Goal: Information Seeking & Learning: Learn about a topic

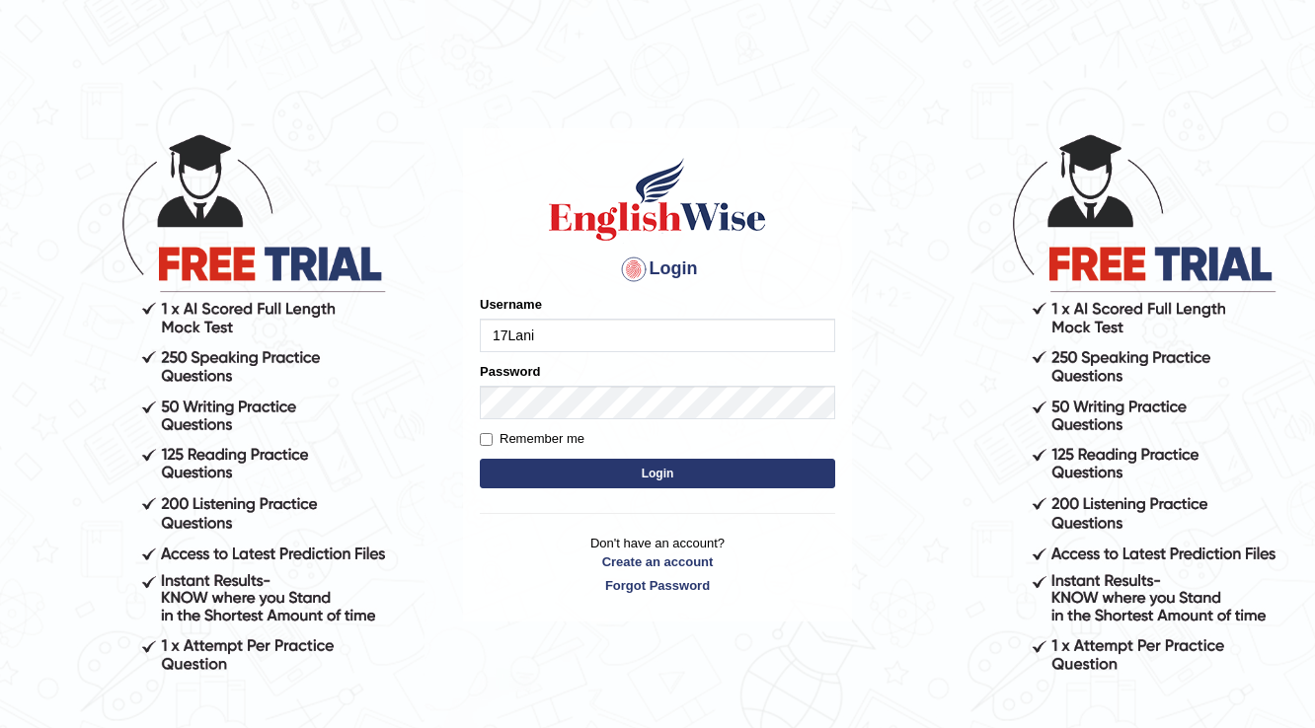
type input "17Lani"
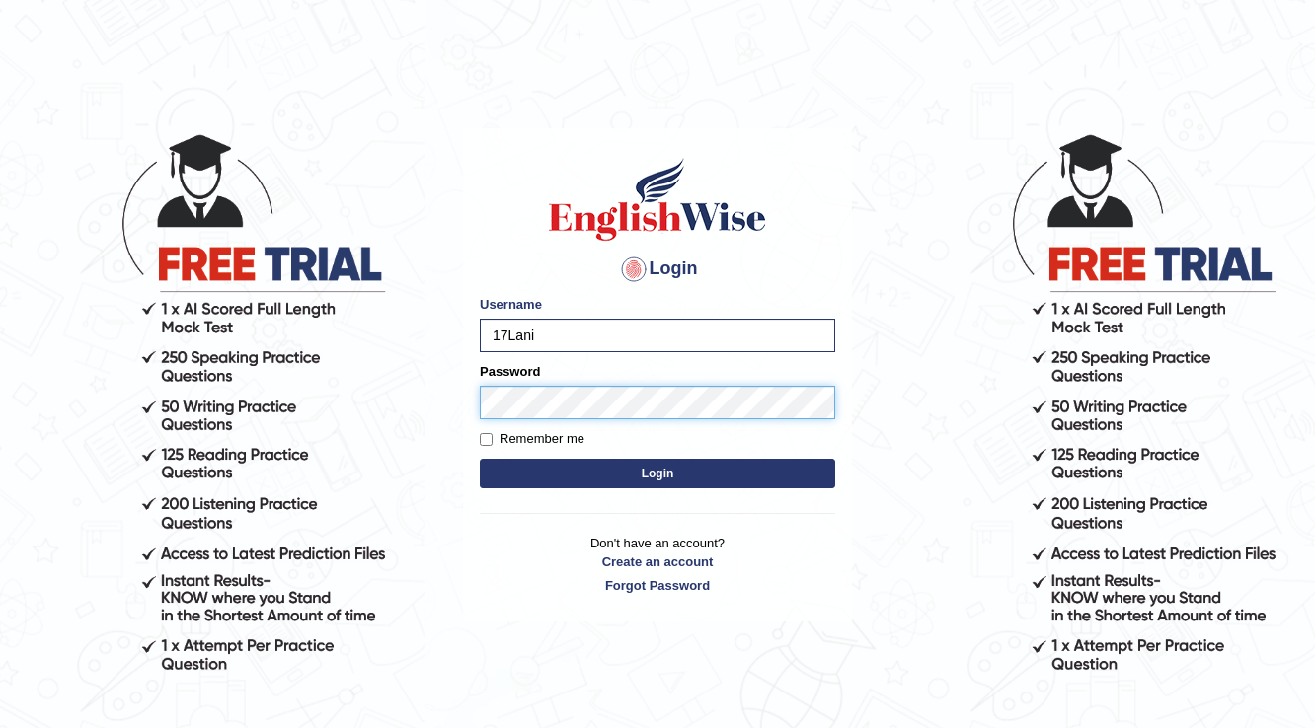
click at [480, 459] on button "Login" at bounding box center [657, 474] width 355 height 30
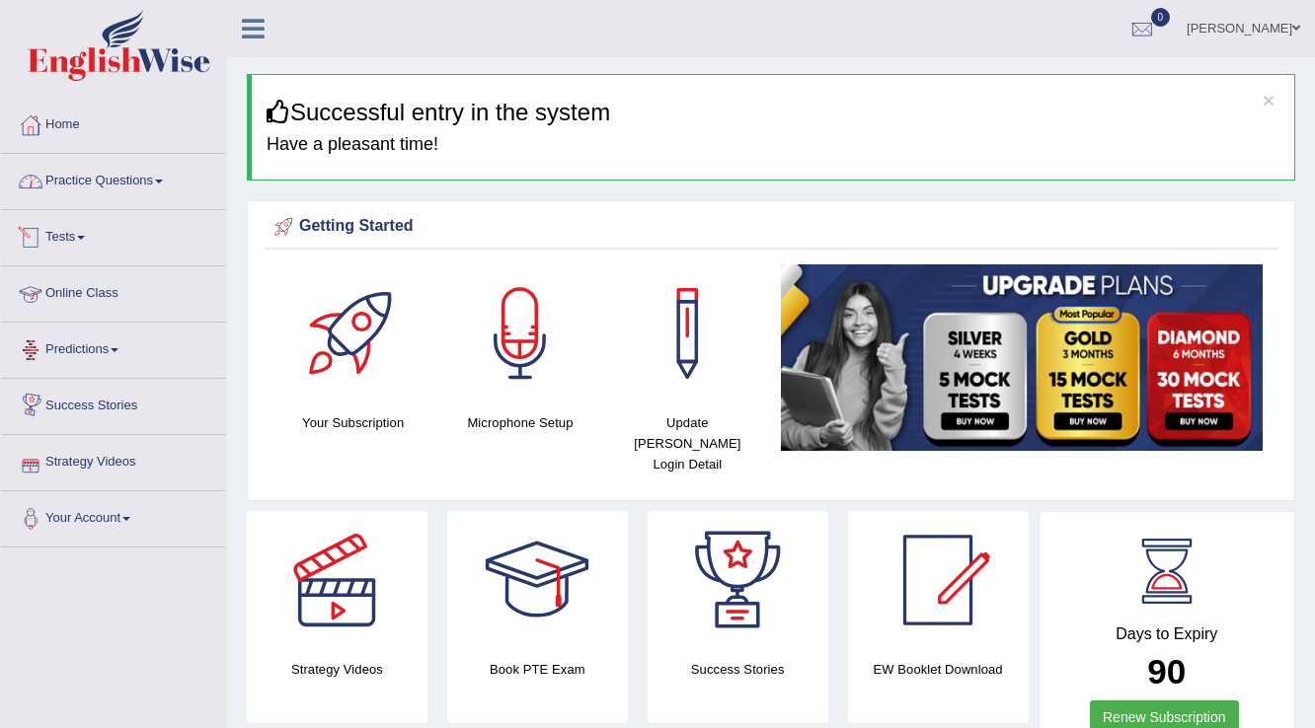
click at [106, 201] on link "Practice Questions" at bounding box center [113, 178] width 225 height 49
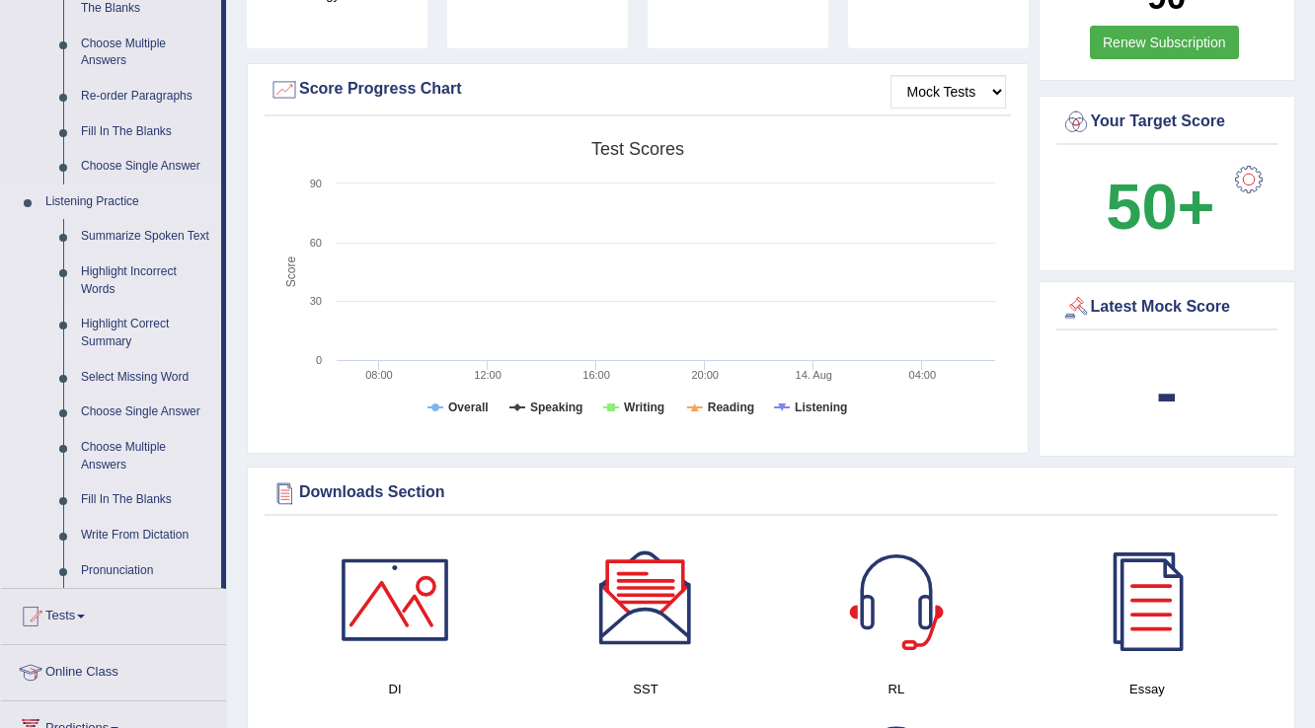
scroll to position [711, 0]
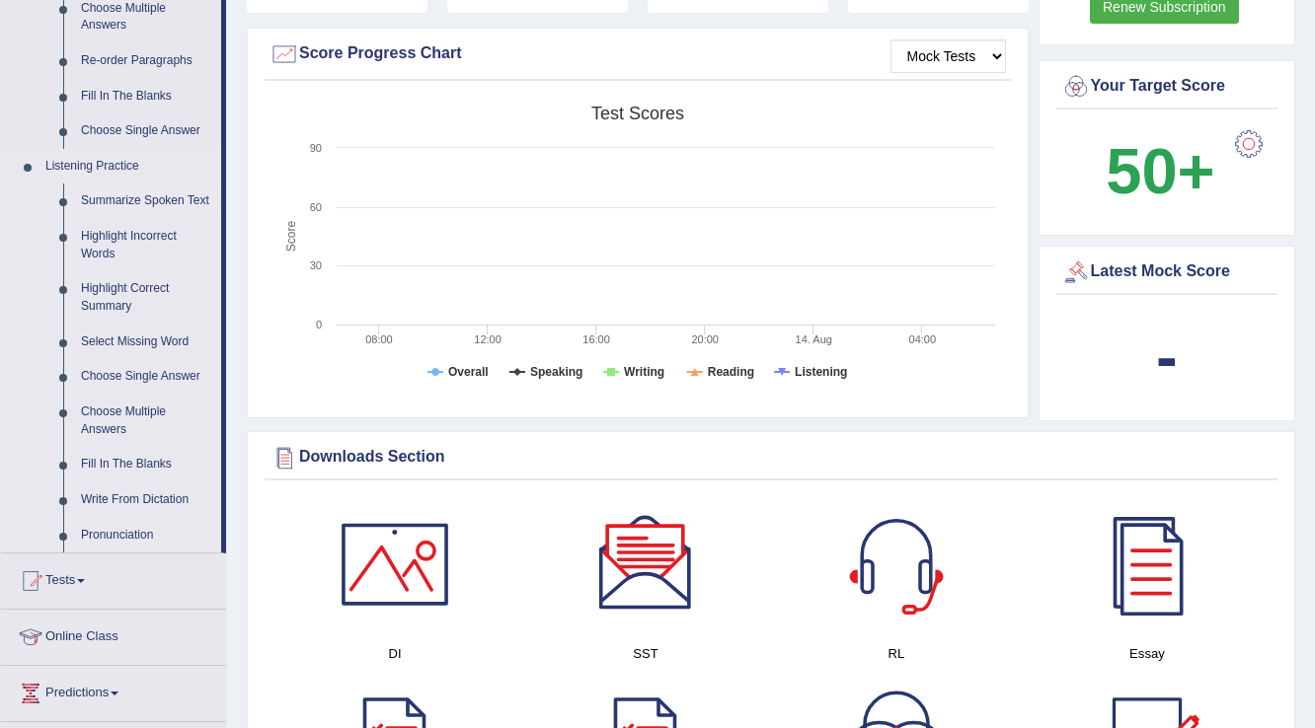
click at [116, 205] on link "Summarize Spoken Text" at bounding box center [146, 202] width 149 height 36
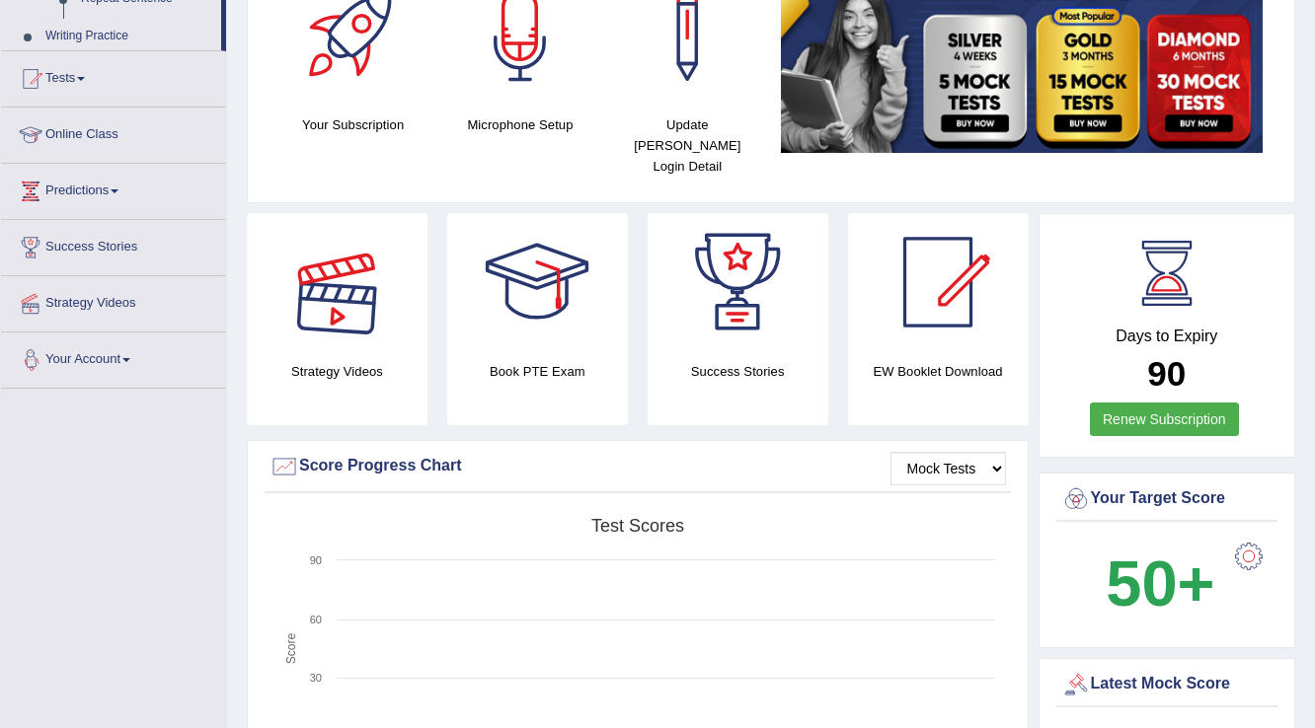
scroll to position [726, 0]
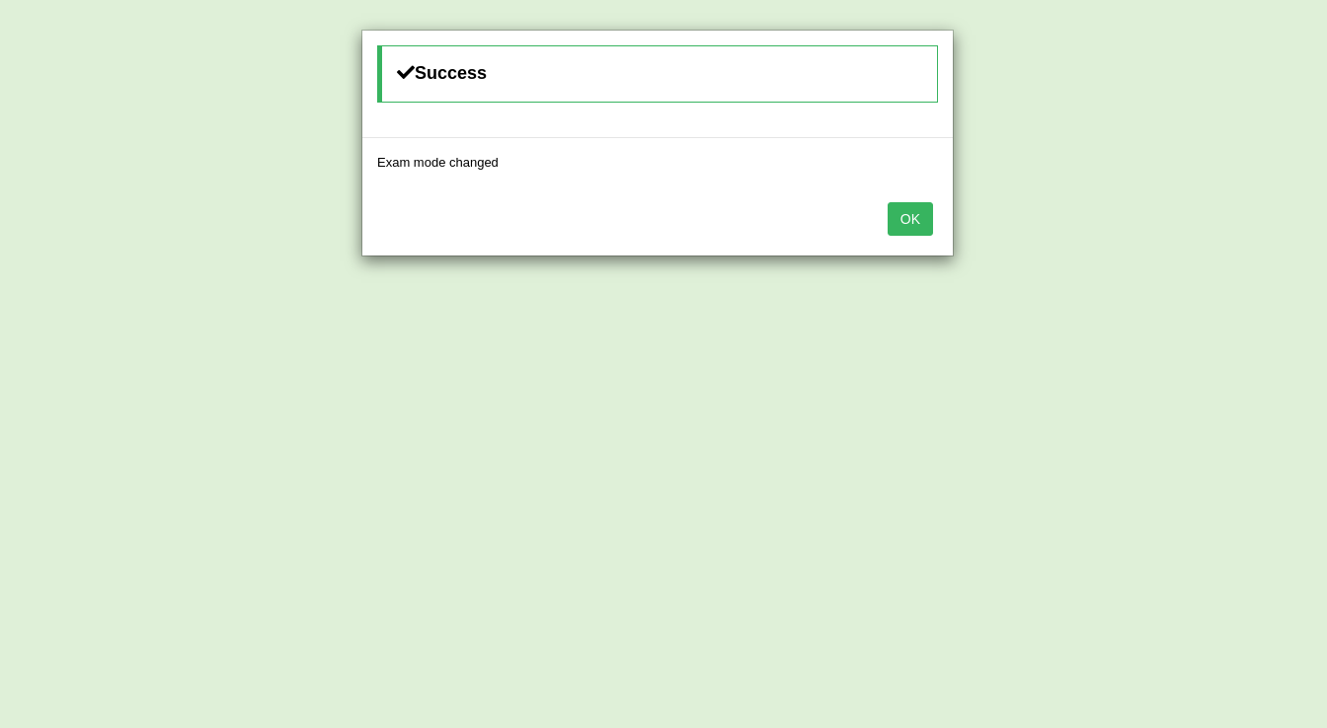
click at [894, 220] on button "OK" at bounding box center [909, 219] width 45 height 34
click at [922, 217] on button "OK" at bounding box center [909, 219] width 45 height 34
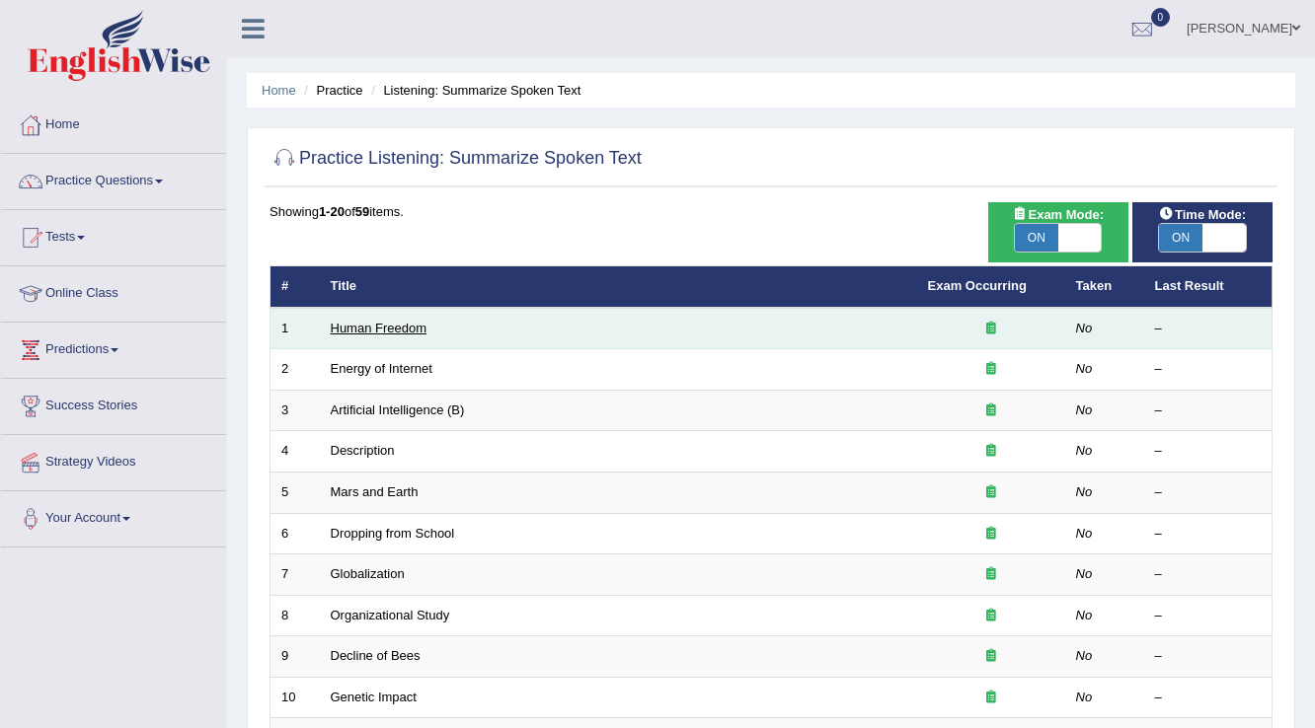
click at [371, 322] on link "Human Freedom" at bounding box center [379, 328] width 97 height 15
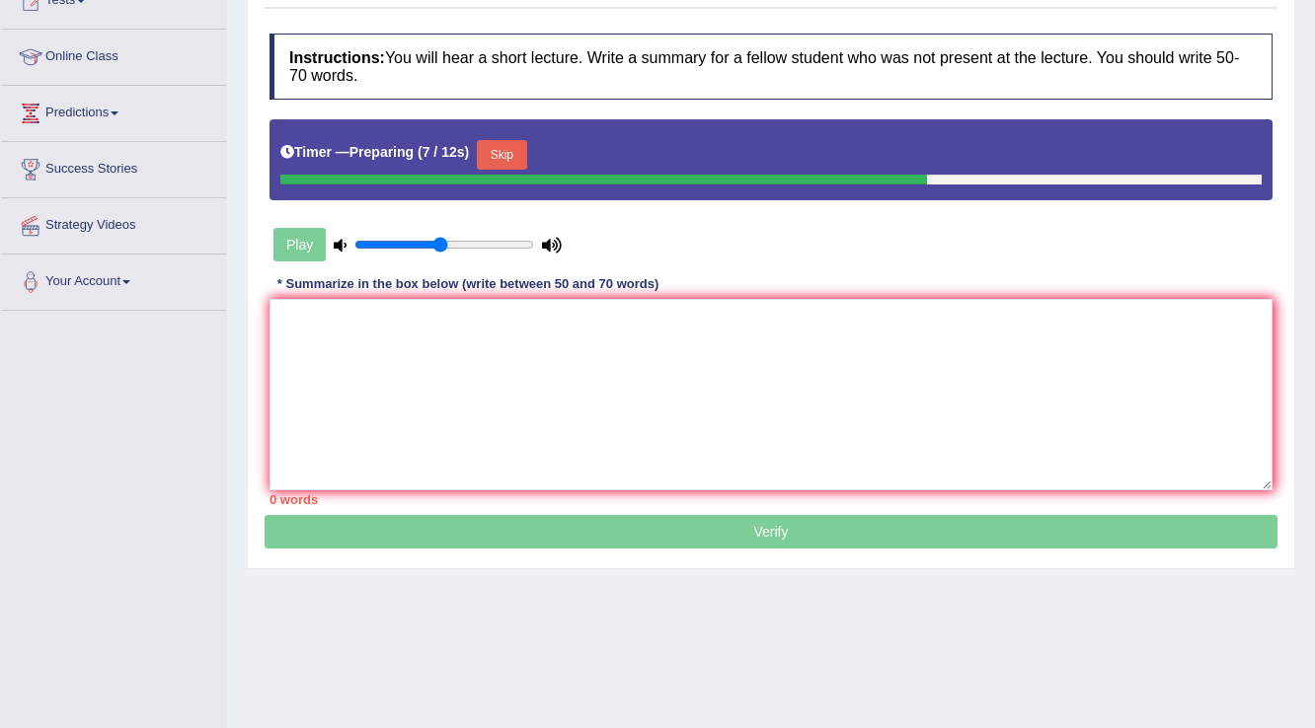
click at [513, 152] on button "Skip" at bounding box center [501, 155] width 49 height 30
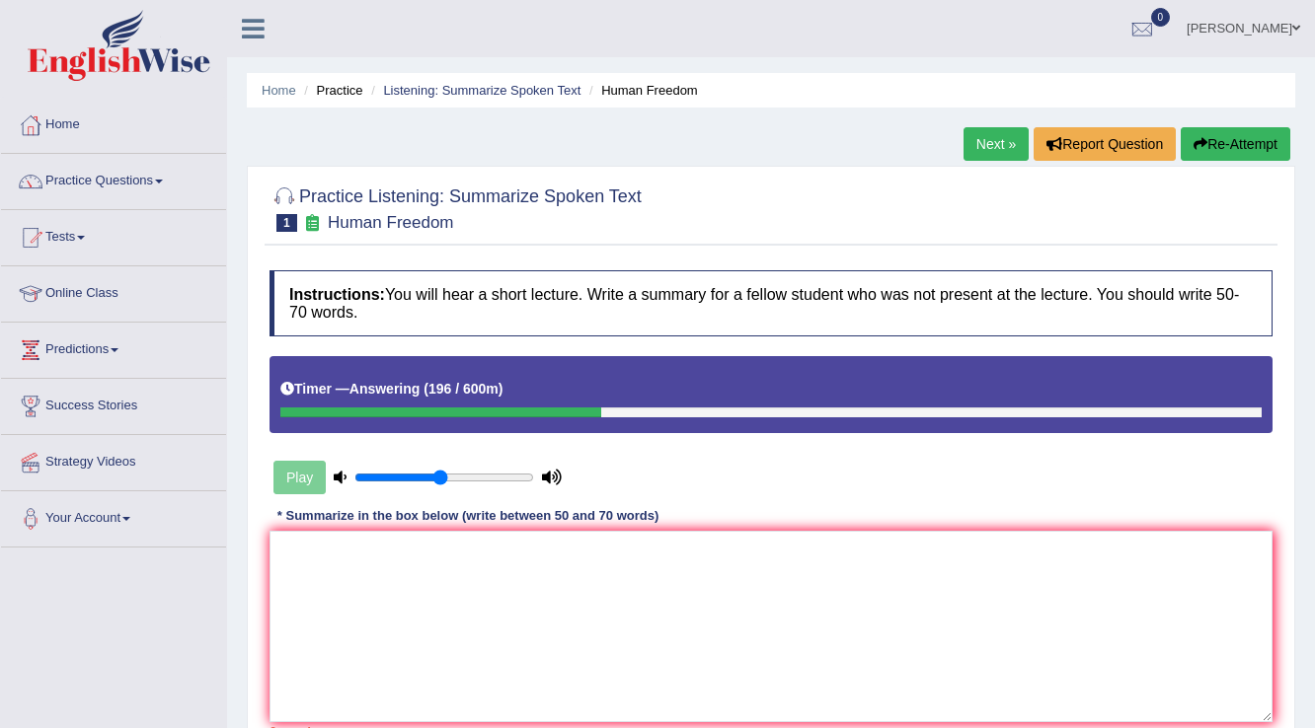
click at [1248, 138] on button "Re-Attempt" at bounding box center [1236, 144] width 110 height 34
click at [308, 409] on div at bounding box center [303, 413] width 46 height 10
click at [308, 409] on div at bounding box center [303, 413] width 47 height 10
drag, startPoint x: 326, startPoint y: 411, endPoint x: 316, endPoint y: 412, distance: 9.9
click at [316, 412] on div at bounding box center [305, 413] width 50 height 10
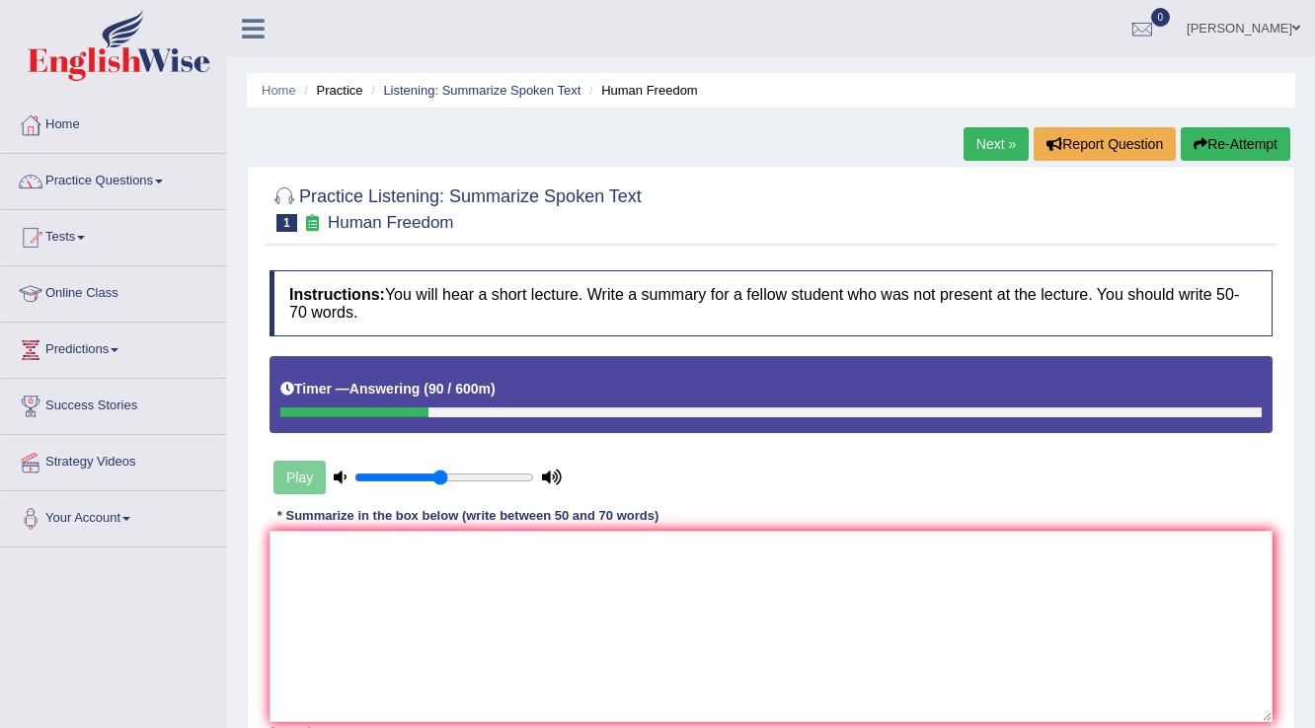
click at [1215, 141] on button "Re-Attempt" at bounding box center [1236, 144] width 110 height 34
click at [1245, 154] on button "Re-Attempt" at bounding box center [1236, 144] width 110 height 34
click at [1245, 148] on button "Re-Attempt" at bounding box center [1236, 144] width 110 height 34
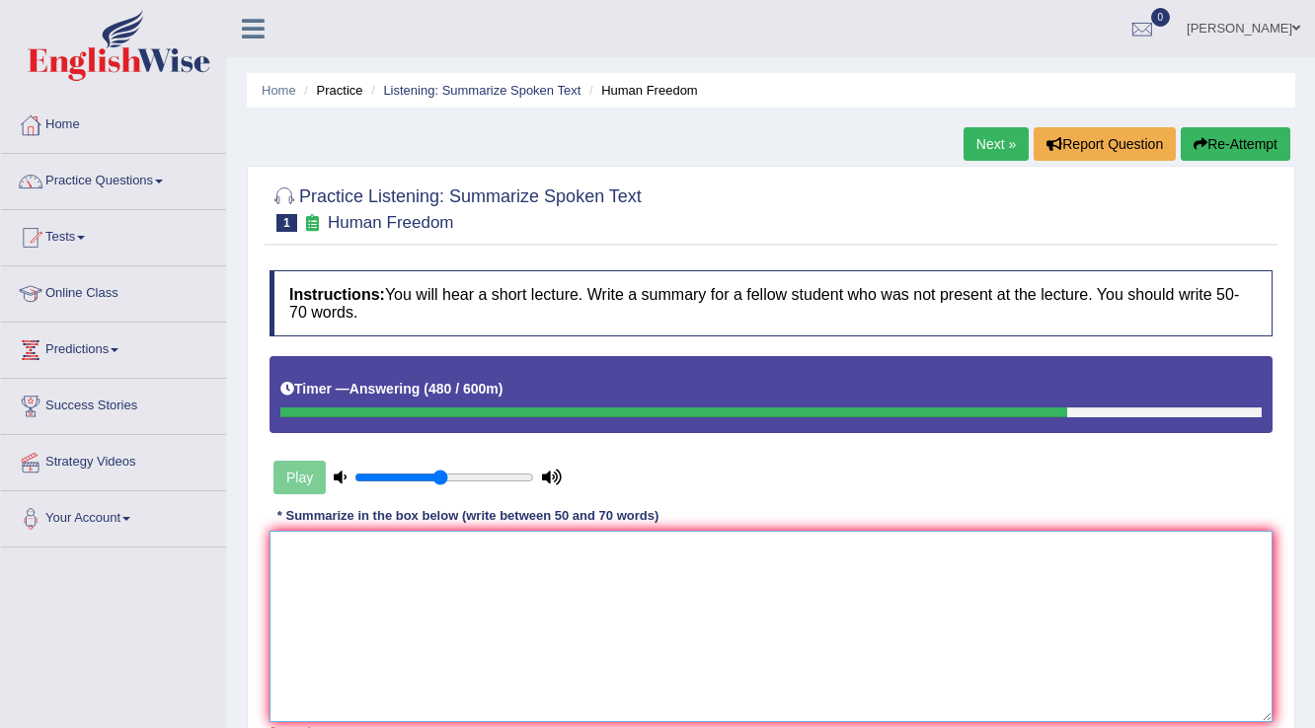
click at [920, 635] on textarea at bounding box center [770, 626] width 1003 height 191
click at [1216, 145] on button "Re-Attempt" at bounding box center [1236, 144] width 110 height 34
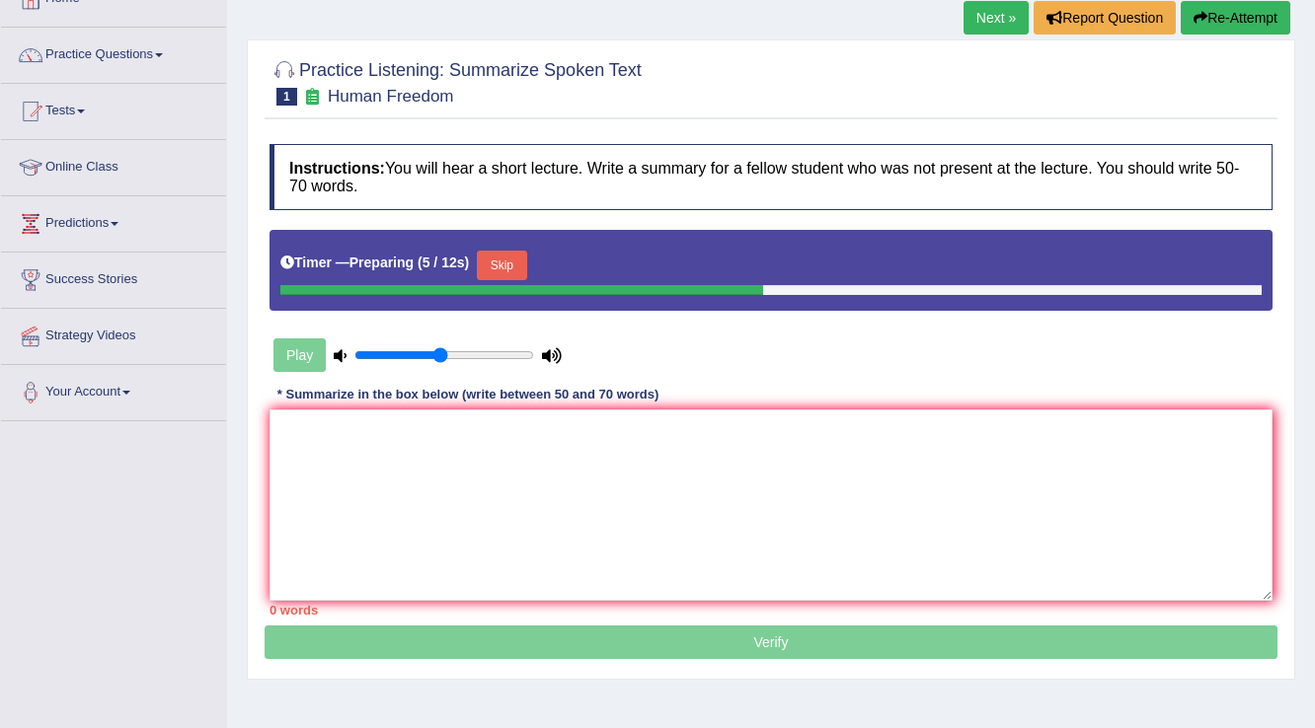
scroll to position [158, 0]
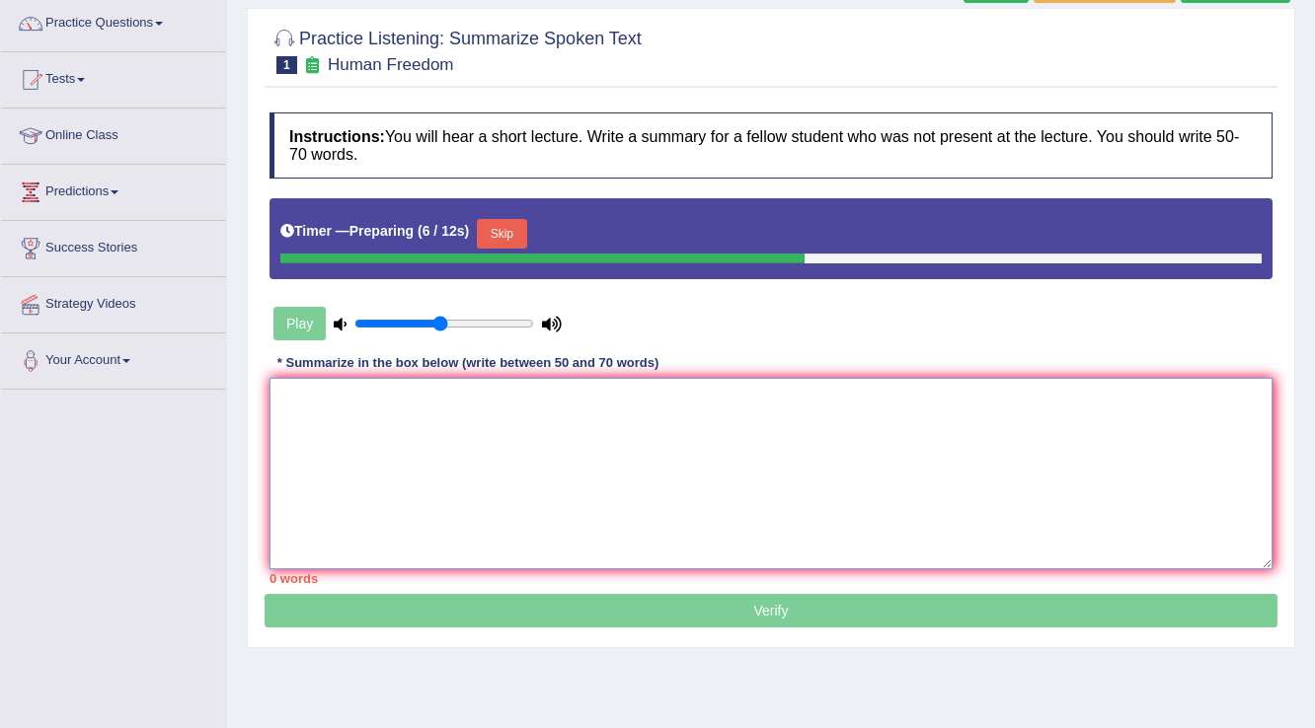
click at [560, 493] on textarea at bounding box center [770, 473] width 1003 height 191
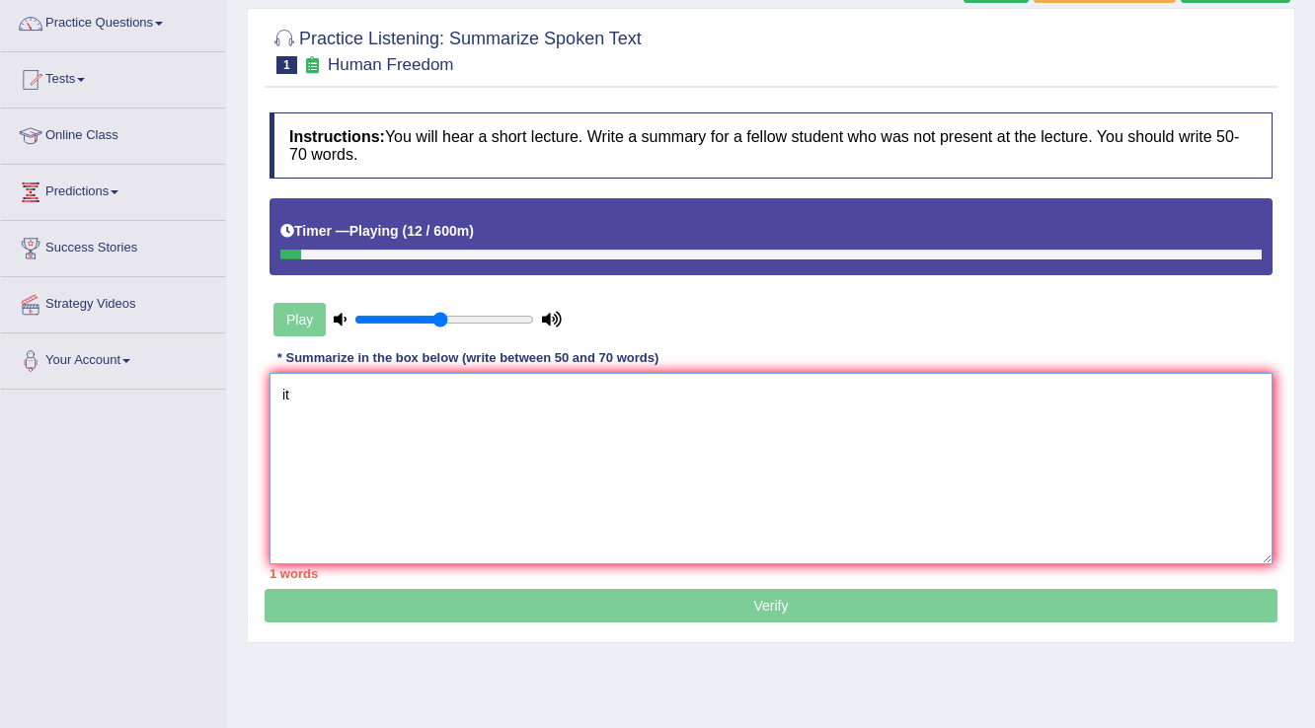
type textarea "i"
type textarea "T"
type textarea "t"
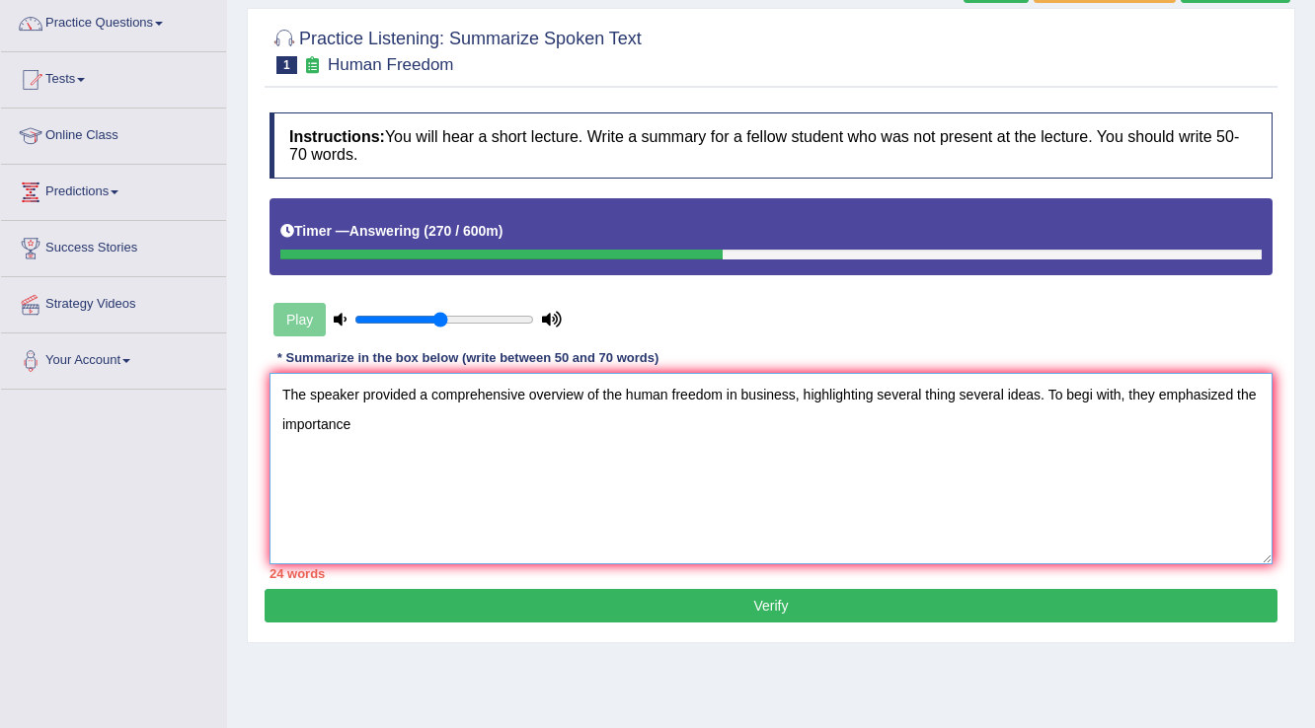
click at [1093, 391] on textarea "The speaker provided a comprehensive overview of the human freedom in business,…" at bounding box center [770, 468] width 1003 height 191
click at [399, 427] on textarea "The speaker provided a comprehensive overview of the human freedom in business,…" at bounding box center [770, 468] width 1003 height 191
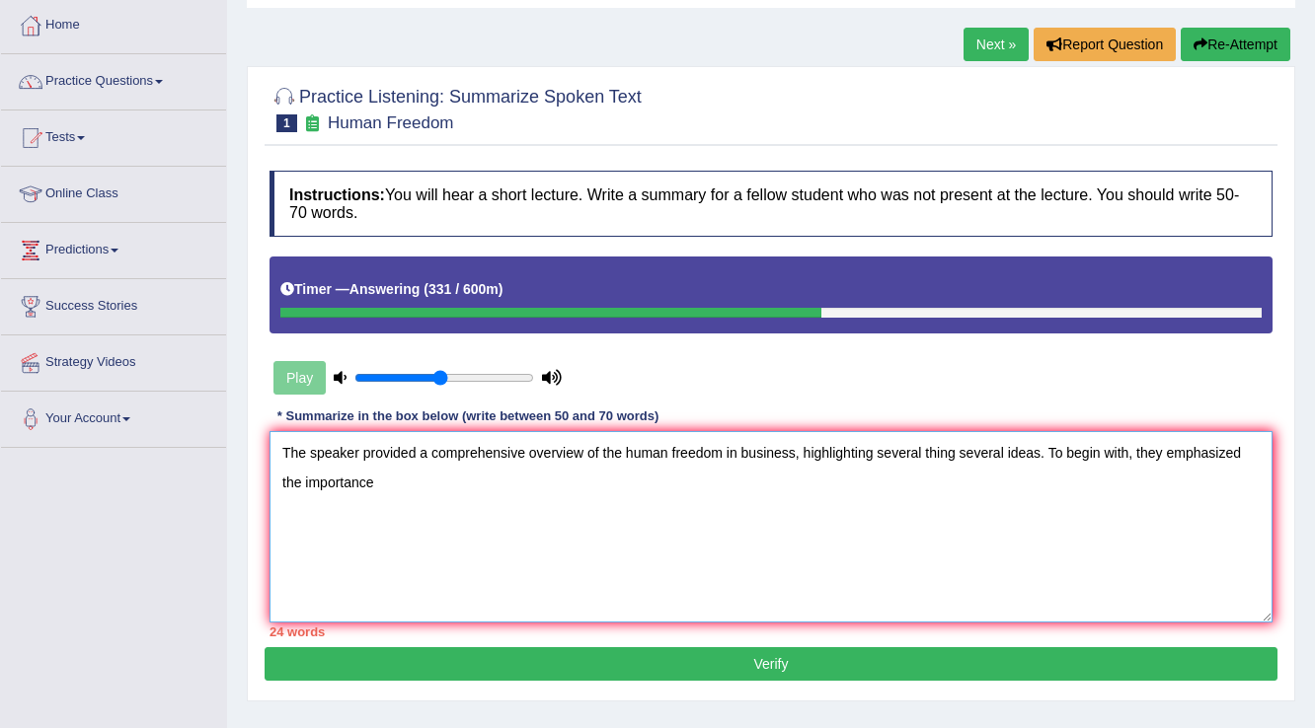
scroll to position [0, 0]
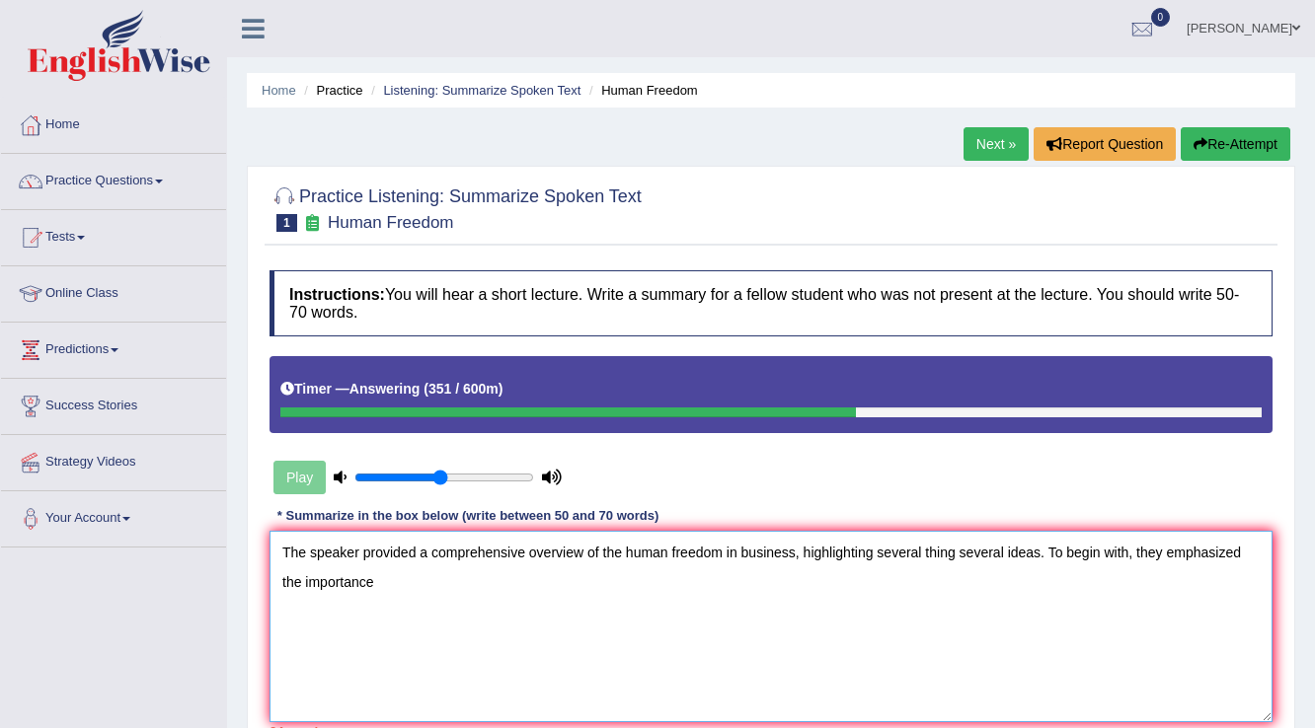
click at [956, 547] on textarea "The speaker provided a comprehensive overview of the human freedom in business,…" at bounding box center [770, 626] width 1003 height 191
click at [1256, 551] on textarea "The speaker provided a comprehensive overview of the human freedom in business,…" at bounding box center [770, 626] width 1003 height 191
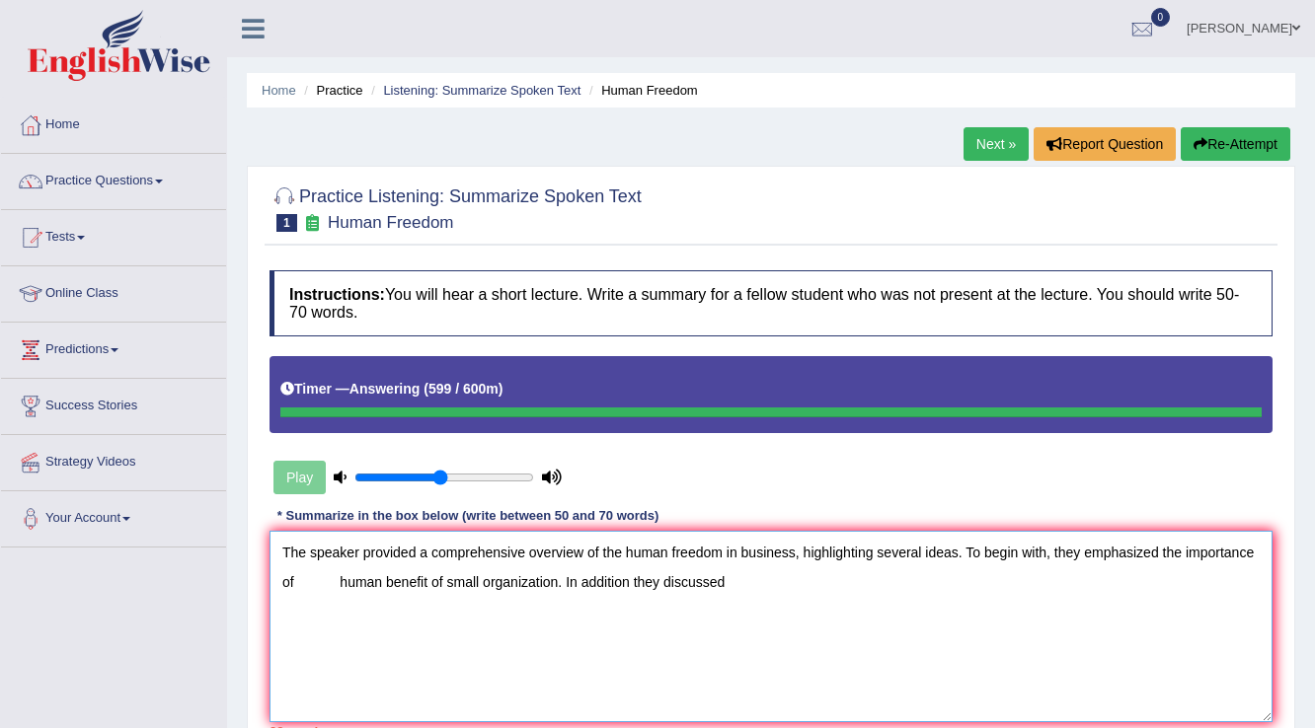
type textarea "The speaker provided a comprehensive overview of the human freedom in business,…"
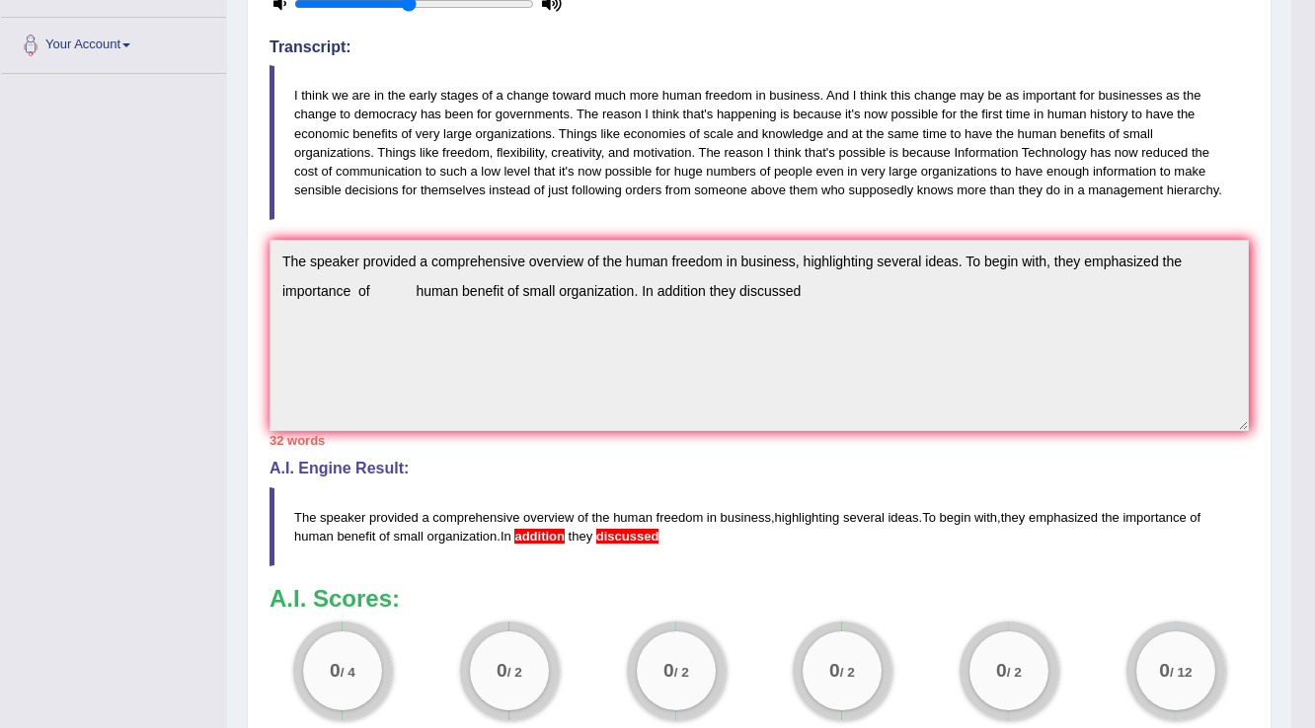
scroll to position [395, 0]
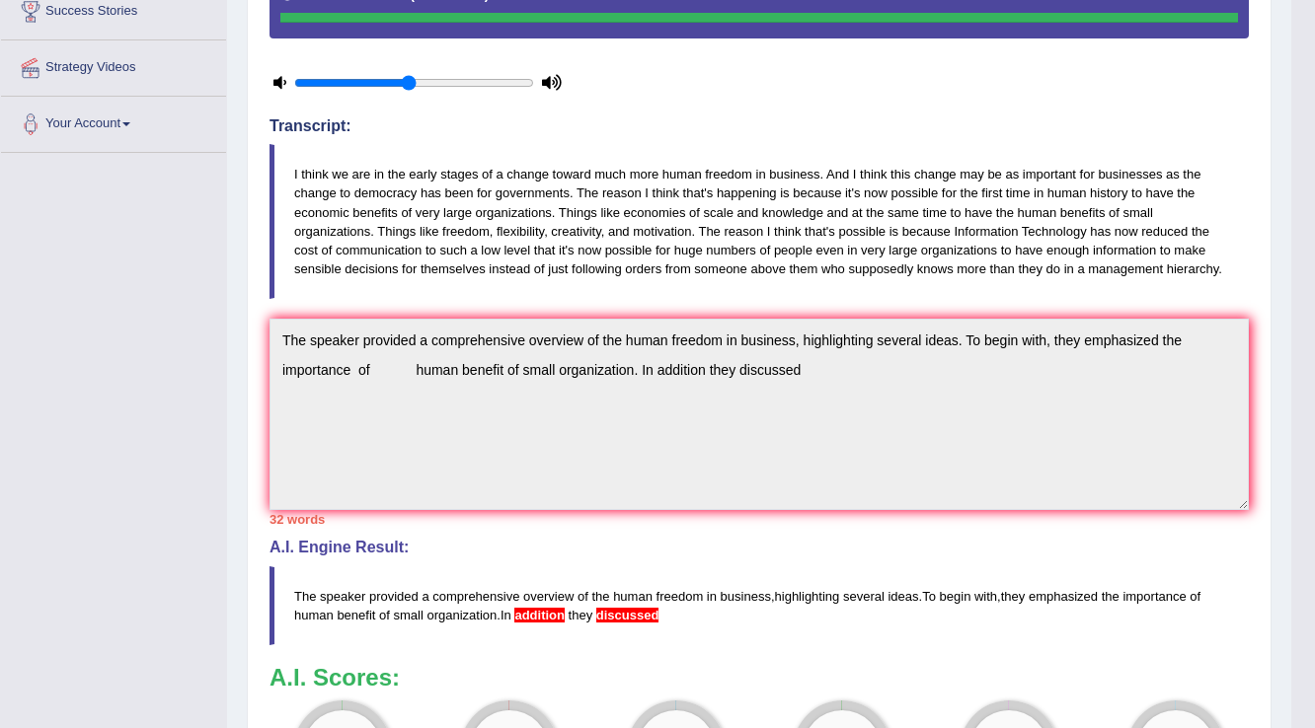
click at [222, 304] on div "Toggle navigation Home Practice Questions Speaking Practice Read Aloud Repeat S…" at bounding box center [645, 307] width 1291 height 1404
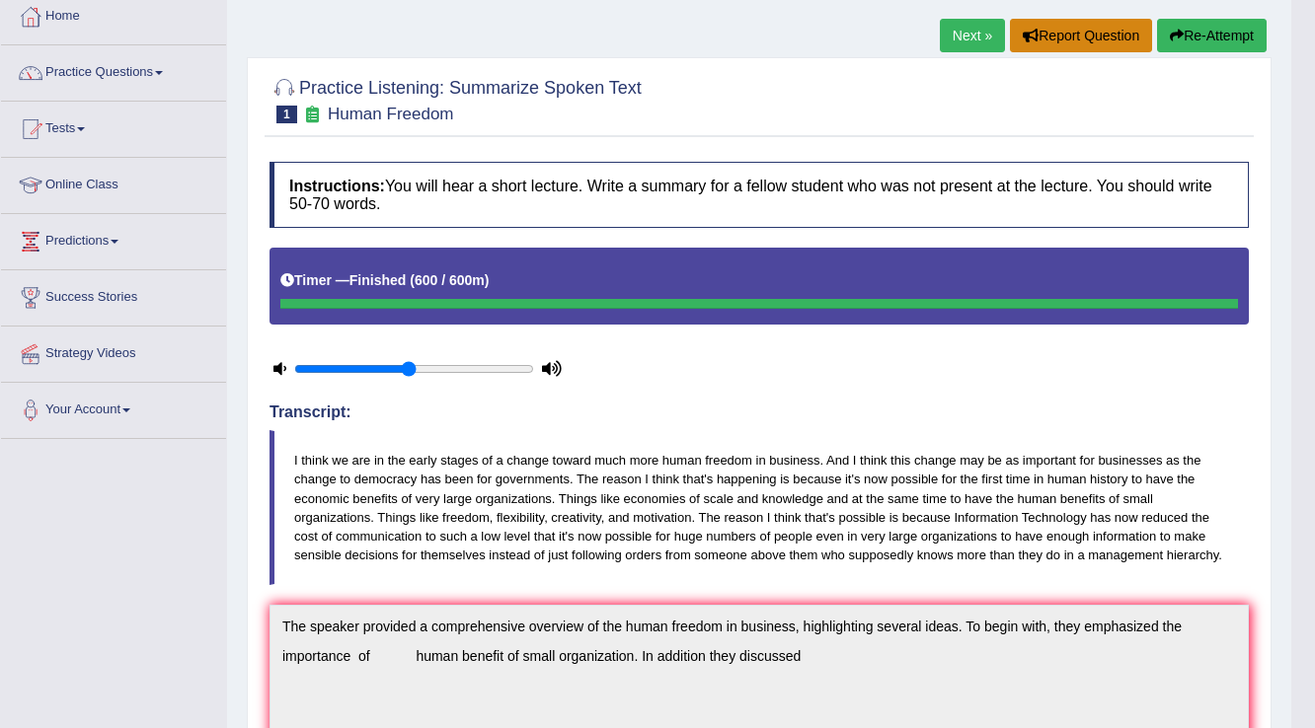
scroll to position [79, 0]
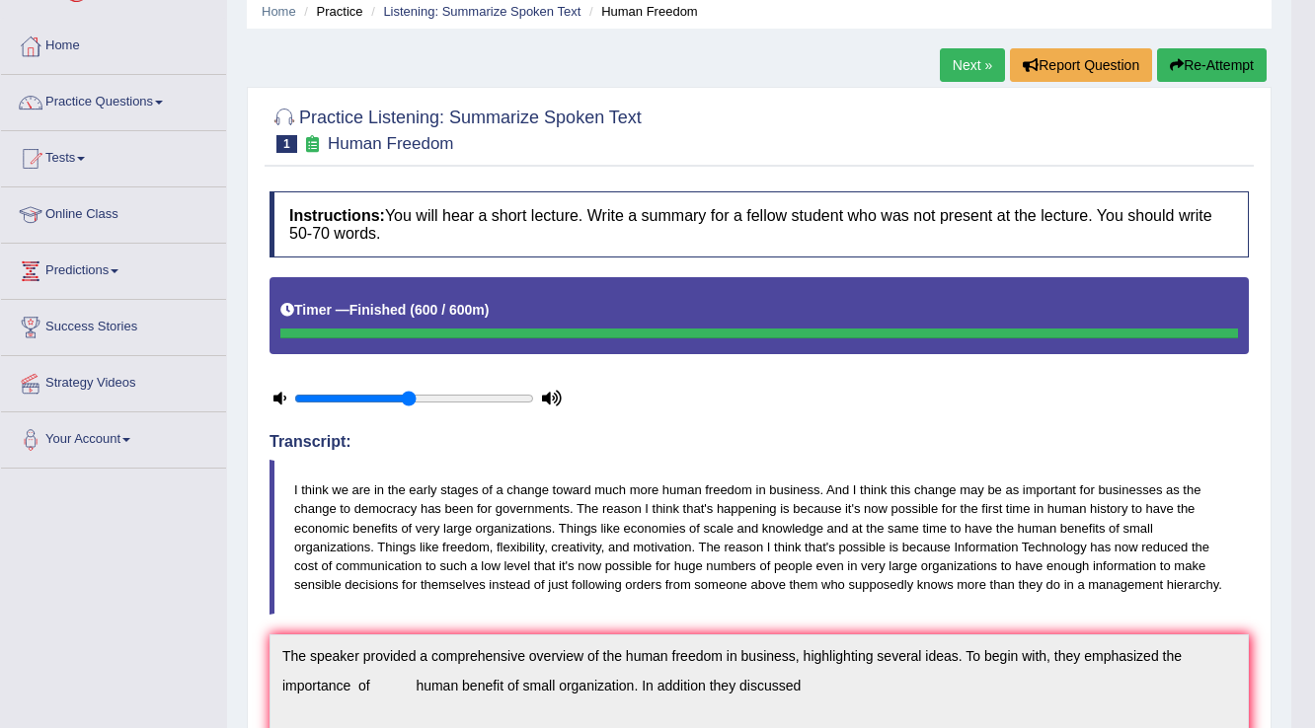
click at [1185, 52] on button "Re-Attempt" at bounding box center [1212, 65] width 110 height 34
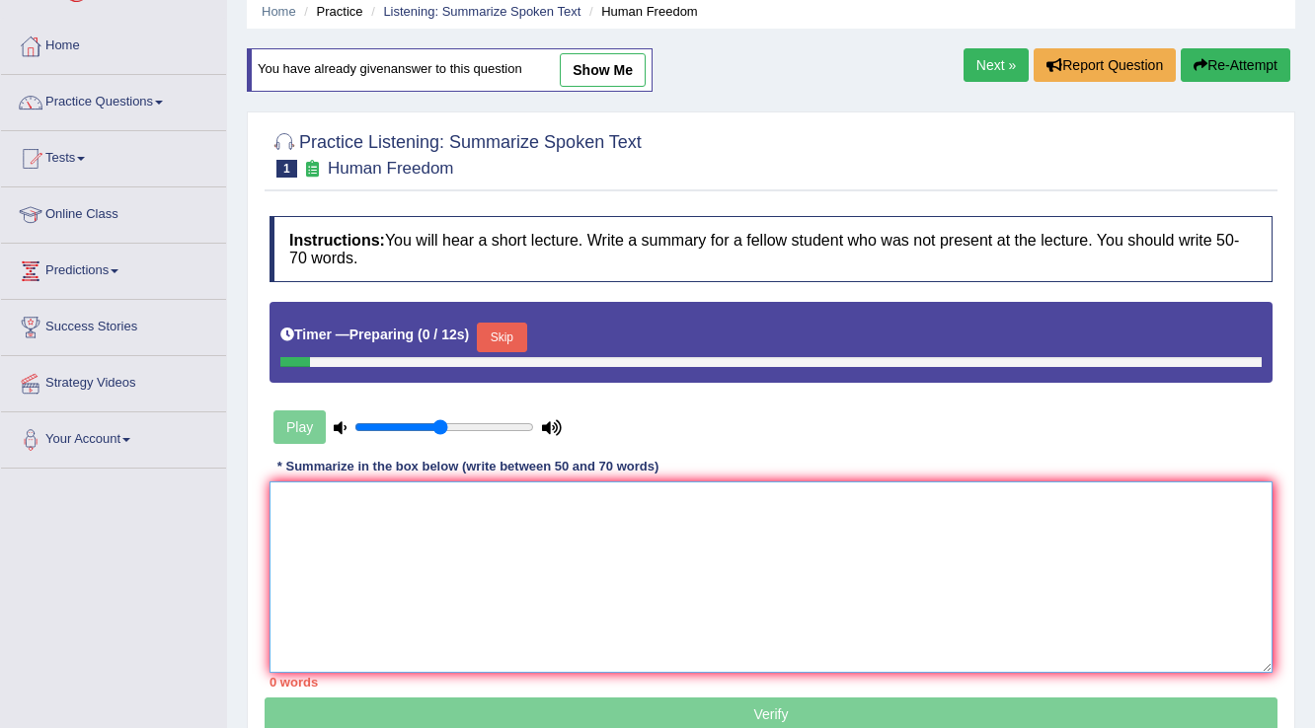
click at [795, 517] on textarea at bounding box center [770, 577] width 1003 height 191
paste textarea "The speaker provided a comprehensive overview of the human freedom in business,…"
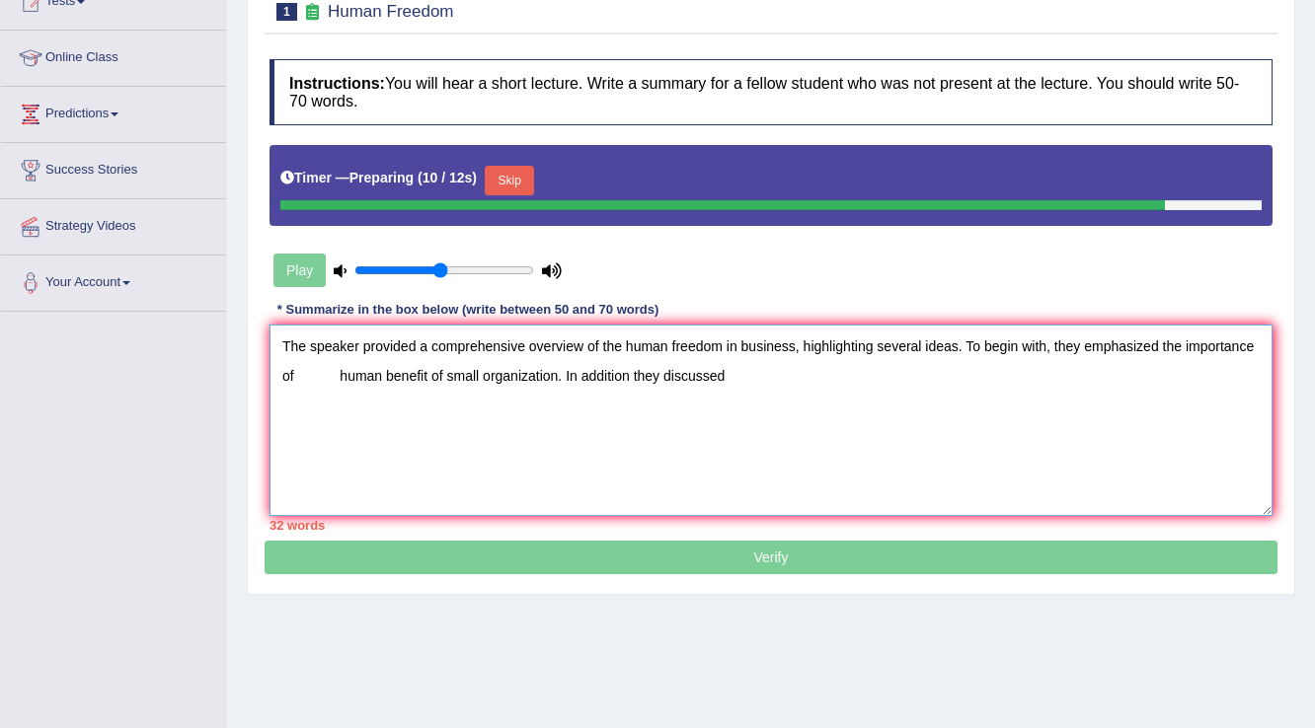
scroll to position [237, 0]
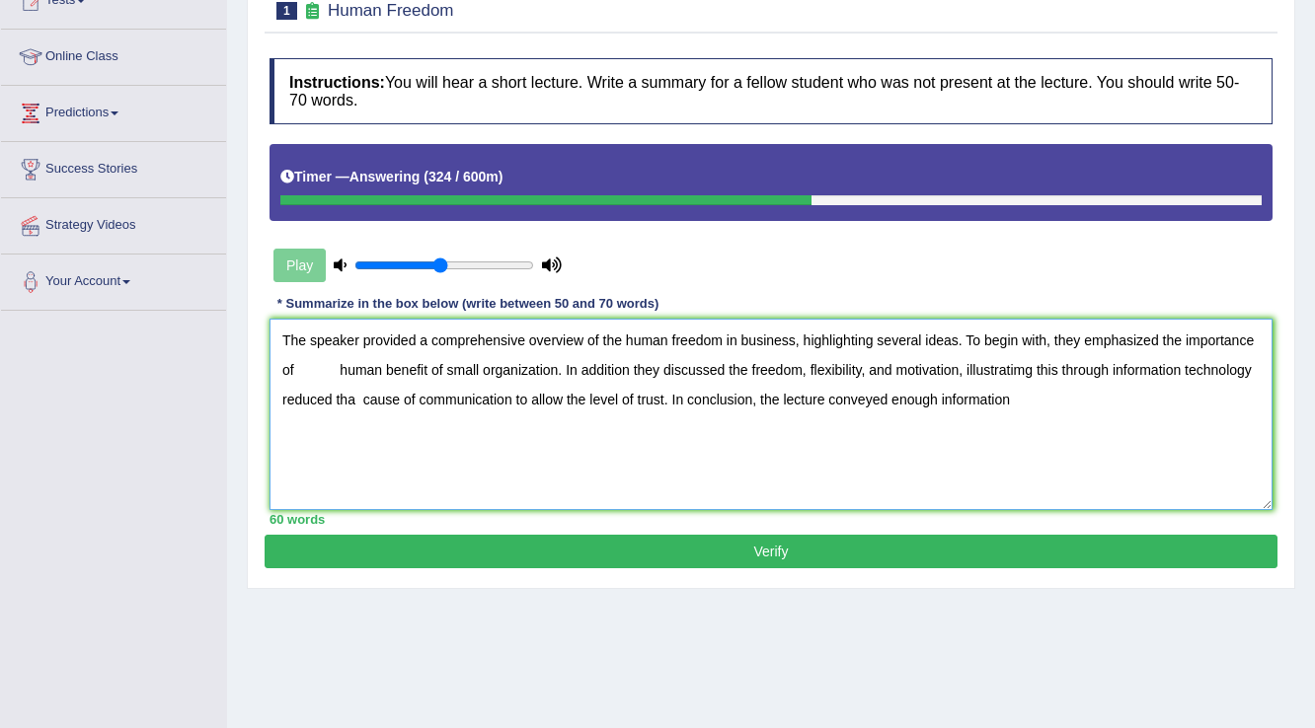
type textarea "The speaker provided a comprehensive overview of the human freedom in business,…"
click at [805, 553] on button "Verify" at bounding box center [771, 552] width 1013 height 34
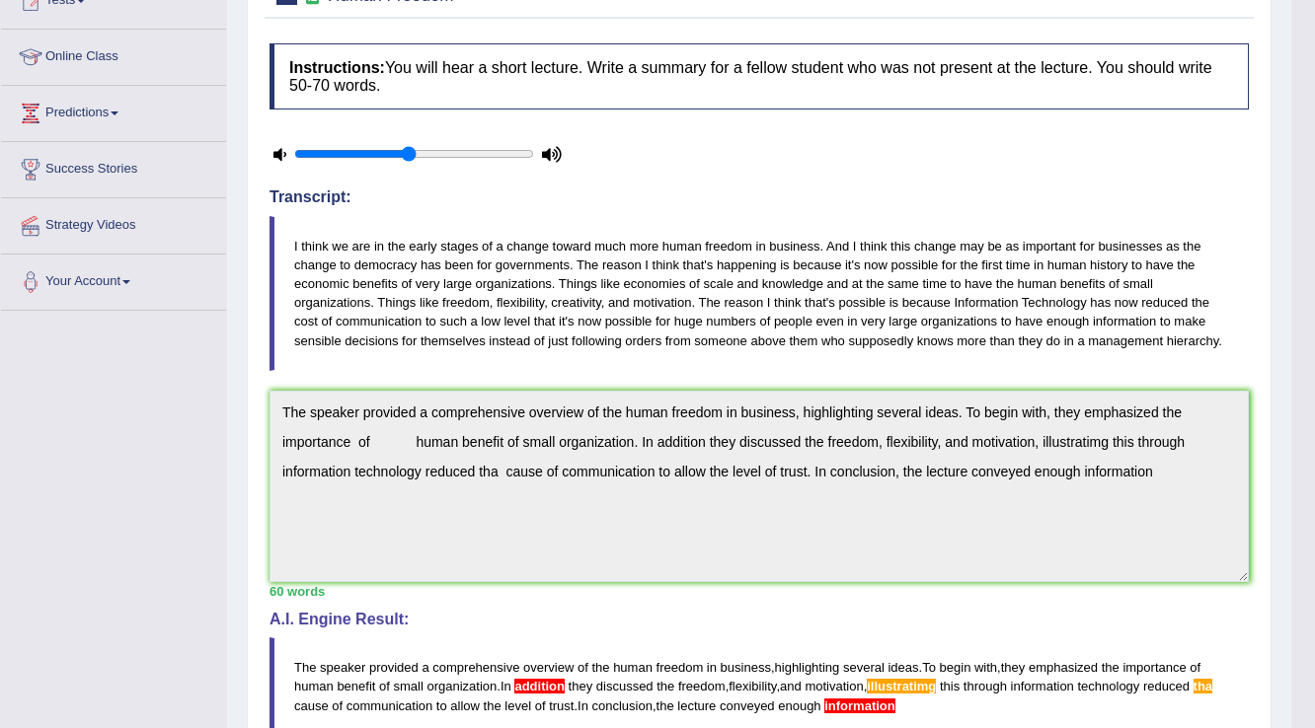
scroll to position [79, 0]
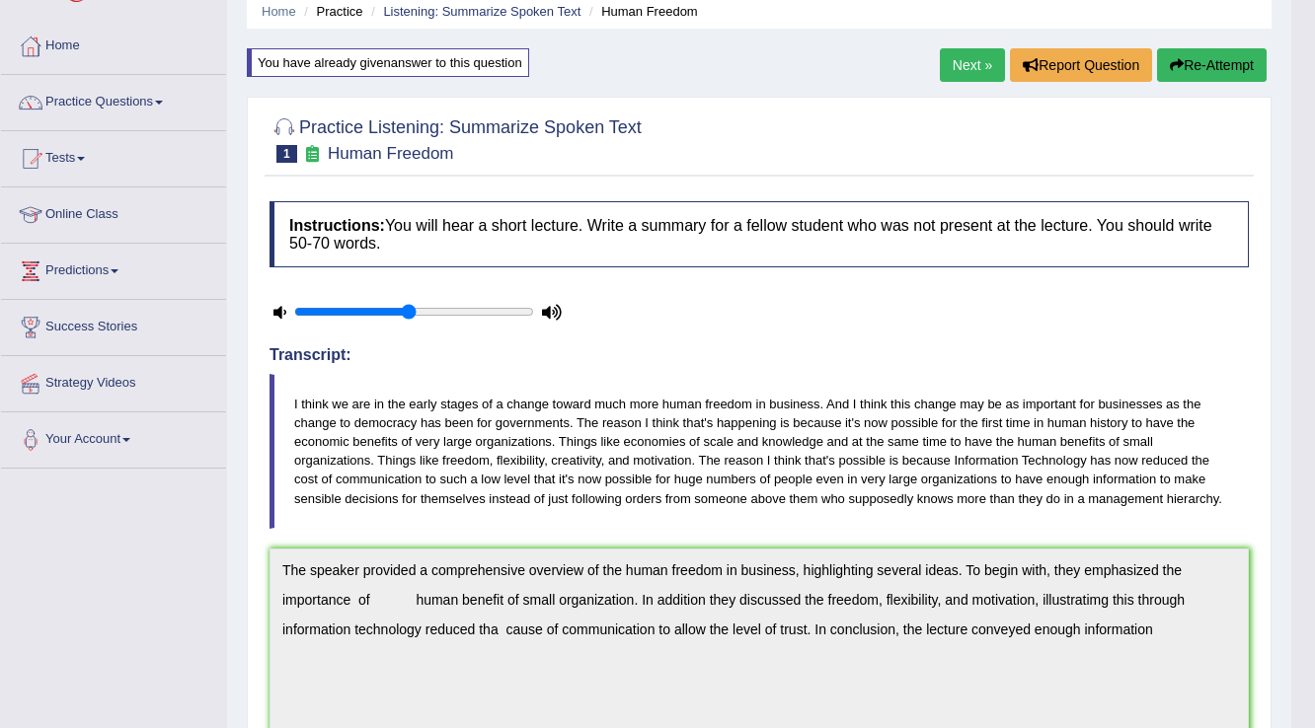
click at [956, 68] on link "Next »" at bounding box center [972, 65] width 65 height 34
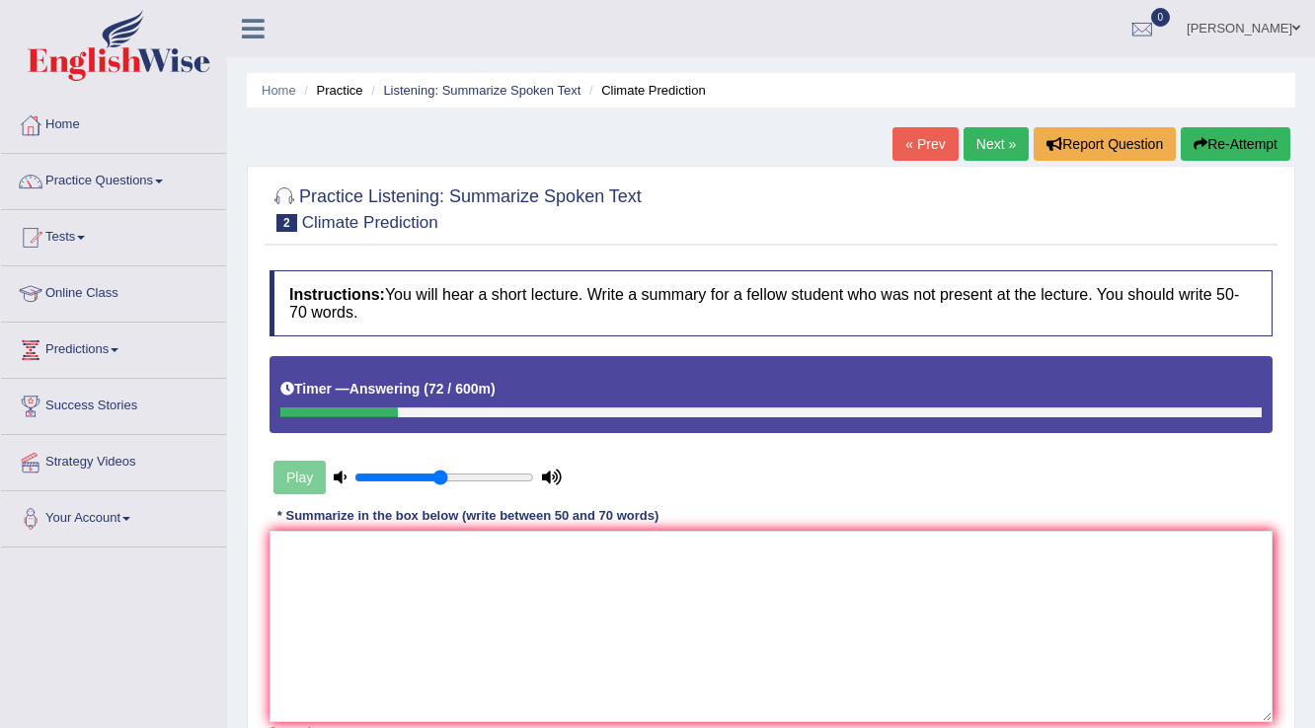
click at [1248, 147] on button "Re-Attempt" at bounding box center [1236, 144] width 110 height 34
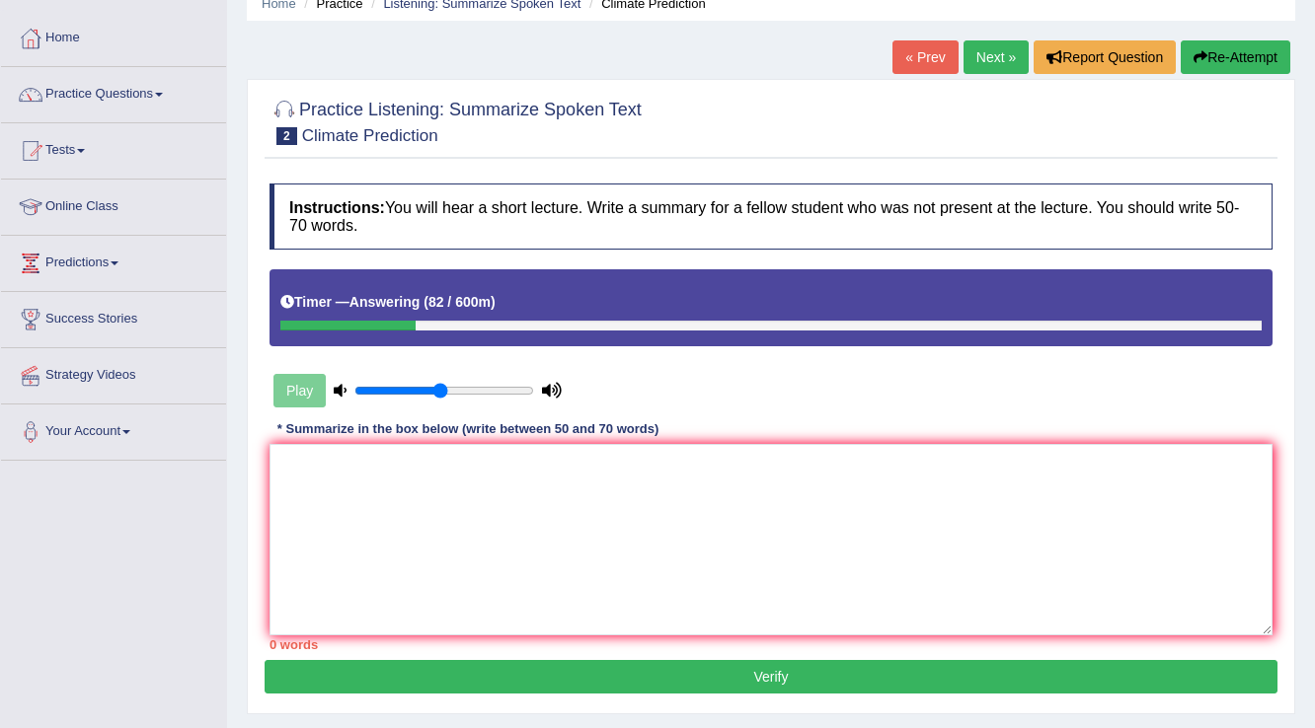
scroll to position [158, 0]
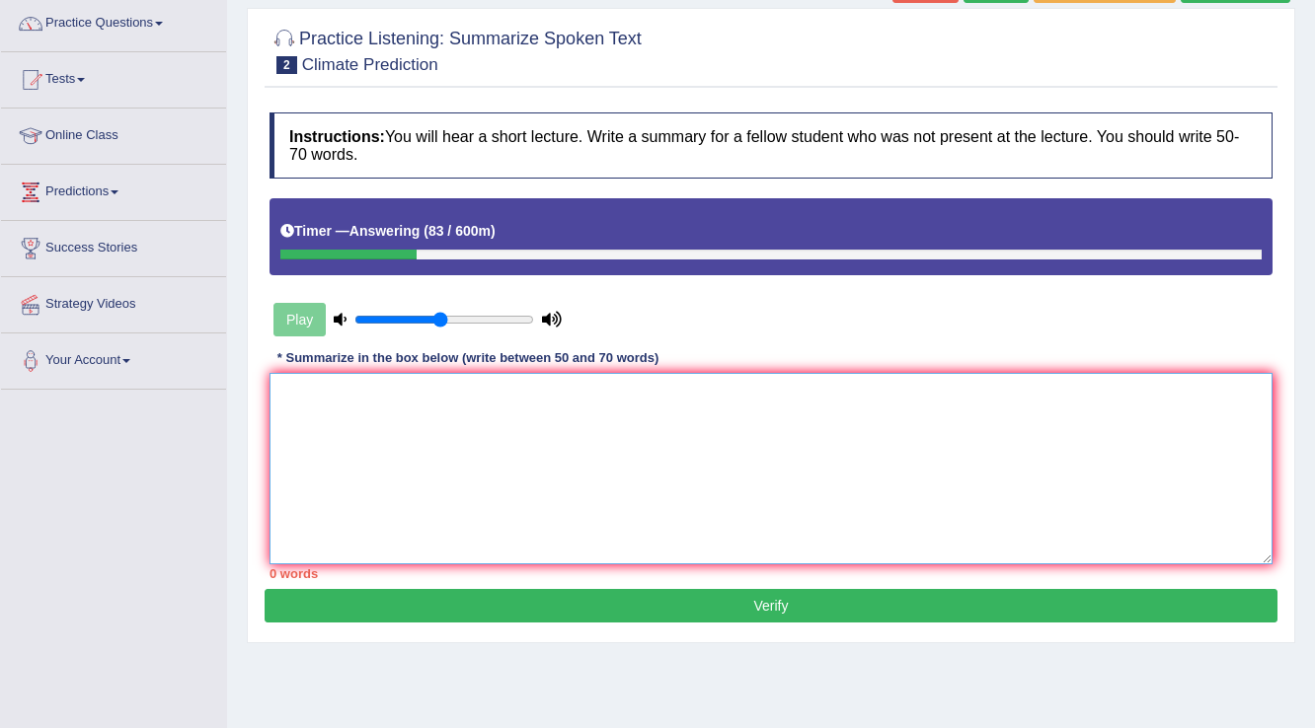
click at [304, 420] on textarea at bounding box center [770, 468] width 1003 height 191
type textarea "t"
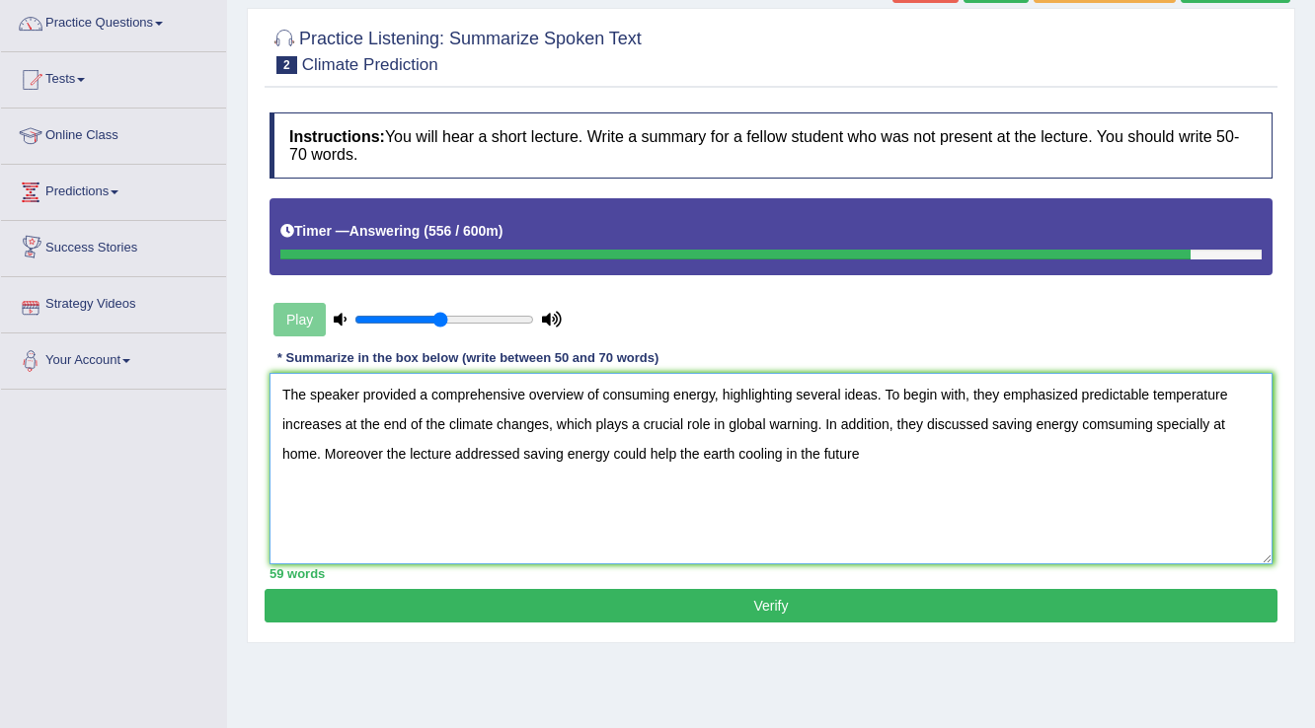
type textarea "The speaker provided a comprehensive overview of consuming energy, highlighting…"
click at [561, 598] on button "Verify" at bounding box center [771, 606] width 1013 height 34
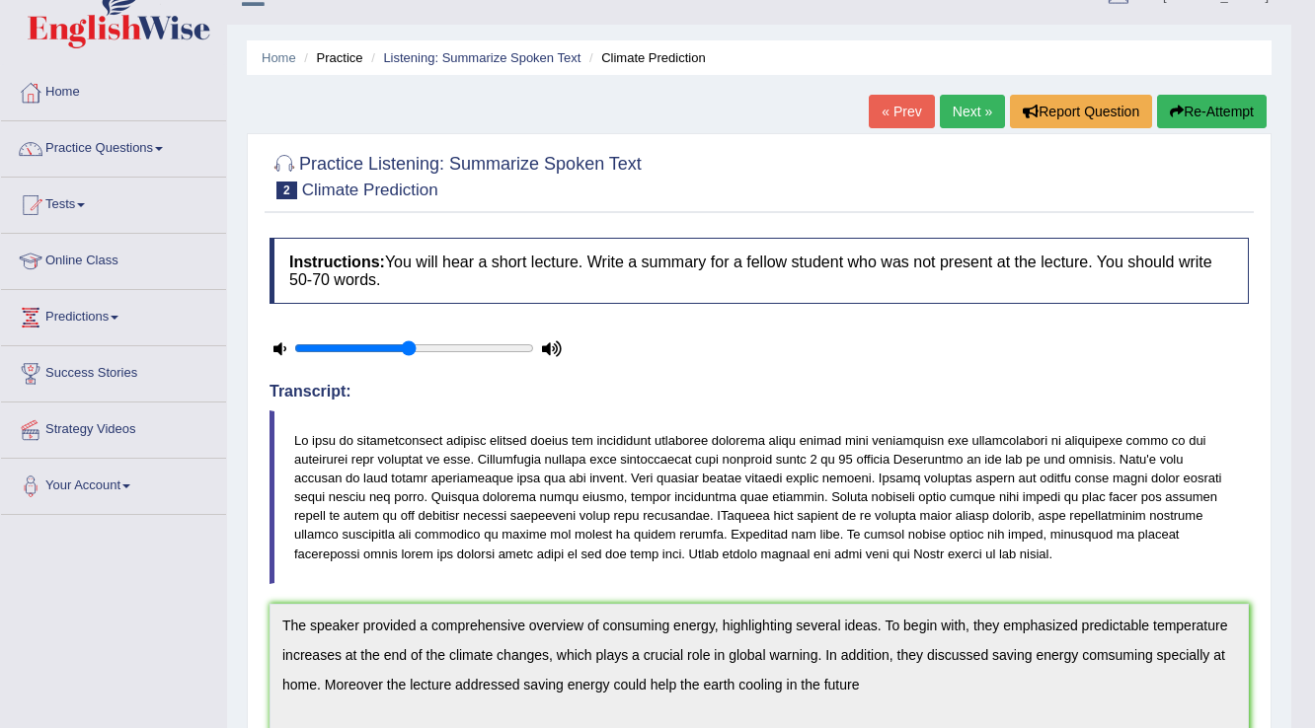
scroll to position [0, 0]
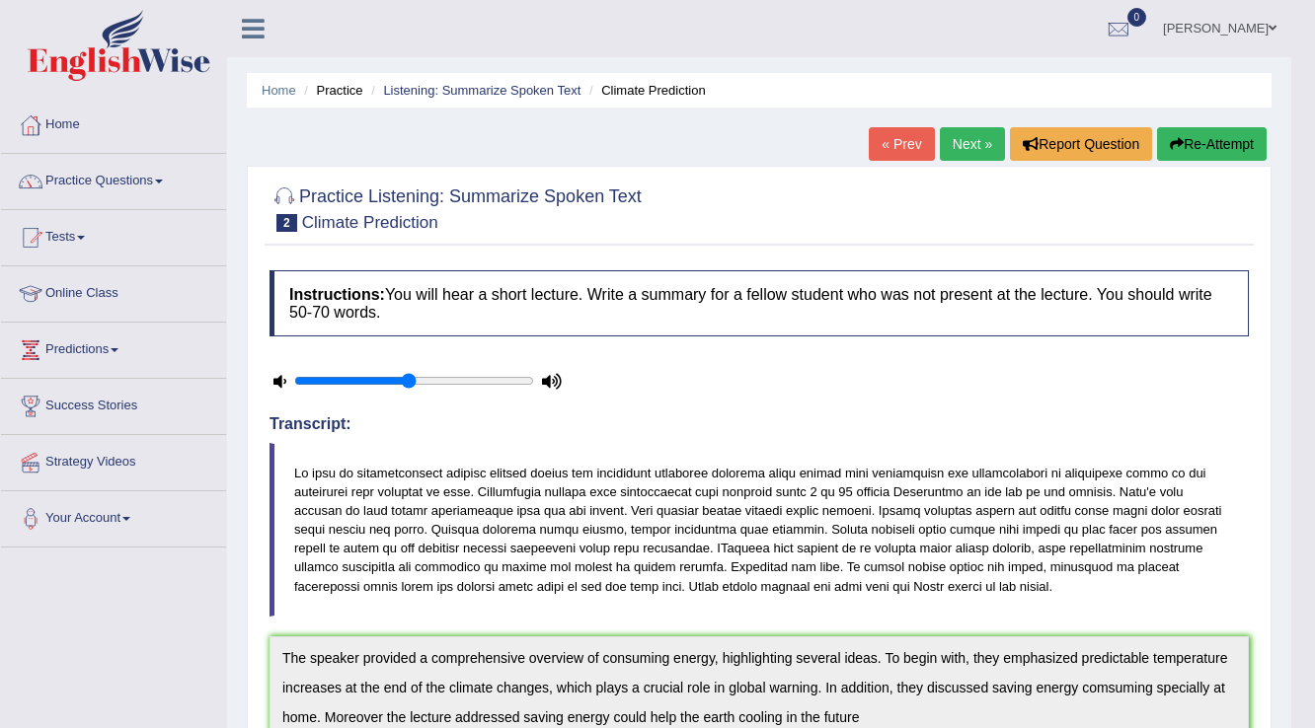
click at [962, 146] on link "Next »" at bounding box center [972, 144] width 65 height 34
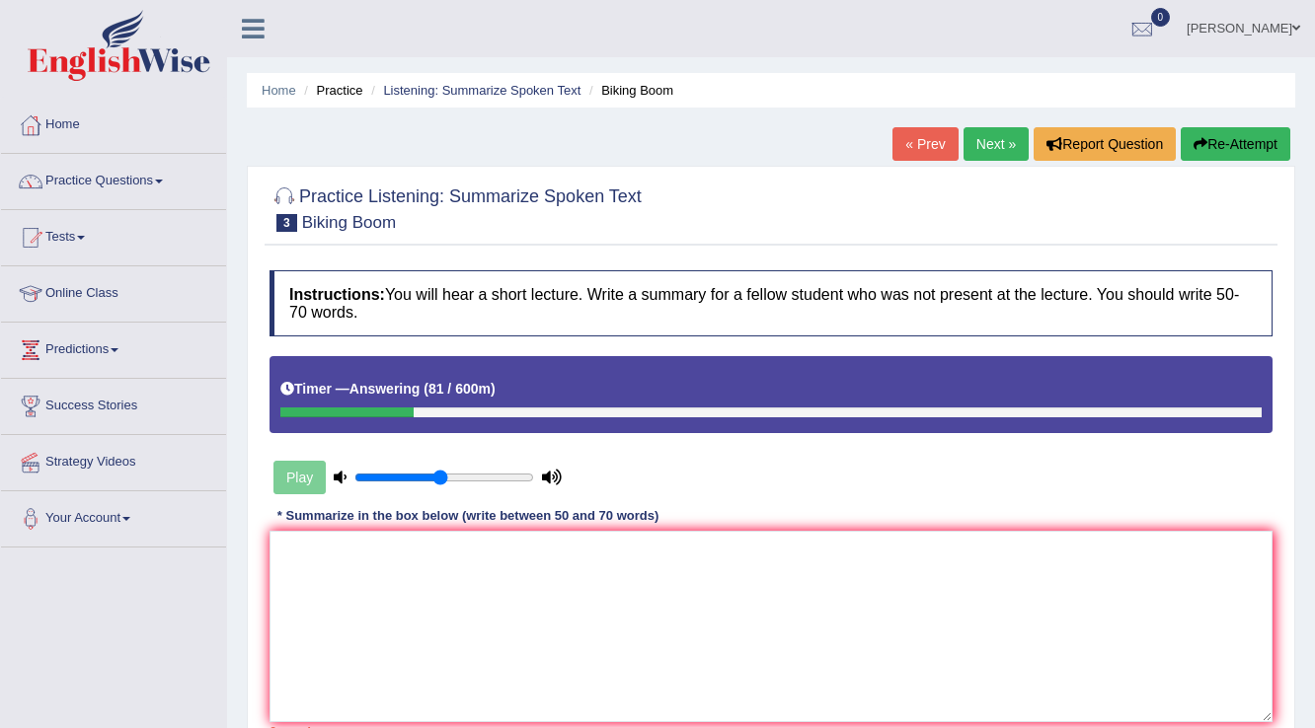
click at [1253, 144] on button "Re-Attempt" at bounding box center [1236, 144] width 110 height 34
click at [1204, 145] on button "Re-Attempt" at bounding box center [1236, 144] width 110 height 34
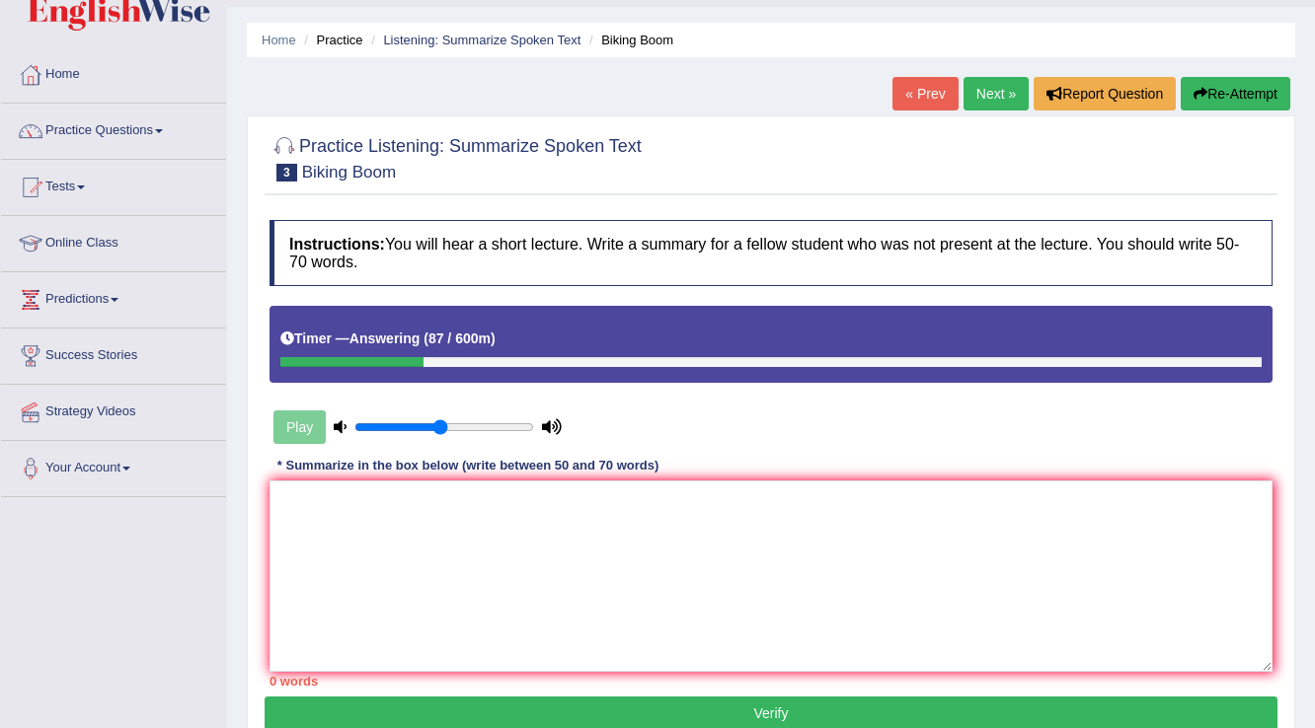
scroll to position [79, 0]
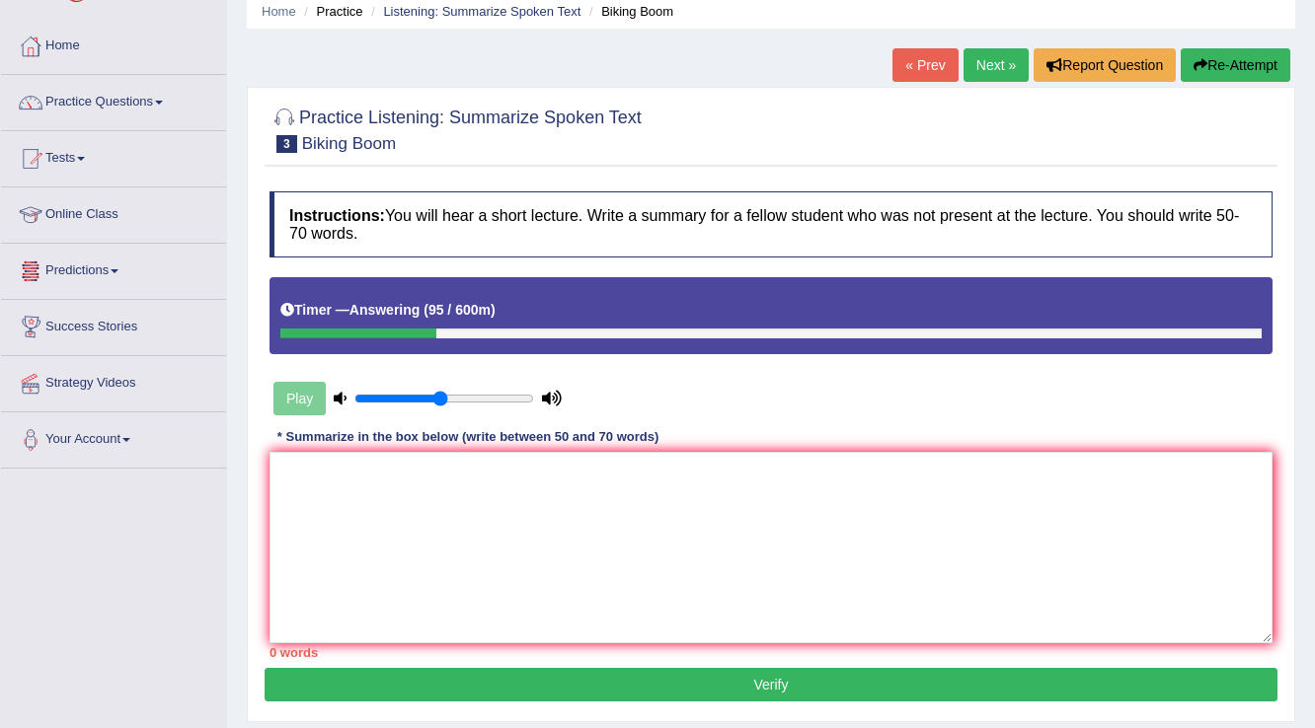
click at [937, 63] on link "« Prev" at bounding box center [924, 65] width 65 height 34
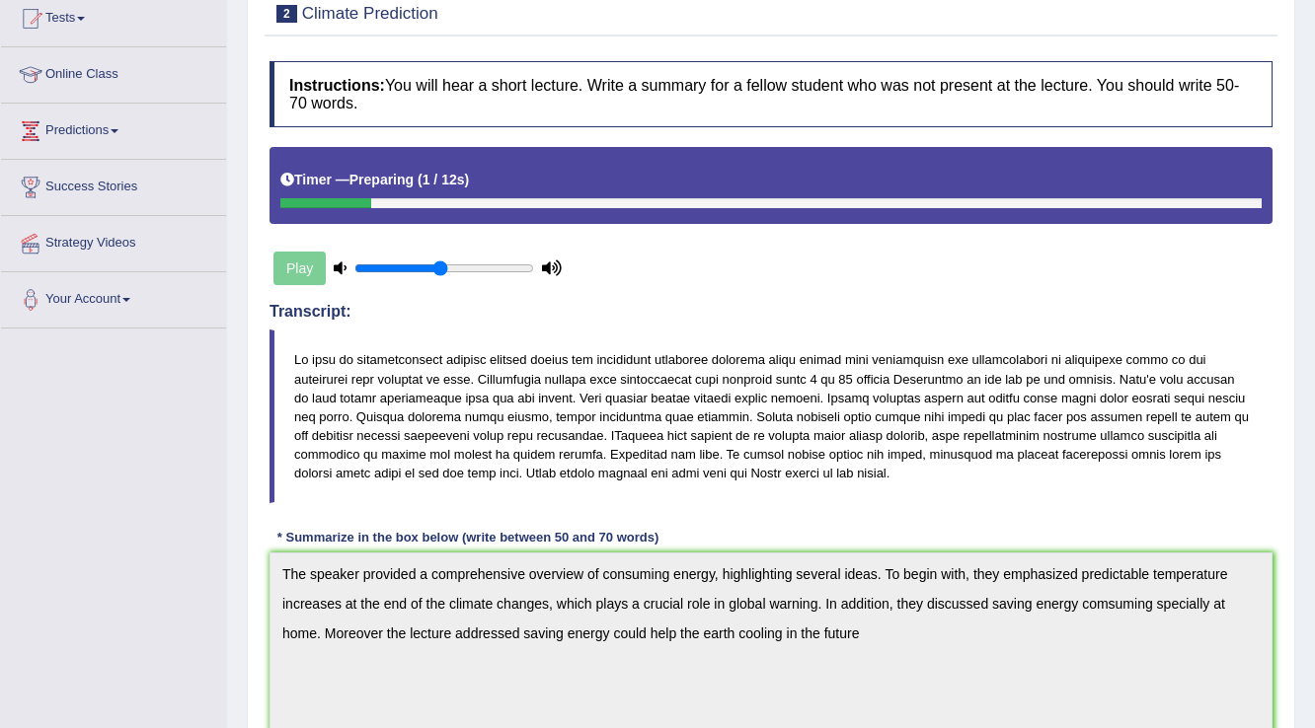
scroll to position [126, 0]
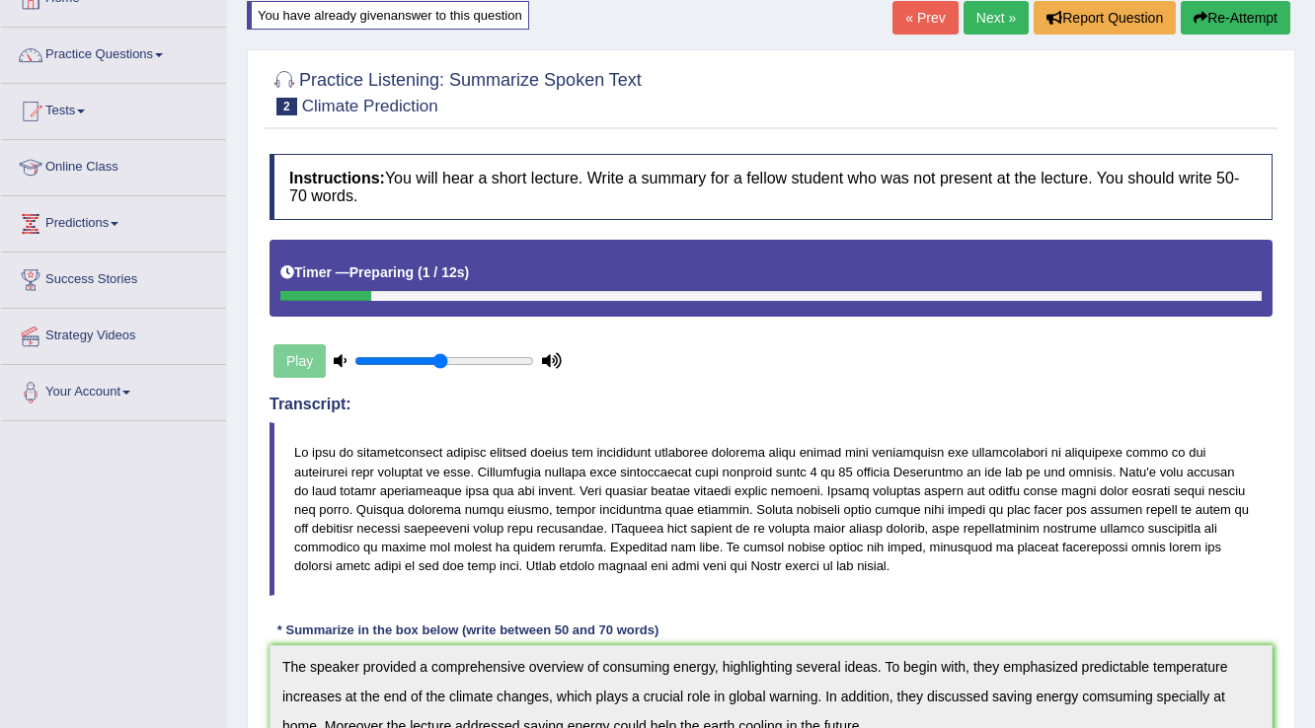
click at [982, 24] on link "Next »" at bounding box center [995, 18] width 65 height 34
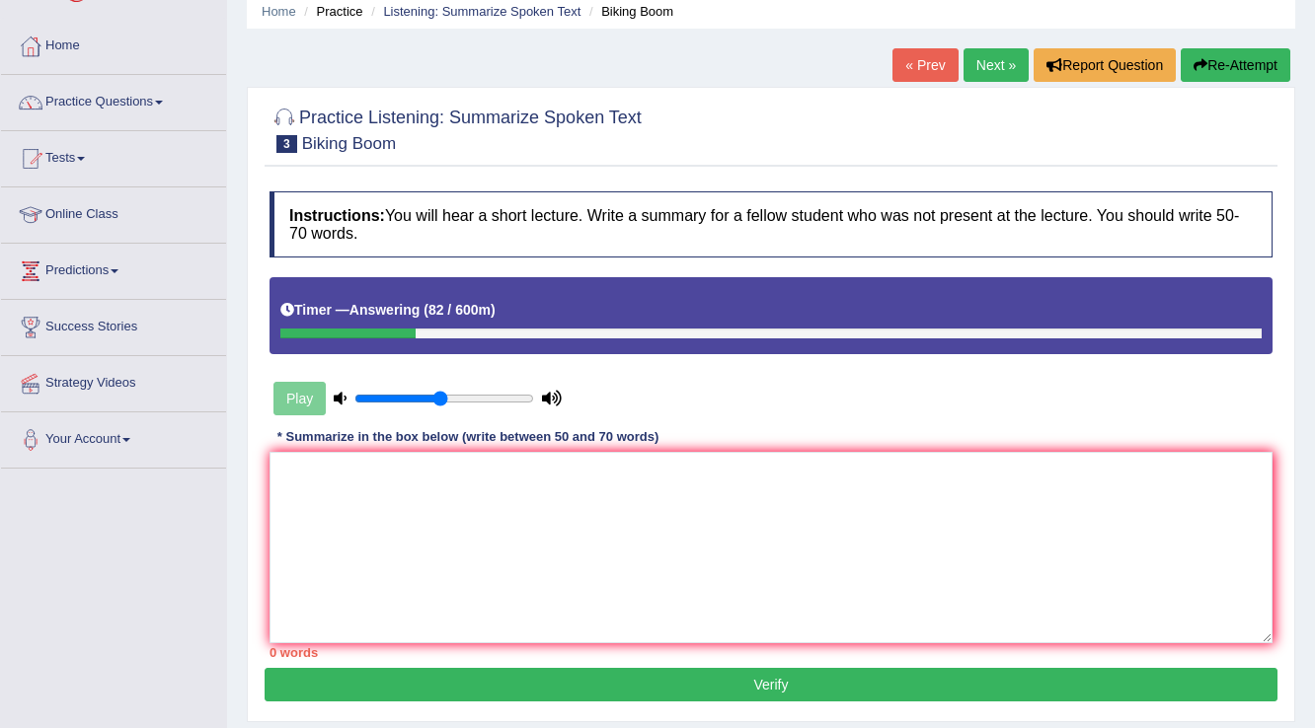
click at [315, 483] on textarea at bounding box center [770, 547] width 1003 height 191
type textarea "t"
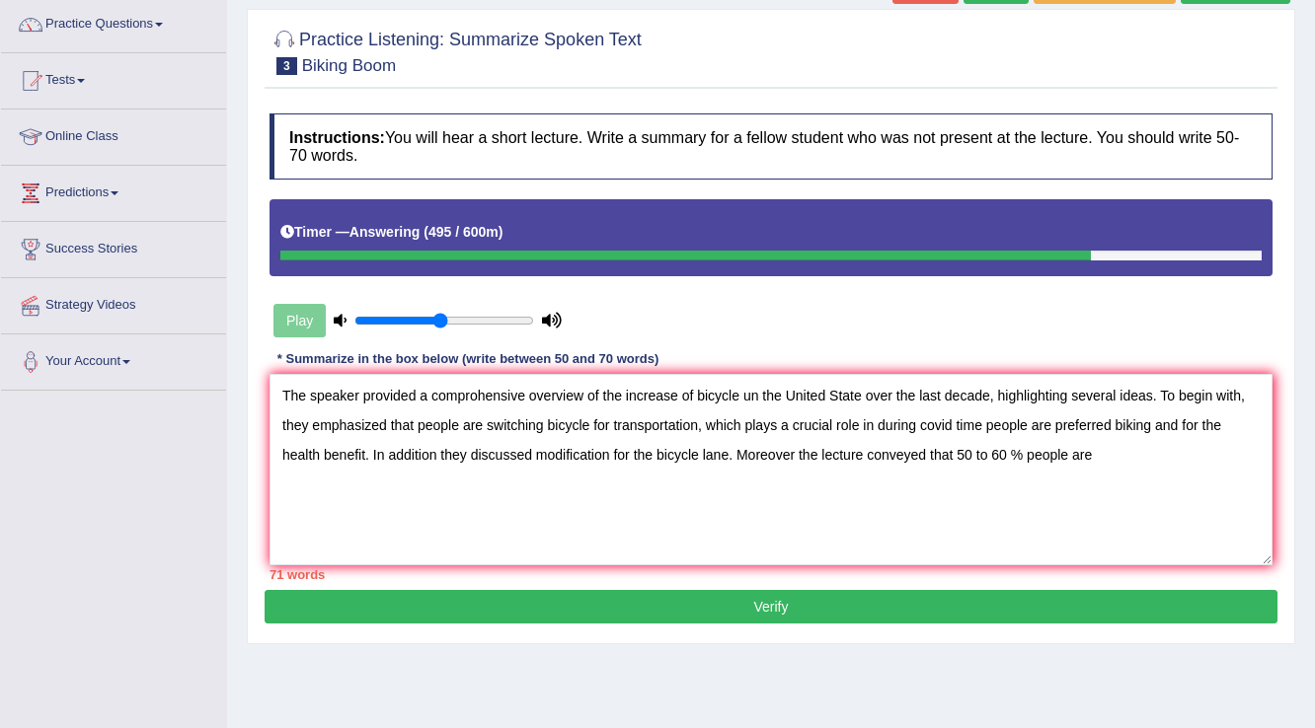
scroll to position [158, 0]
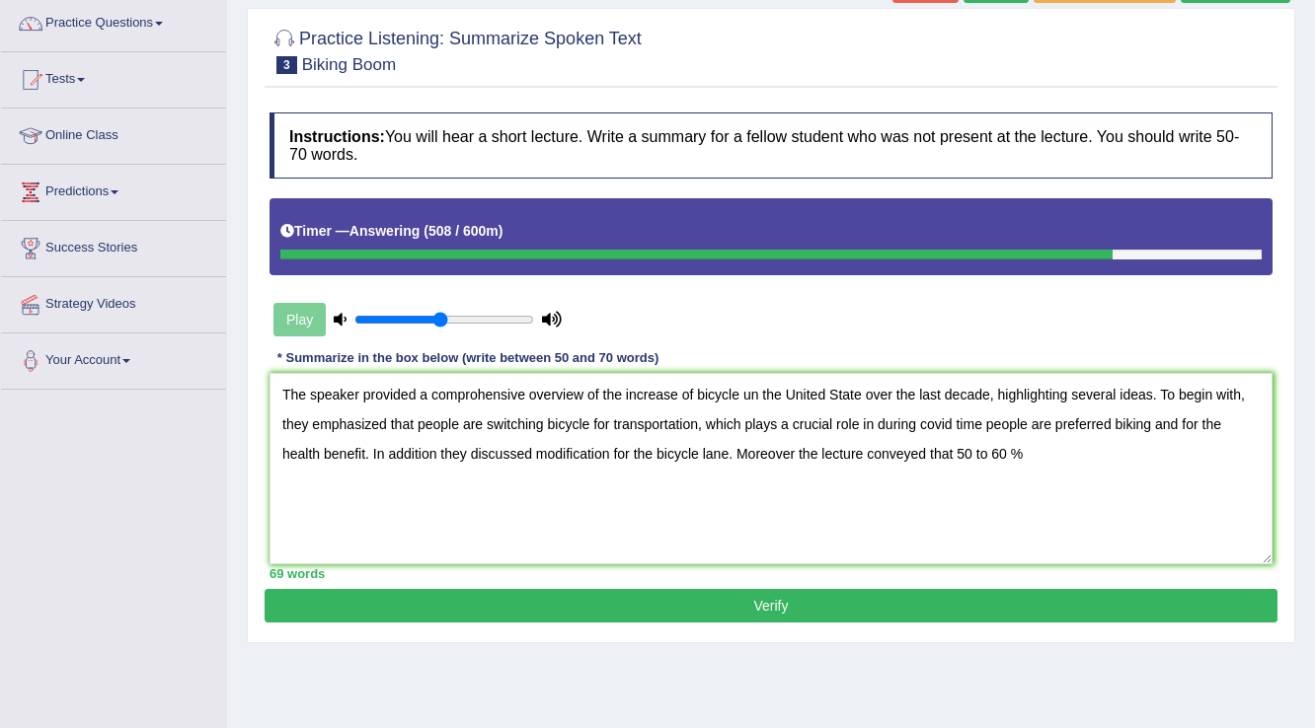
type textarea "The speaker provided a comprohensive overview of the increase of bicycle un the…"
click at [756, 606] on button "Verify" at bounding box center [771, 606] width 1013 height 34
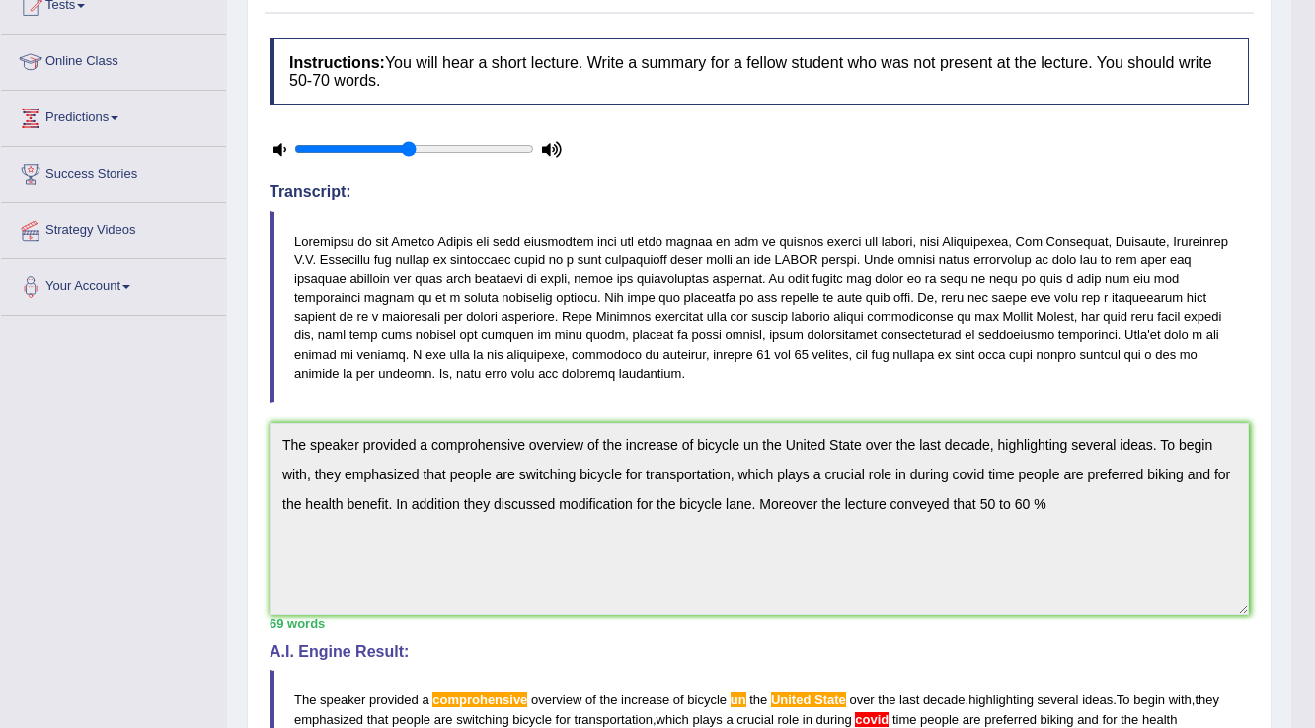
scroll to position [0, 0]
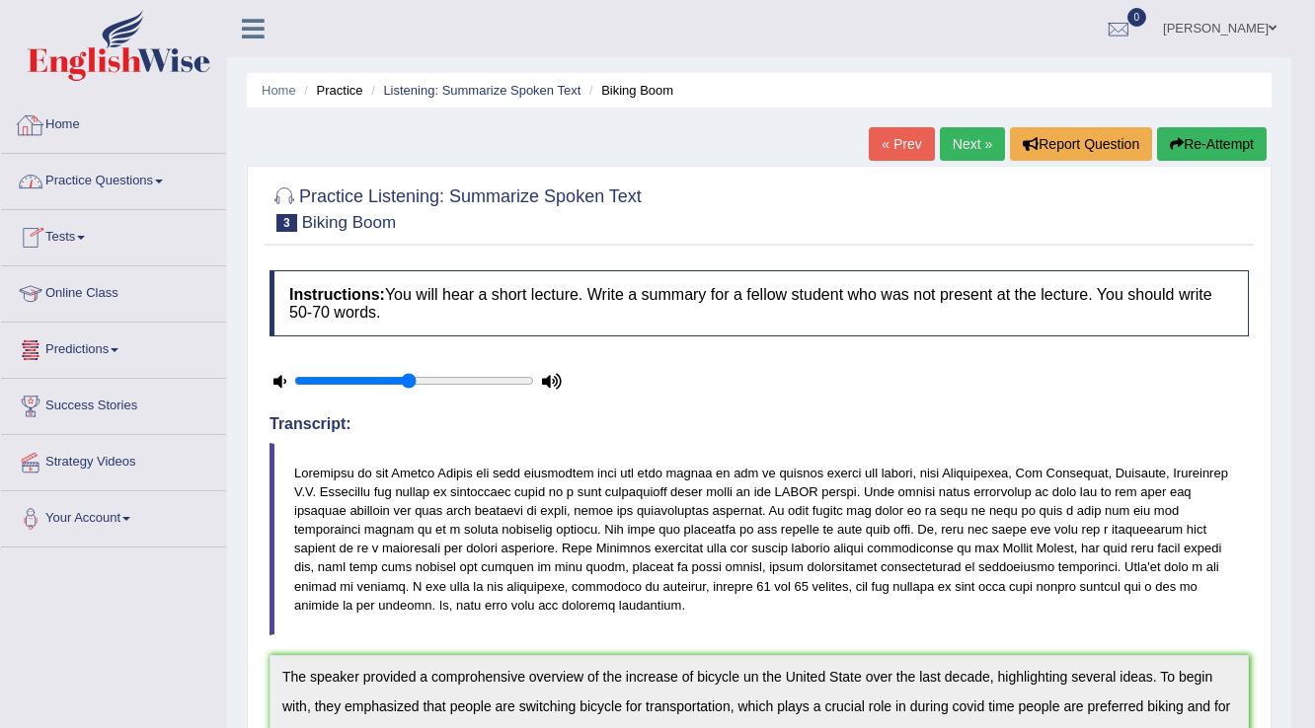
click at [93, 174] on link "Practice Questions" at bounding box center [113, 178] width 225 height 49
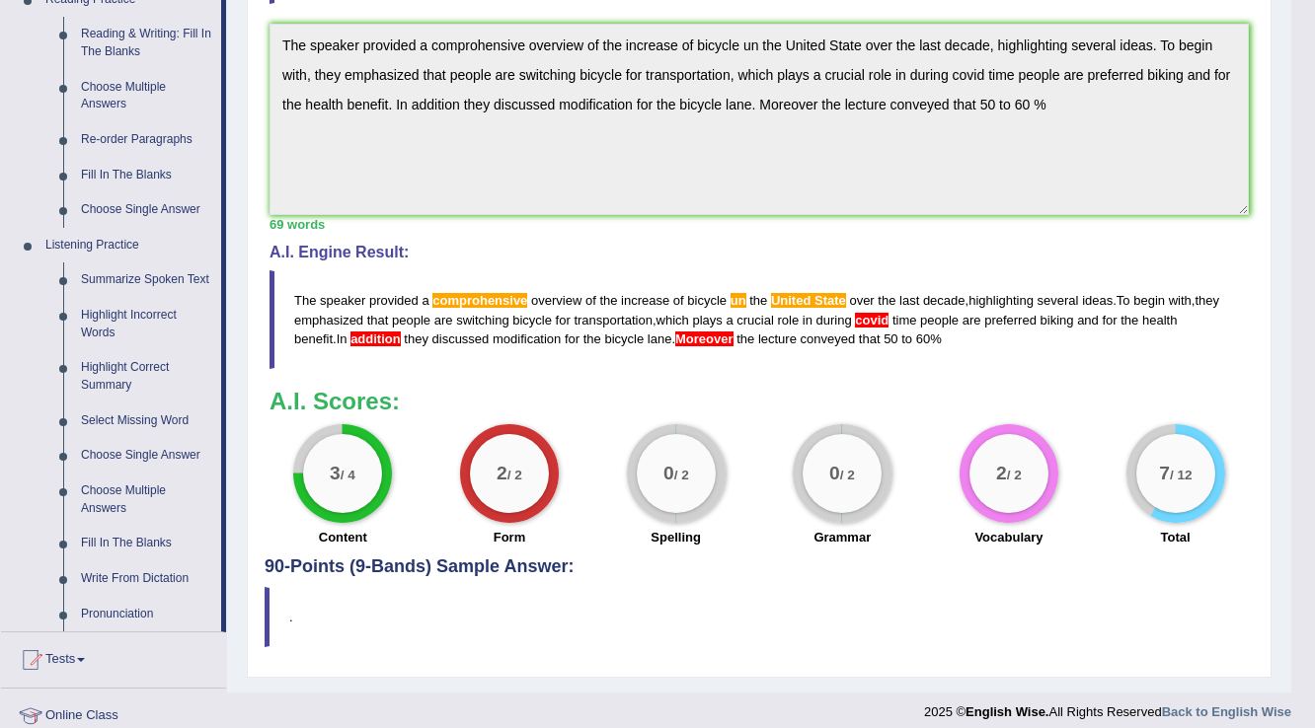
scroll to position [711, 0]
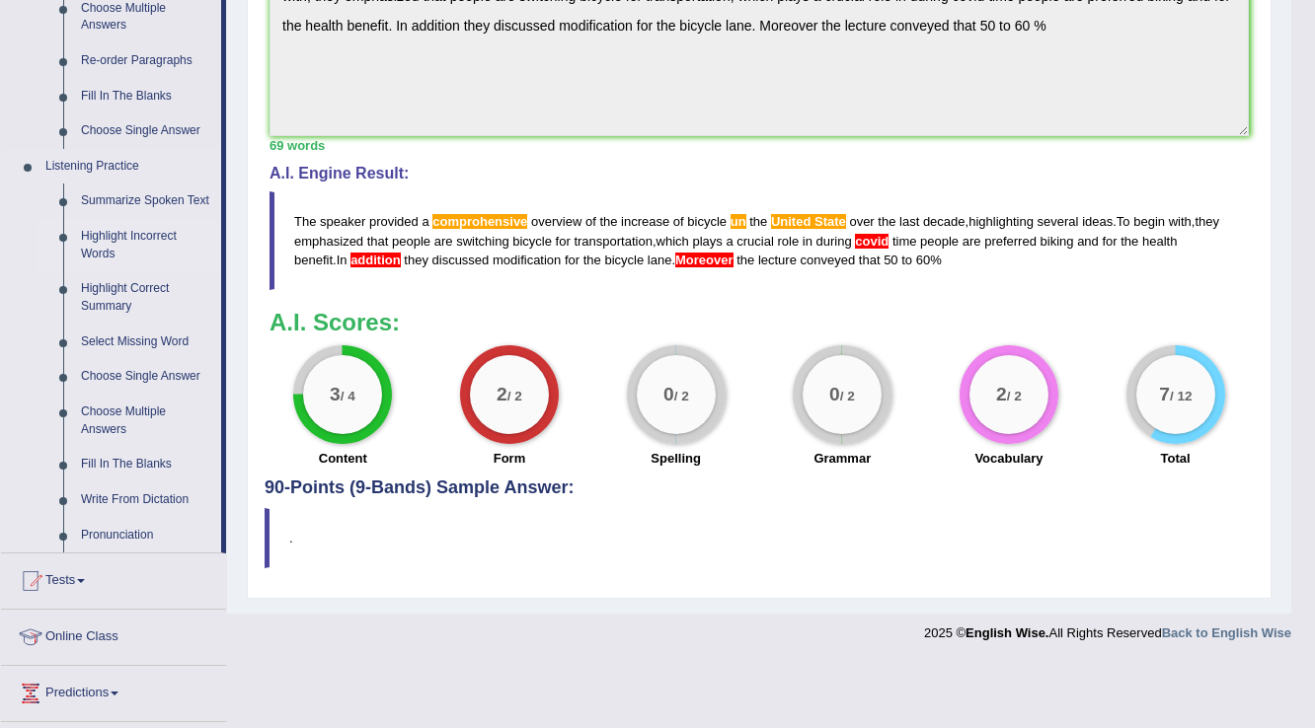
click at [127, 241] on link "Highlight Incorrect Words" at bounding box center [146, 245] width 149 height 52
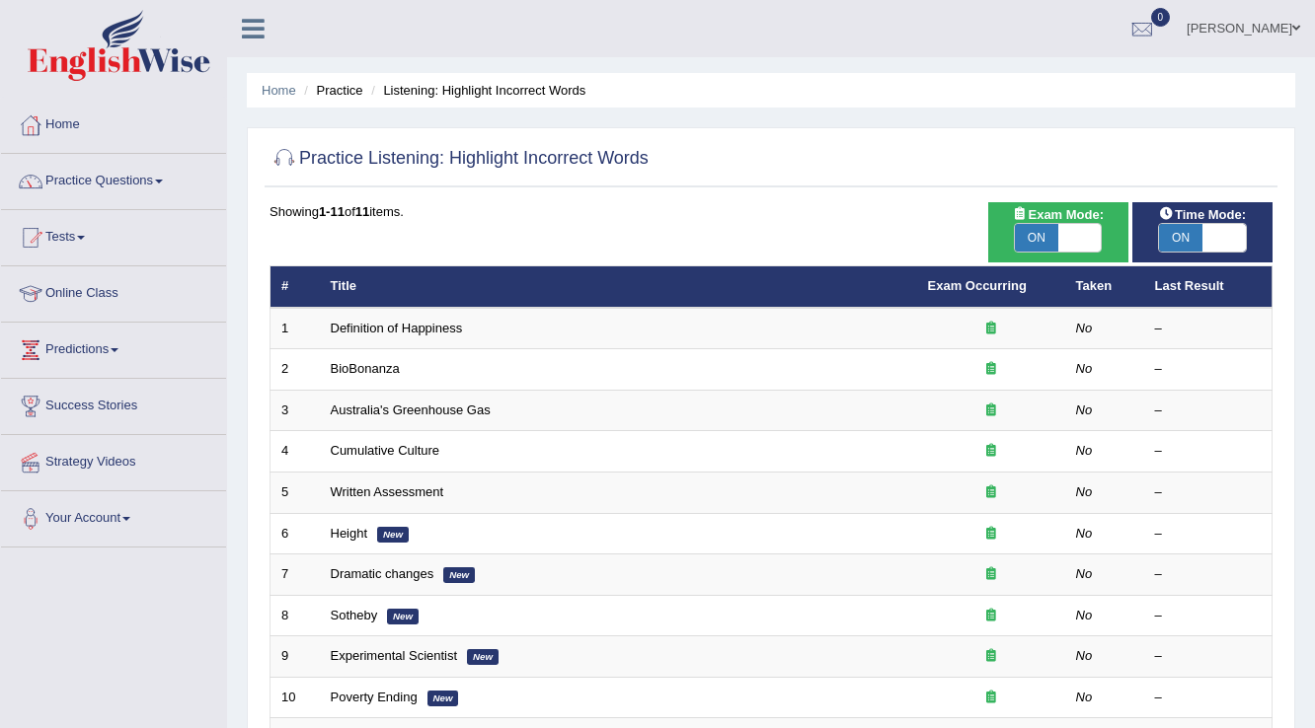
click at [1240, 237] on span at bounding box center [1223, 238] width 43 height 28
checkbox input "false"
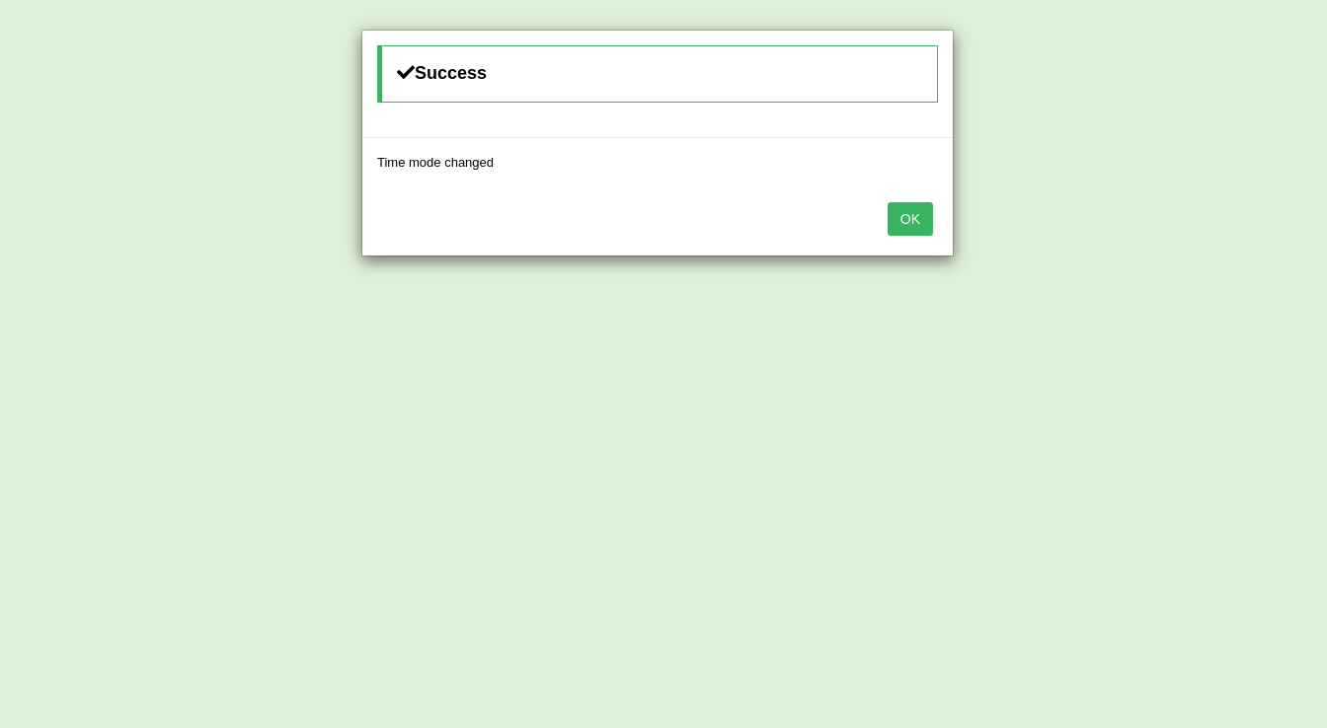
click at [926, 229] on button "OK" at bounding box center [909, 219] width 45 height 34
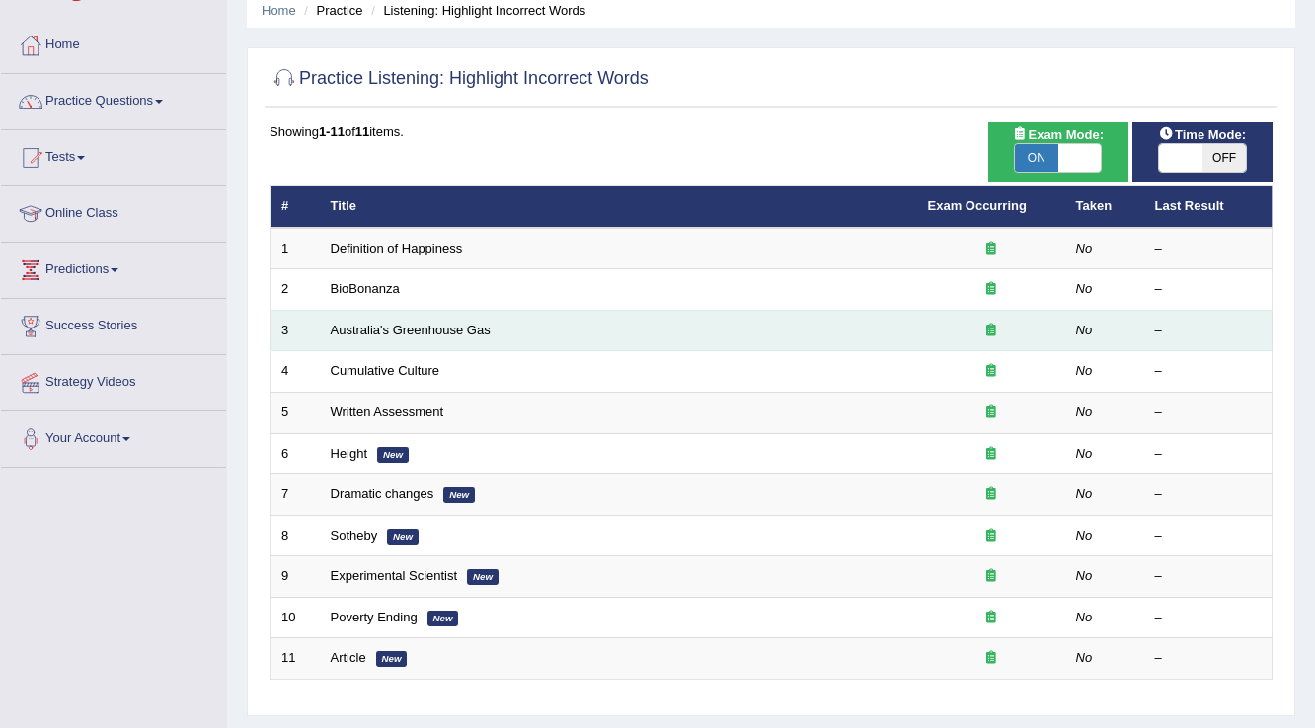
scroll to position [158, 0]
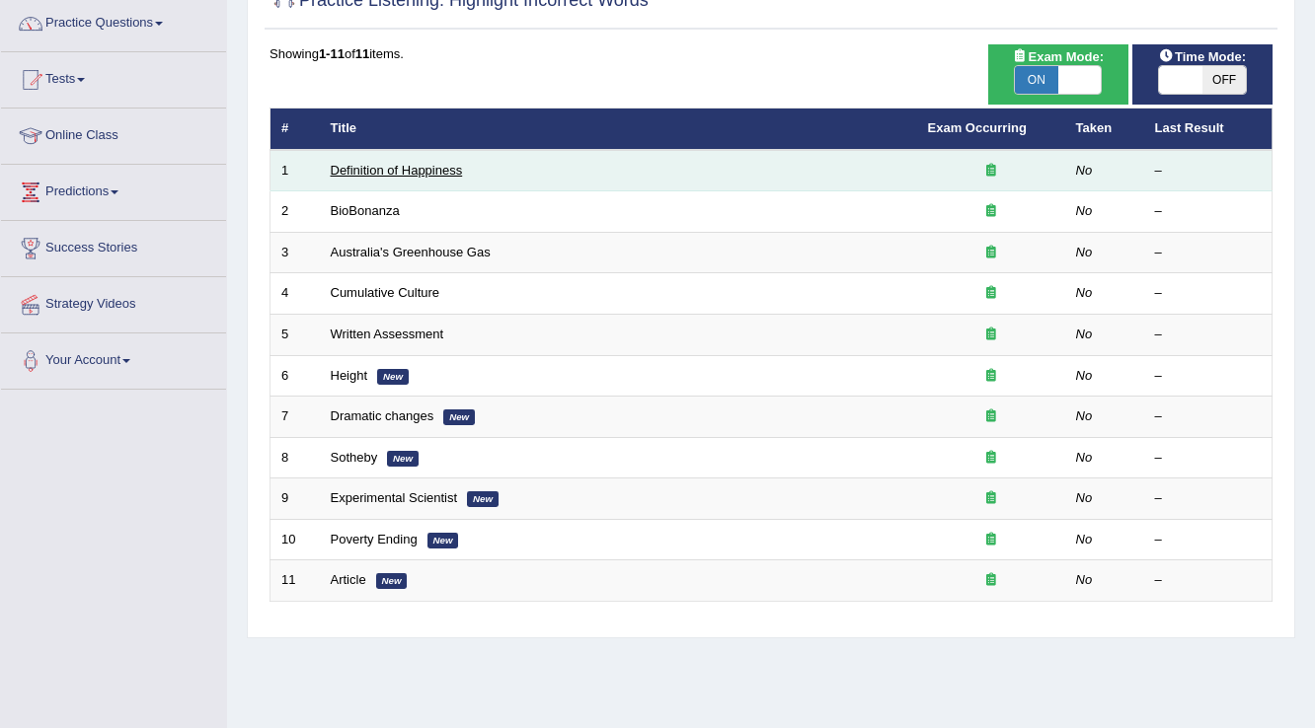
click at [428, 169] on link "Definition of Happiness" at bounding box center [397, 170] width 132 height 15
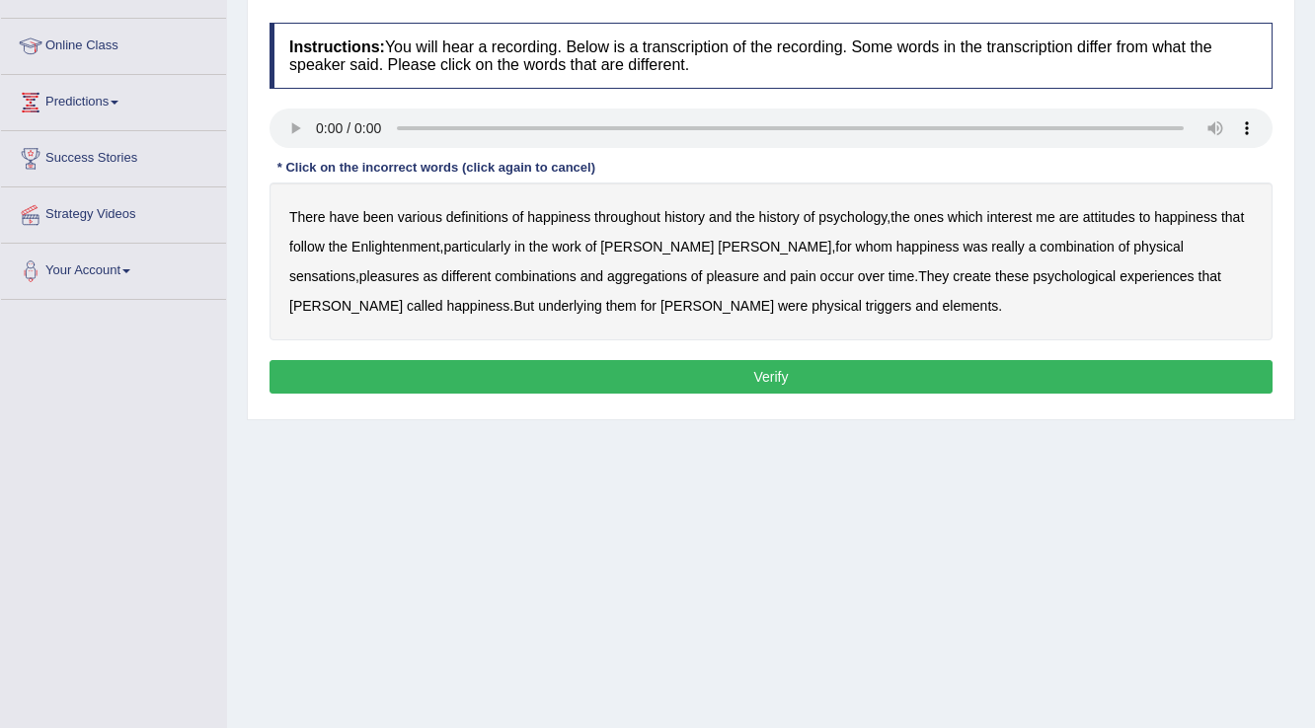
scroll to position [248, 0]
click at [564, 211] on b "happiness" at bounding box center [558, 217] width 63 height 16
click at [840, 219] on b "psychology" at bounding box center [852, 217] width 68 height 16
click at [355, 268] on b "sensations" at bounding box center [322, 276] width 66 height 16
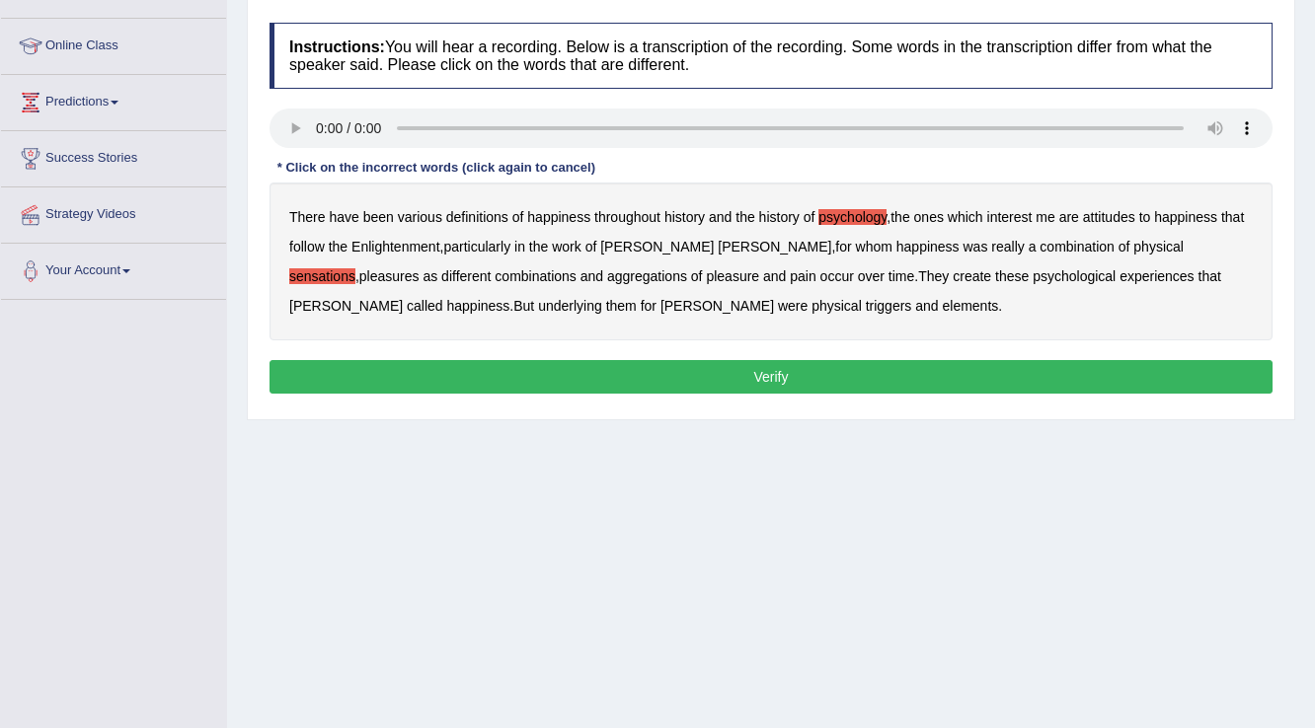
click at [953, 271] on b "create" at bounding box center [972, 276] width 38 height 16
click at [942, 308] on b "elements" at bounding box center [970, 306] width 56 height 16
click at [690, 373] on button "Verify" at bounding box center [770, 377] width 1003 height 34
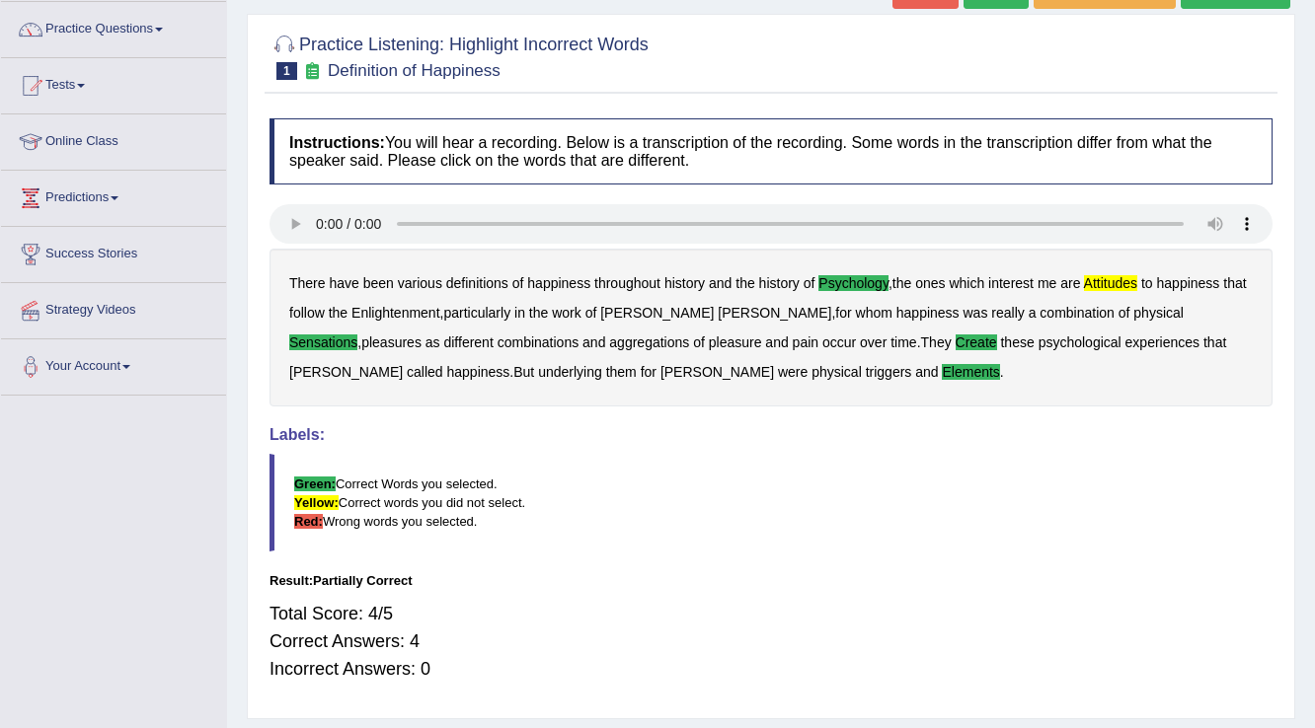
scroll to position [11, 0]
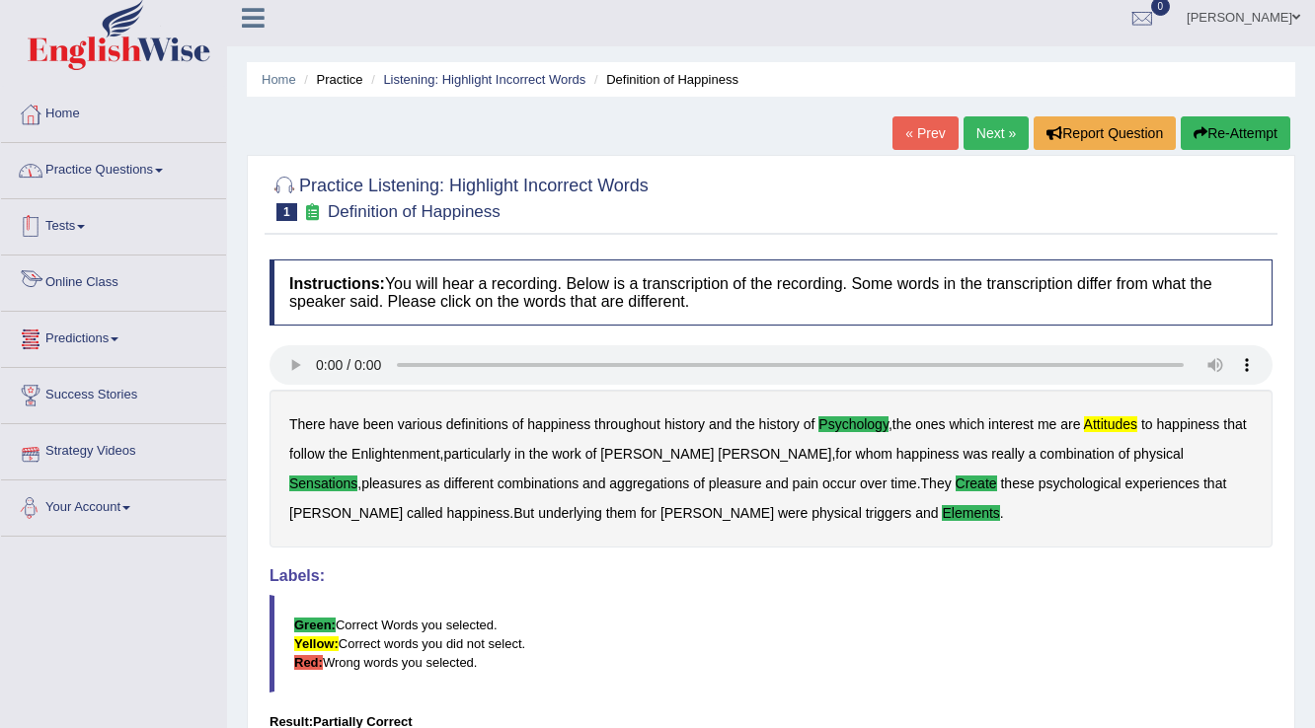
click at [111, 170] on link "Practice Questions" at bounding box center [113, 167] width 225 height 49
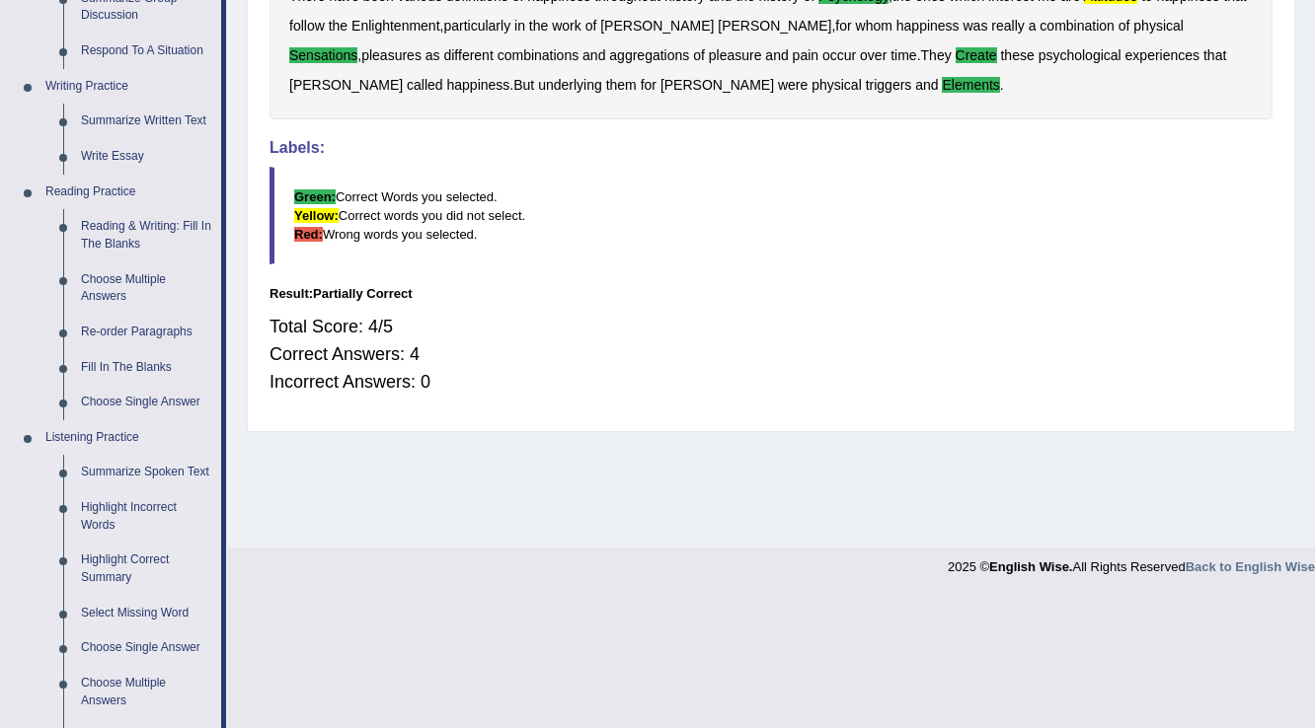
scroll to position [564, 0]
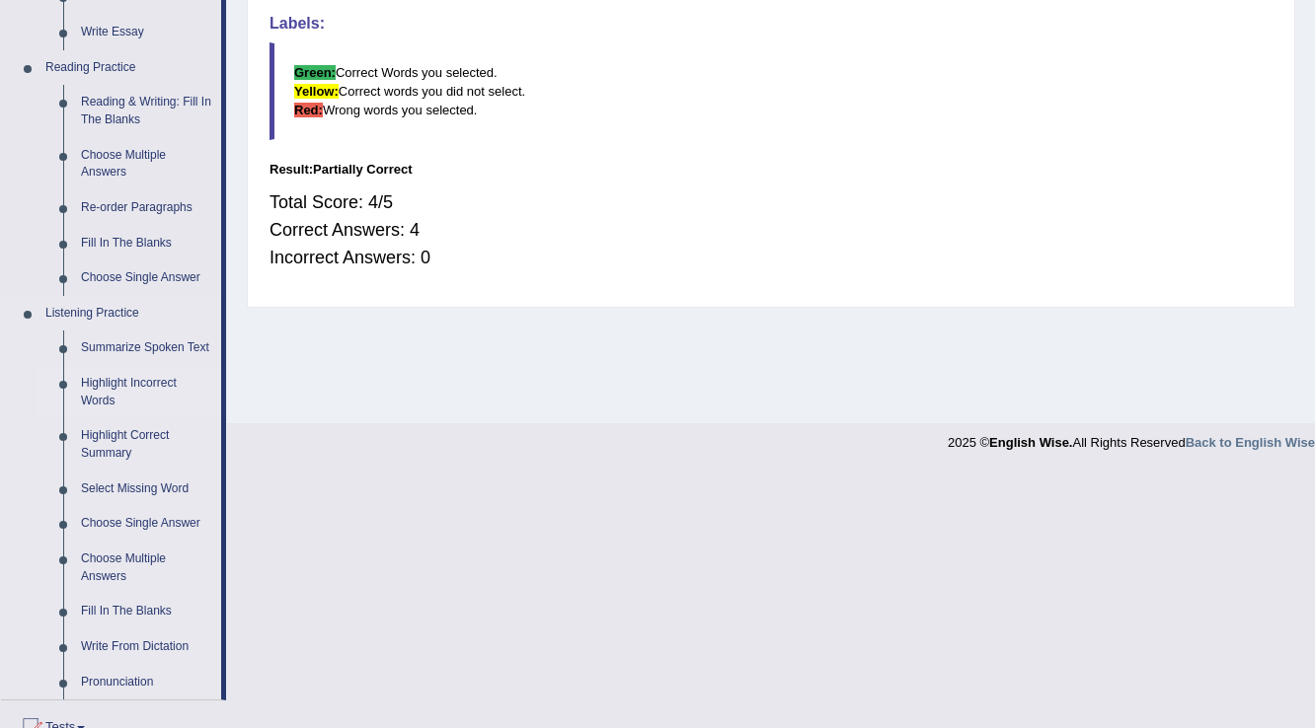
click at [148, 387] on link "Highlight Incorrect Words" at bounding box center [146, 392] width 149 height 52
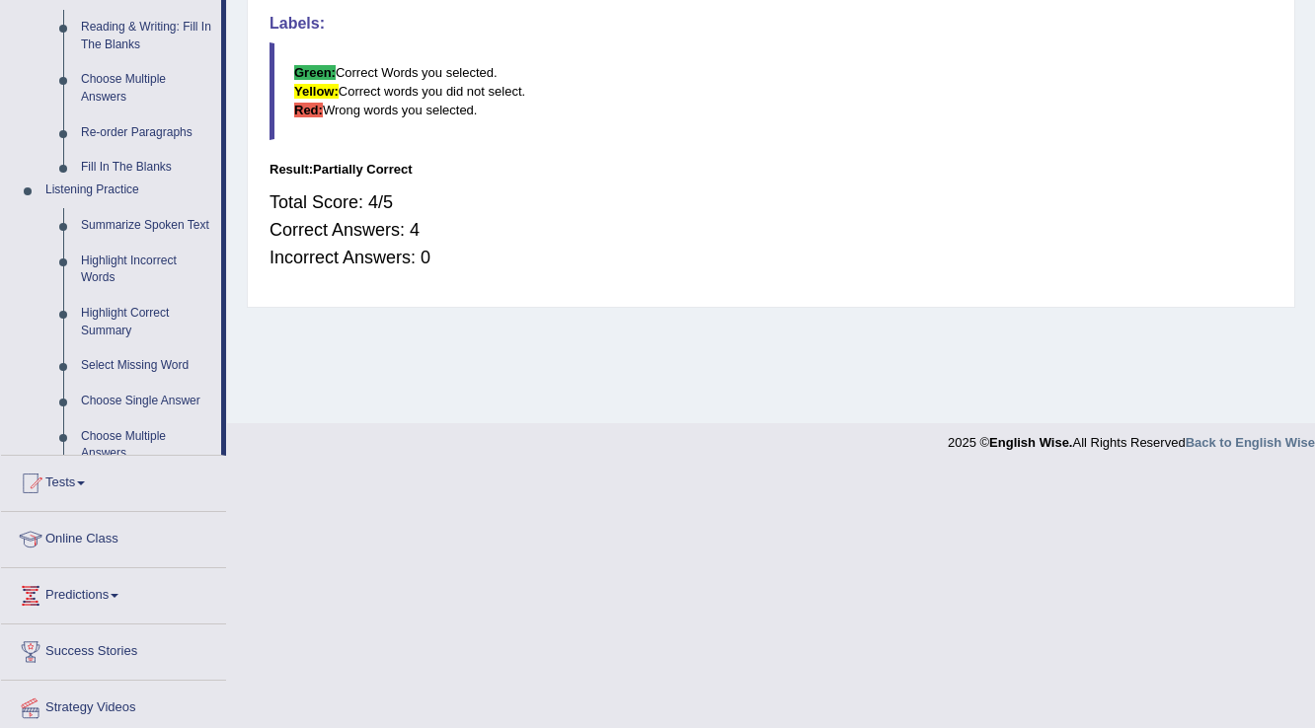
scroll to position [308, 0]
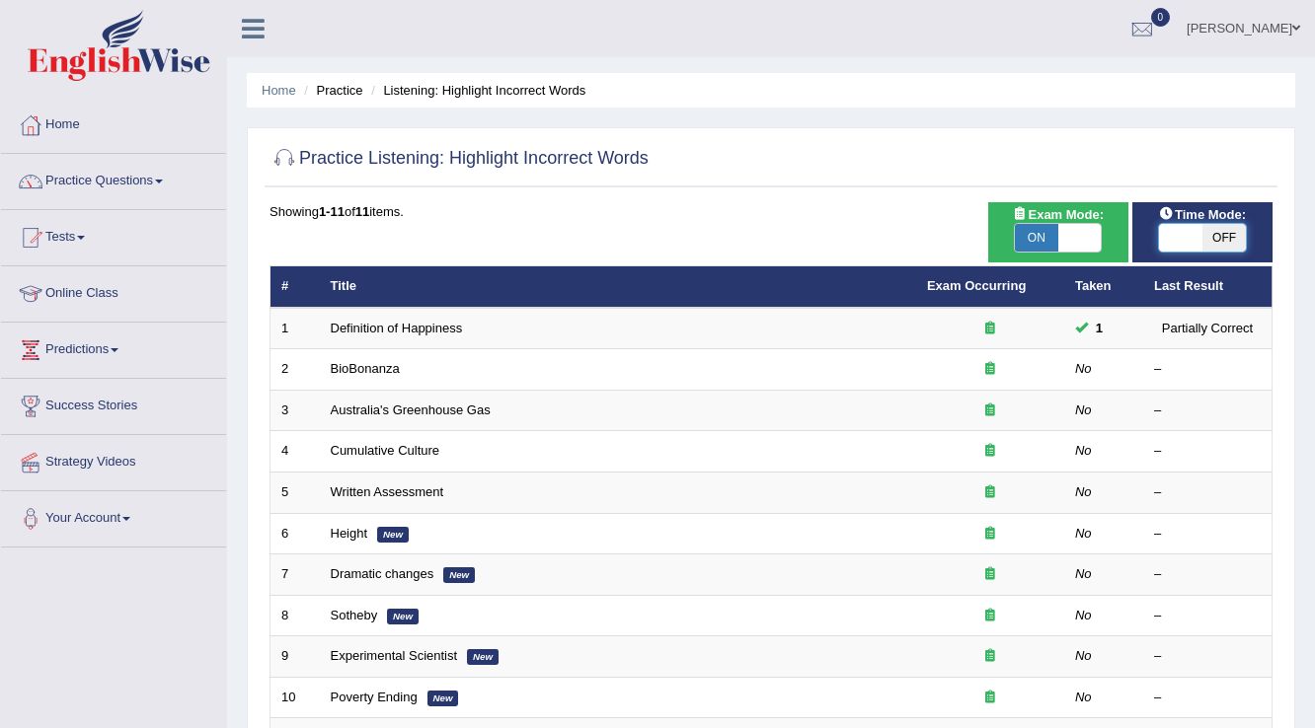
click at [1168, 231] on span at bounding box center [1180, 238] width 43 height 28
checkbox input "true"
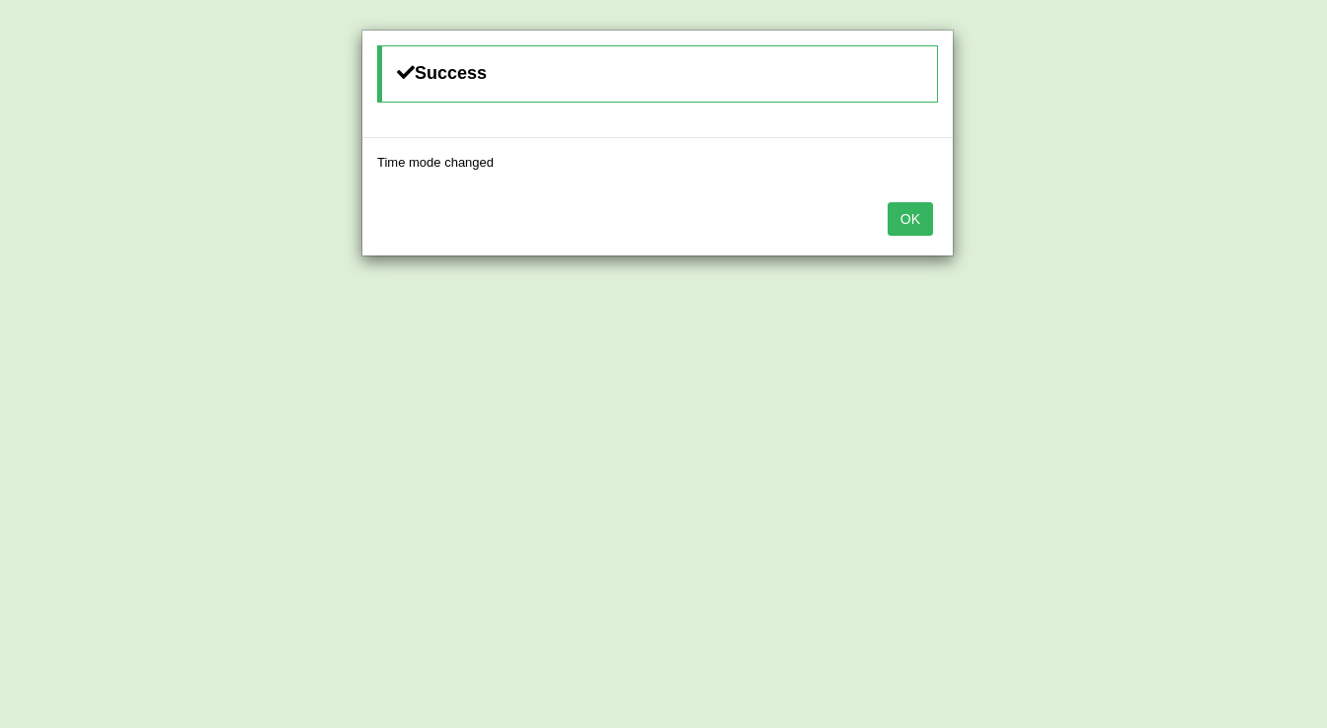
click at [903, 211] on button "OK" at bounding box center [909, 219] width 45 height 34
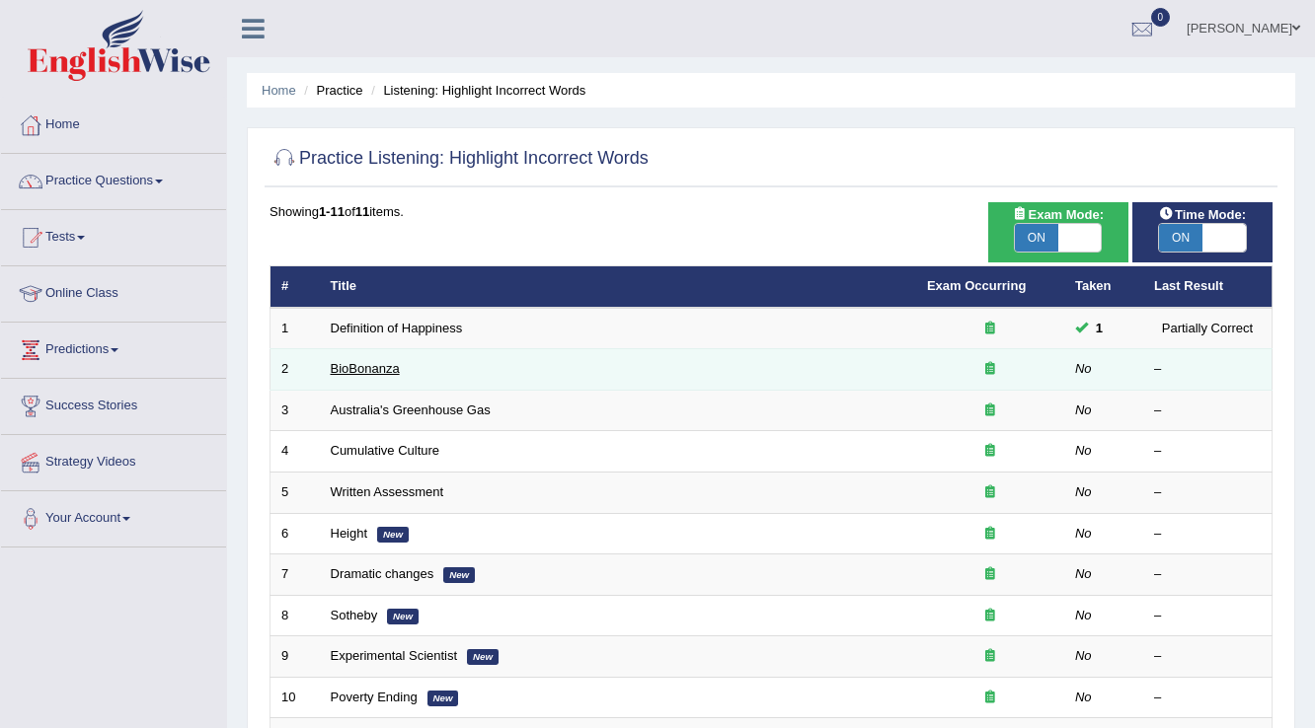
click at [363, 372] on link "BioBonanza" at bounding box center [365, 368] width 69 height 15
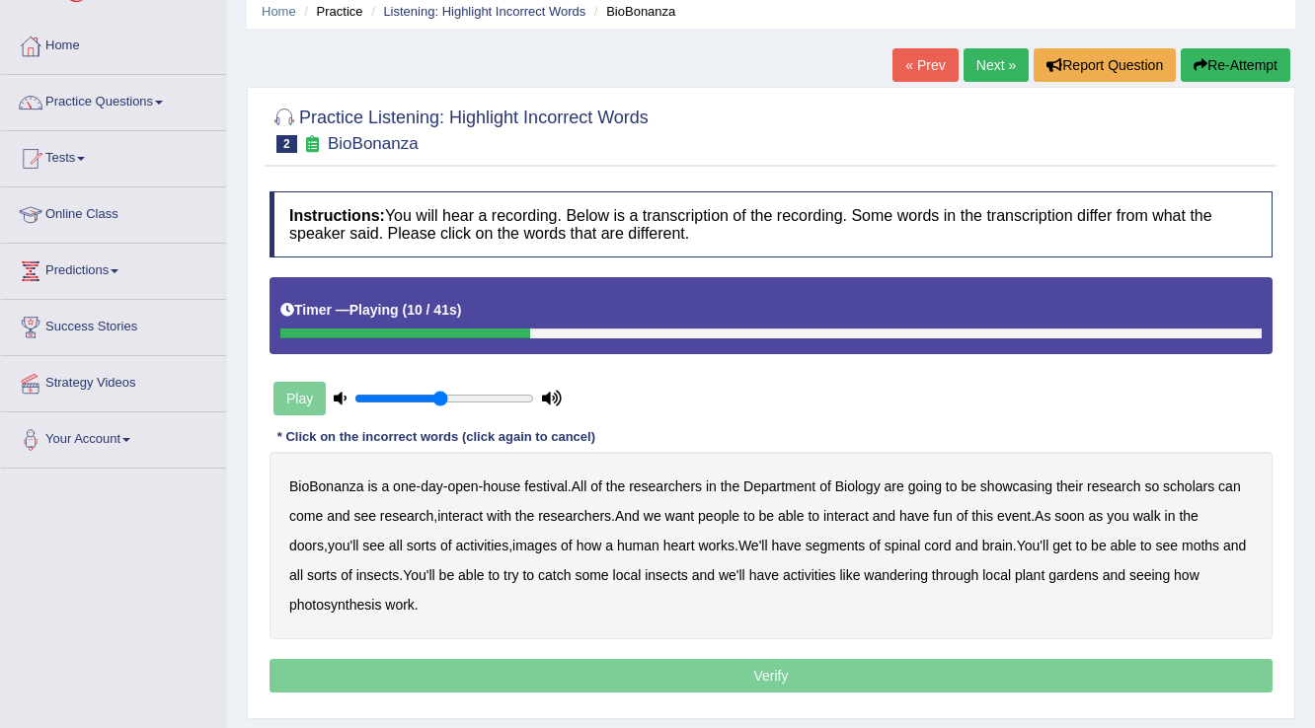
click at [1202, 480] on b "scholars" at bounding box center [1188, 487] width 51 height 16
click at [512, 547] on b "images" at bounding box center [534, 546] width 44 height 16
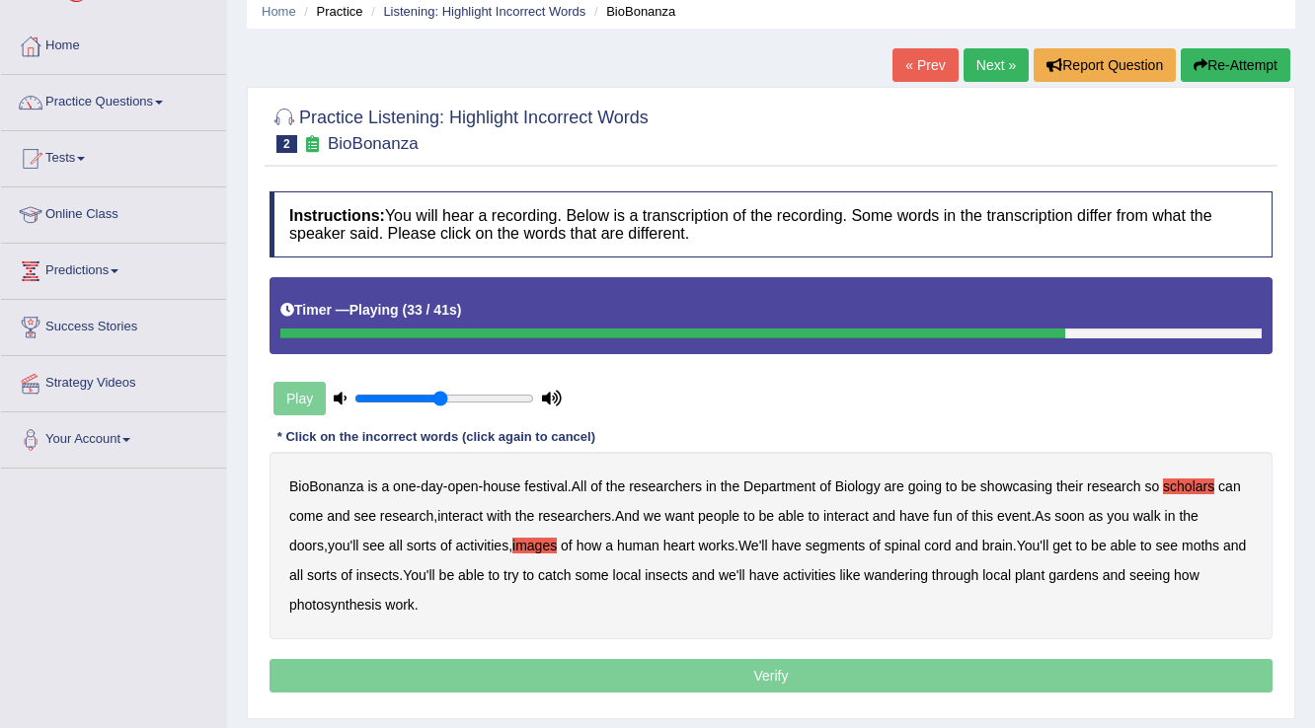
click at [1182, 546] on b "moths" at bounding box center [1201, 546] width 38 height 16
click at [868, 574] on b "wandering" at bounding box center [896, 576] width 64 height 16
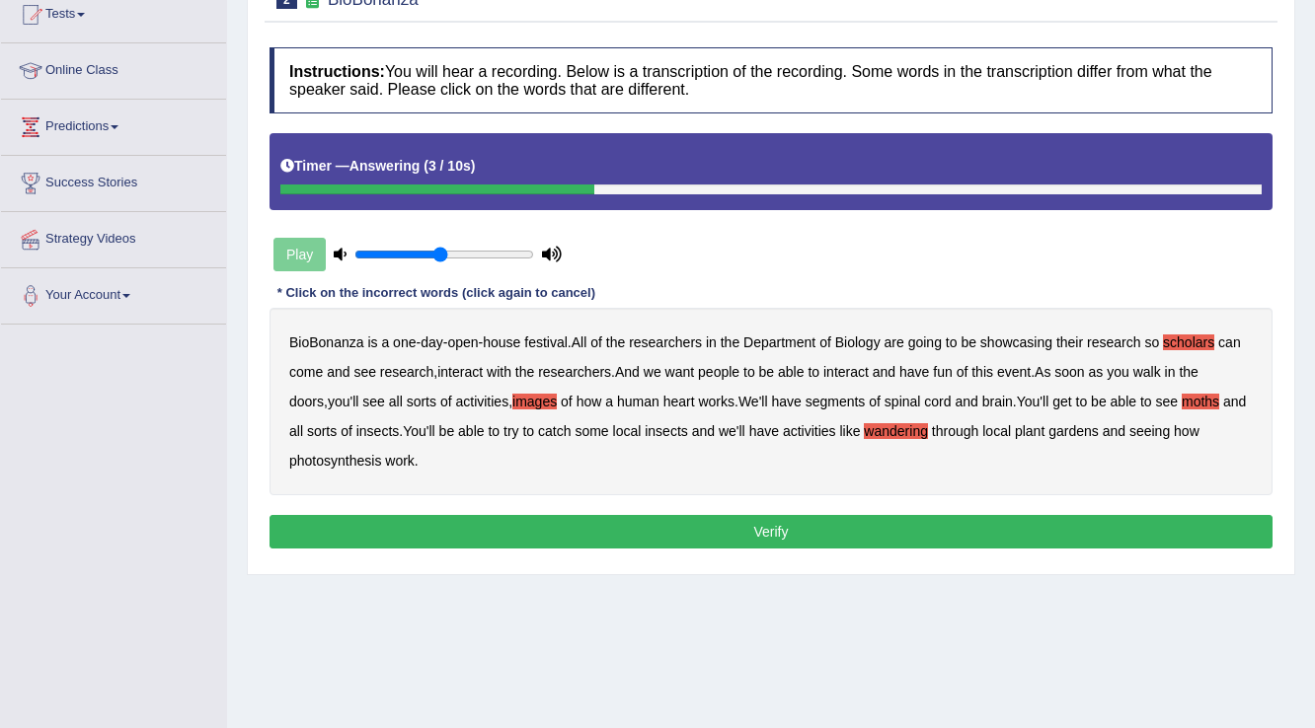
scroll to position [237, 0]
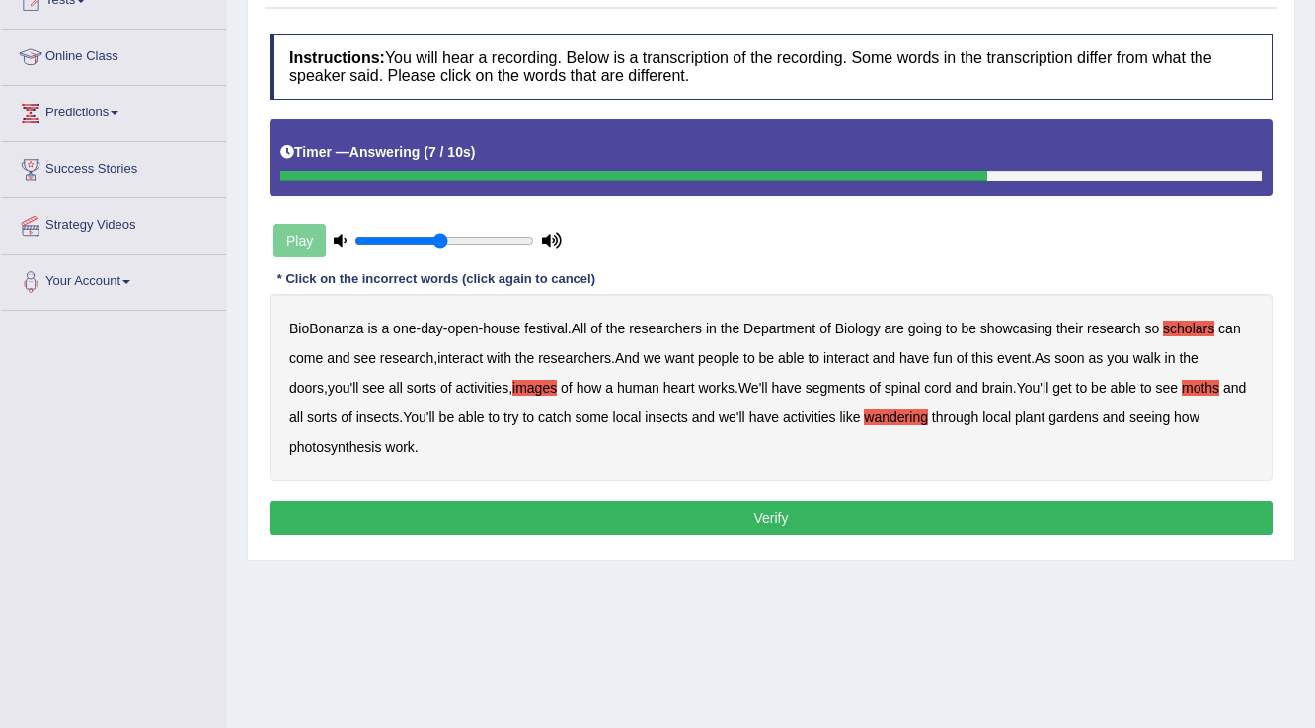
click at [618, 501] on button "Verify" at bounding box center [770, 518] width 1003 height 34
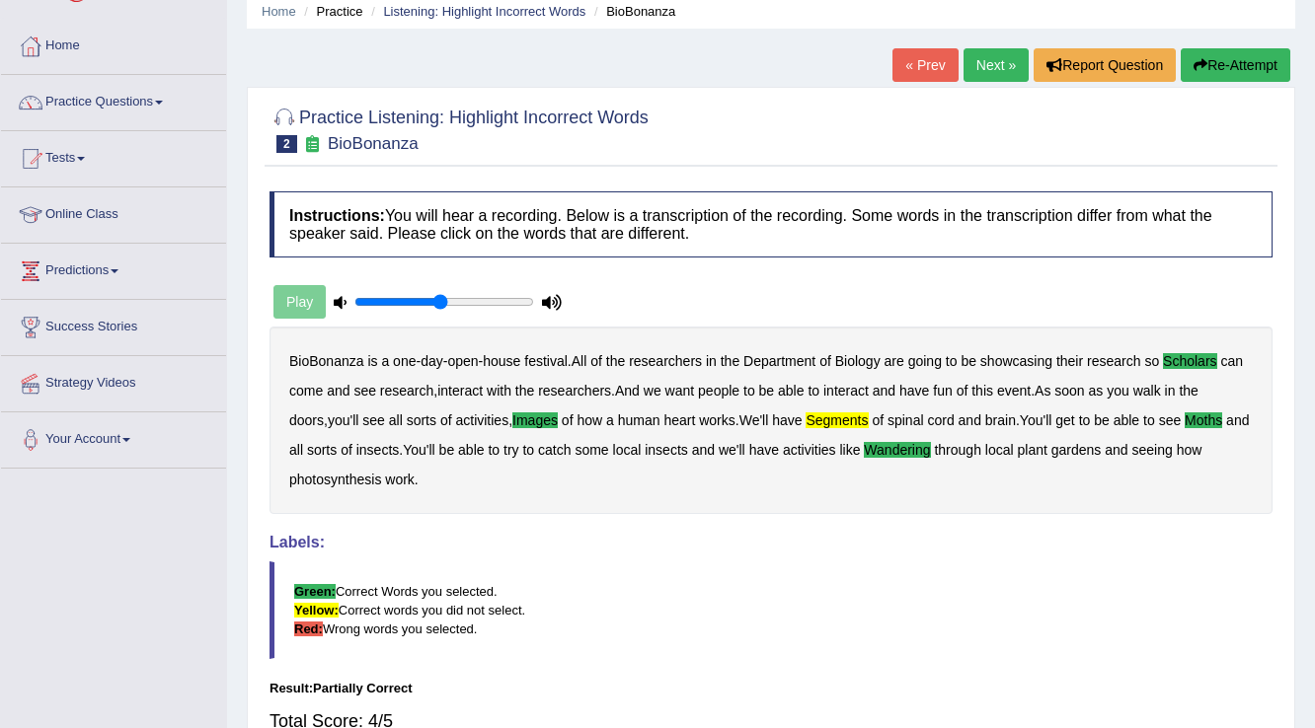
scroll to position [0, 0]
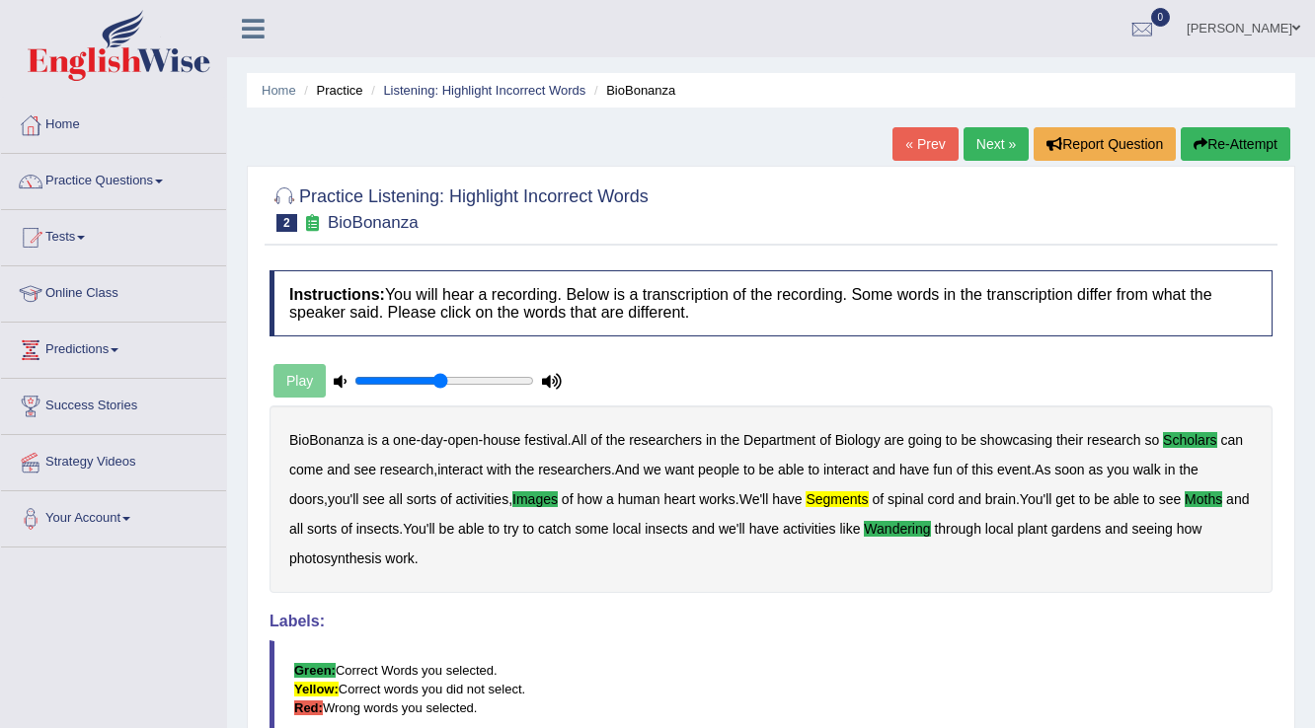
click at [983, 146] on link "Next »" at bounding box center [995, 144] width 65 height 34
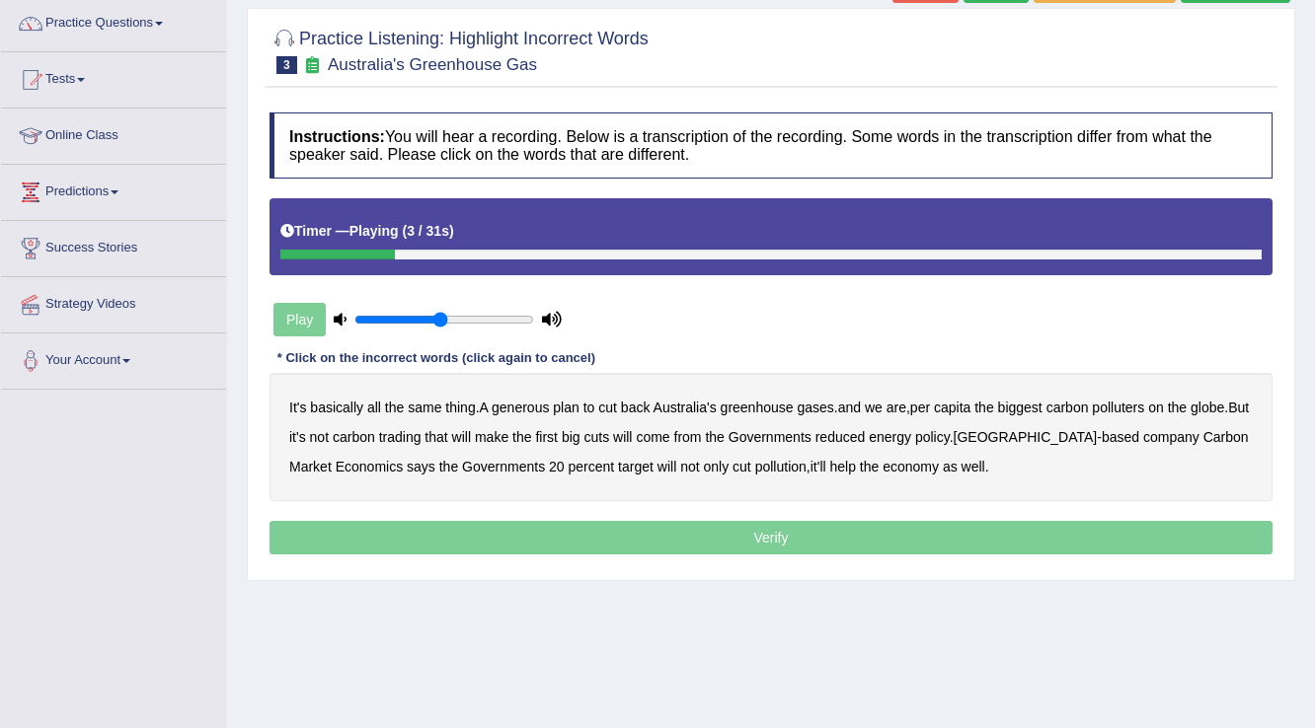
click at [519, 407] on b "generous" at bounding box center [520, 408] width 57 height 16
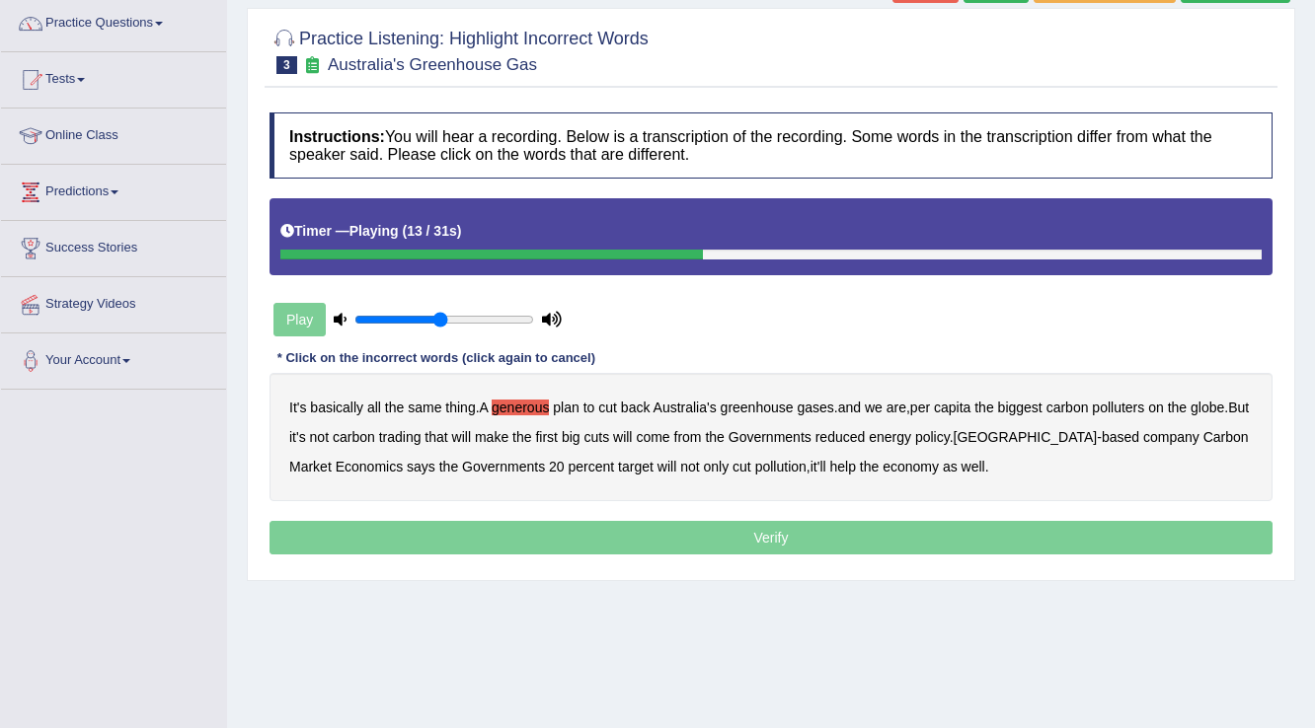
click at [1224, 403] on b "globe" at bounding box center [1207, 408] width 34 height 16
click at [774, 434] on b "Governments" at bounding box center [769, 437] width 83 height 16
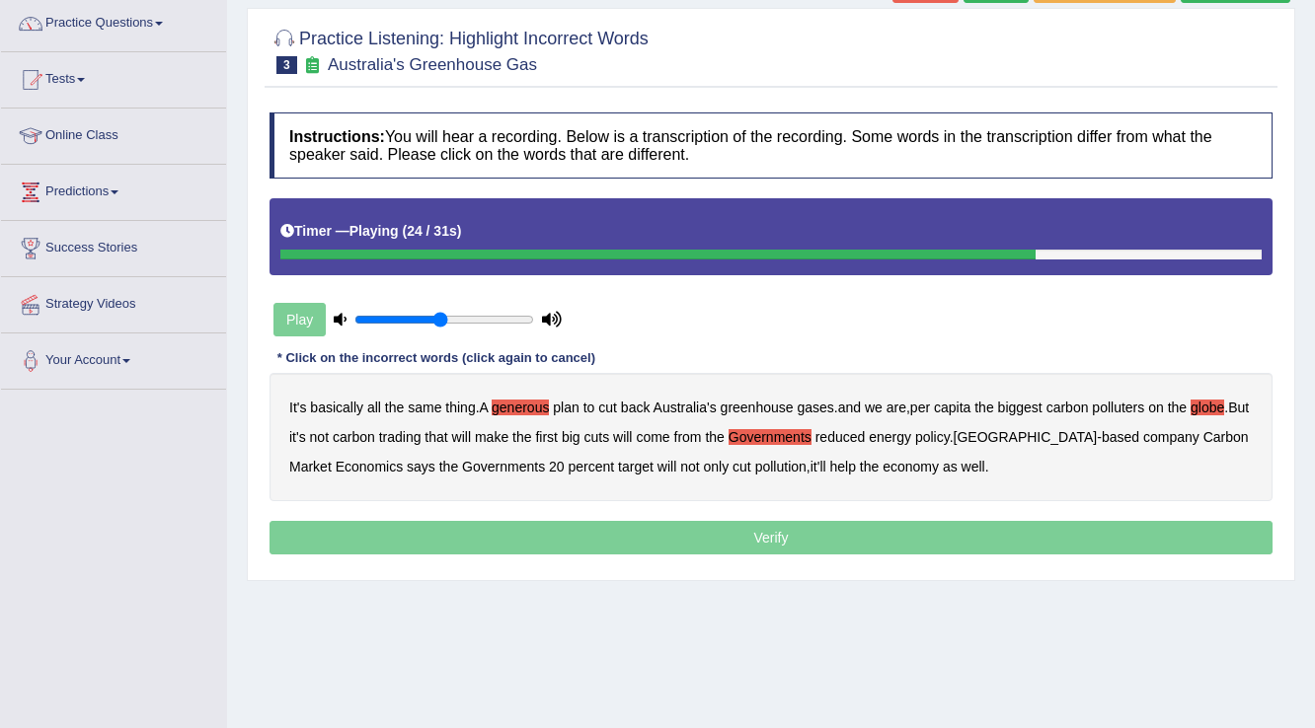
click at [950, 437] on b "policy" at bounding box center [932, 437] width 35 height 16
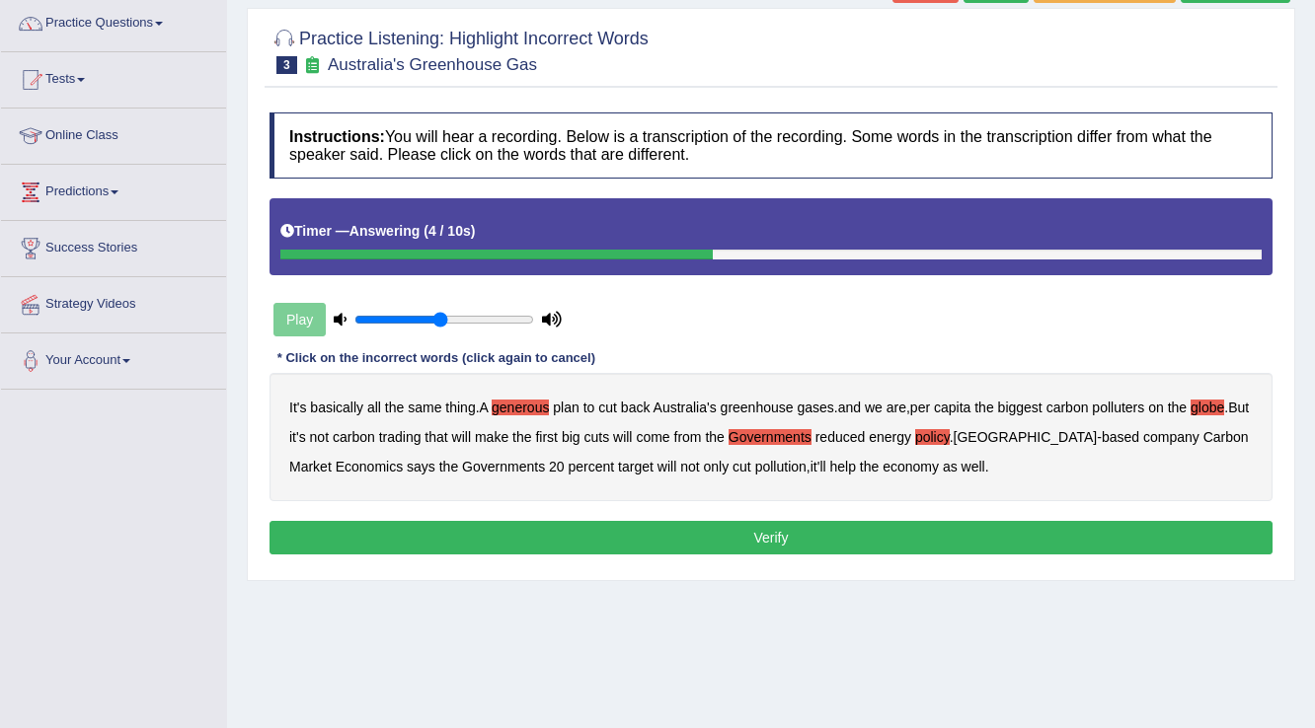
click at [667, 536] on button "Verify" at bounding box center [770, 538] width 1003 height 34
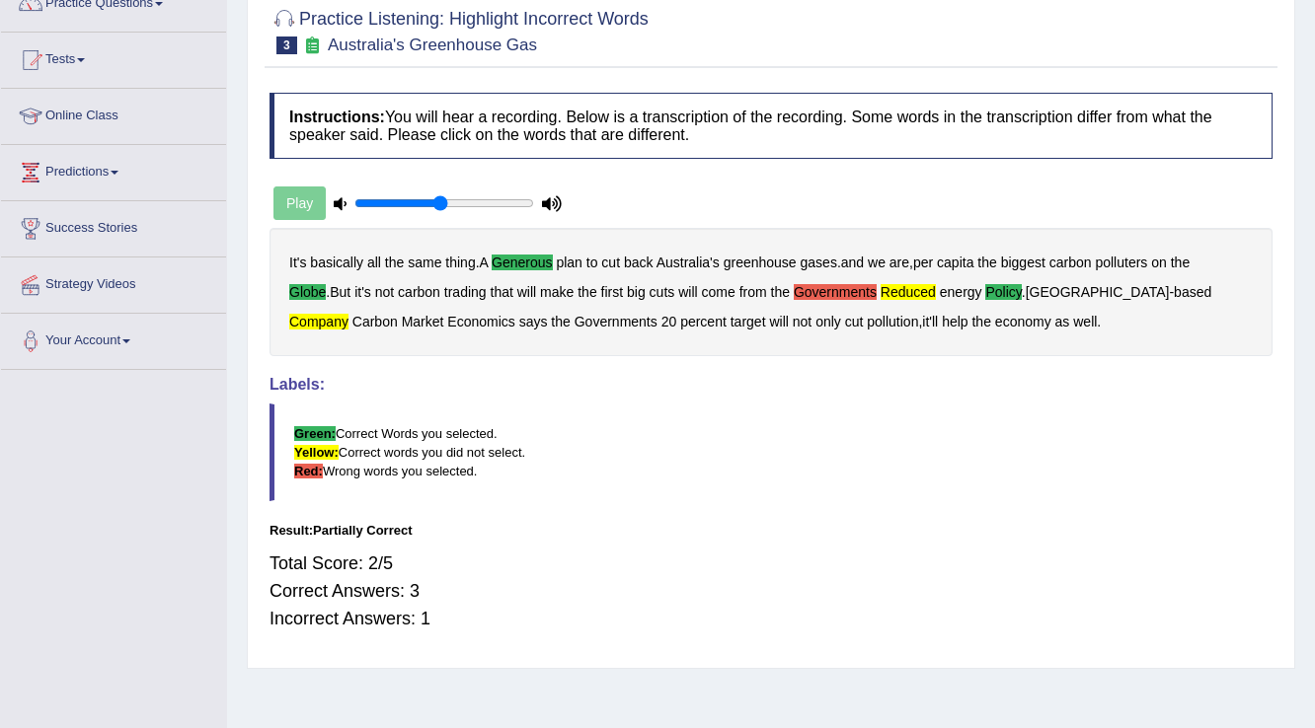
scroll to position [79, 0]
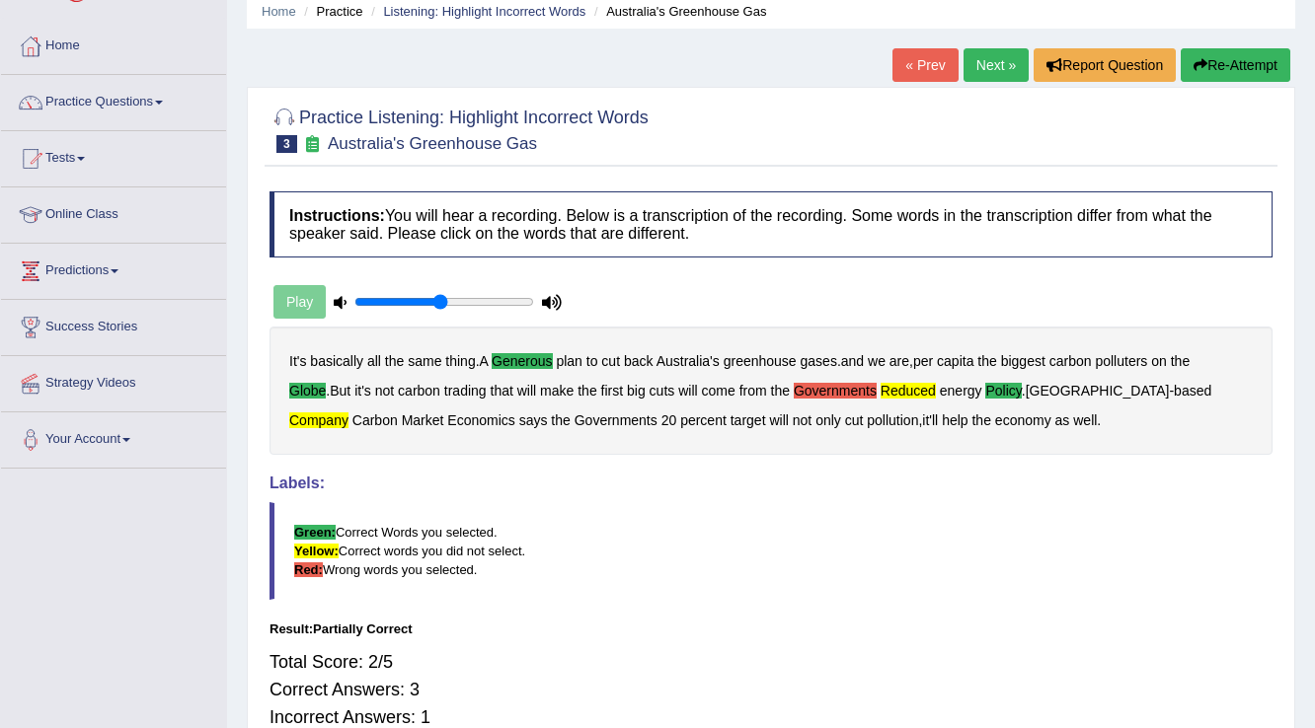
click at [1213, 68] on button "Re-Attempt" at bounding box center [1236, 65] width 110 height 34
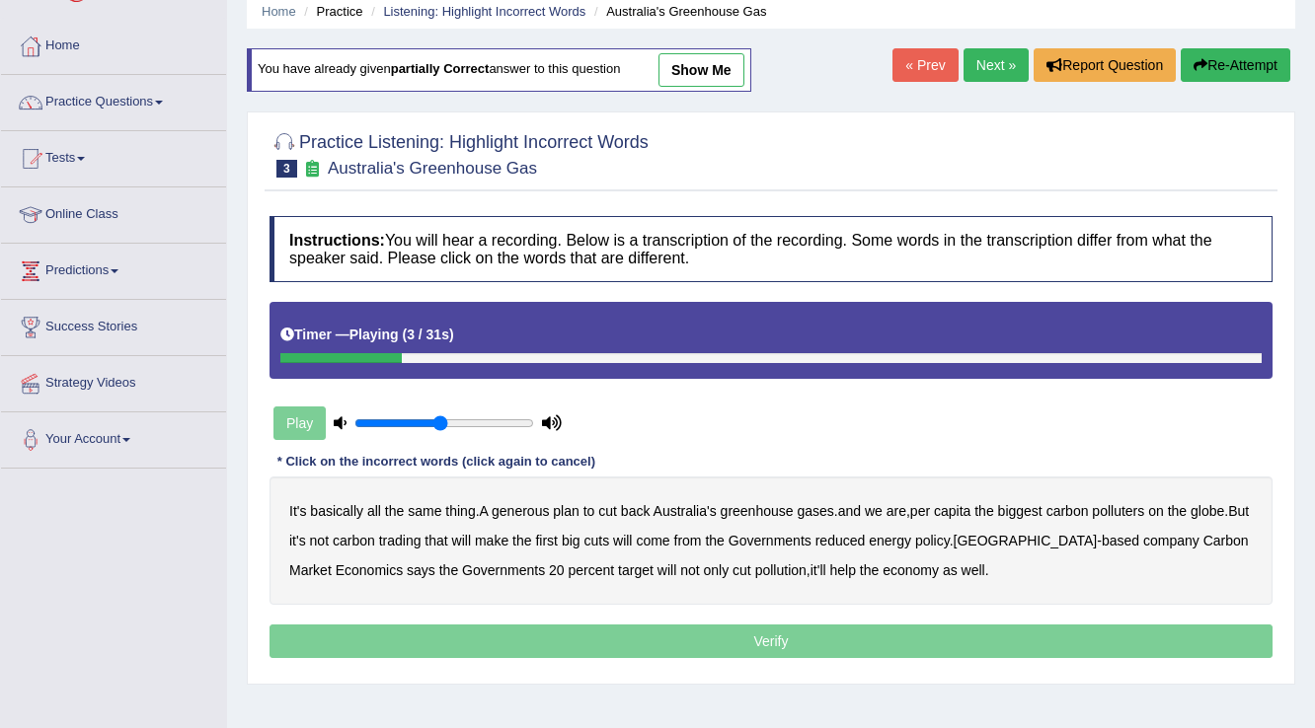
click at [529, 506] on b "generous" at bounding box center [520, 511] width 57 height 16
click at [1223, 509] on b "globe" at bounding box center [1207, 511] width 34 height 16
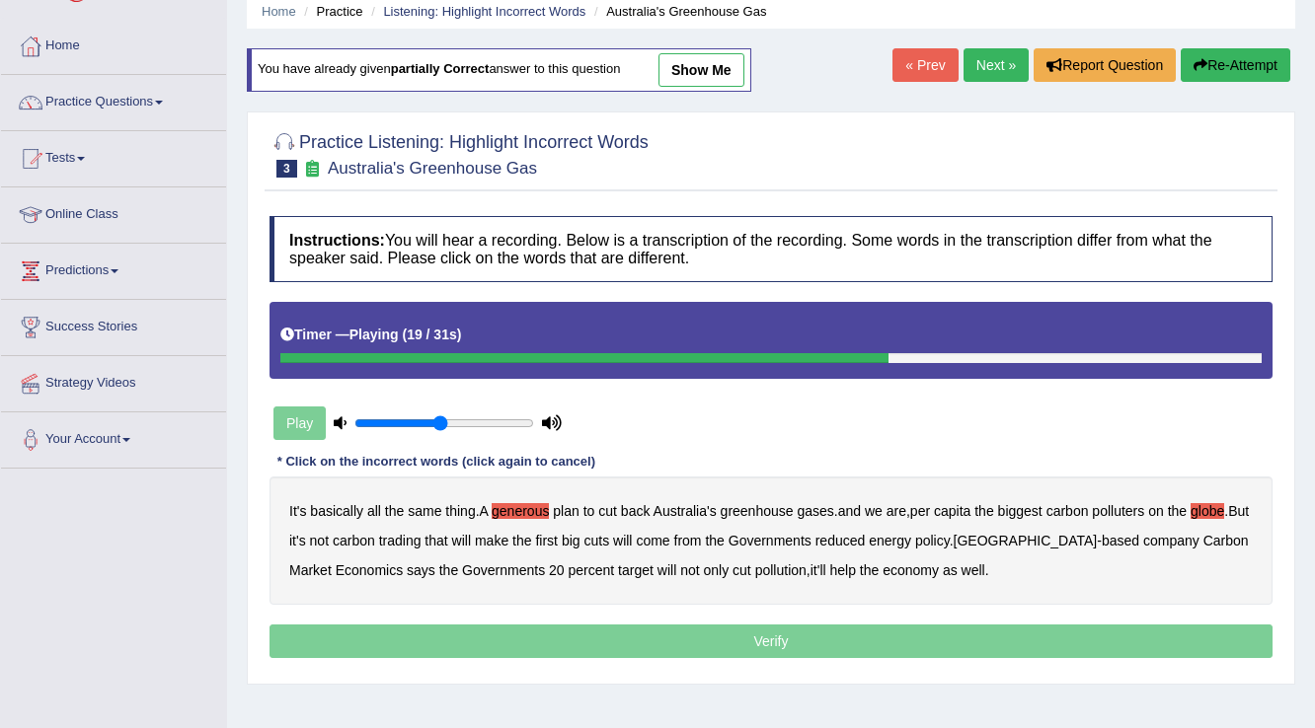
drag, startPoint x: 766, startPoint y: 538, endPoint x: 777, endPoint y: 537, distance: 10.9
click at [766, 537] on b "Governments" at bounding box center [769, 541] width 83 height 16
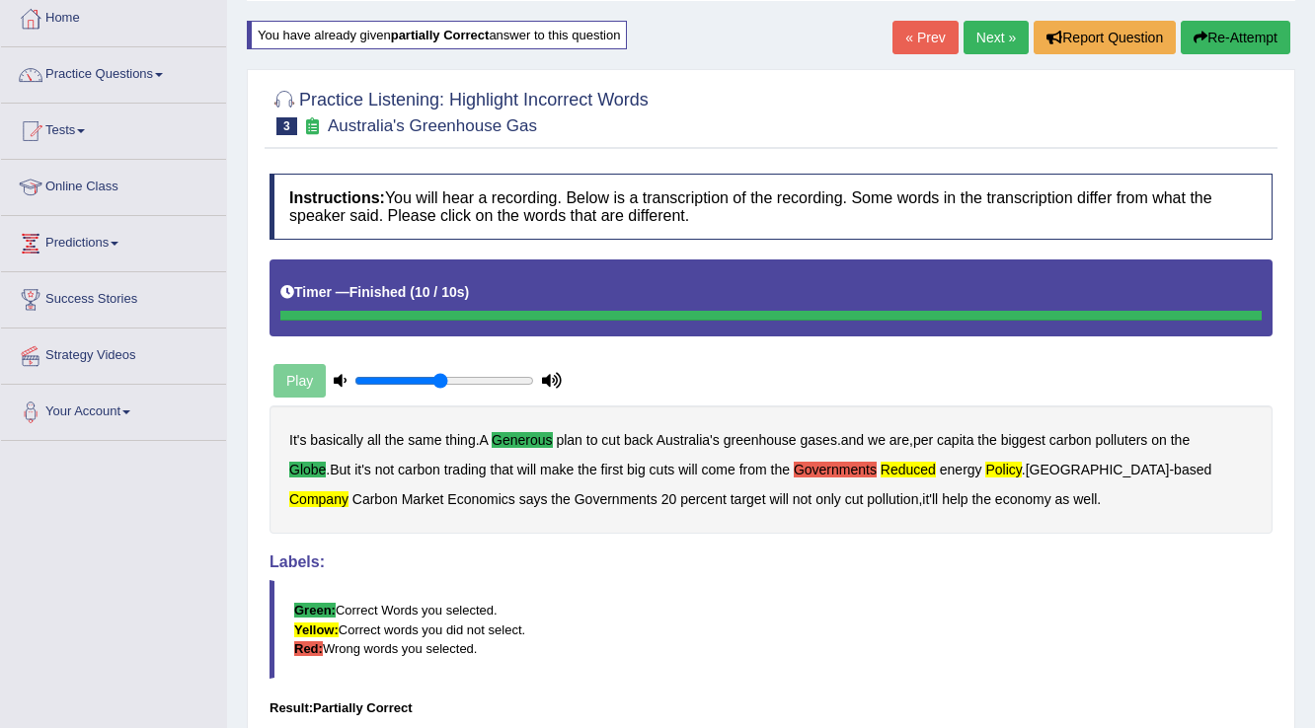
scroll to position [71, 0]
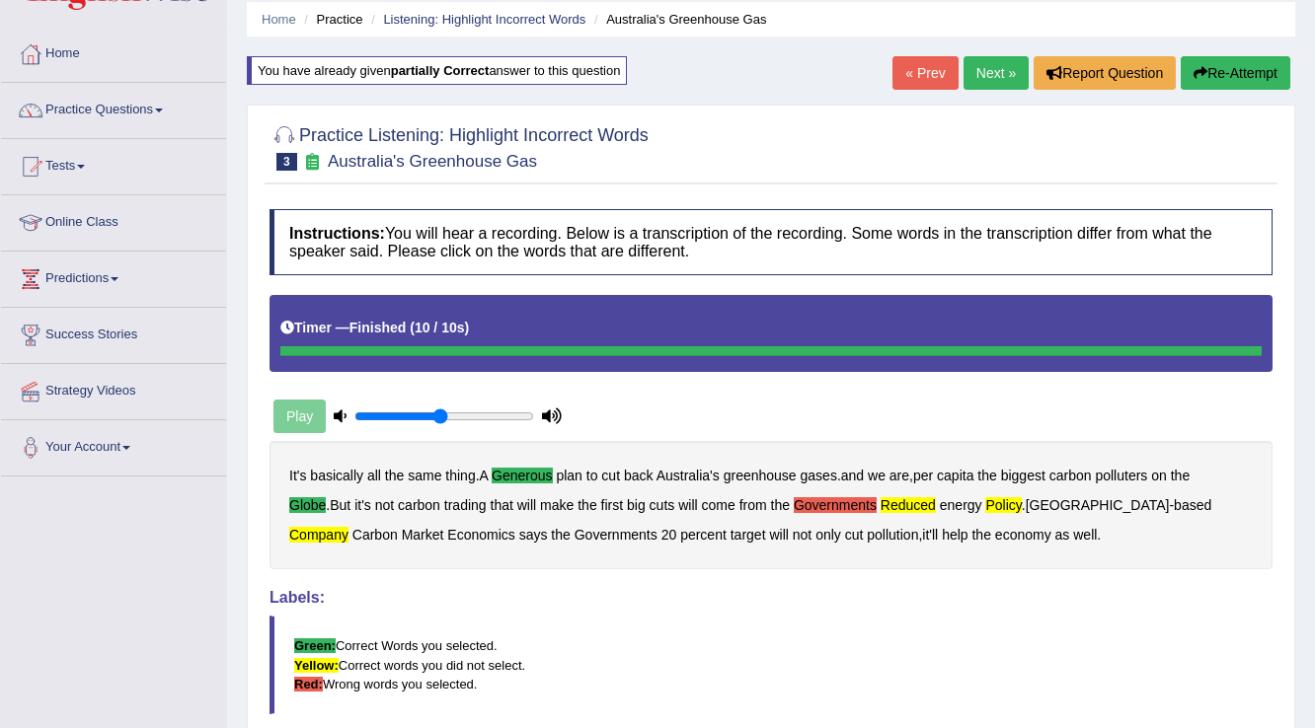
click at [1250, 64] on button "Re-Attempt" at bounding box center [1236, 73] width 110 height 34
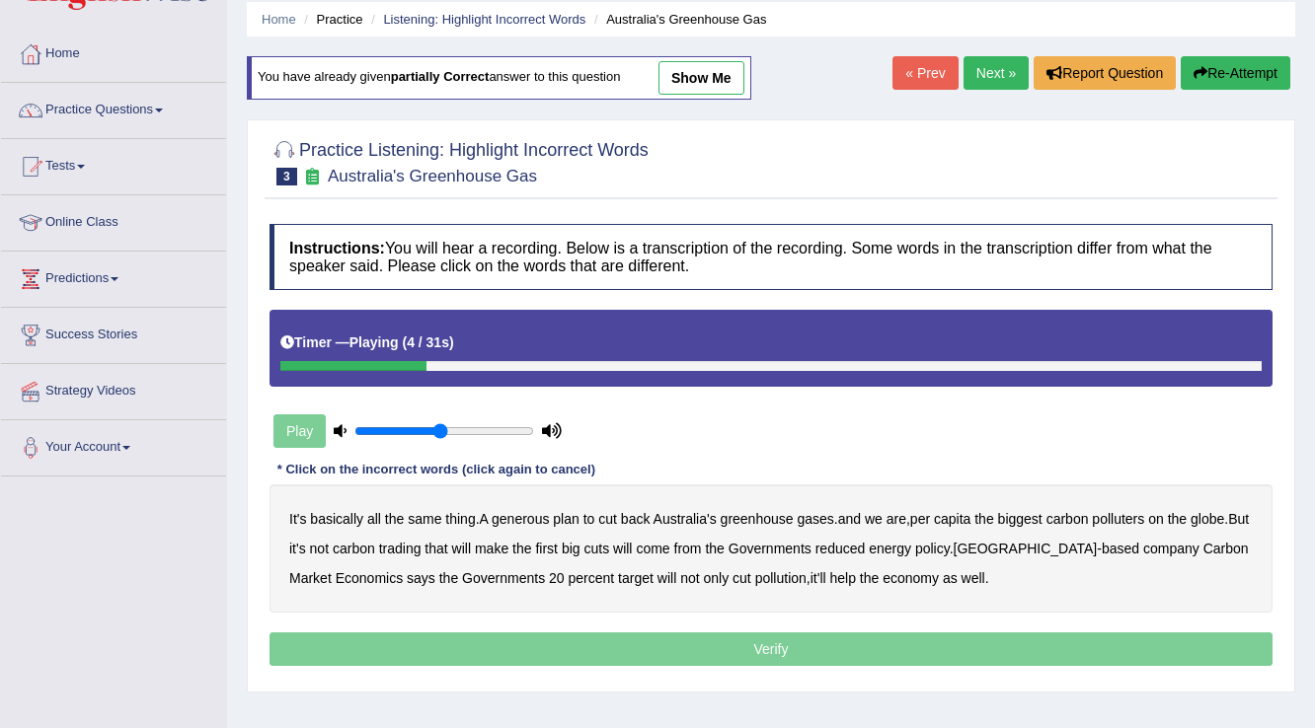
click at [527, 517] on b "generous" at bounding box center [520, 519] width 57 height 16
click at [1220, 518] on b "globe" at bounding box center [1207, 519] width 34 height 16
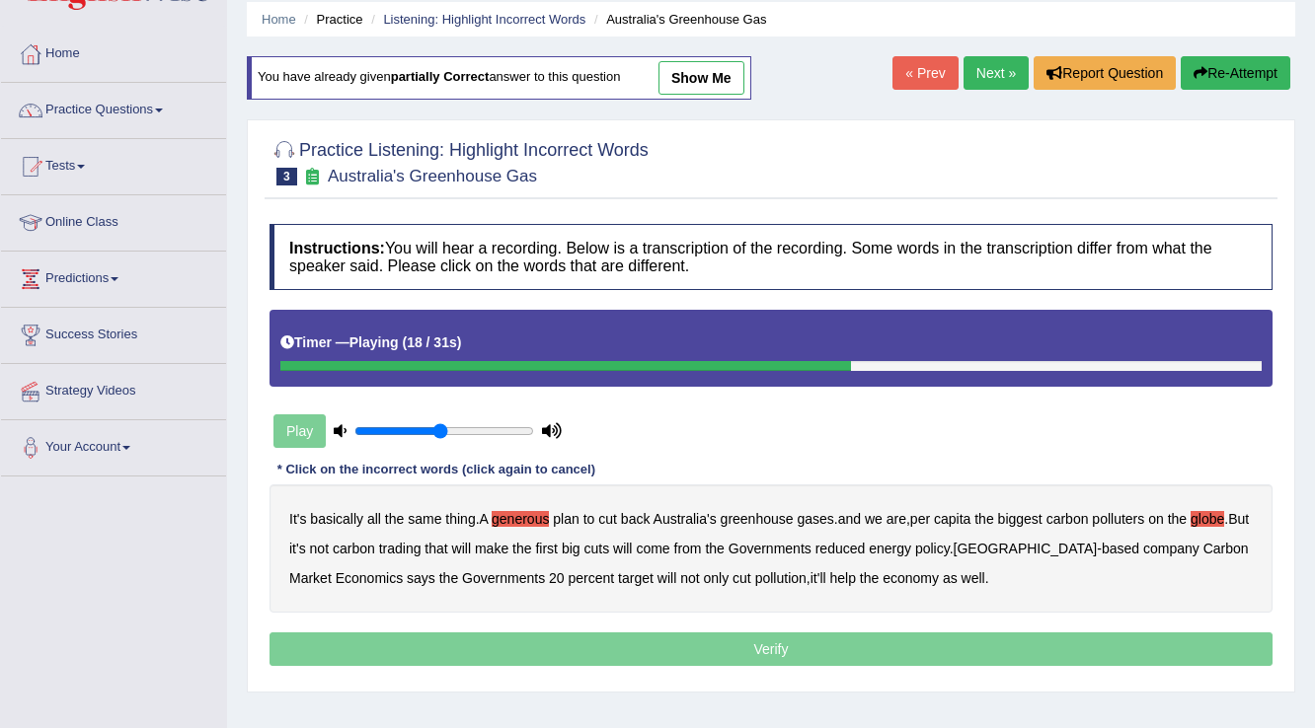
click at [702, 548] on b "from" at bounding box center [688, 549] width 28 height 16
click at [911, 545] on b "energy" at bounding box center [890, 549] width 42 height 16
click at [1143, 548] on b "company" at bounding box center [1171, 549] width 56 height 16
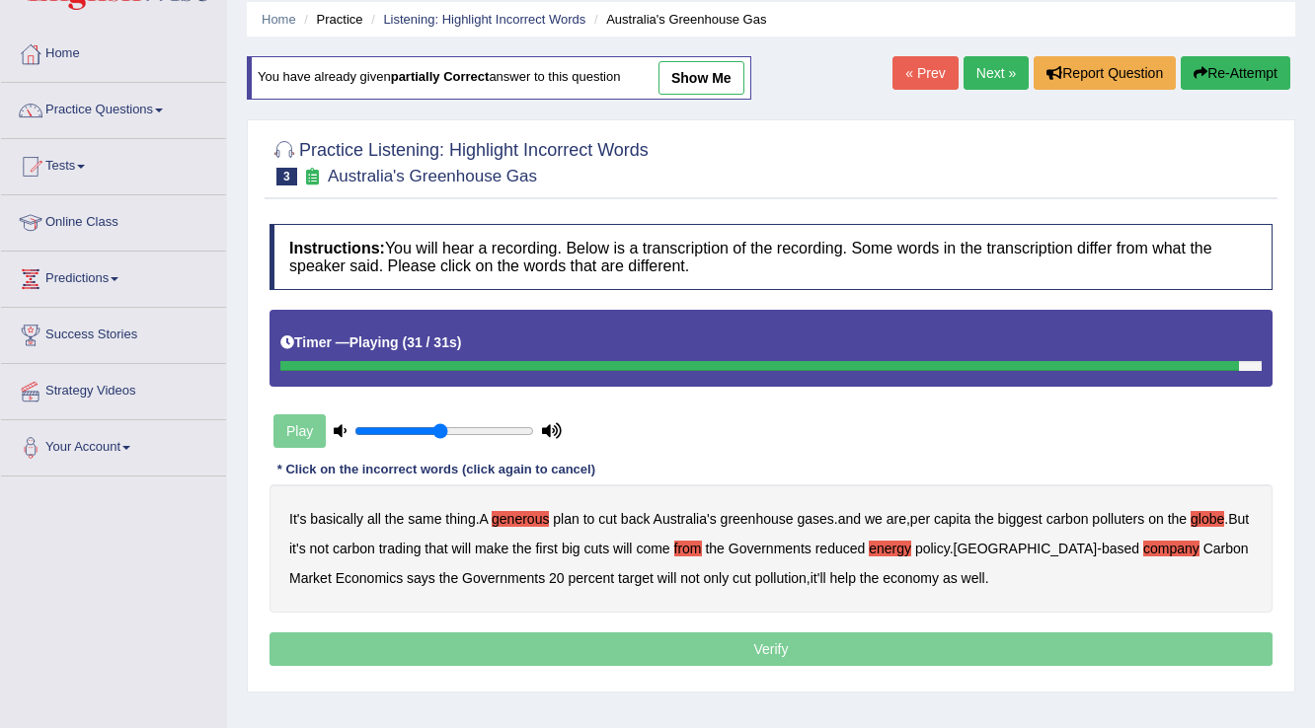
click at [744, 649] on p "Verify" at bounding box center [770, 650] width 1003 height 34
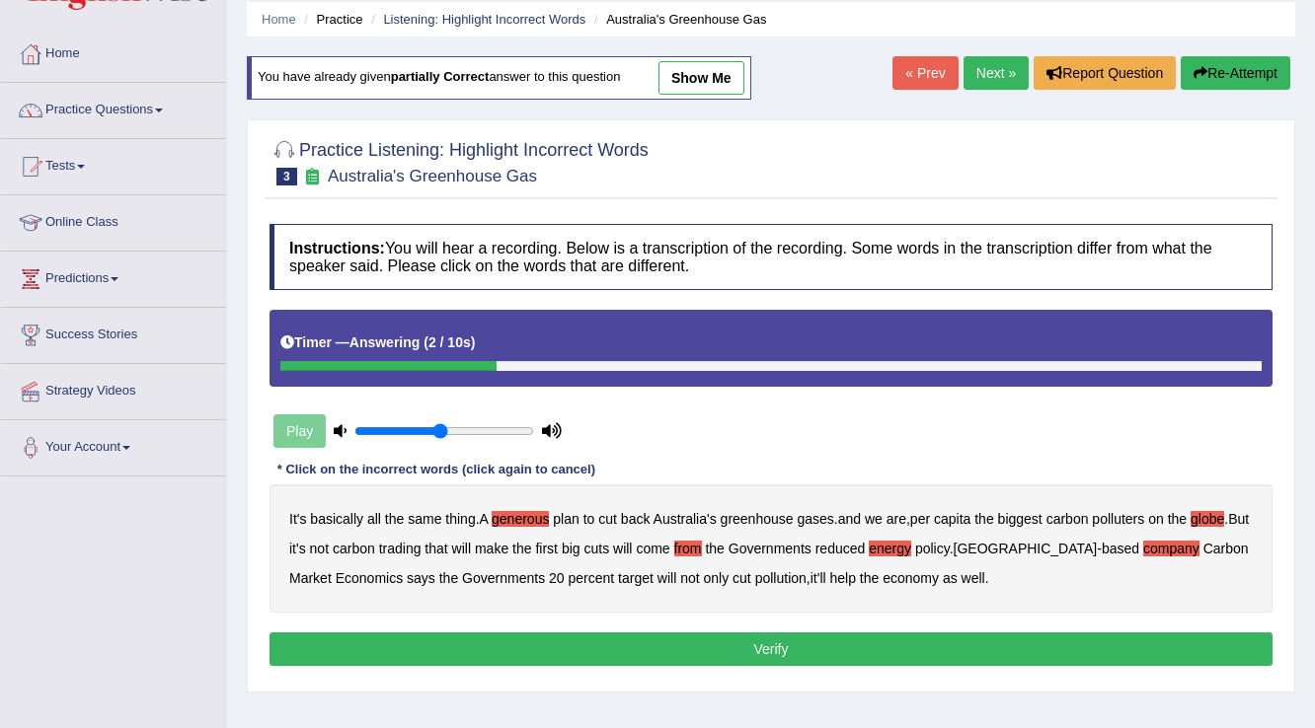
click at [741, 649] on button "Verify" at bounding box center [770, 650] width 1003 height 34
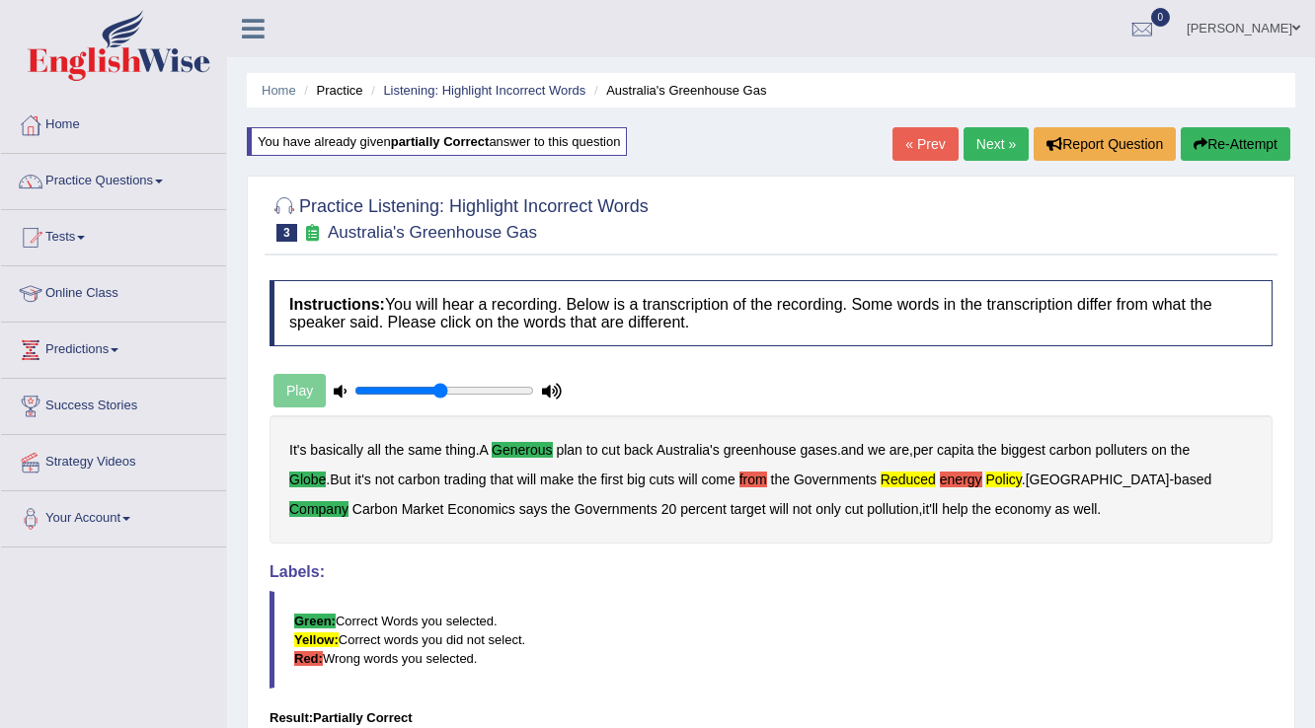
click at [991, 143] on link "Next »" at bounding box center [995, 144] width 65 height 34
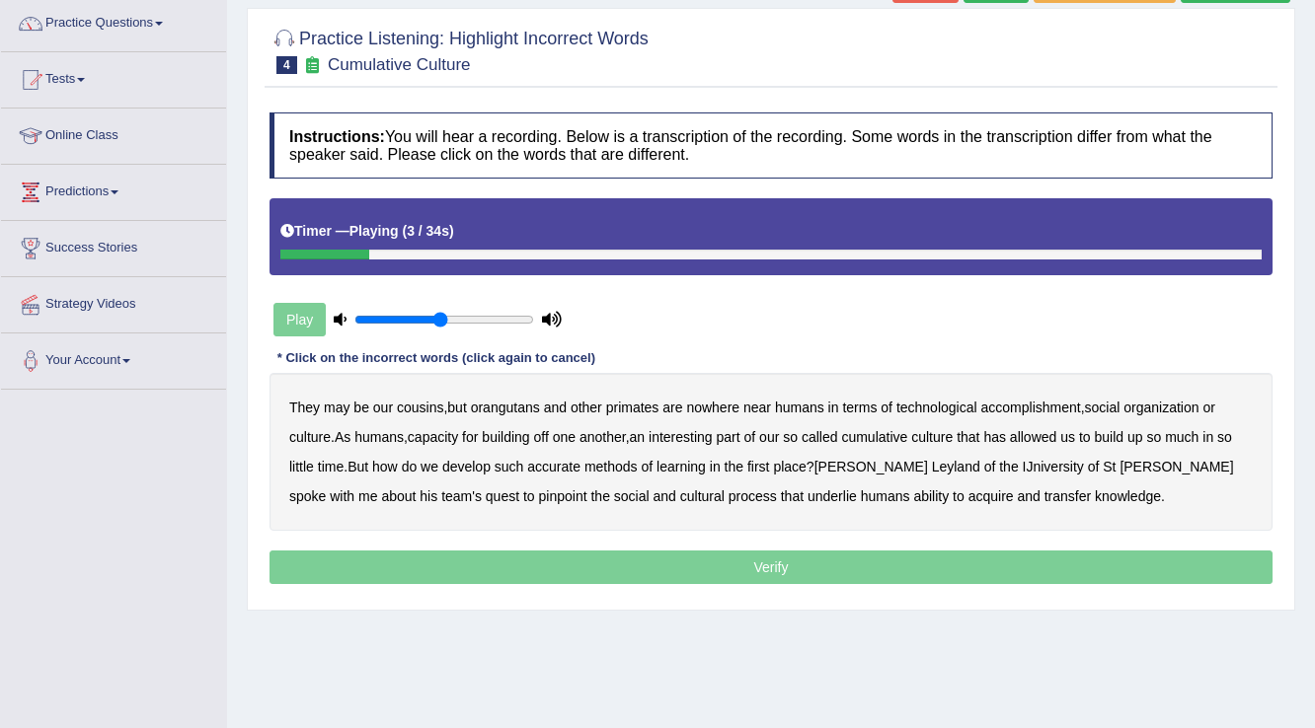
click at [341, 405] on b "may" at bounding box center [337, 408] width 26 height 16
click at [1014, 406] on b "accomplishment" at bounding box center [1031, 408] width 100 height 16
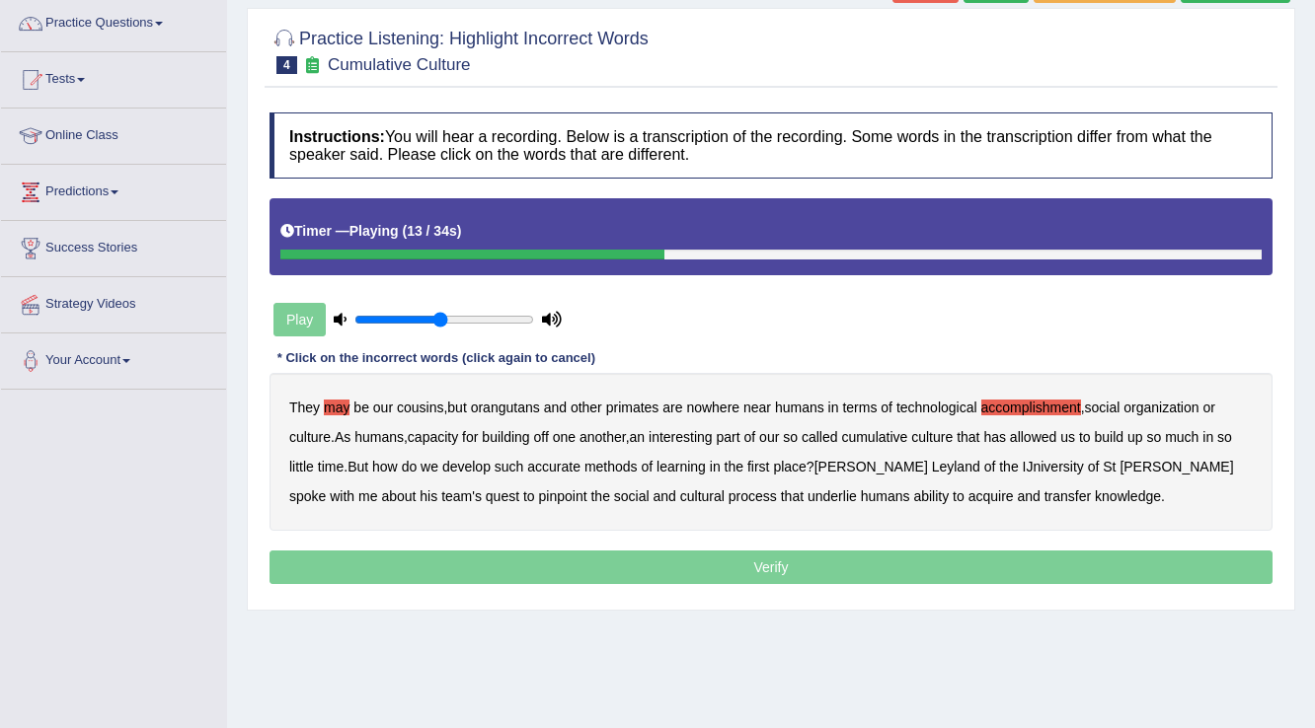
click at [549, 433] on b "off" at bounding box center [541, 437] width 15 height 16
click at [553, 463] on b "accurate" at bounding box center [553, 467] width 53 height 16
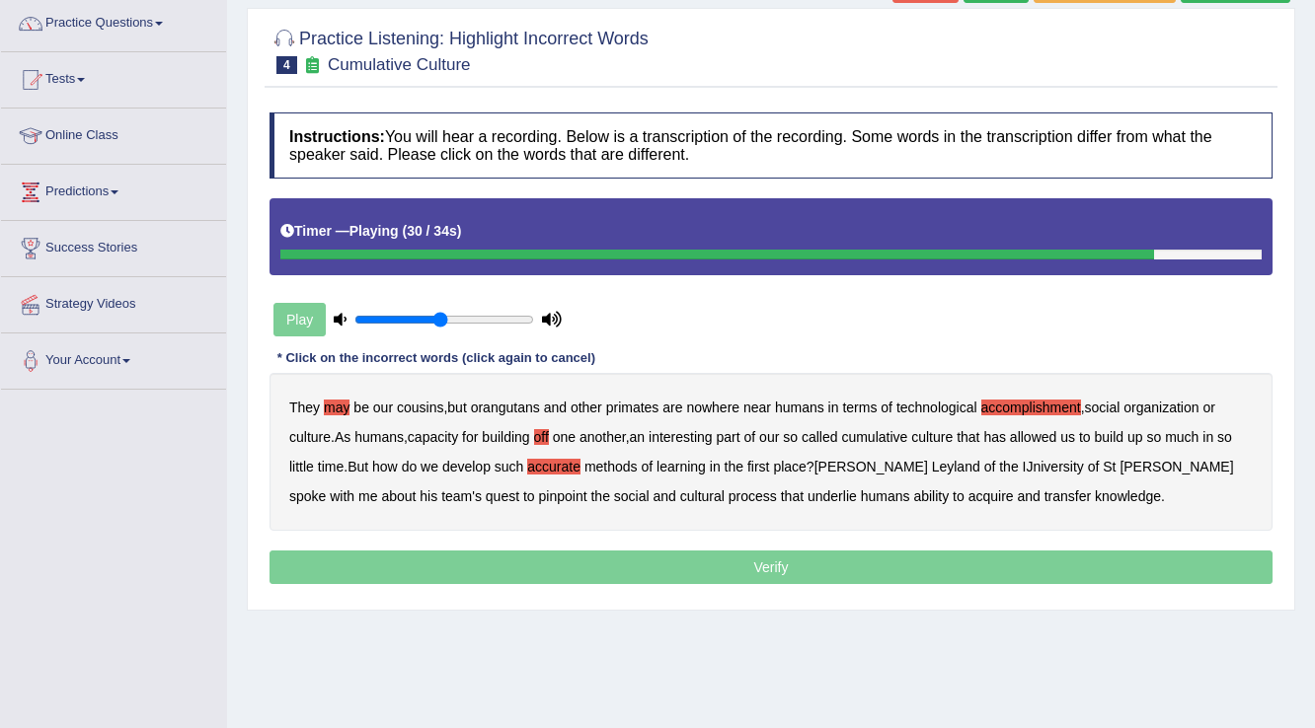
click at [680, 491] on b "cultural" at bounding box center [702, 497] width 44 height 16
click at [807, 490] on b "underlie" at bounding box center [831, 497] width 49 height 16
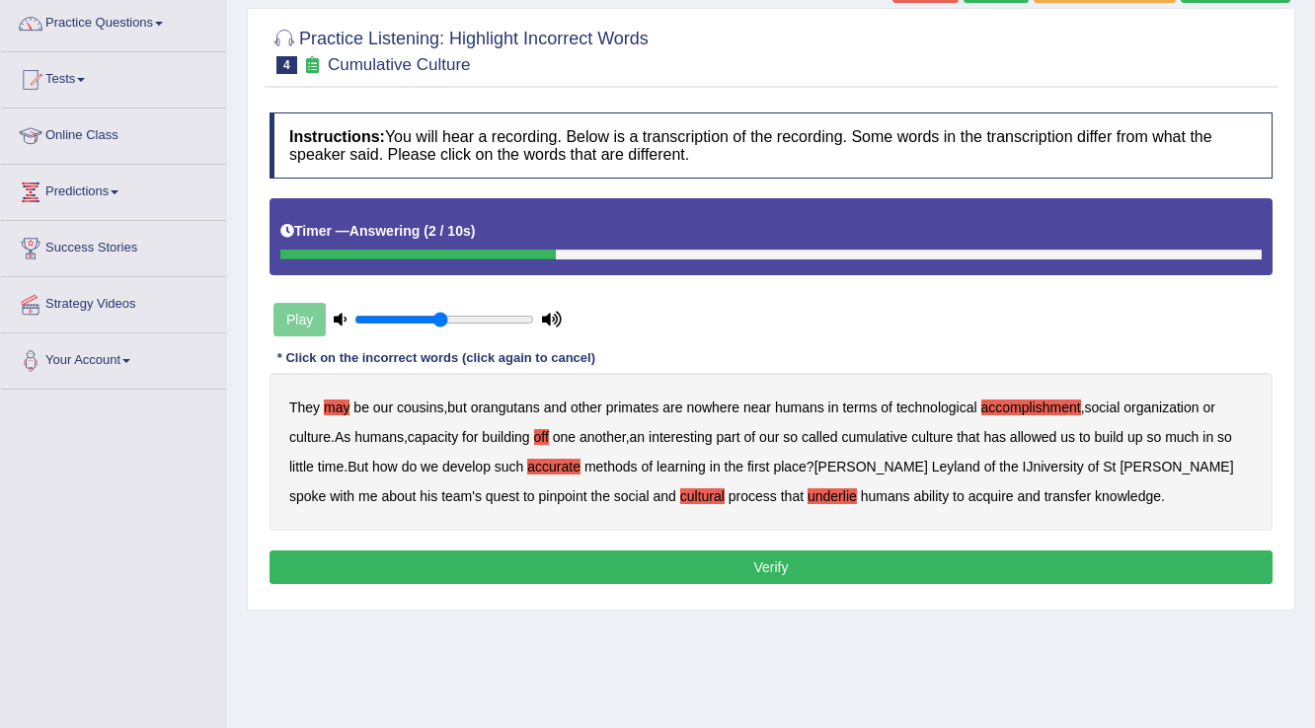
click at [1044, 493] on b "transfer" at bounding box center [1067, 497] width 46 height 16
click at [812, 560] on button "Verify" at bounding box center [770, 568] width 1003 height 34
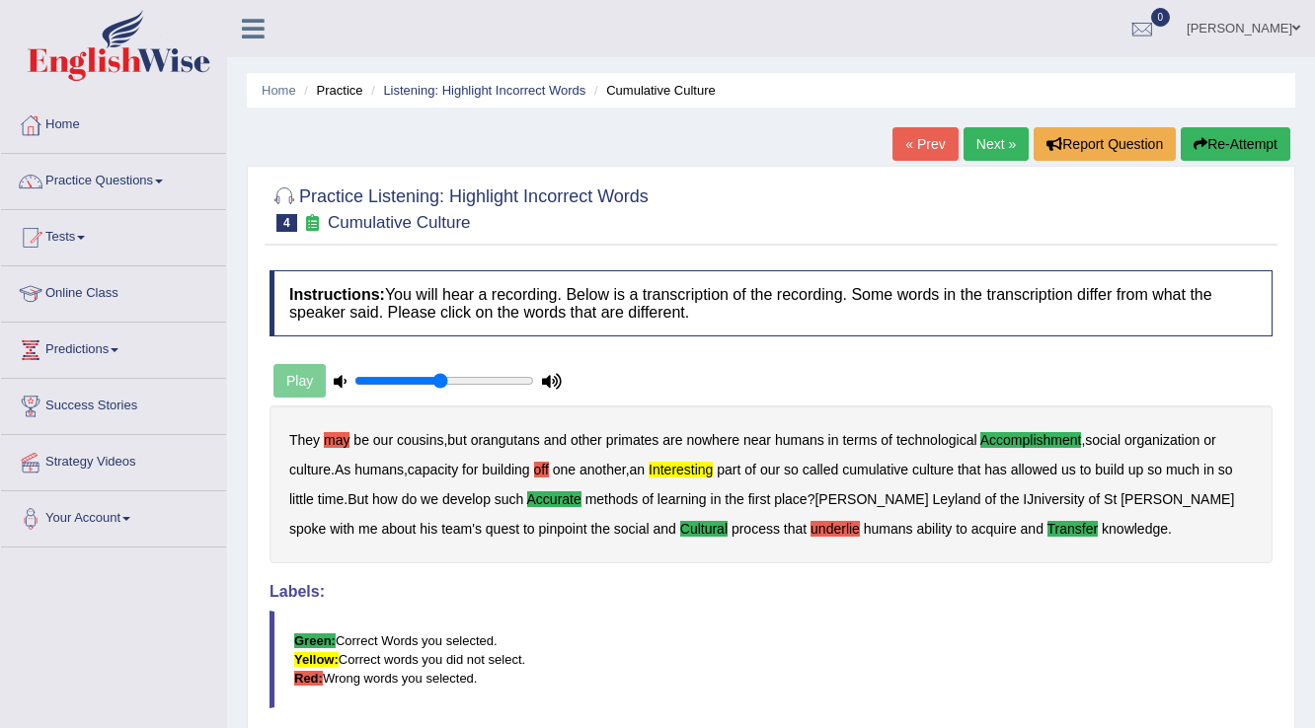
click at [1222, 136] on button "Re-Attempt" at bounding box center [1236, 144] width 110 height 34
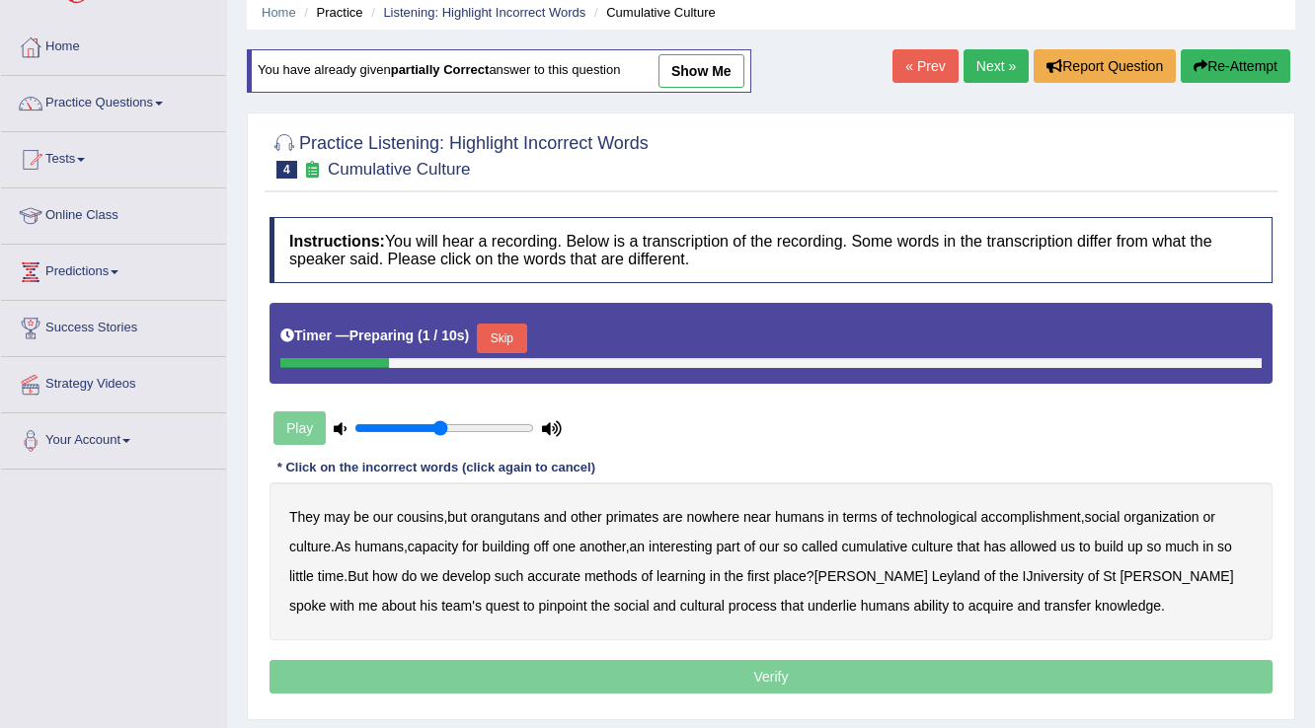
scroll to position [79, 0]
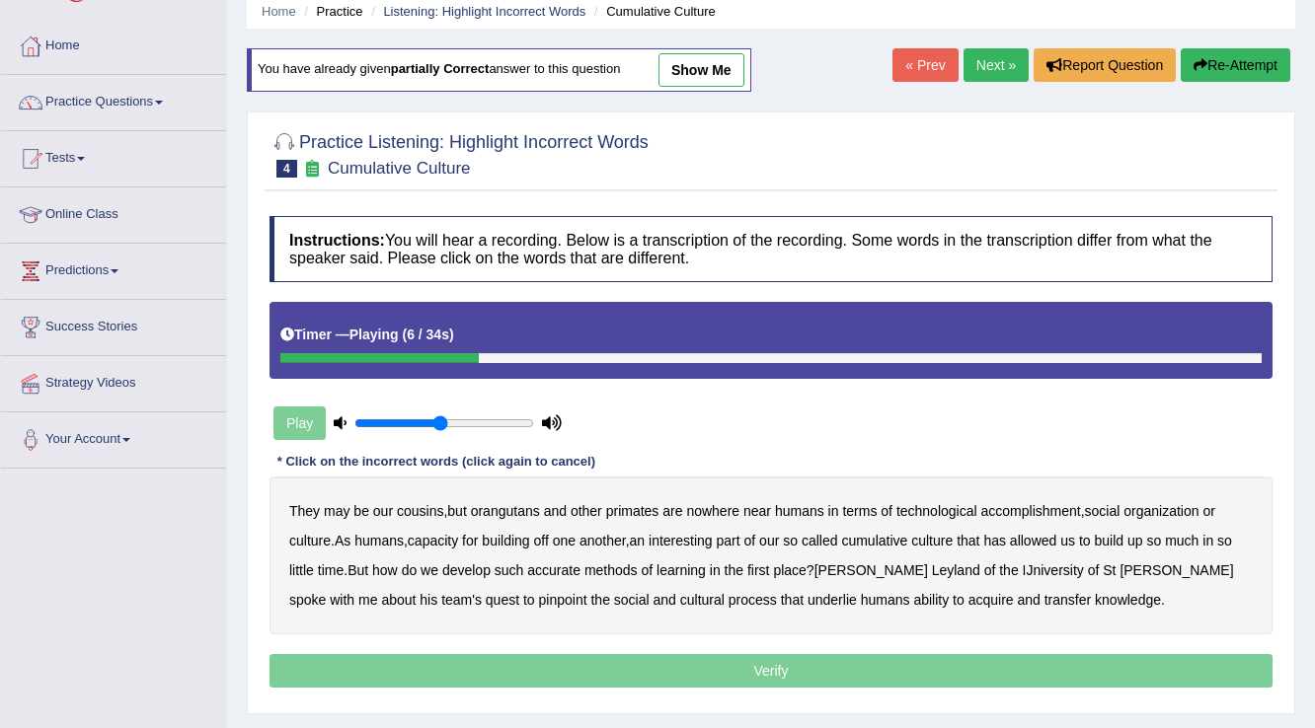
click at [1020, 508] on b "accomplishment" at bounding box center [1031, 511] width 100 height 16
click at [695, 537] on b "interesting" at bounding box center [681, 541] width 64 height 16
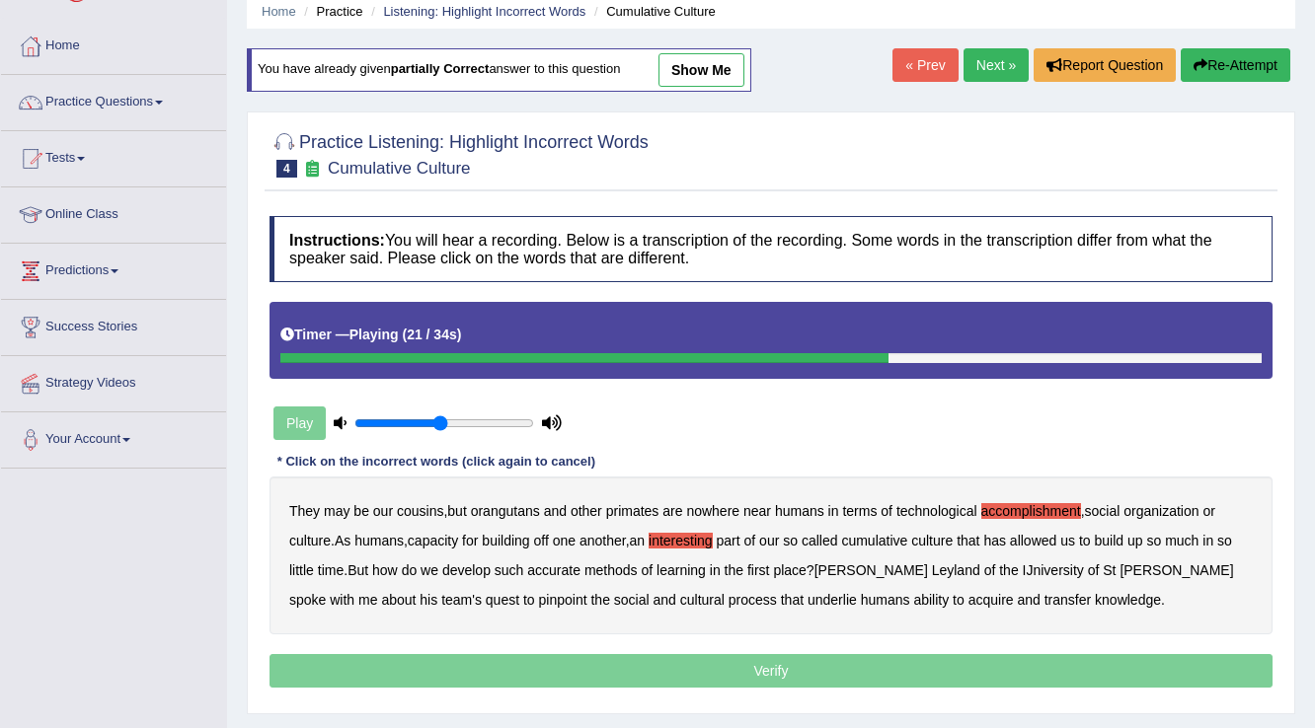
click at [569, 566] on b "accurate" at bounding box center [553, 571] width 53 height 16
click at [680, 598] on b "cultural" at bounding box center [702, 600] width 44 height 16
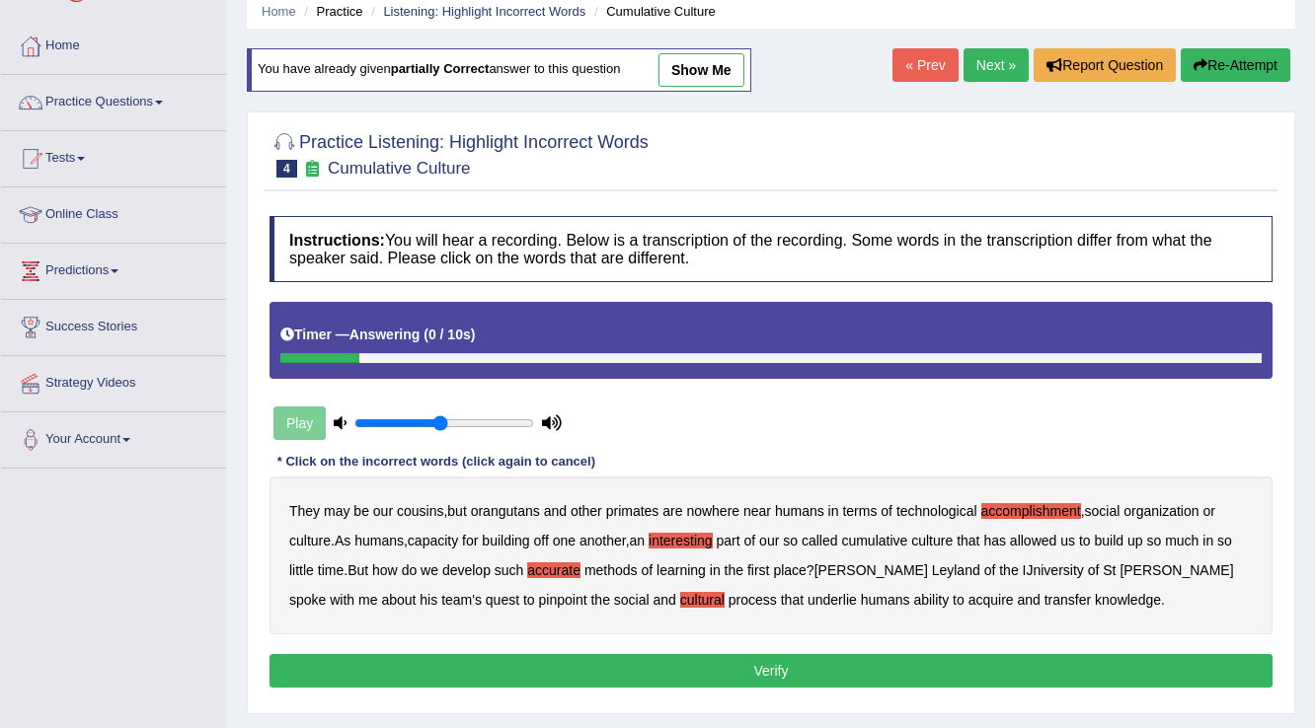
click at [1044, 596] on b "transfer" at bounding box center [1067, 600] width 46 height 16
click at [813, 659] on button "Verify" at bounding box center [770, 671] width 1003 height 34
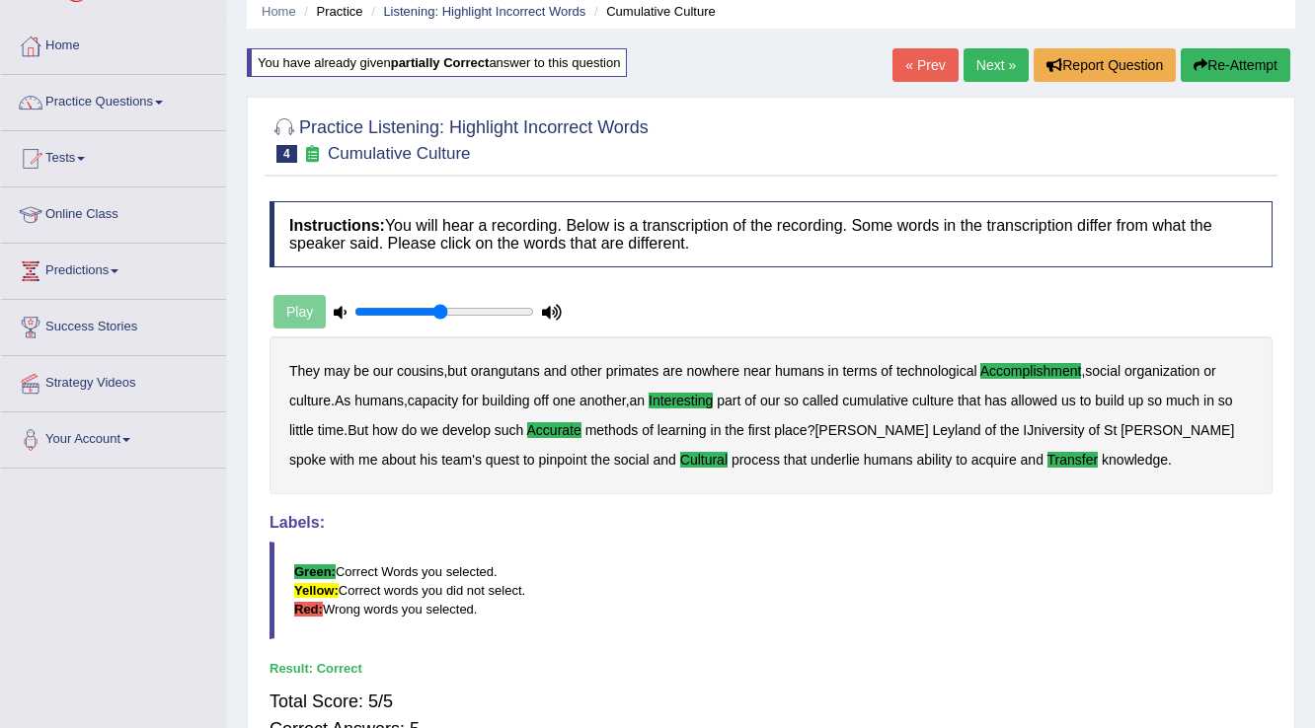
click at [987, 62] on link "Next »" at bounding box center [995, 65] width 65 height 34
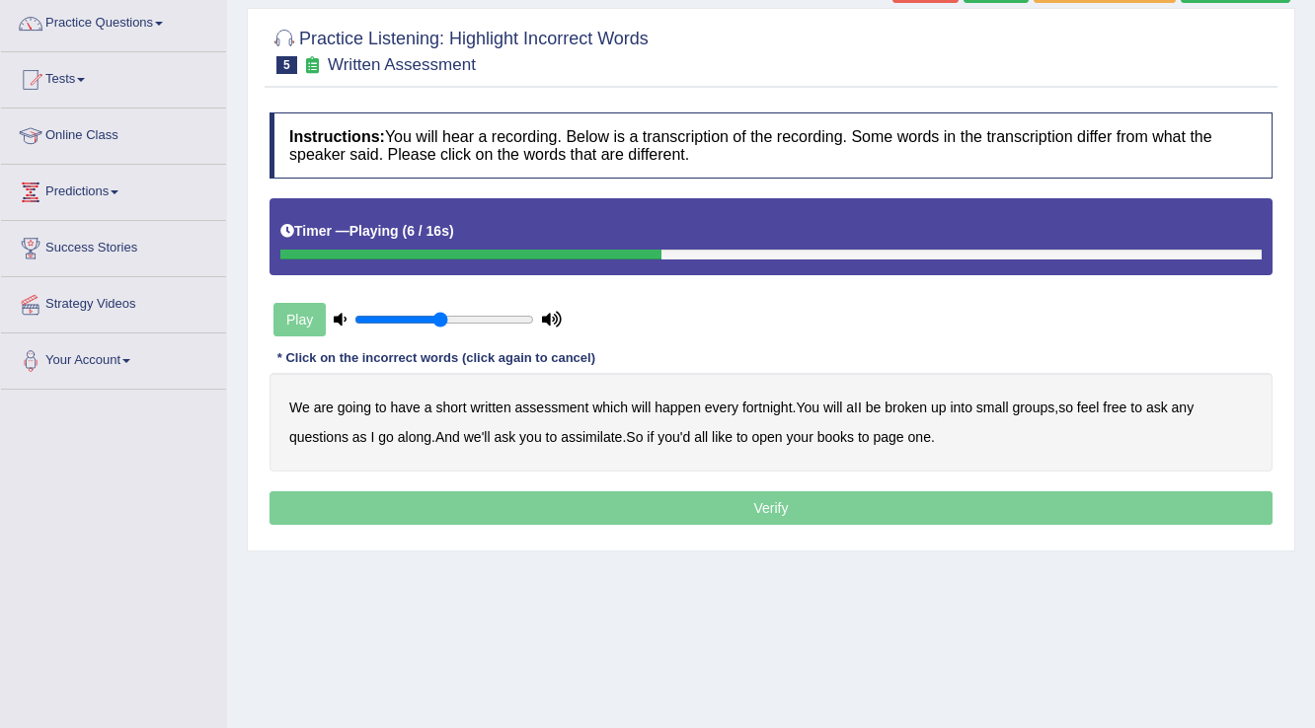
click at [919, 402] on b "broken" at bounding box center [905, 408] width 42 height 16
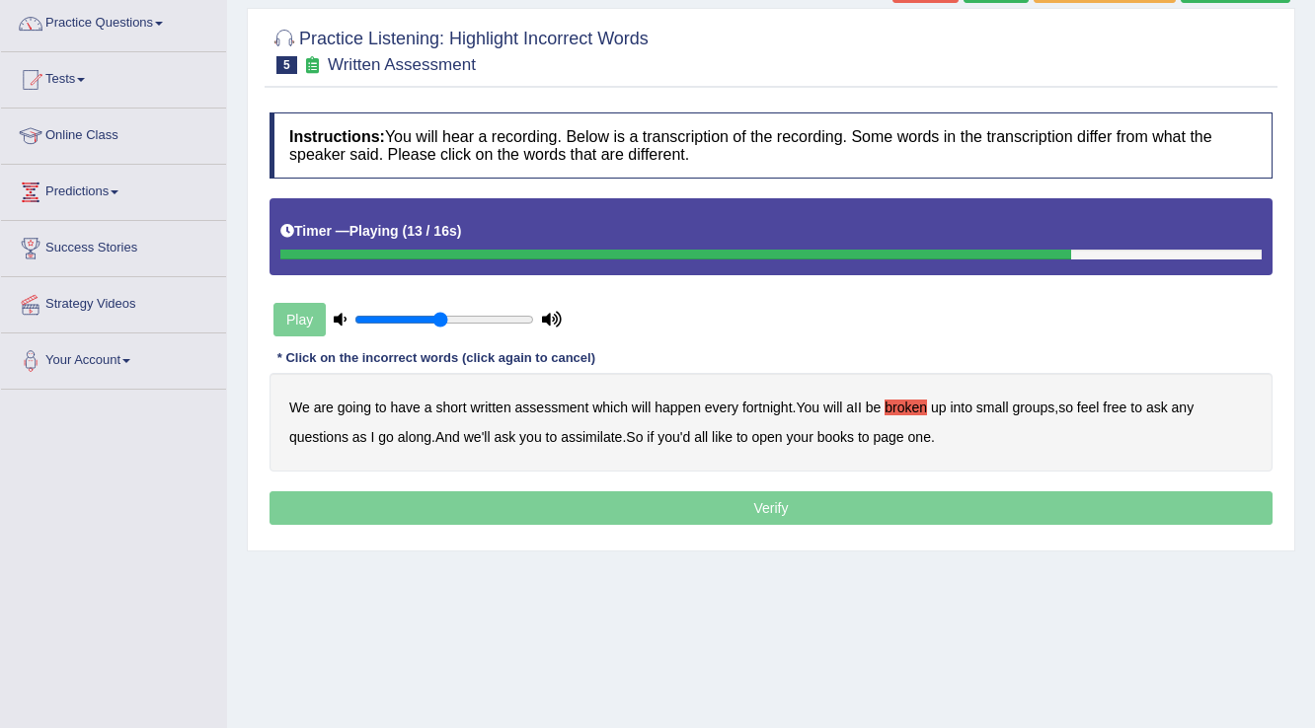
click at [591, 436] on b "assimilate" at bounding box center [591, 437] width 61 height 16
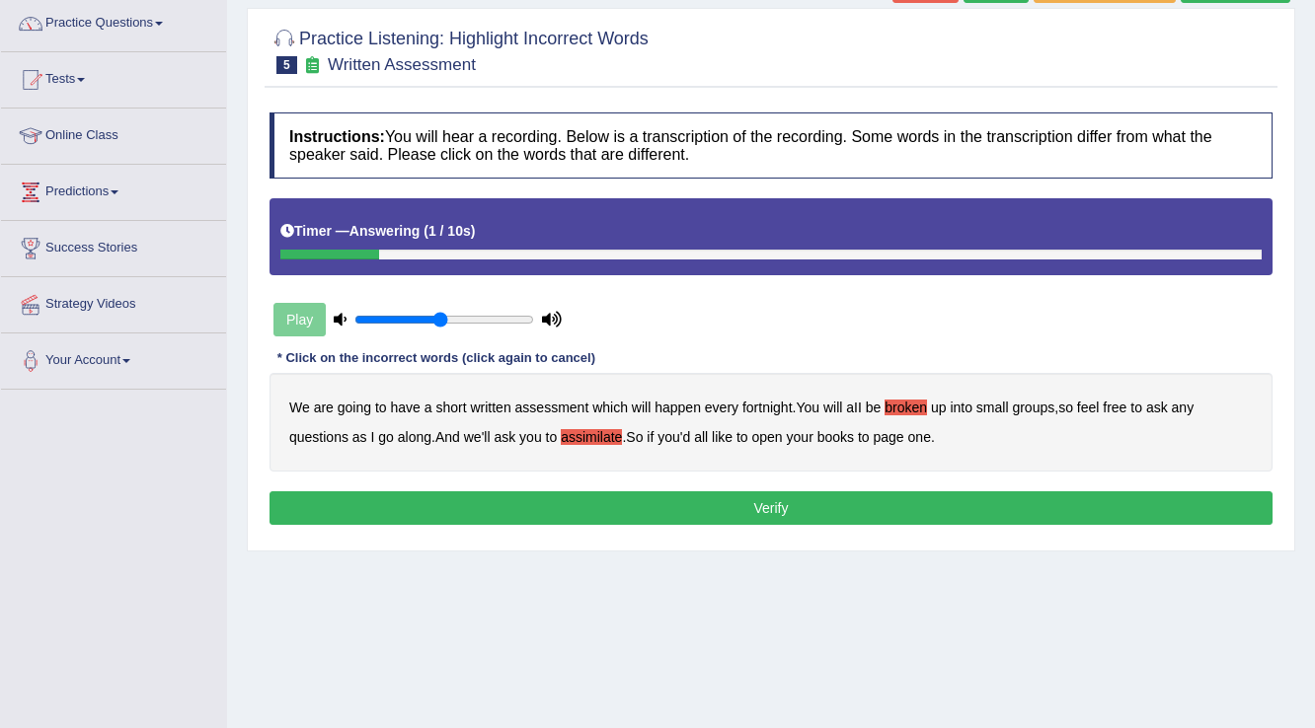
click at [804, 502] on button "Verify" at bounding box center [770, 509] width 1003 height 34
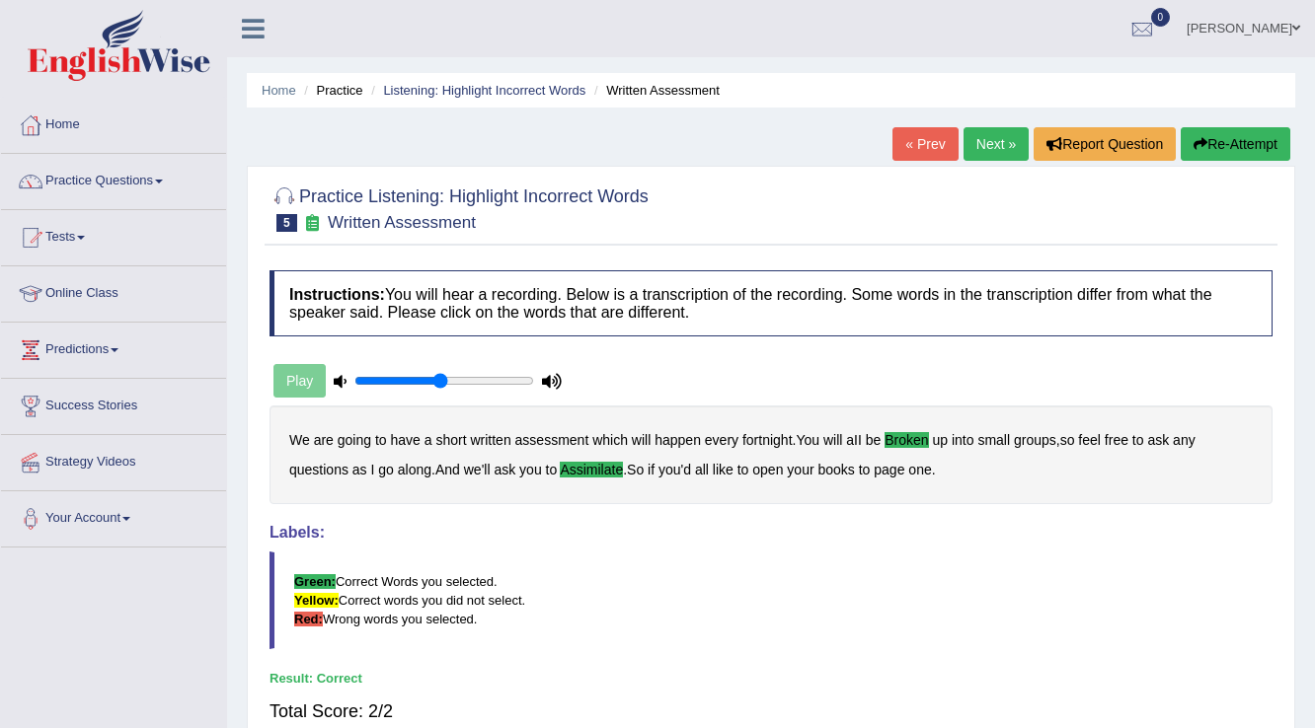
click at [991, 138] on link "Next »" at bounding box center [995, 144] width 65 height 34
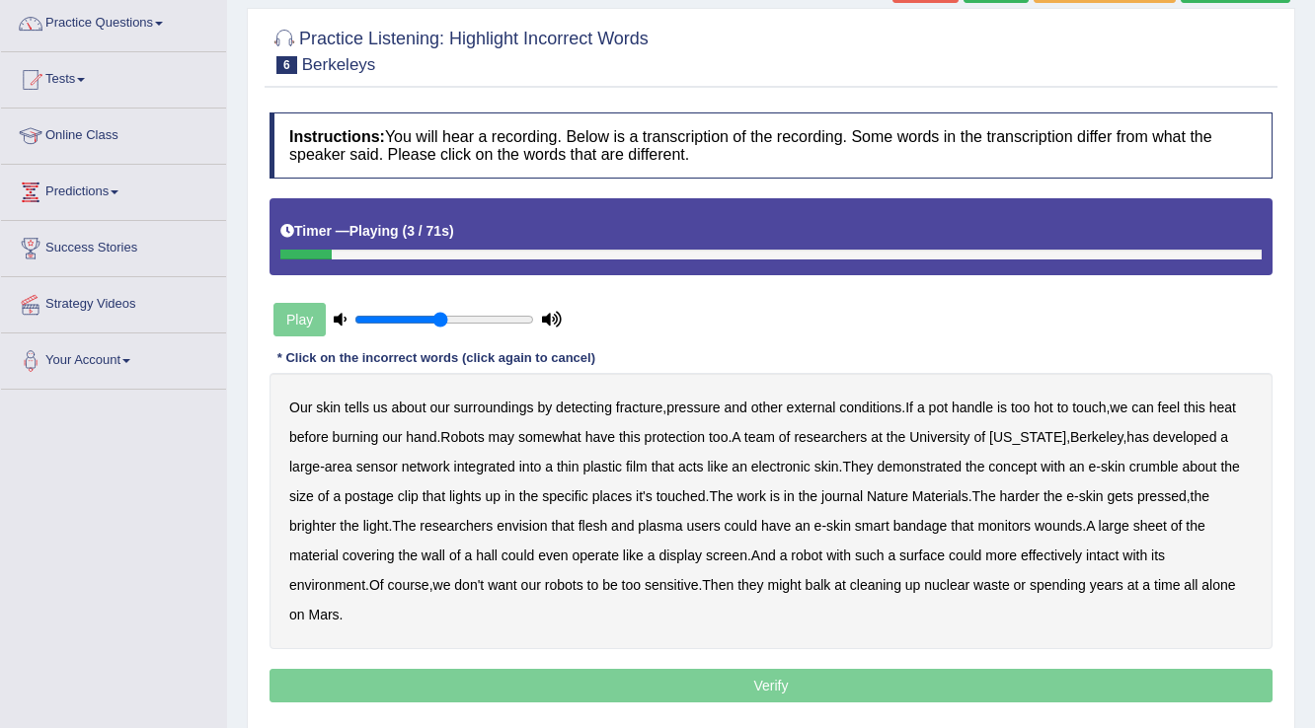
click at [650, 405] on b "fracture" at bounding box center [639, 408] width 46 height 16
click at [486, 465] on b "integrated" at bounding box center [484, 467] width 61 height 16
click at [414, 466] on b "network" at bounding box center [426, 467] width 48 height 16
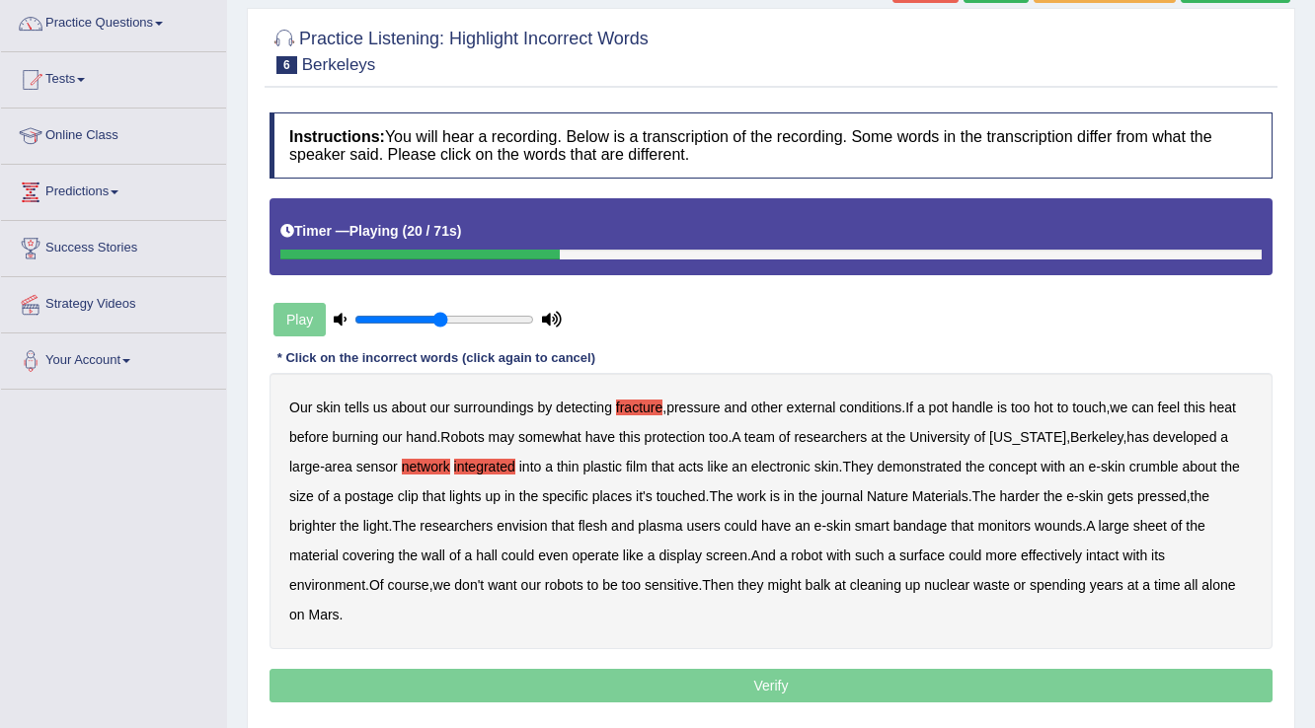
click at [377, 463] on b "sensor" at bounding box center [376, 467] width 41 height 16
click at [473, 470] on b "integrated" at bounding box center [484, 467] width 61 height 16
click at [436, 470] on b "network" at bounding box center [426, 467] width 48 height 16
click at [1170, 460] on b "crumble" at bounding box center [1153, 467] width 49 height 16
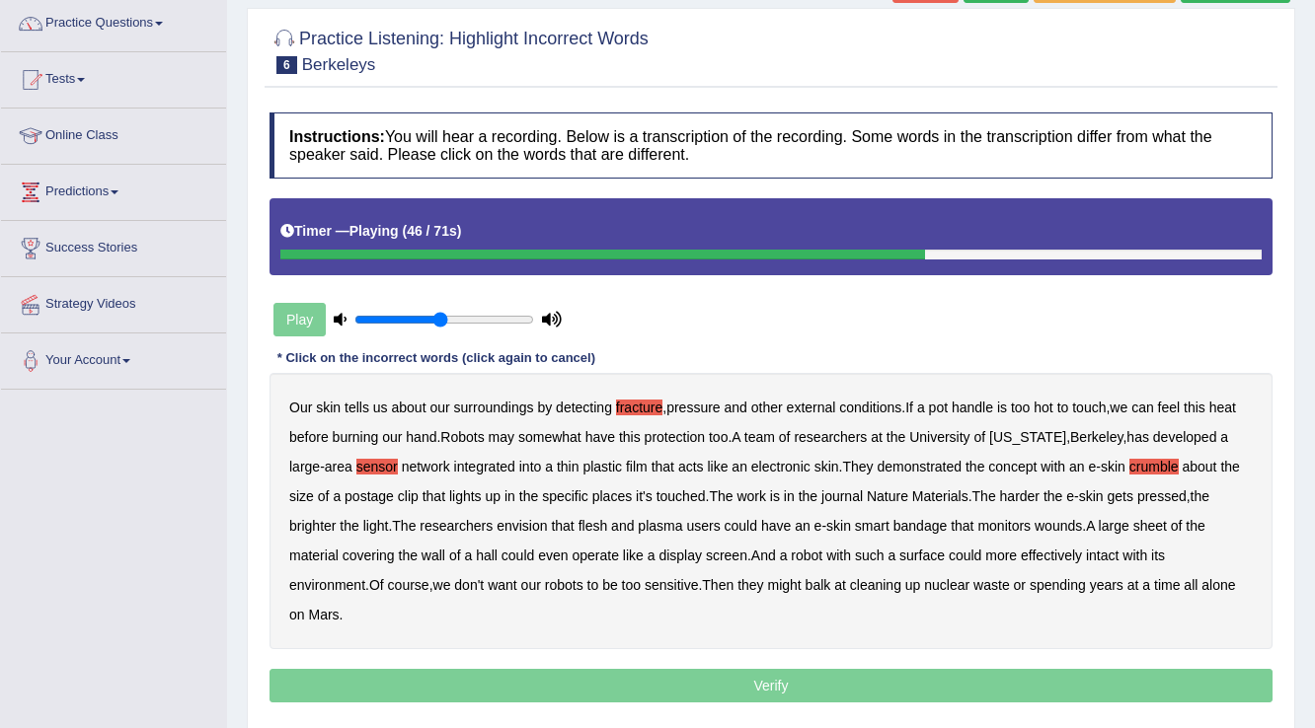
click at [482, 554] on b "hall" at bounding box center [487, 556] width 22 height 16
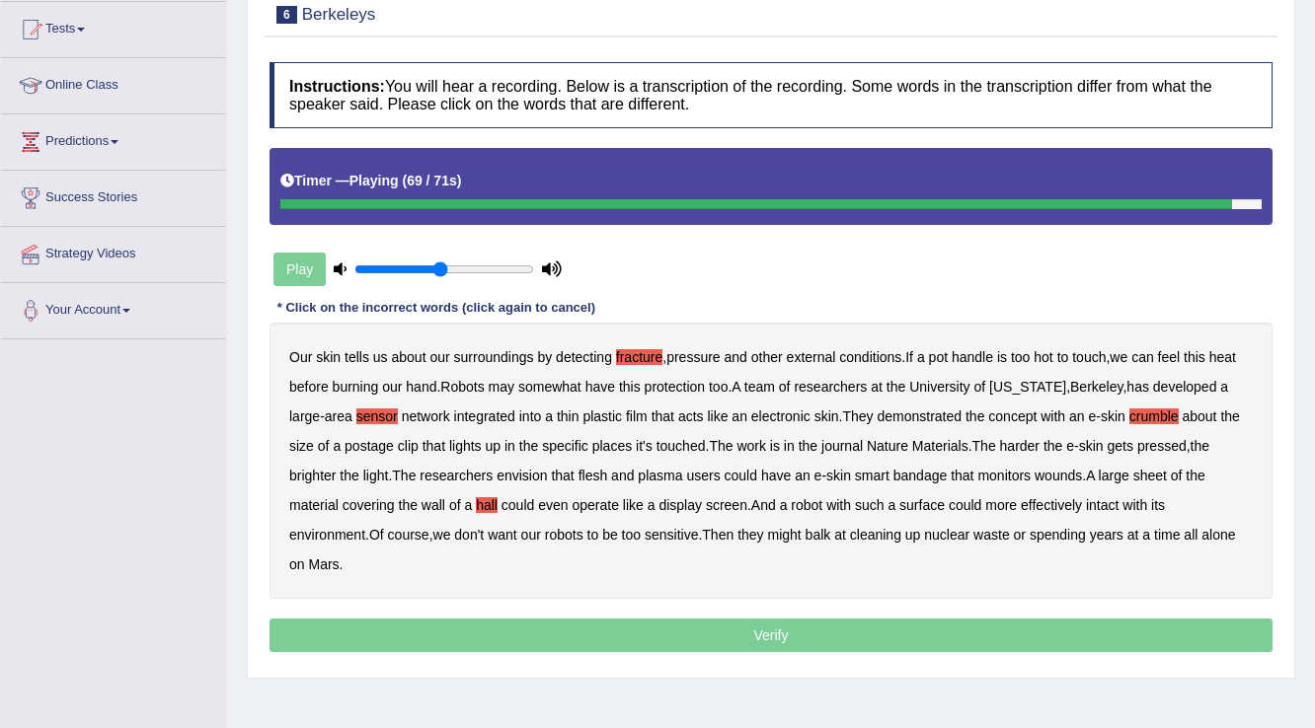
scroll to position [237, 0]
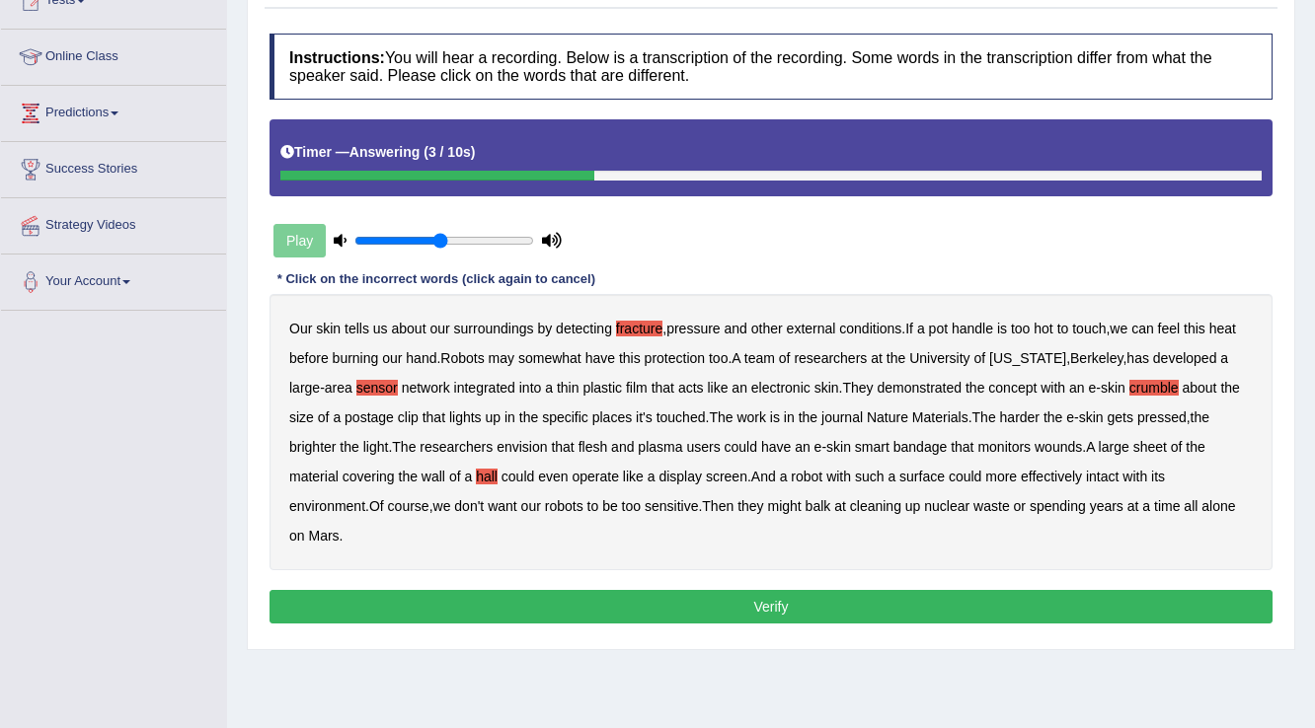
click at [748, 590] on button "Verify" at bounding box center [770, 607] width 1003 height 34
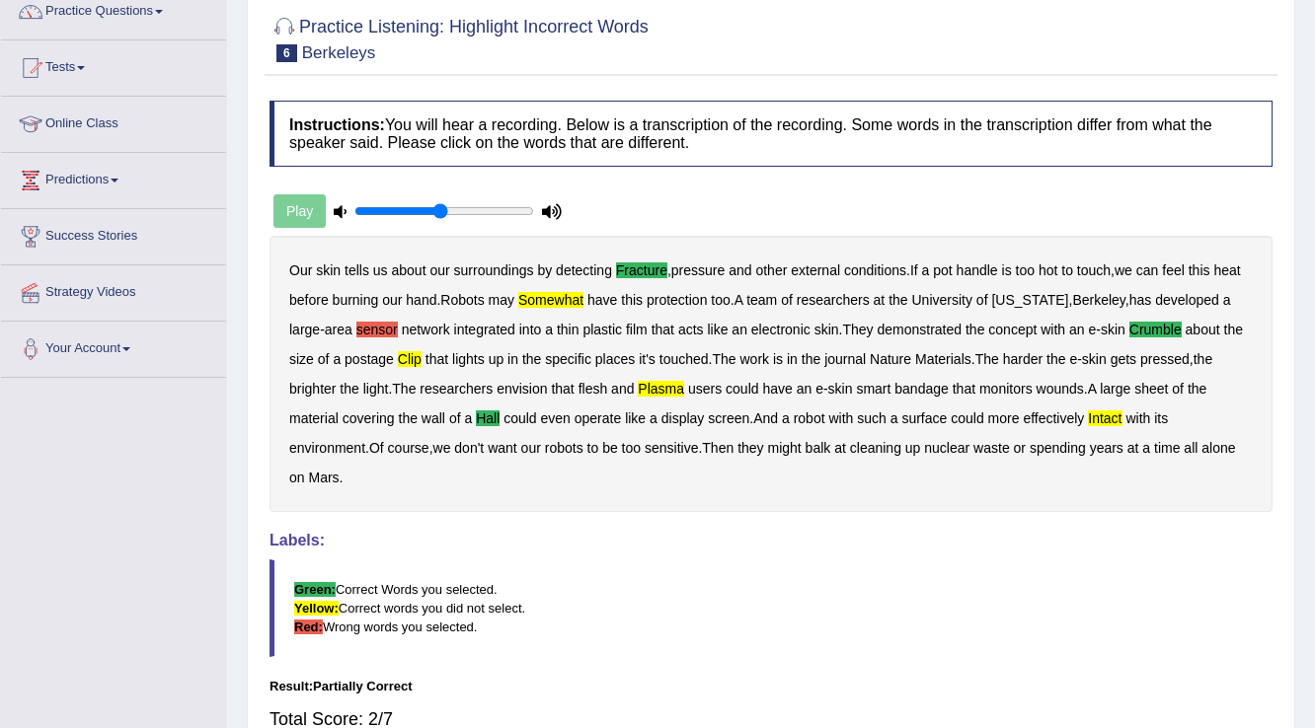
scroll to position [12, 0]
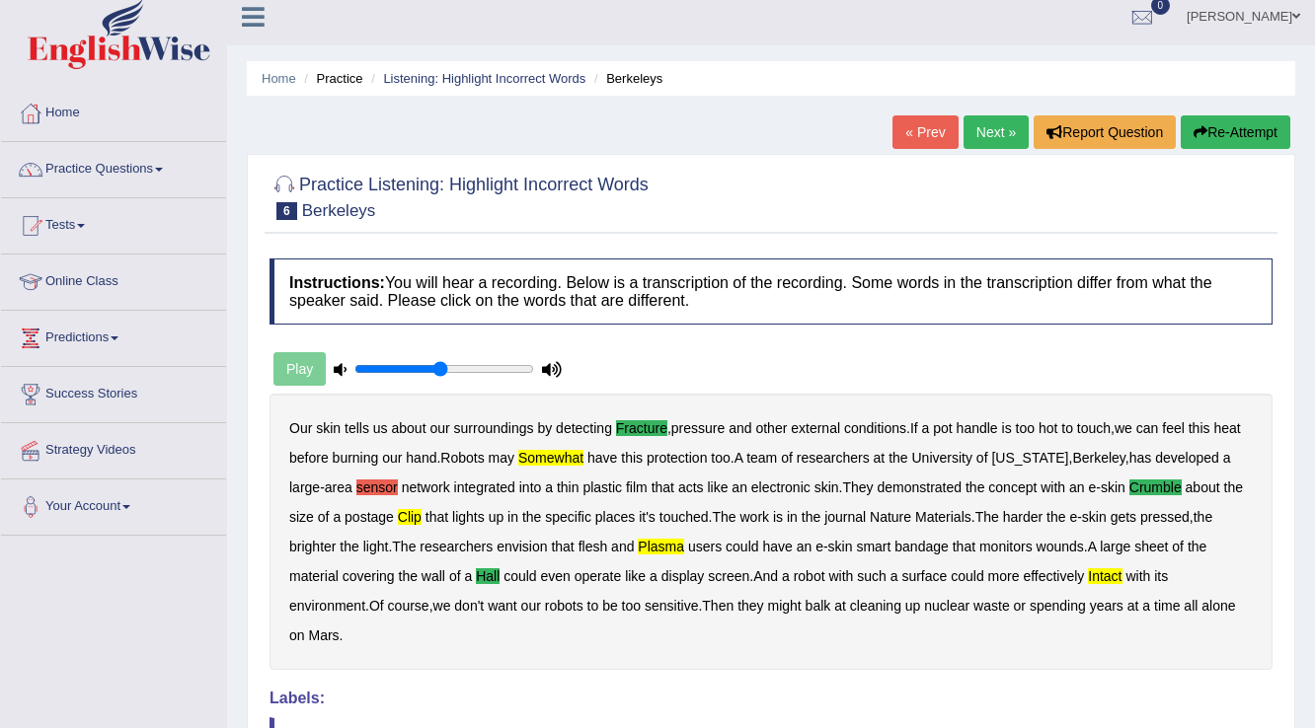
click at [1210, 132] on button "Re-Attempt" at bounding box center [1236, 132] width 110 height 34
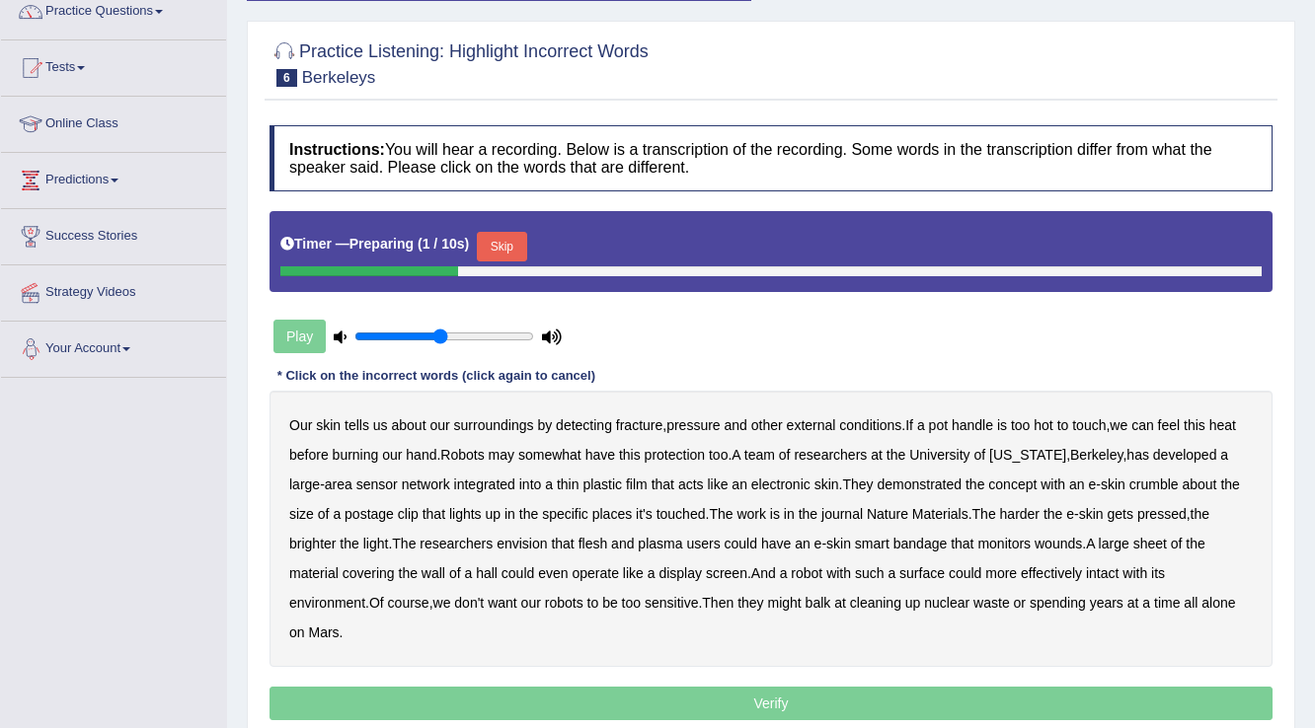
scroll to position [249, 0]
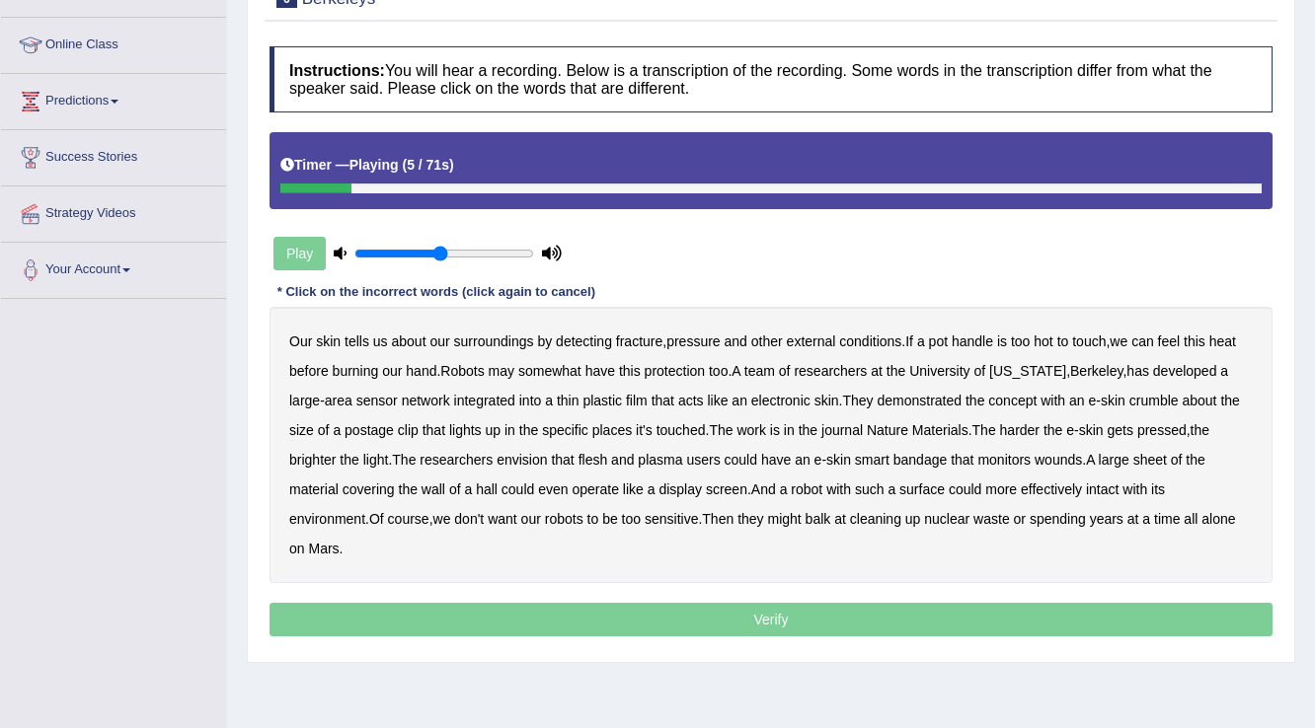
click at [621, 339] on b "fracture" at bounding box center [639, 342] width 46 height 16
click at [1162, 393] on b "crumble" at bounding box center [1153, 401] width 49 height 16
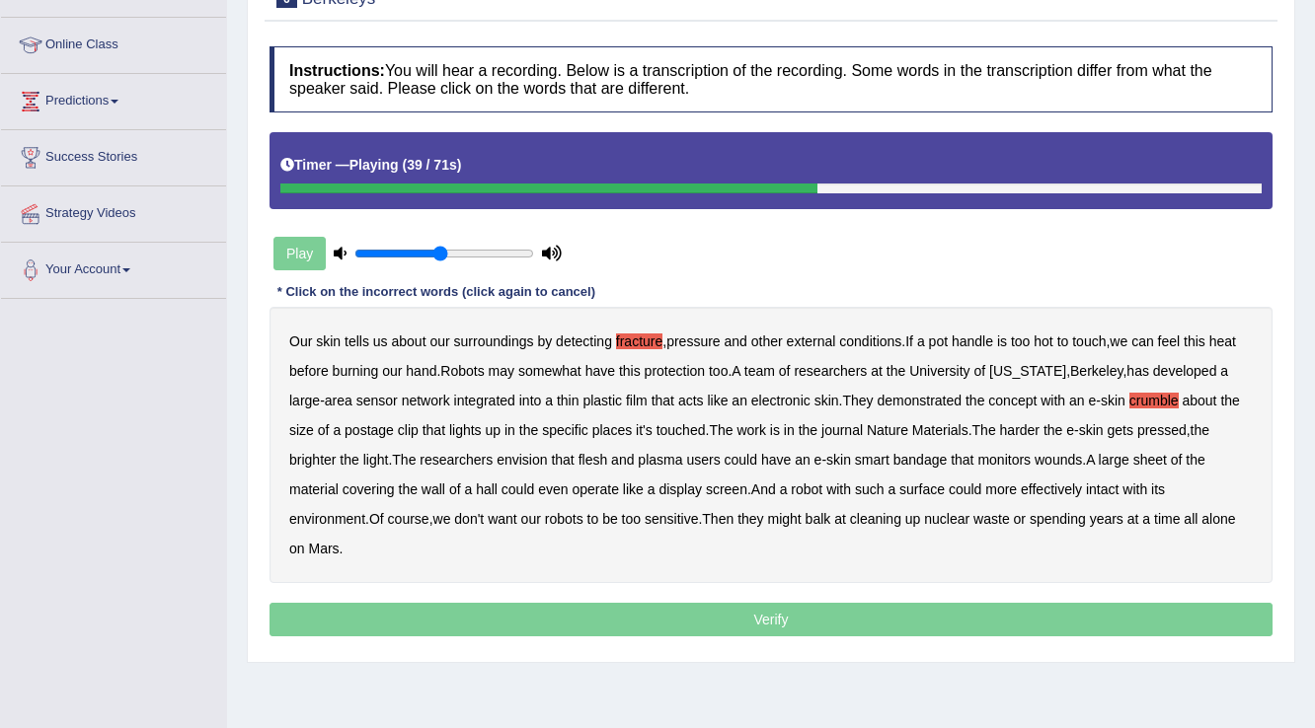
click at [649, 454] on b "plasma" at bounding box center [660, 460] width 44 height 16
click at [551, 483] on b "even" at bounding box center [553, 490] width 30 height 16
click at [486, 482] on b "hall" at bounding box center [487, 490] width 22 height 16
click at [537, 477] on div "Our skin tells us about our surroundings by detecting fracture , pressure and o…" at bounding box center [770, 445] width 1003 height 276
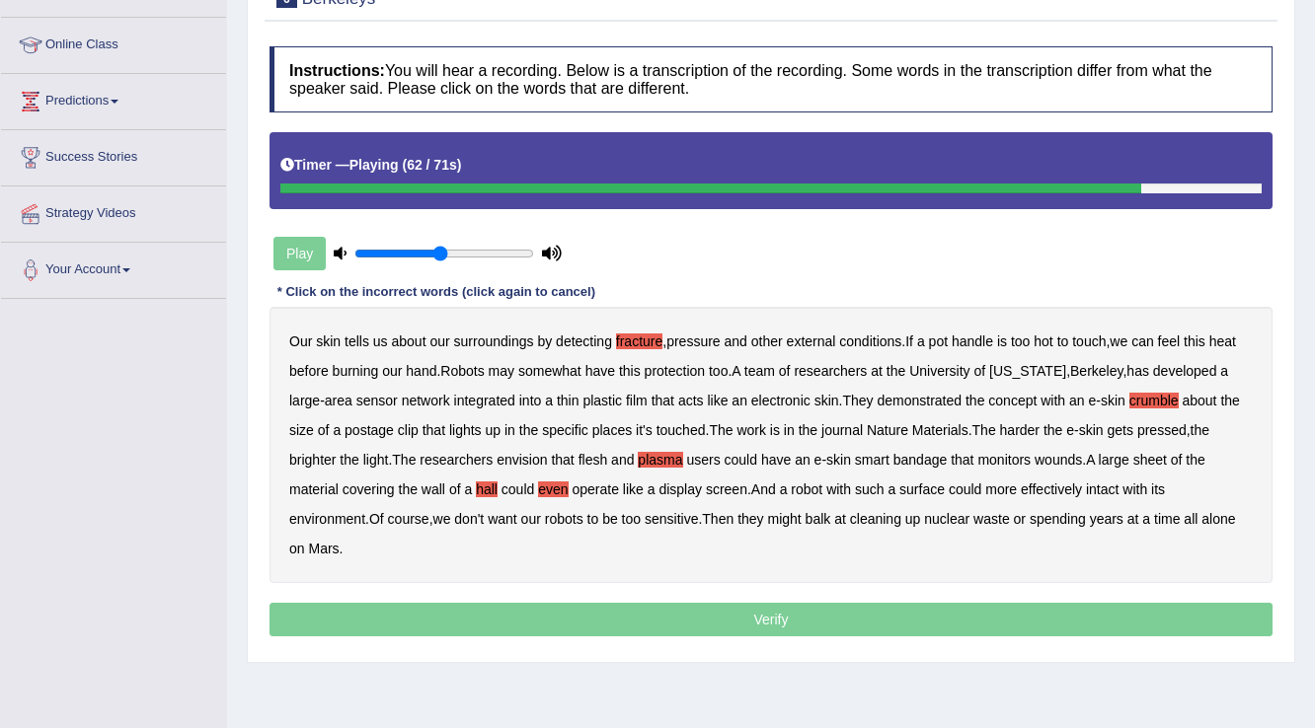
click at [805, 513] on b "balk" at bounding box center [818, 519] width 26 height 16
click at [756, 603] on p "Verify" at bounding box center [770, 620] width 1003 height 34
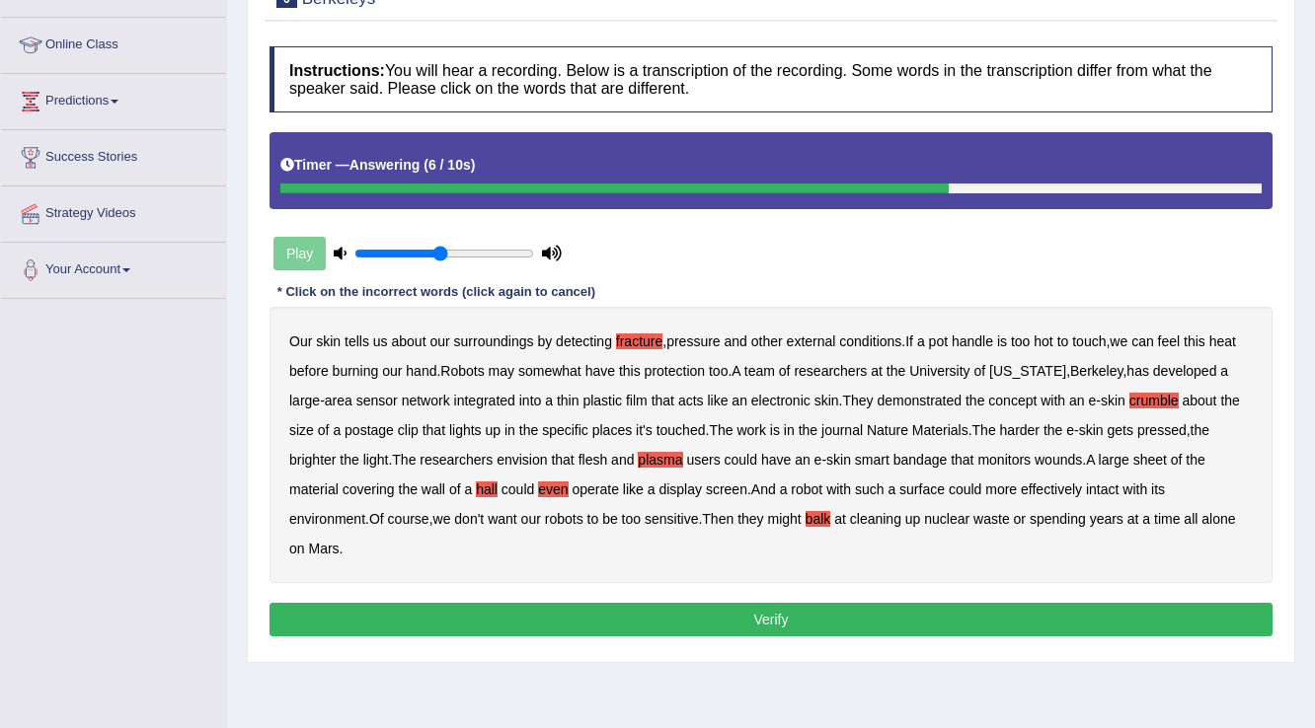
click at [714, 603] on button "Verify" at bounding box center [770, 620] width 1003 height 34
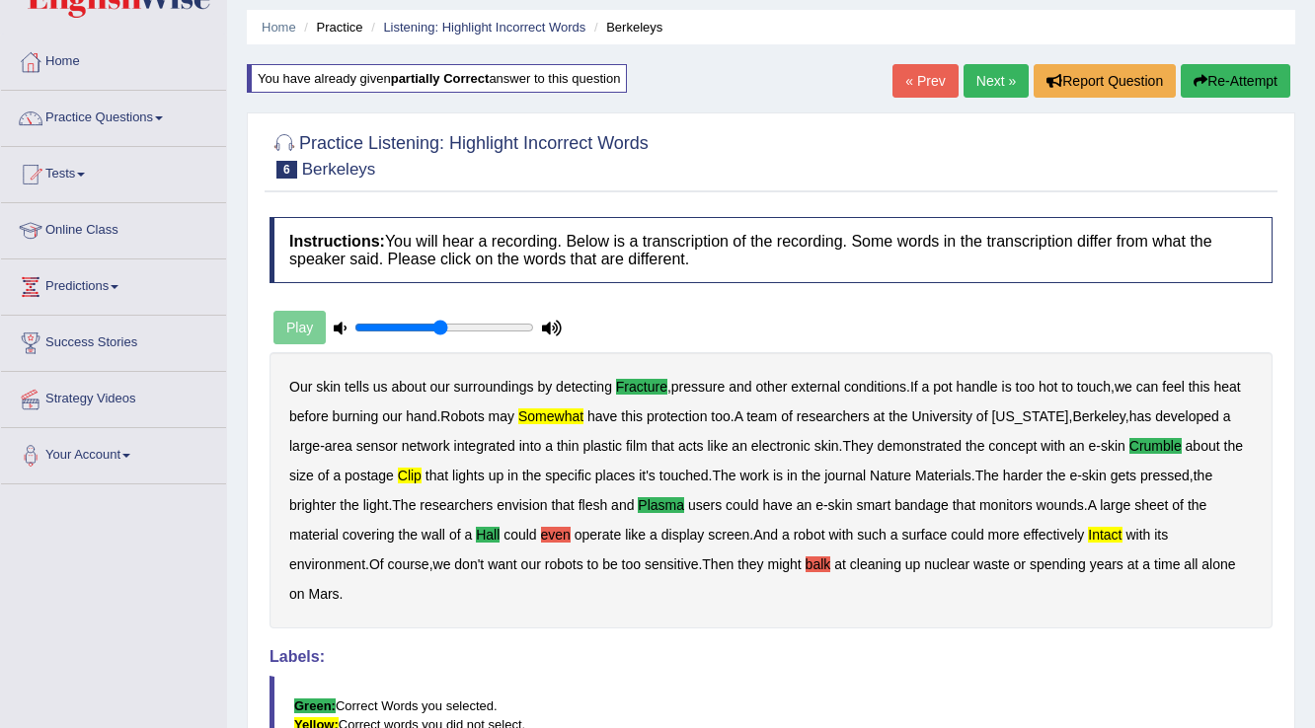
scroll to position [91, 0]
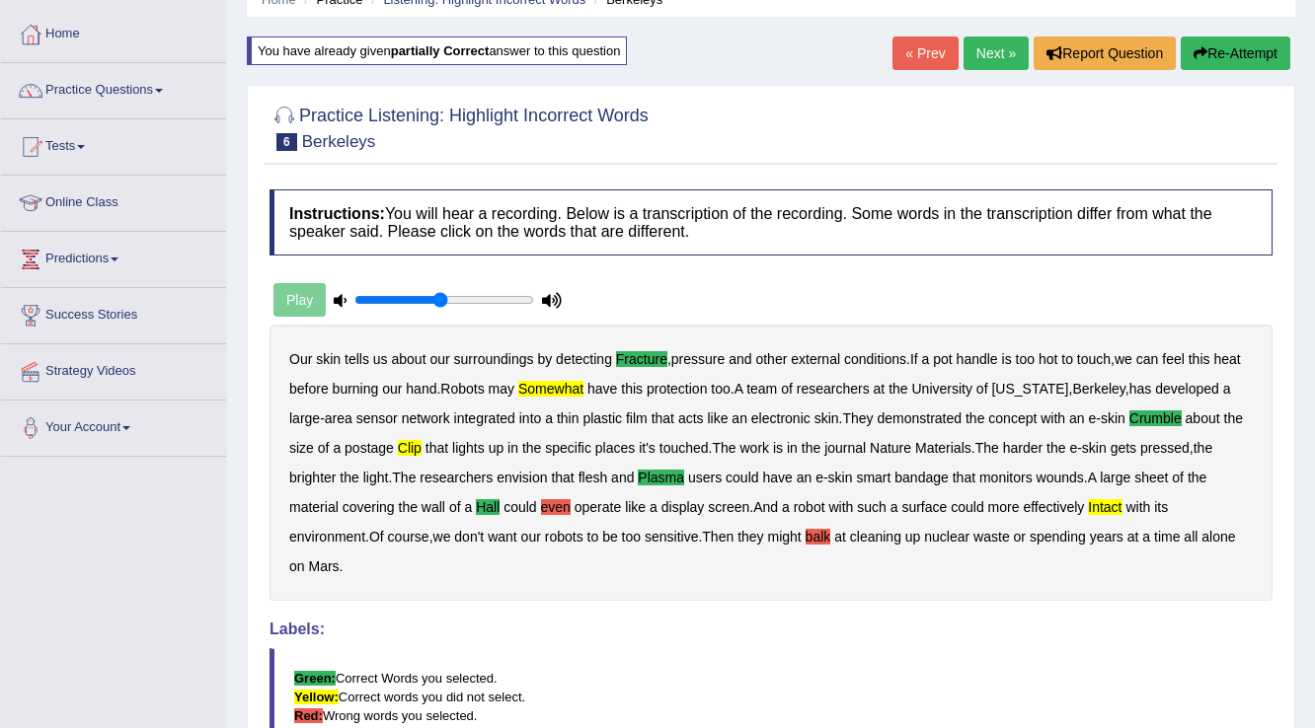
click at [1227, 55] on button "Re-Attempt" at bounding box center [1236, 54] width 110 height 34
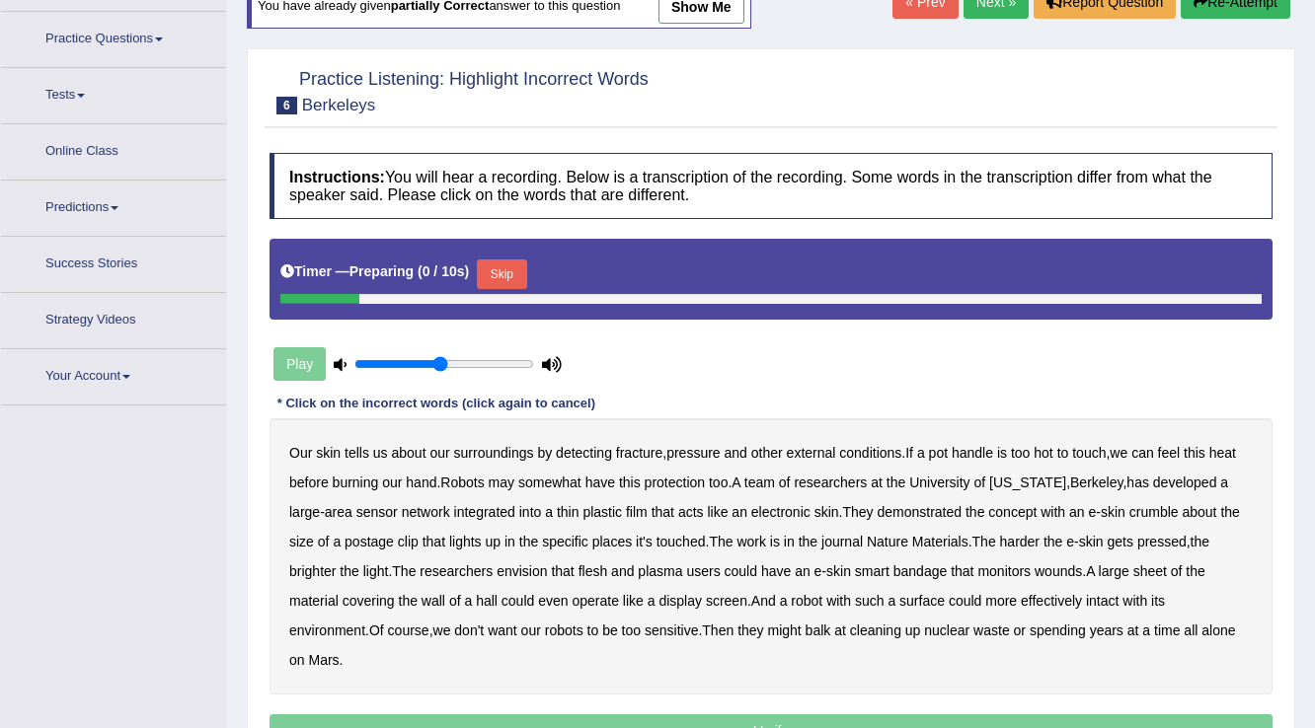
scroll to position [170, 0]
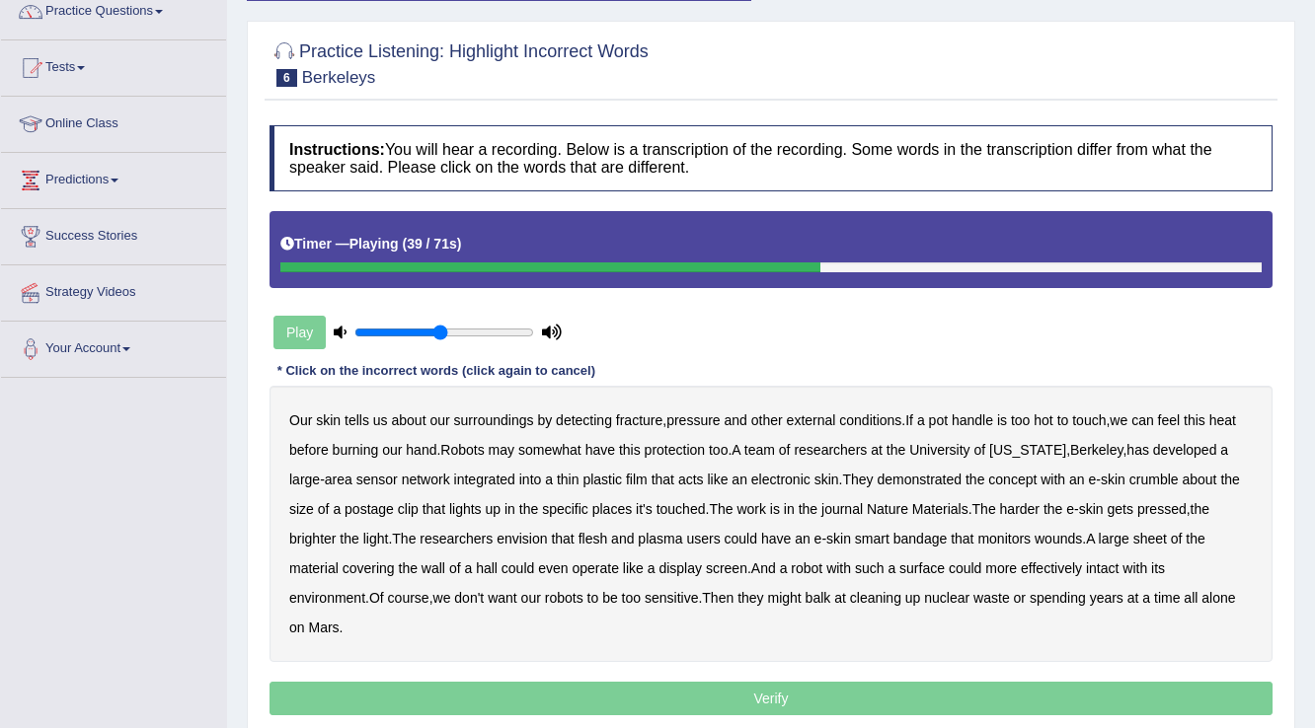
click at [660, 536] on b "plasma" at bounding box center [660, 539] width 44 height 16
click at [1106, 565] on b "intact" at bounding box center [1102, 569] width 33 height 16
click at [805, 594] on b "balk" at bounding box center [818, 598] width 26 height 16
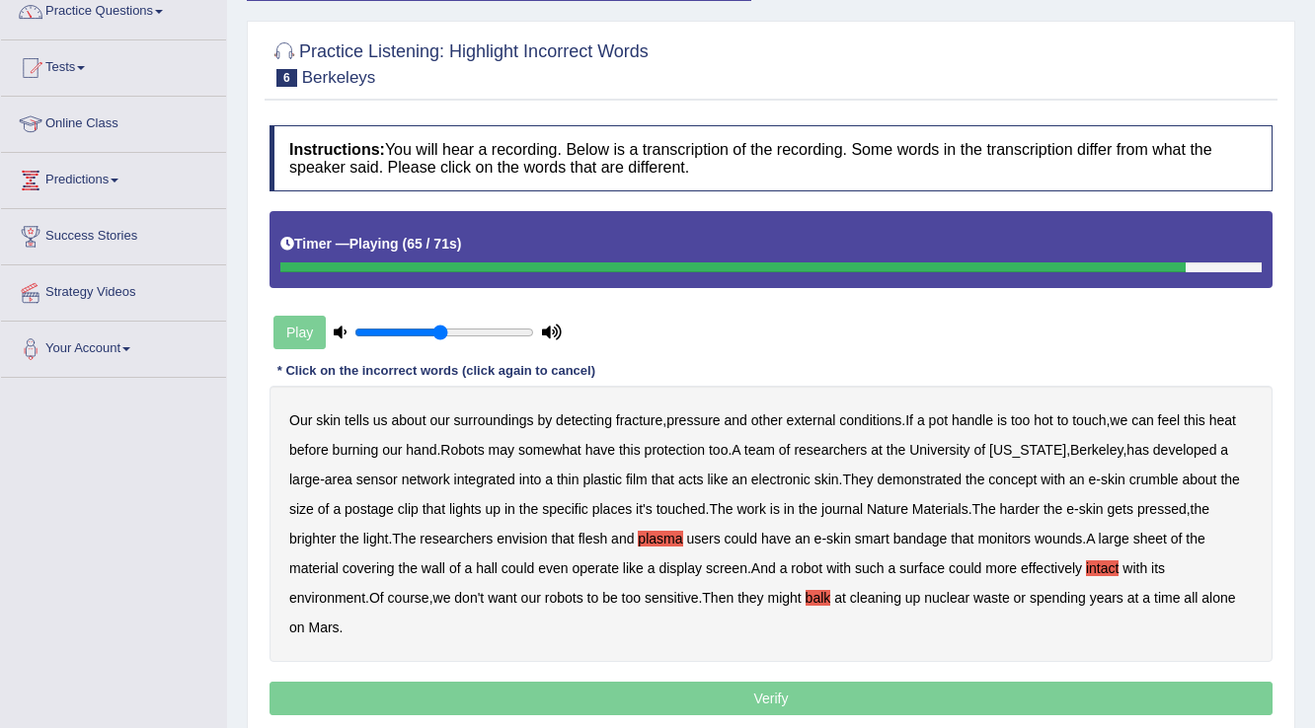
click at [696, 415] on b "pressure" at bounding box center [692, 421] width 53 height 16
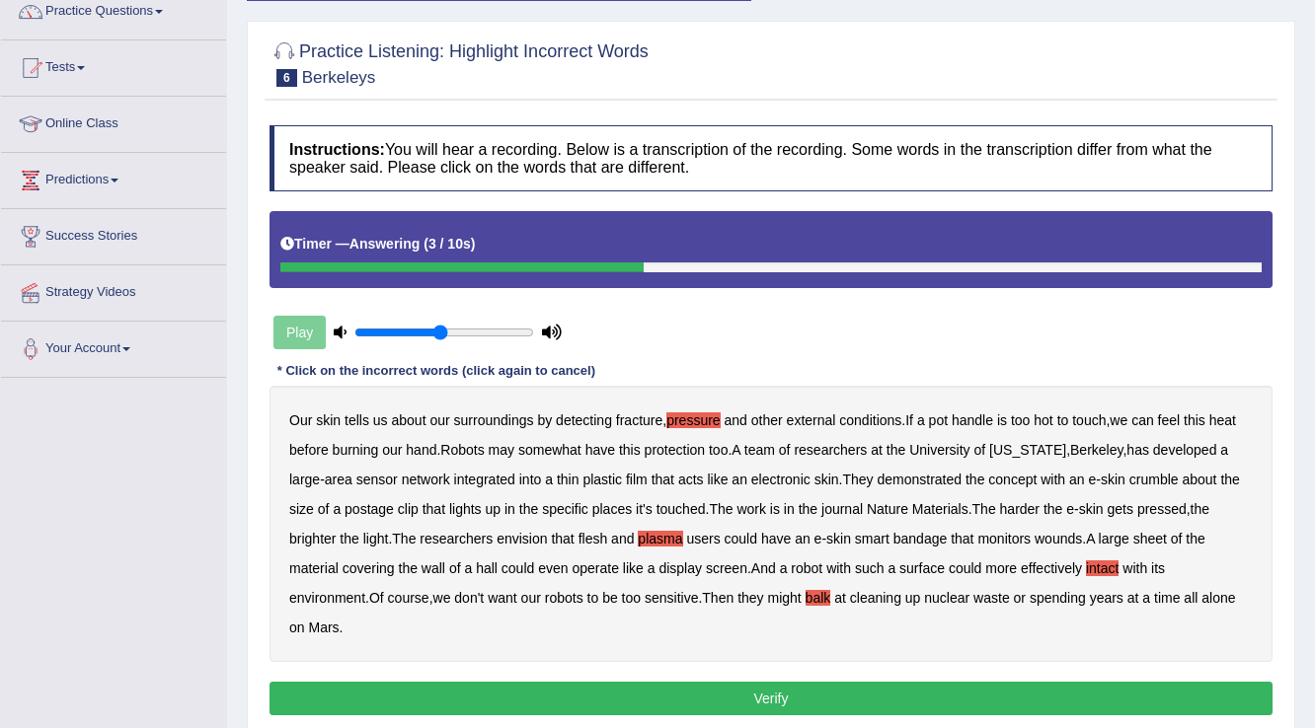
click at [1151, 474] on b "crumble" at bounding box center [1153, 480] width 49 height 16
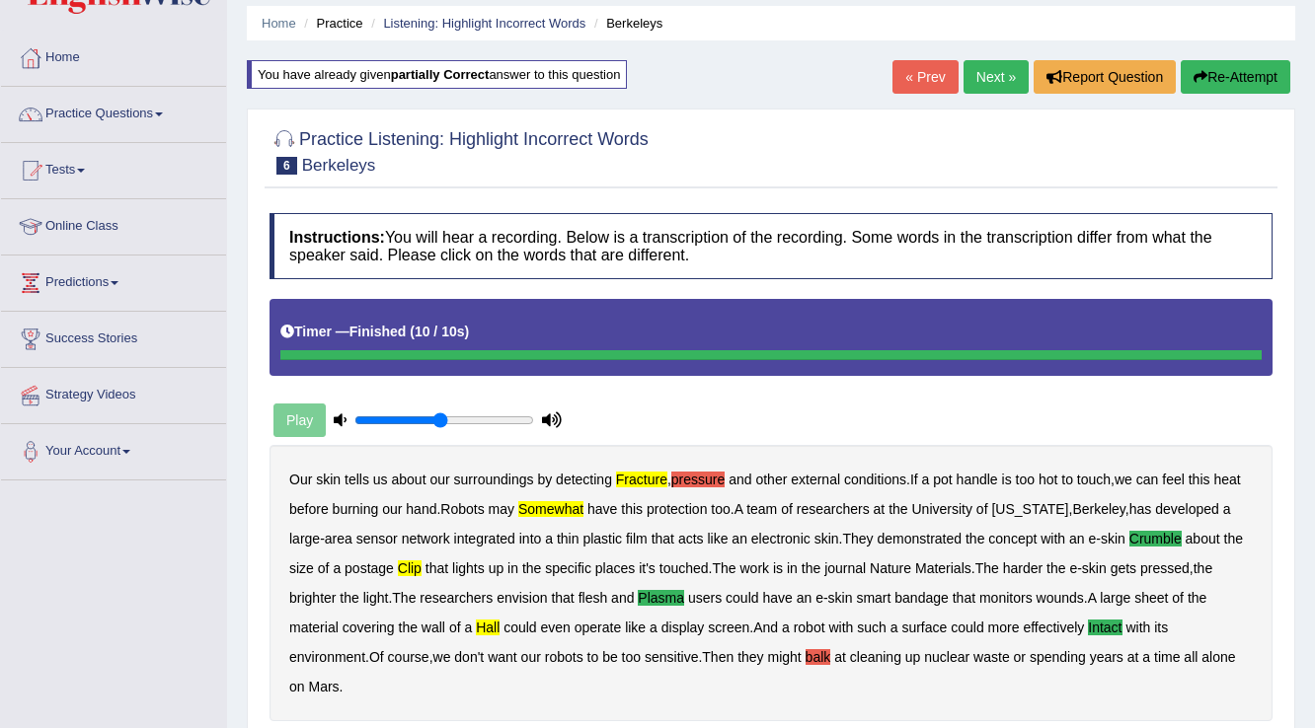
scroll to position [12, 0]
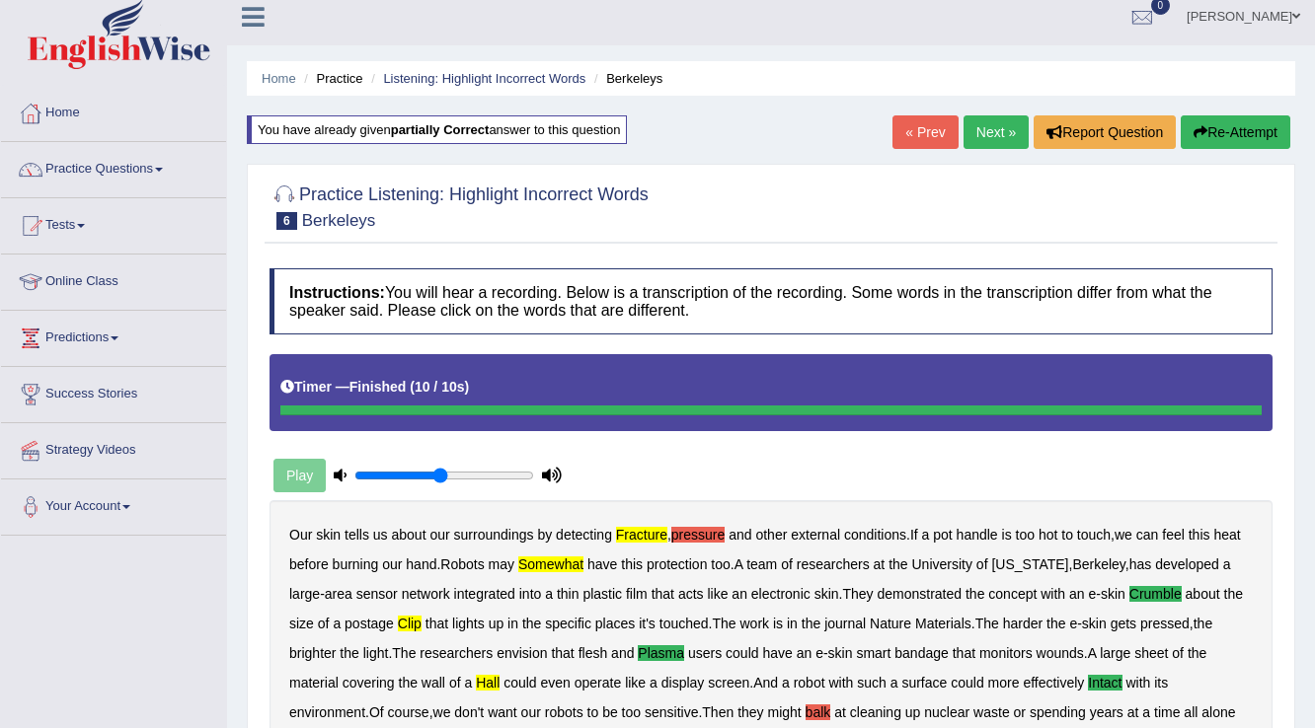
click at [982, 135] on link "Next »" at bounding box center [995, 132] width 65 height 34
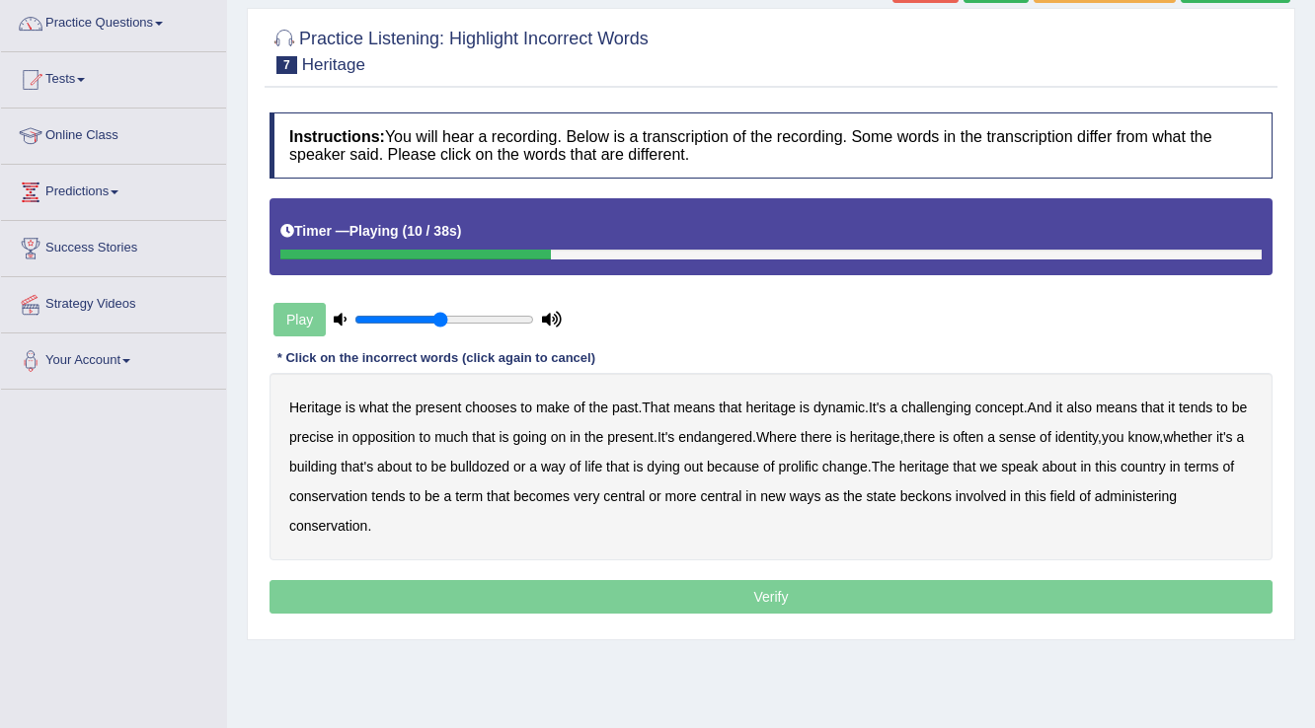
click at [943, 404] on b "challenging" at bounding box center [936, 408] width 70 height 16
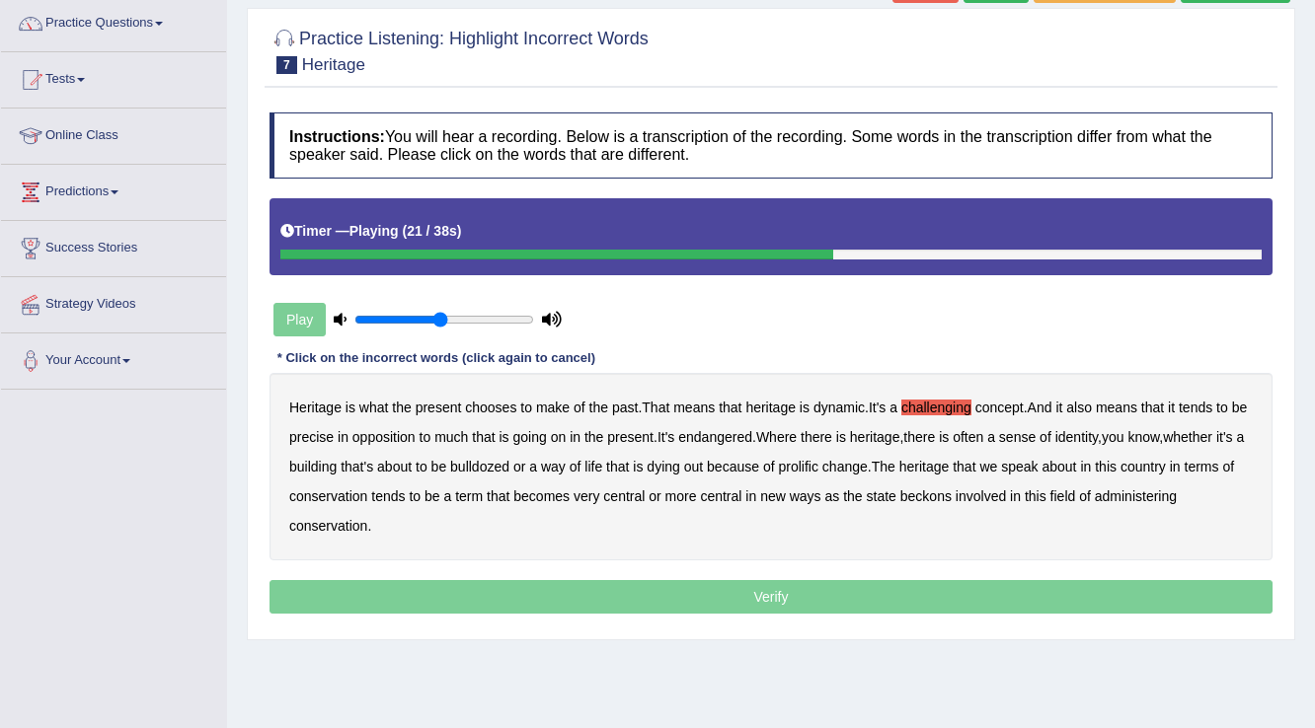
click at [1098, 433] on b "identity" at bounding box center [1076, 437] width 42 height 16
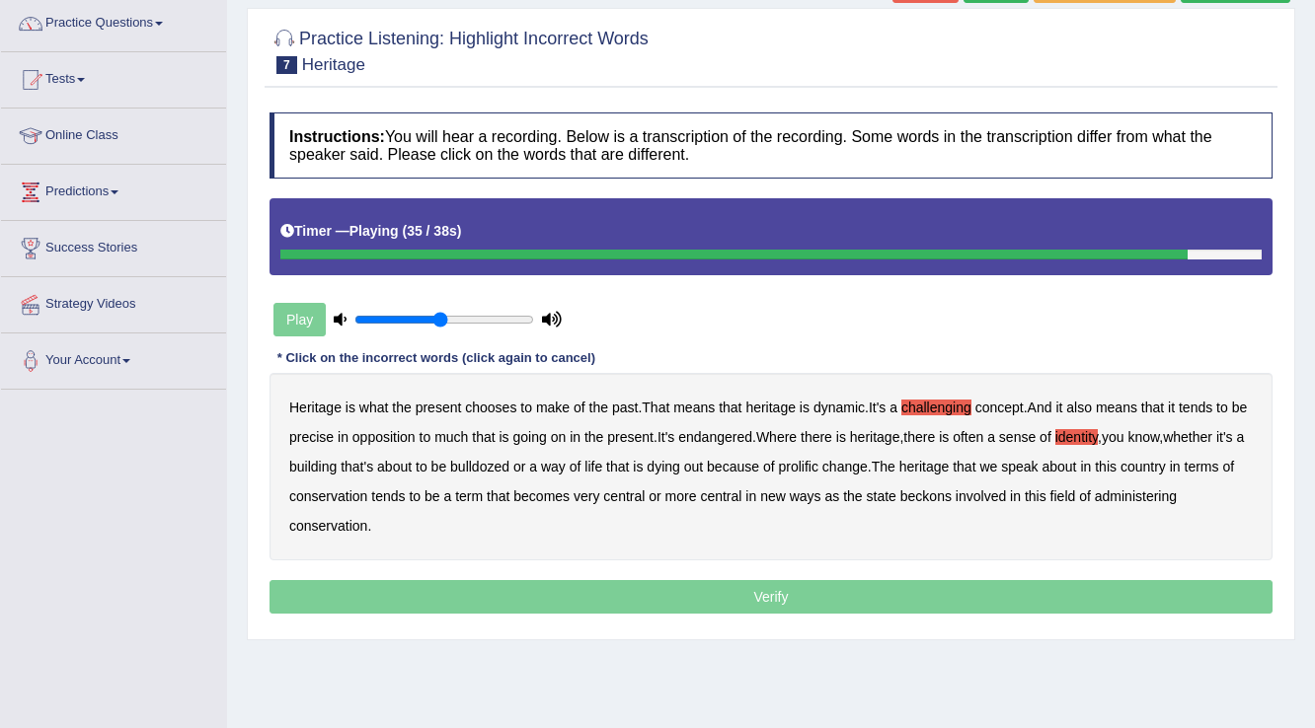
click at [952, 490] on b "beckons" at bounding box center [925, 497] width 51 height 16
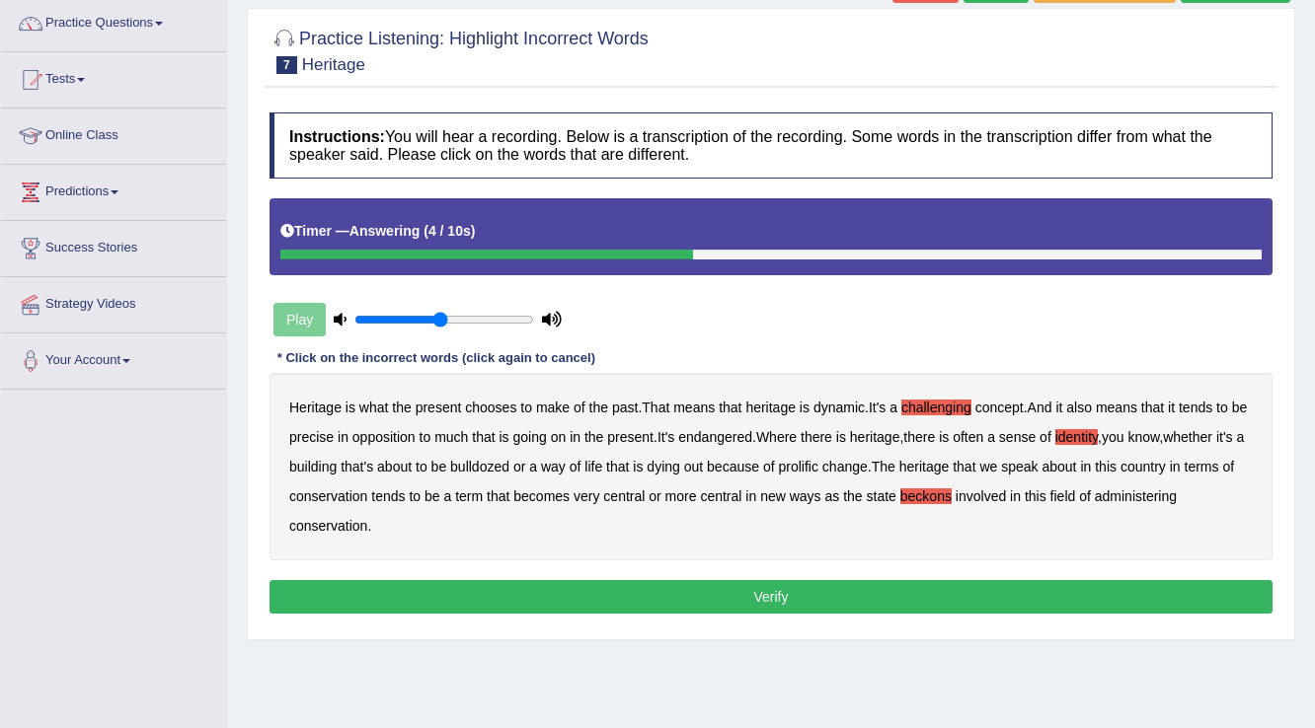
click at [813, 587] on button "Verify" at bounding box center [770, 597] width 1003 height 34
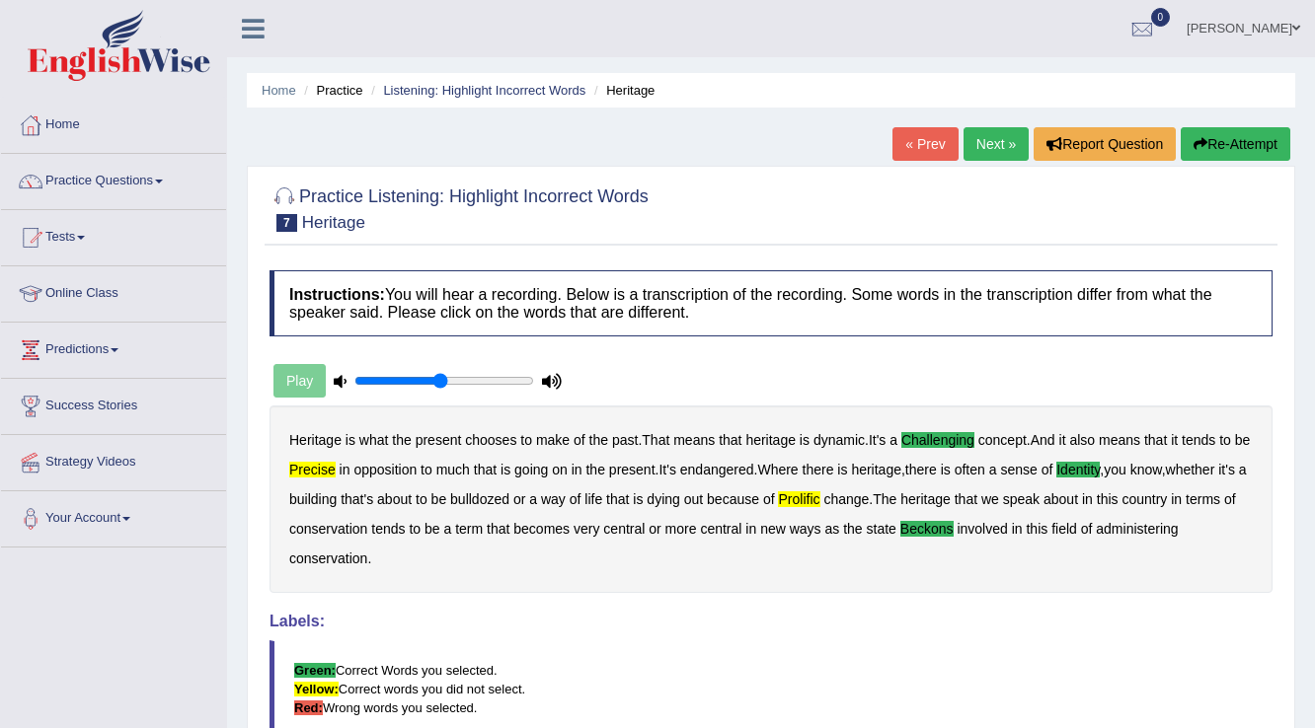
click at [1220, 136] on button "Re-Attempt" at bounding box center [1236, 144] width 110 height 34
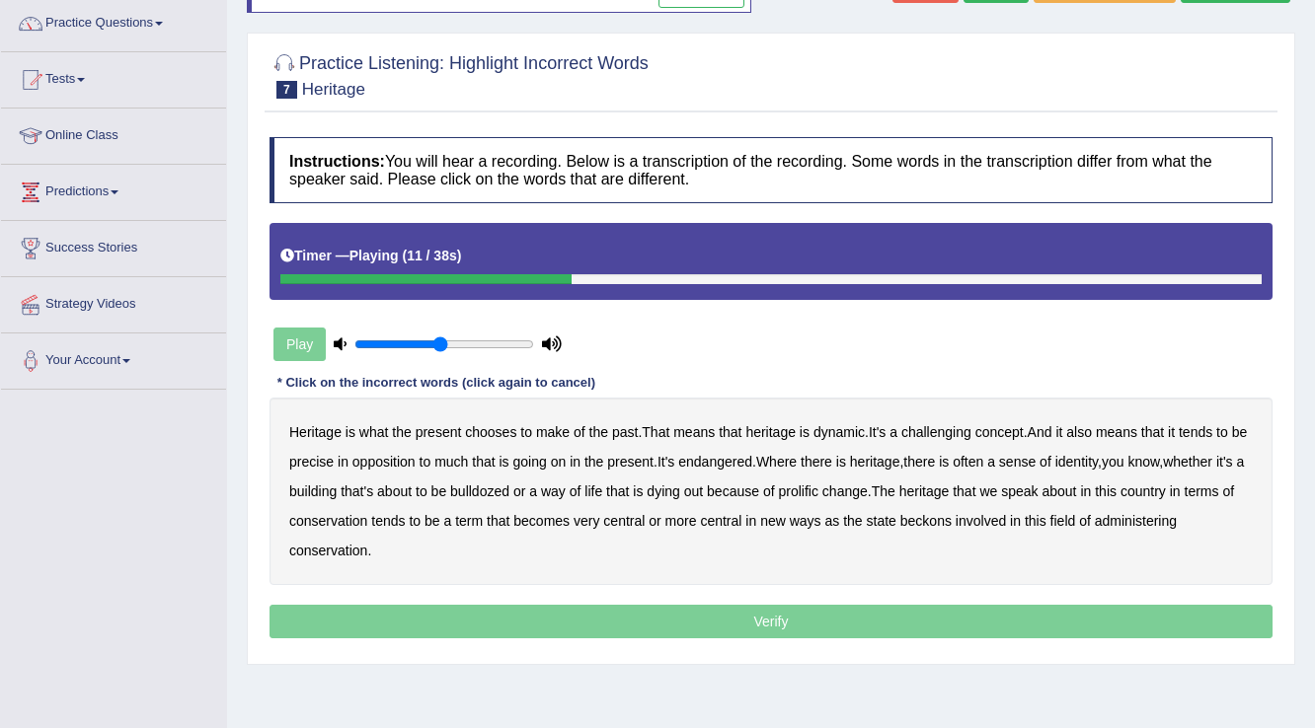
click at [952, 424] on b "challenging" at bounding box center [936, 432] width 70 height 16
click at [1098, 454] on b "identity" at bounding box center [1076, 462] width 42 height 16
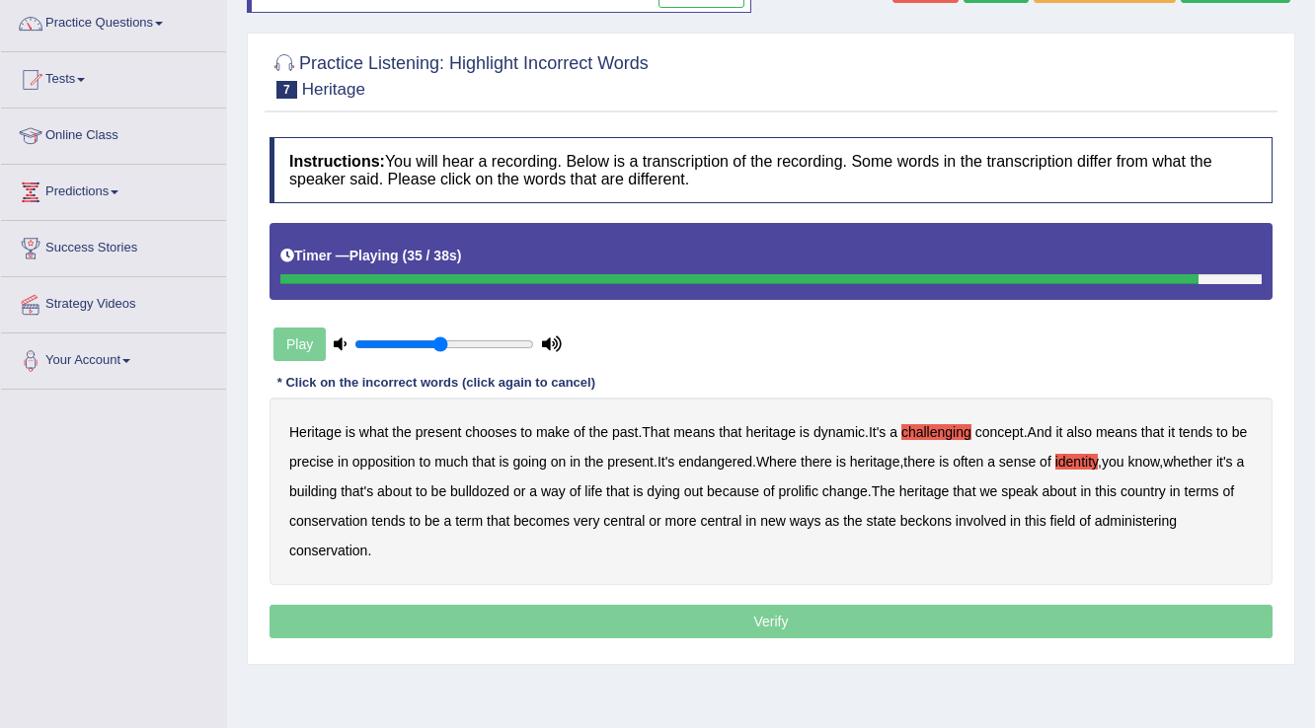
click at [952, 520] on b "beckons" at bounding box center [925, 521] width 51 height 16
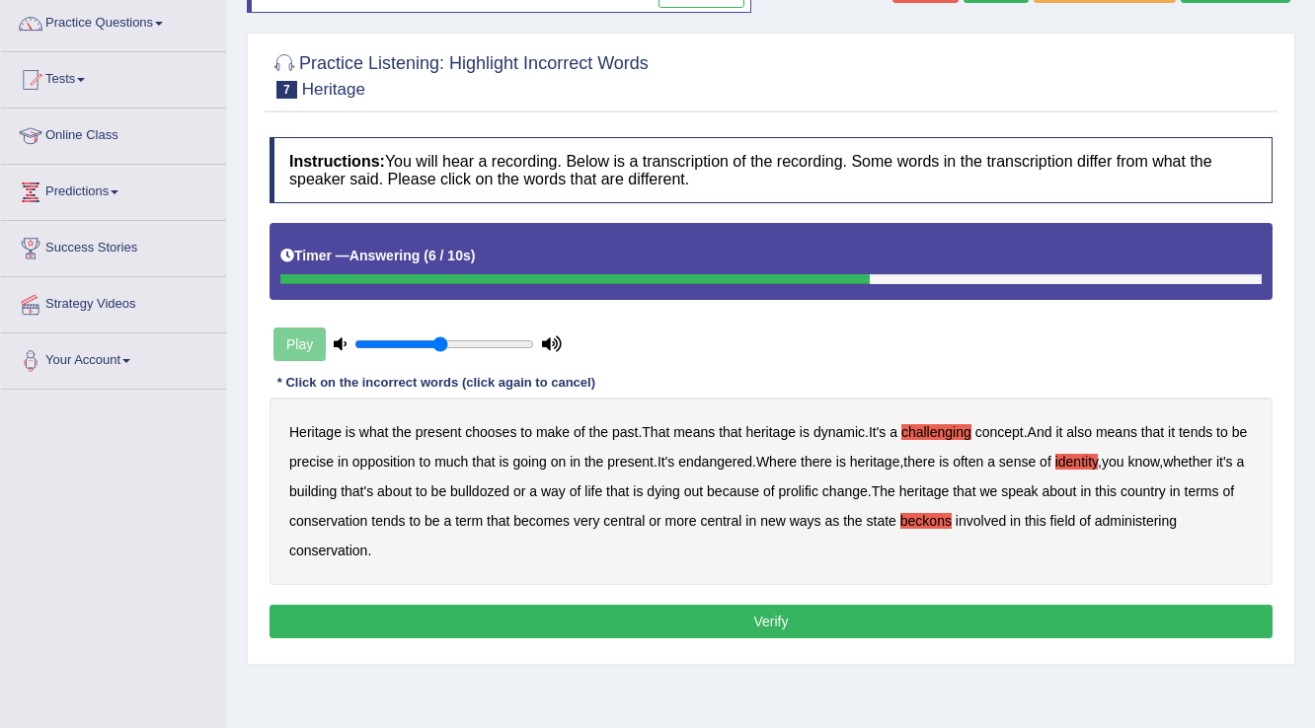
click at [651, 459] on b "present" at bounding box center [630, 462] width 46 height 16
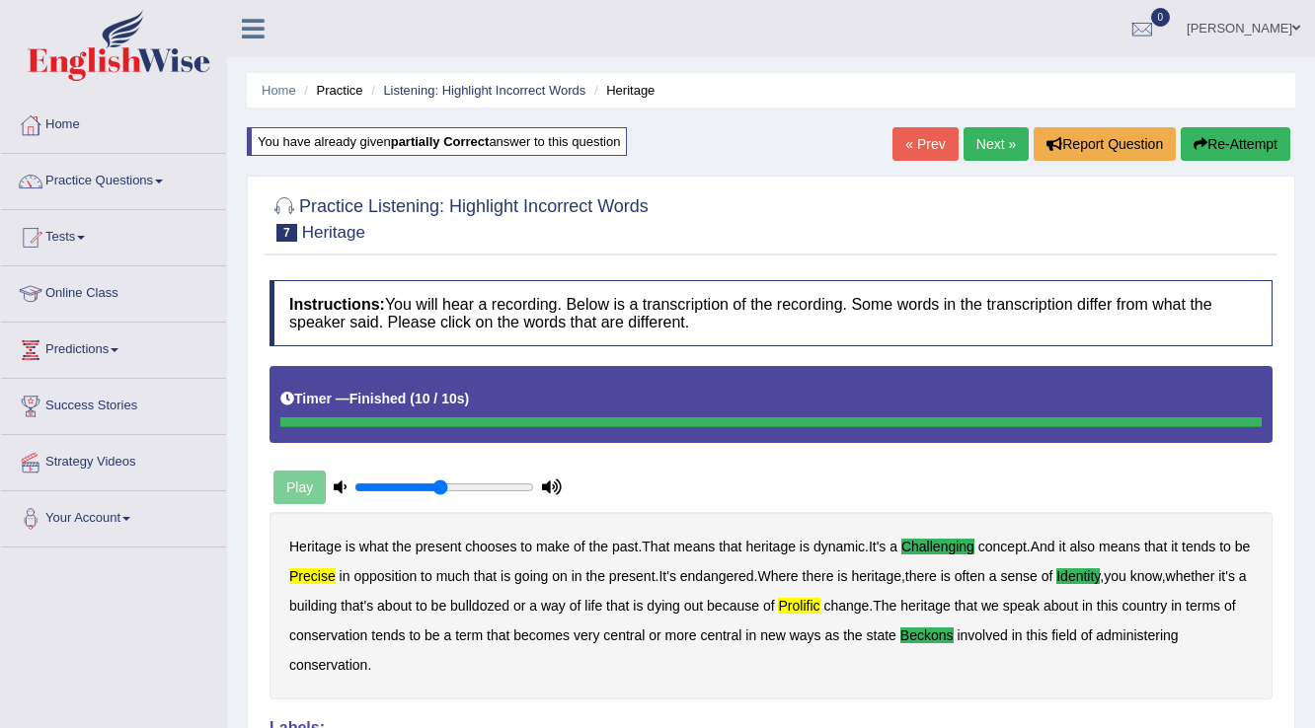
click at [979, 142] on link "Next »" at bounding box center [995, 144] width 65 height 34
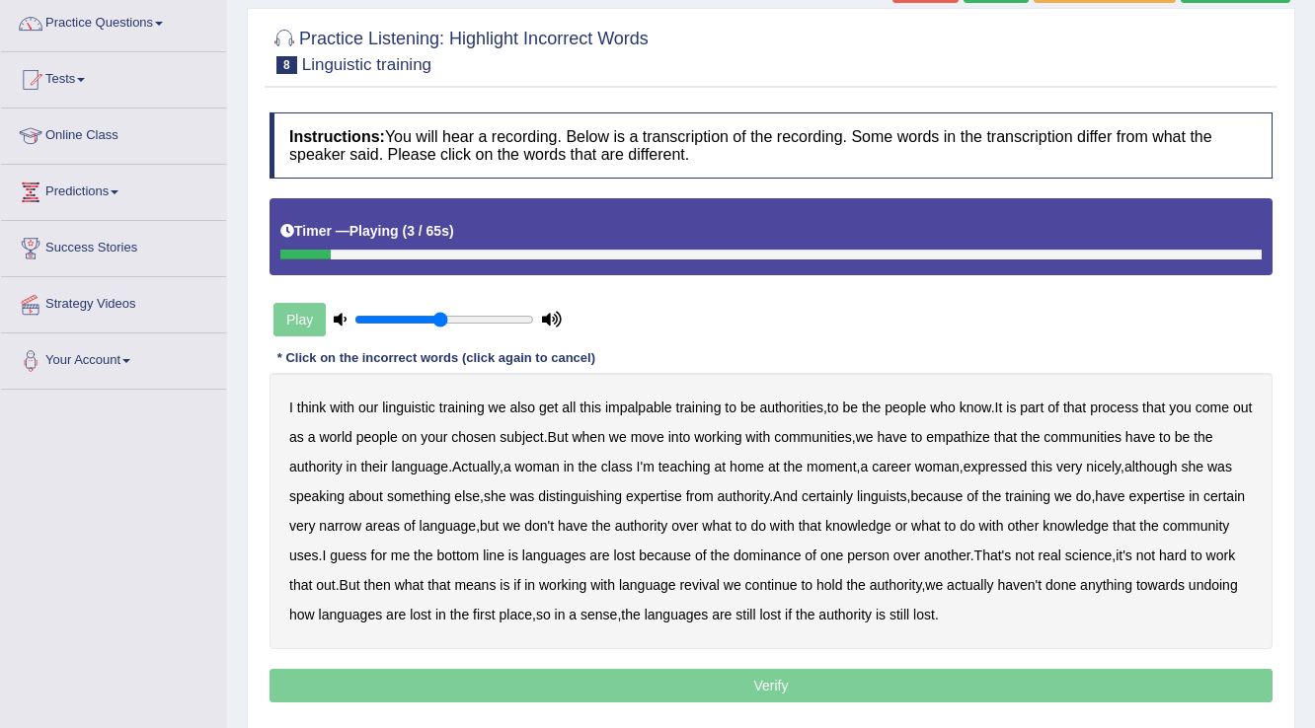
click at [412, 403] on b "linguistic" at bounding box center [408, 408] width 53 height 16
click at [398, 432] on b "people" at bounding box center [376, 437] width 41 height 16
click at [974, 432] on b "empathize" at bounding box center [958, 437] width 64 height 16
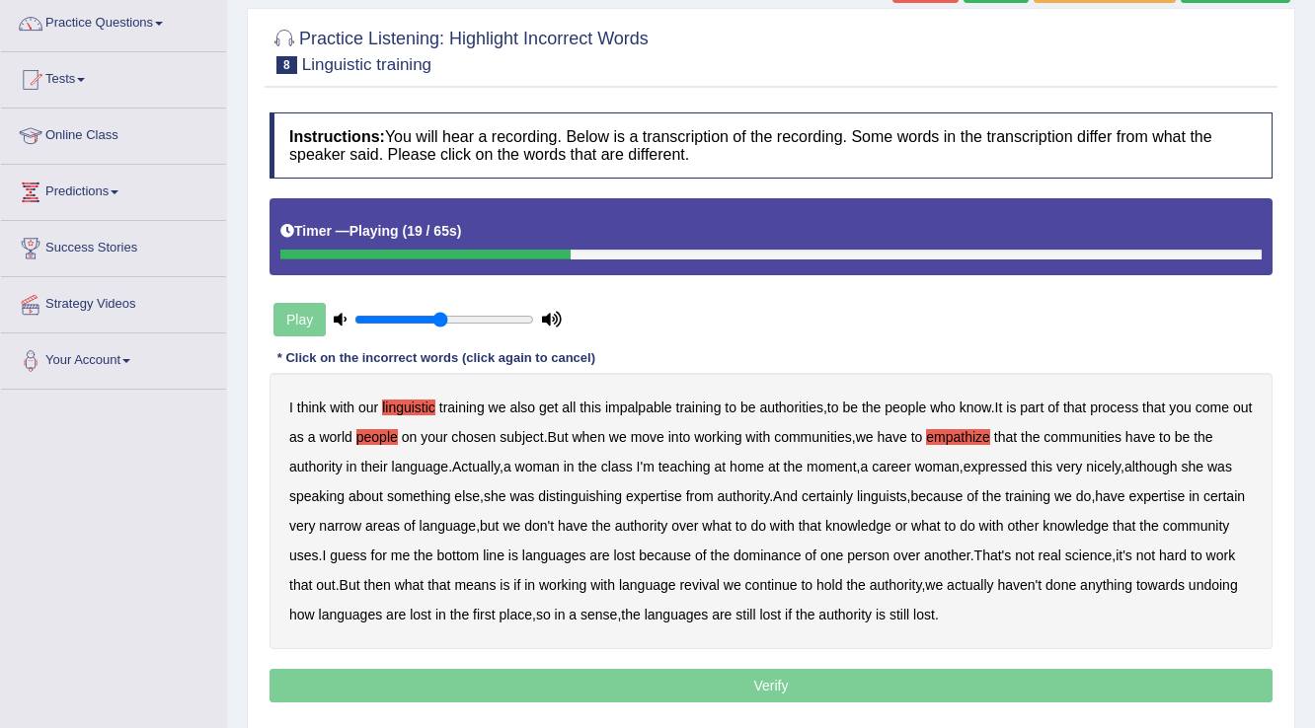
click at [480, 460] on b "Actually" at bounding box center [475, 467] width 47 height 16
click at [479, 462] on b "Actually" at bounding box center [475, 467] width 47 height 16
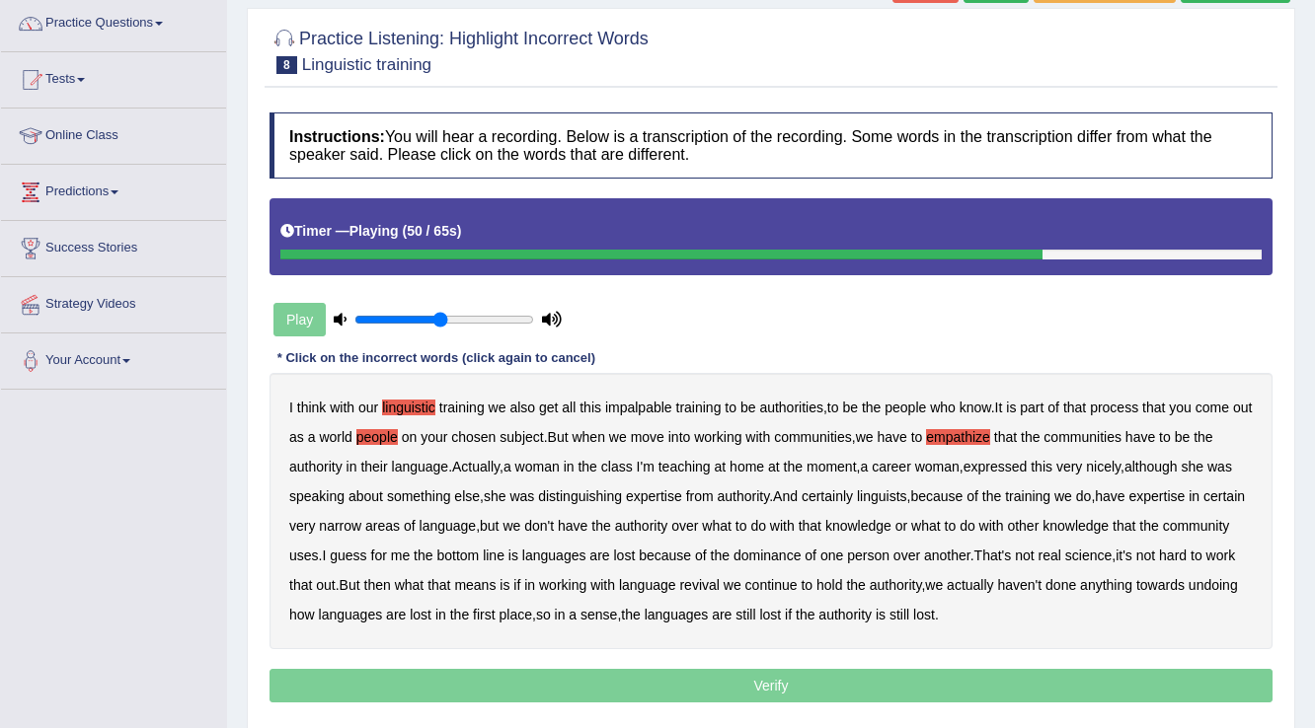
click at [1061, 553] on b "real" at bounding box center [1049, 556] width 23 height 16
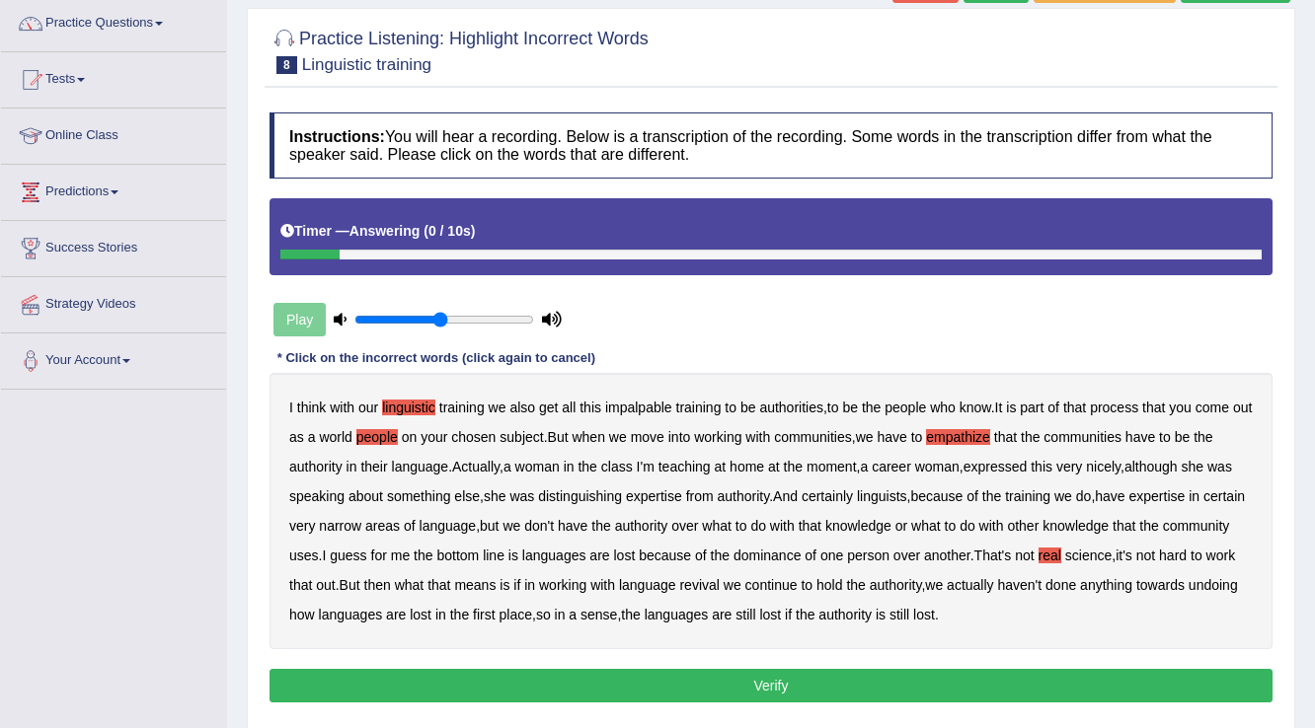
click at [885, 613] on b "is" at bounding box center [881, 615] width 10 height 16
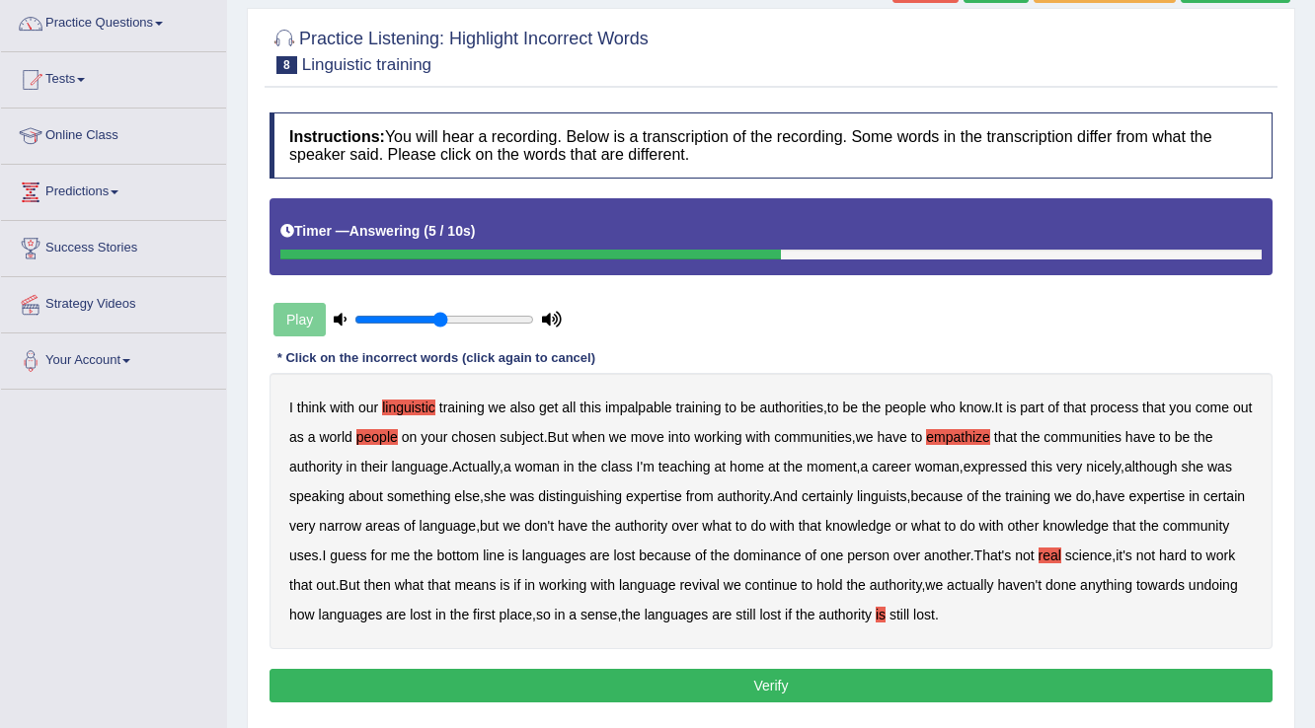
click at [885, 613] on b "is" at bounding box center [881, 615] width 10 height 16
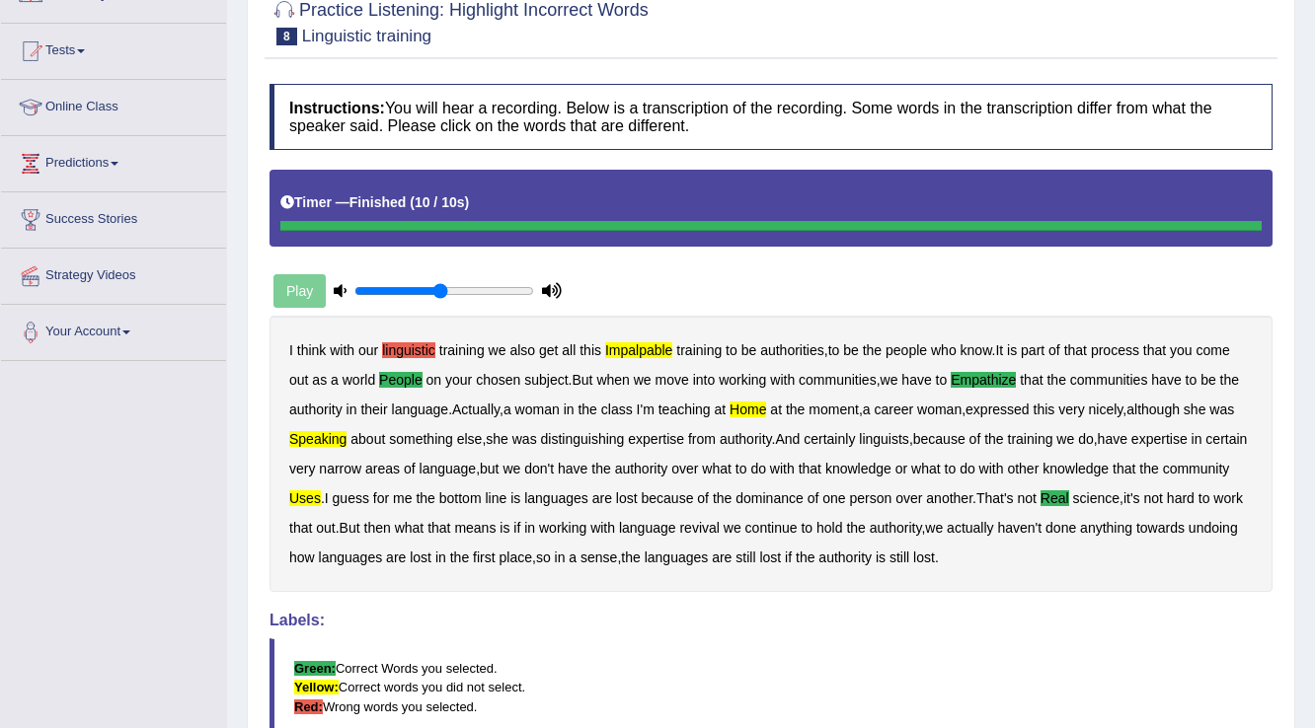
scroll to position [108, 0]
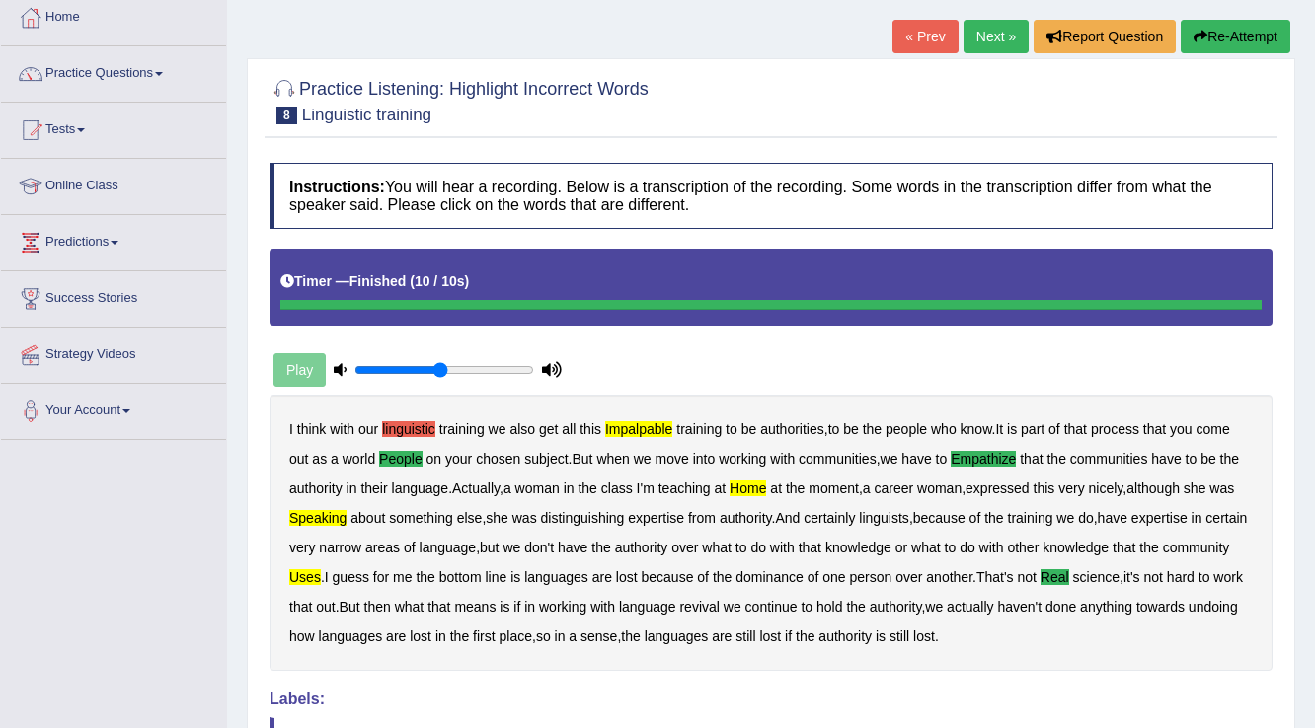
click at [1232, 38] on button "Re-Attempt" at bounding box center [1236, 37] width 110 height 34
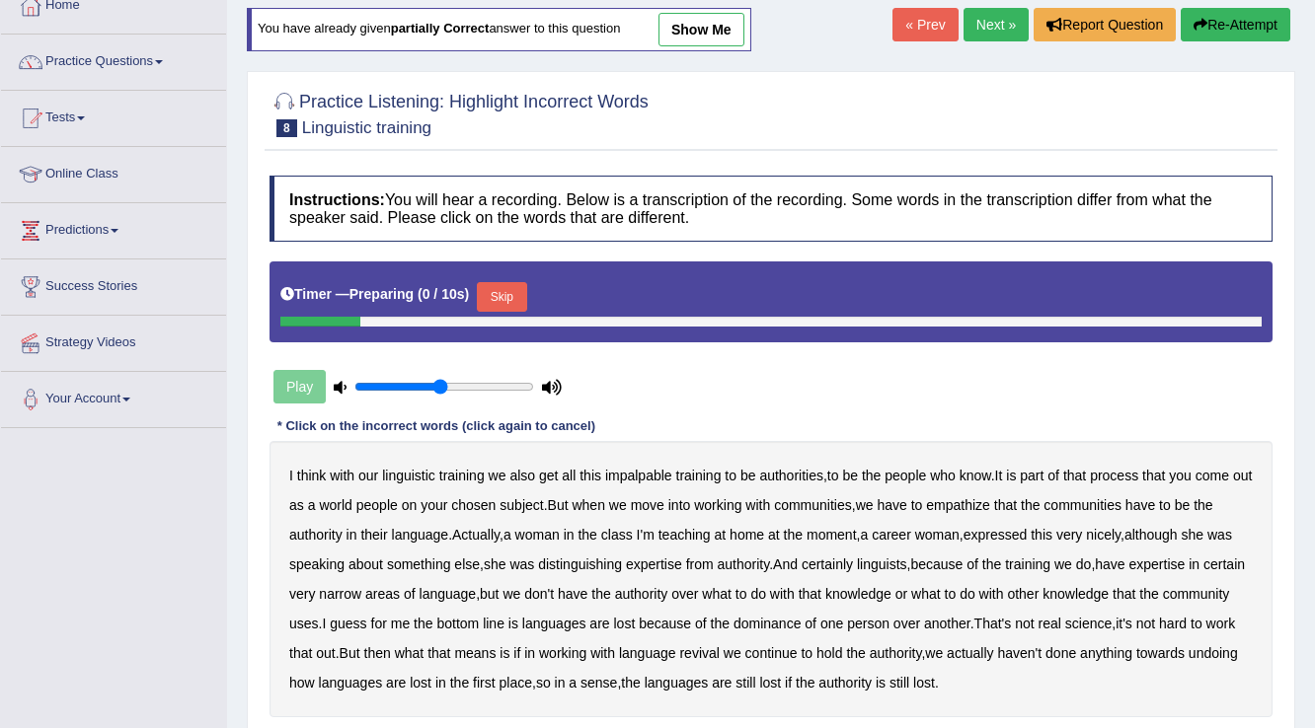
scroll to position [187, 0]
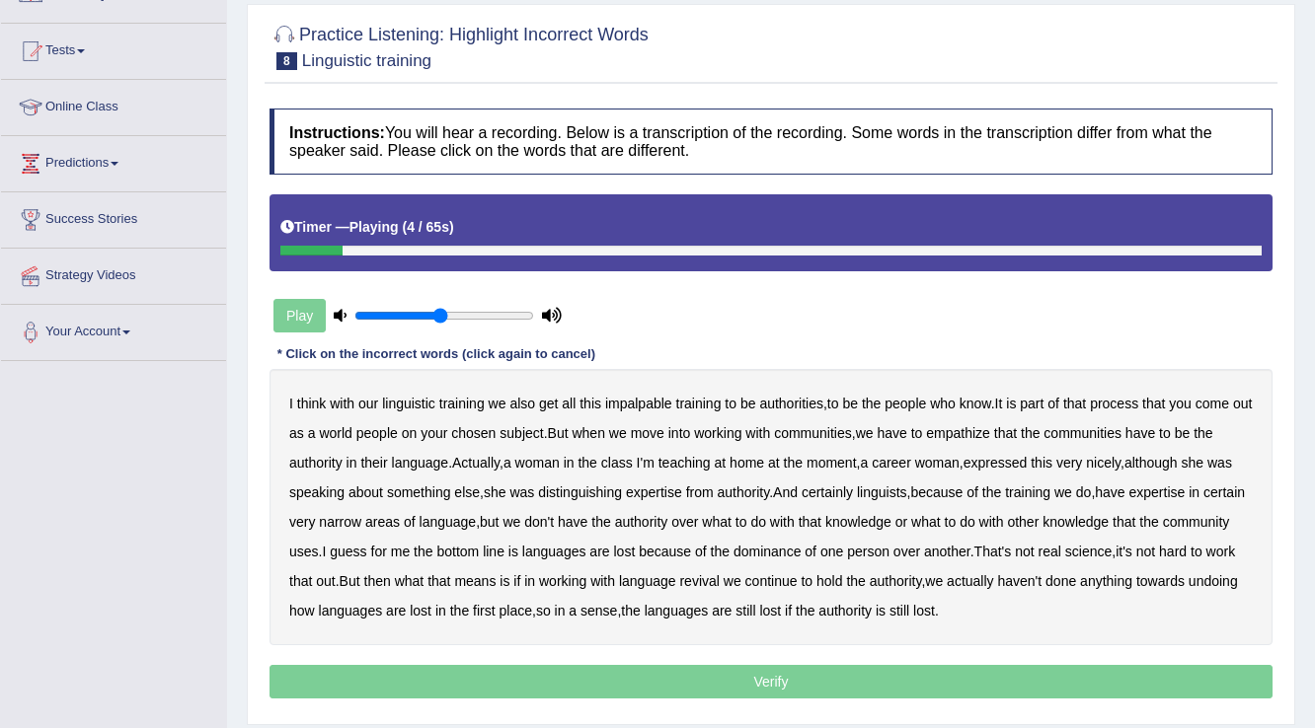
click at [637, 400] on b "impalpable" at bounding box center [638, 404] width 67 height 16
click at [990, 426] on b "empathize" at bounding box center [958, 433] width 64 height 16
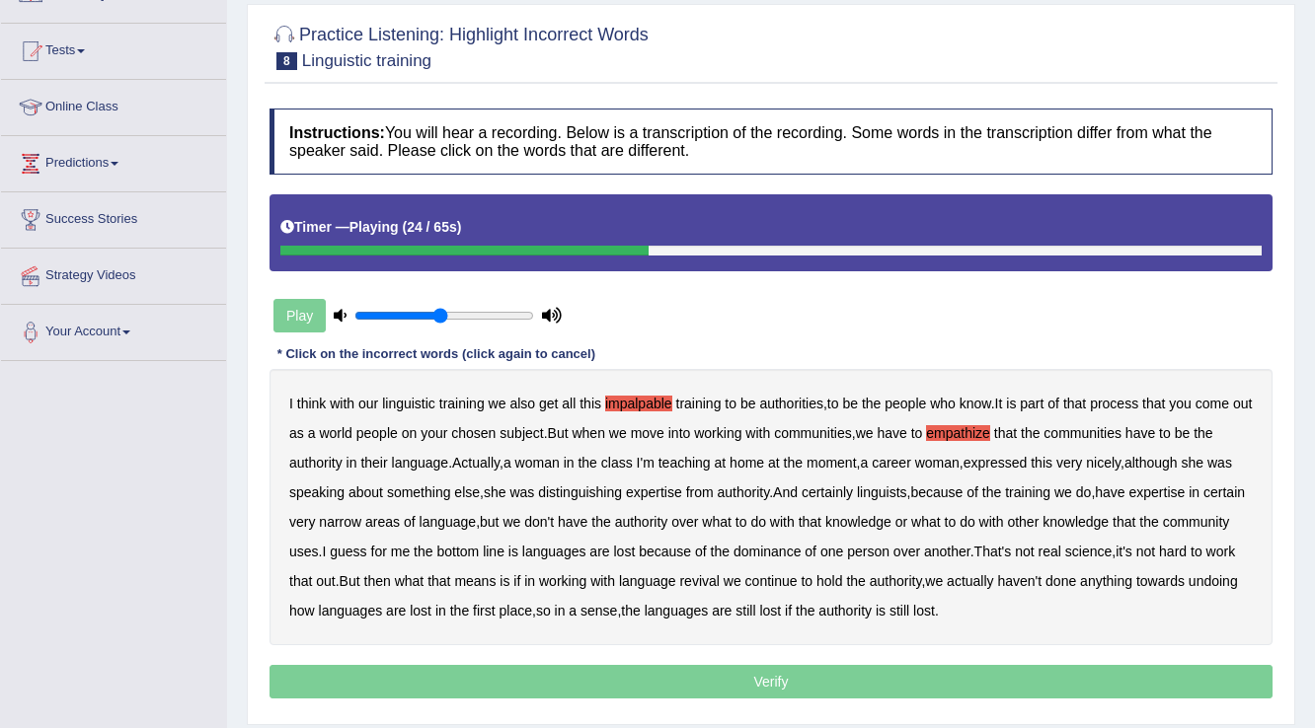
click at [800, 457] on b "the" at bounding box center [793, 463] width 19 height 16
click at [1115, 486] on b "have" at bounding box center [1110, 493] width 30 height 16
click at [821, 514] on b "that" at bounding box center [810, 522] width 23 height 16
click at [1061, 544] on b "real" at bounding box center [1049, 552] width 23 height 16
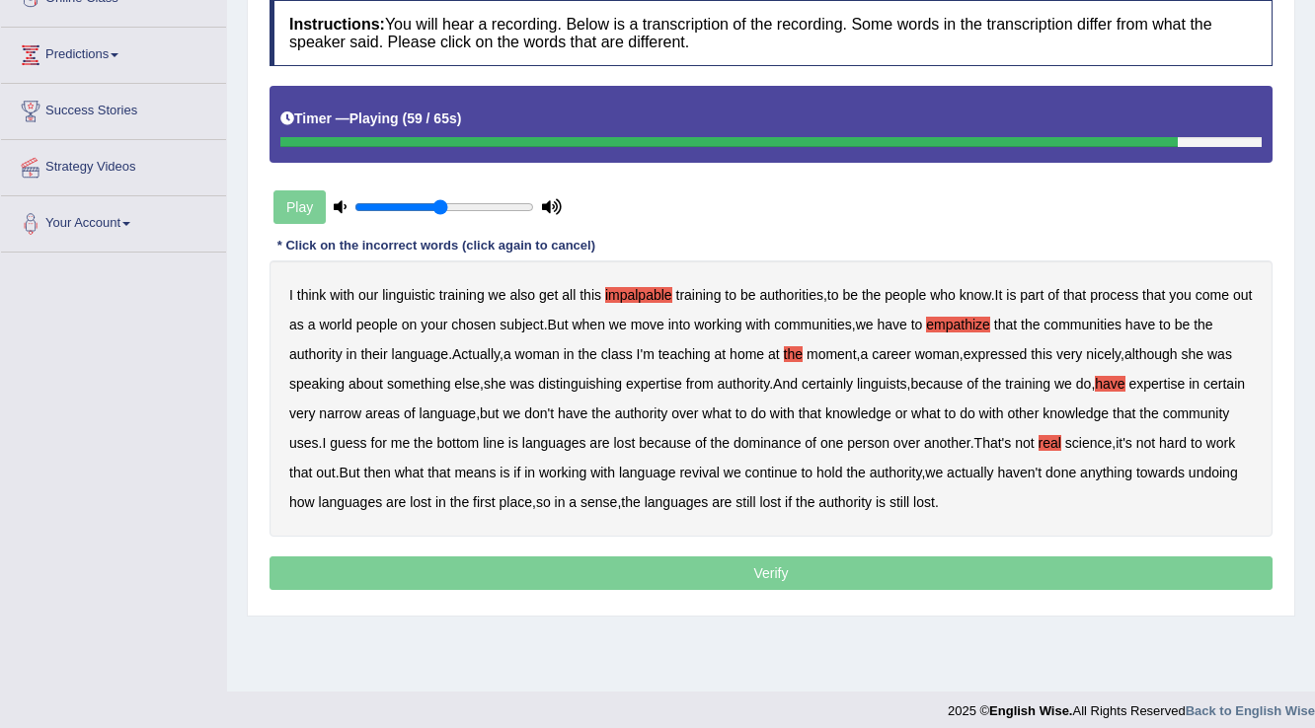
scroll to position [308, 0]
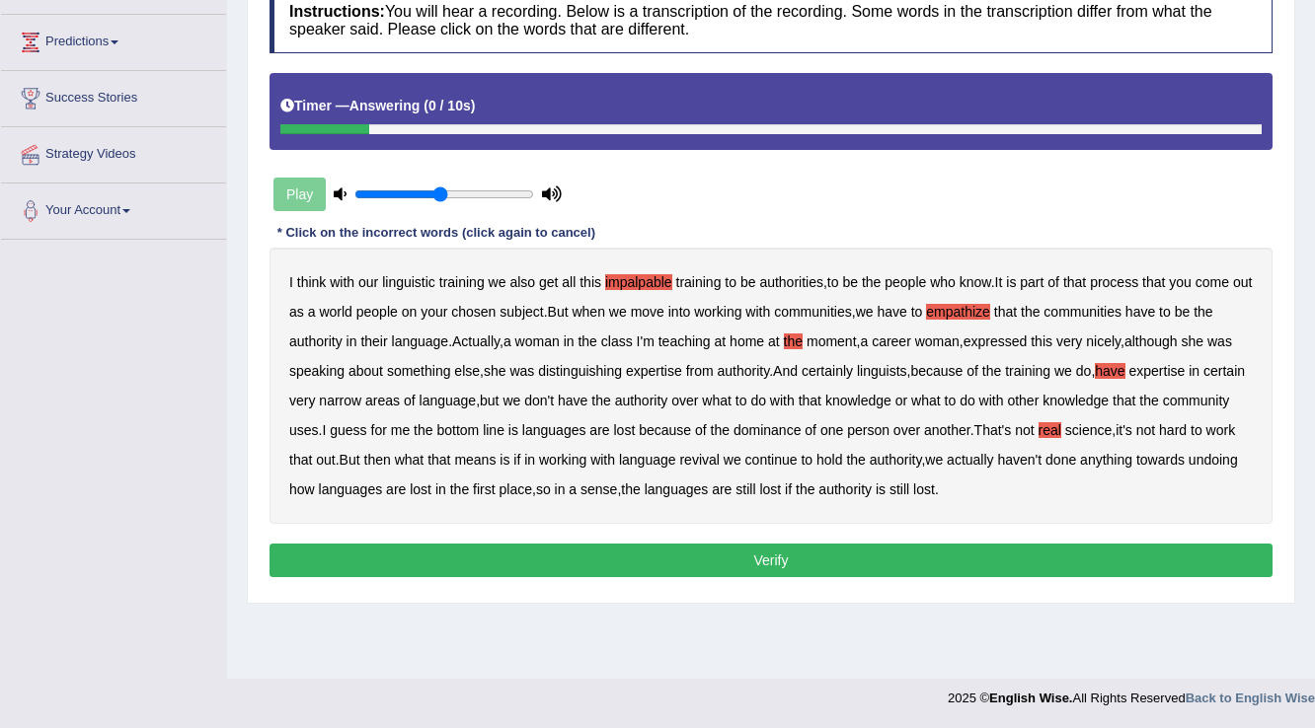
click at [795, 337] on b "the" at bounding box center [793, 342] width 19 height 16
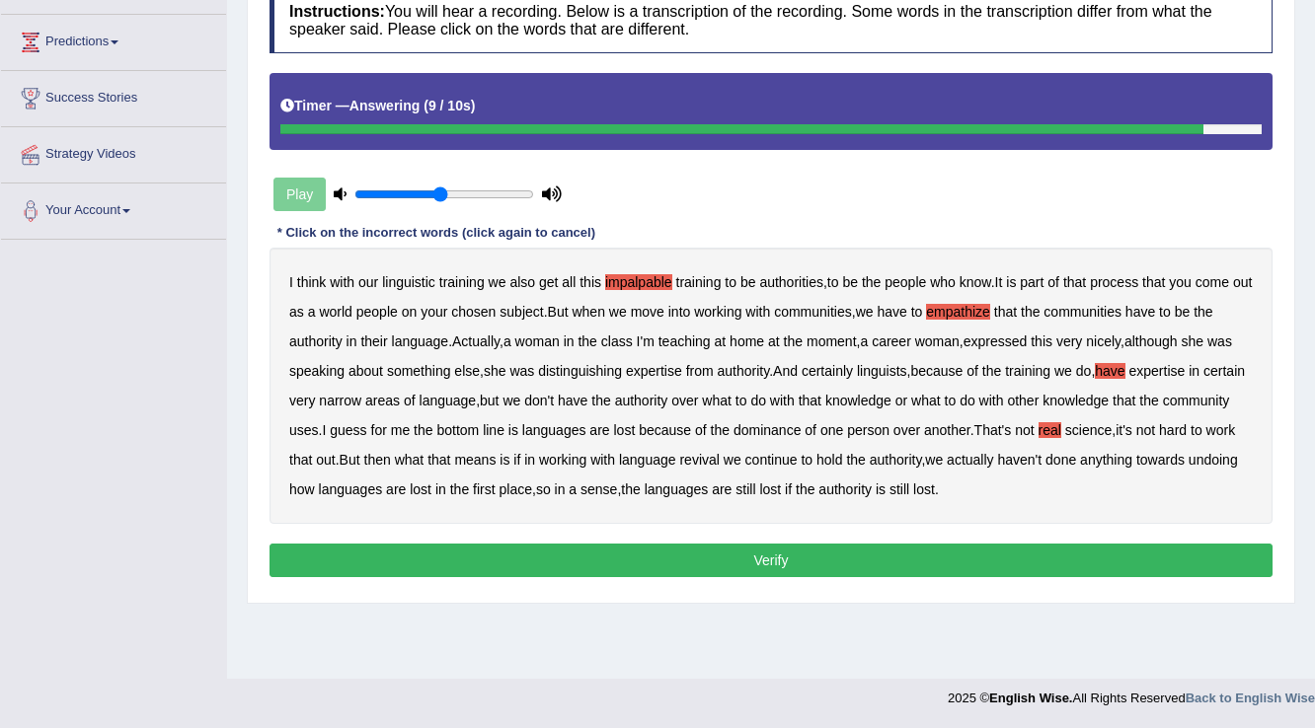
click at [589, 337] on b "the" at bounding box center [586, 342] width 19 height 16
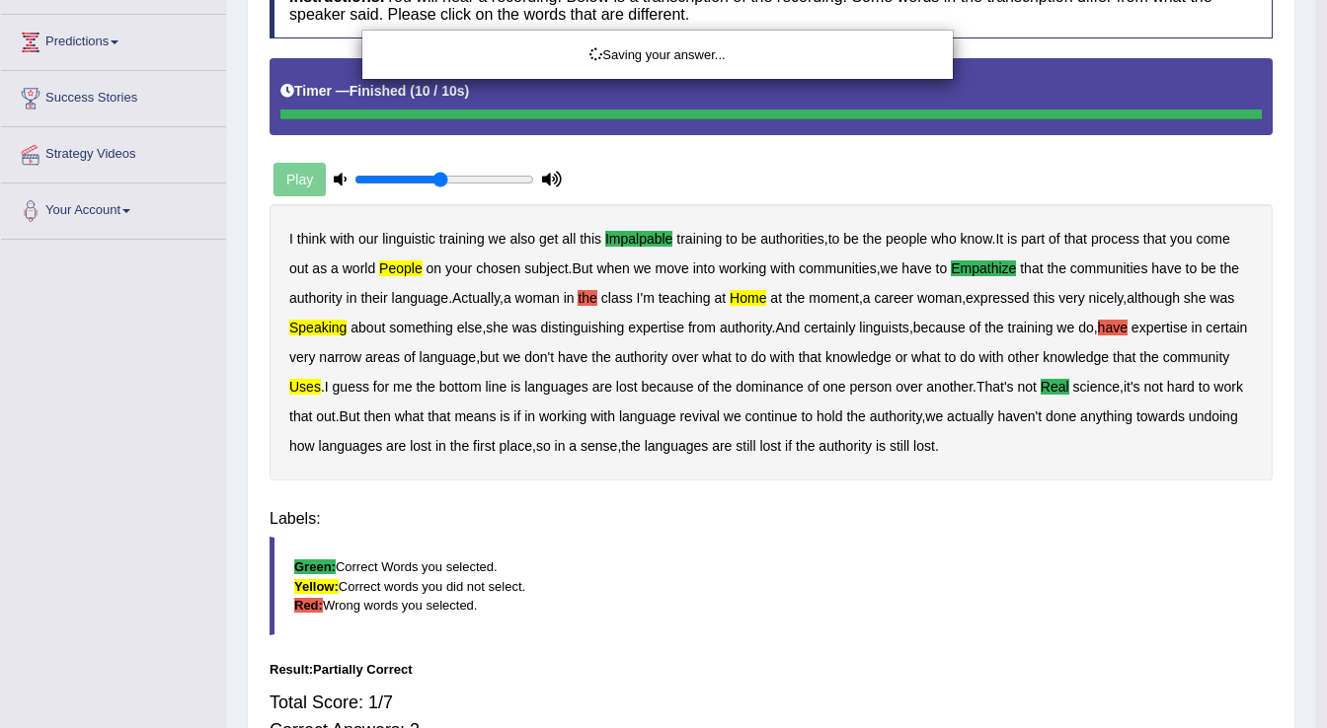
click at [592, 338] on div "Saving your answer..." at bounding box center [663, 364] width 1327 height 728
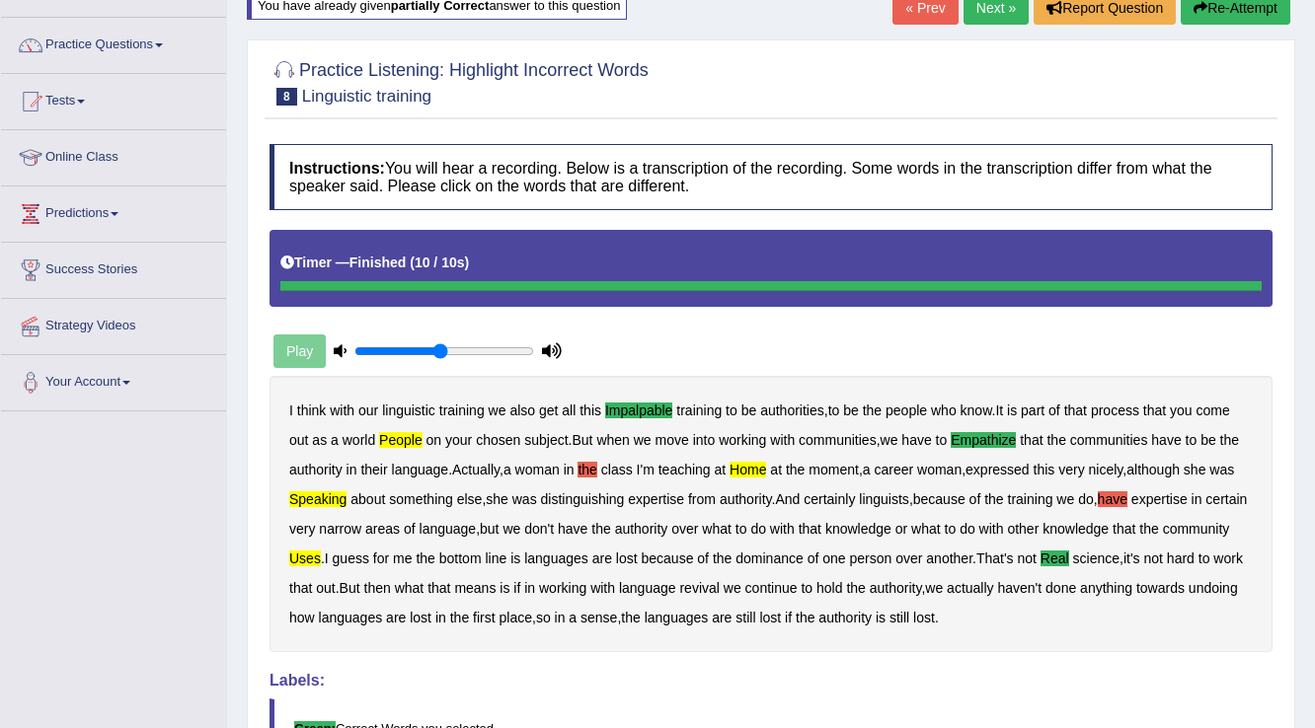
scroll to position [118, 0]
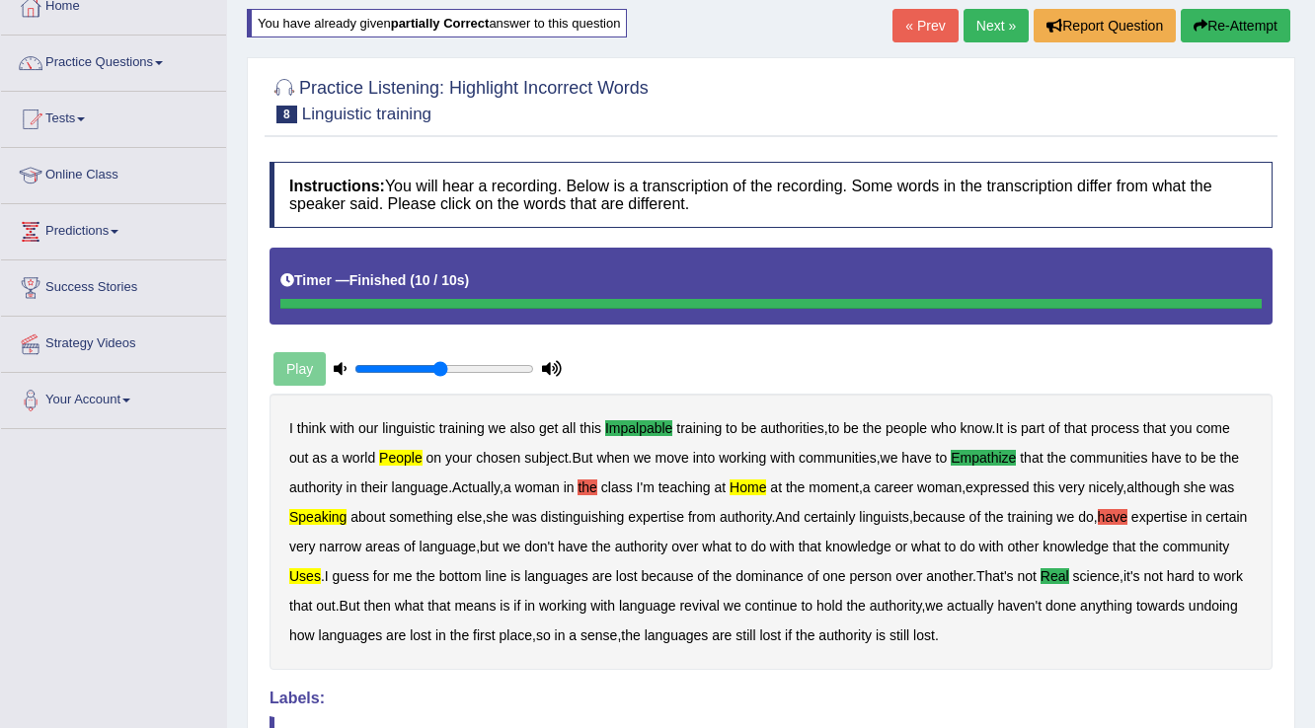
click at [1224, 24] on button "Re-Attempt" at bounding box center [1236, 26] width 110 height 34
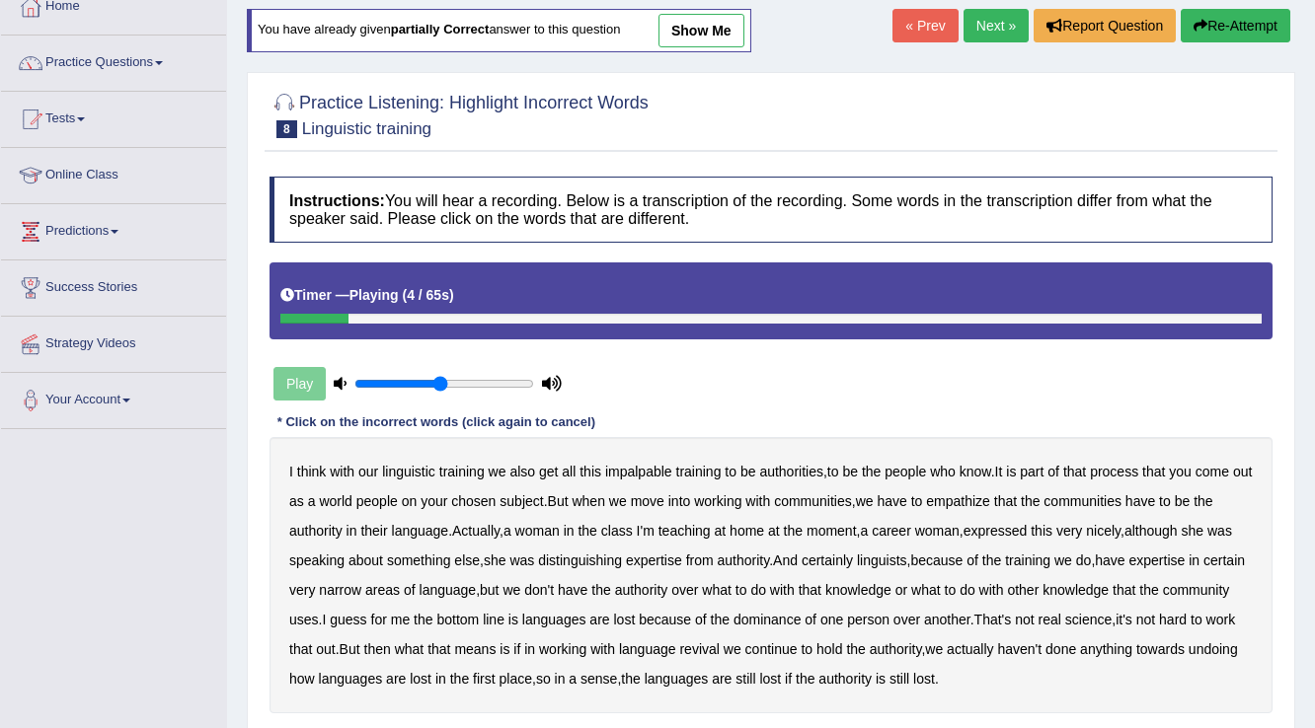
click at [659, 470] on b "impalpable" at bounding box center [638, 472] width 67 height 16
click at [990, 494] on b "empathize" at bounding box center [958, 502] width 64 height 16
click at [749, 527] on b "home" at bounding box center [746, 531] width 35 height 16
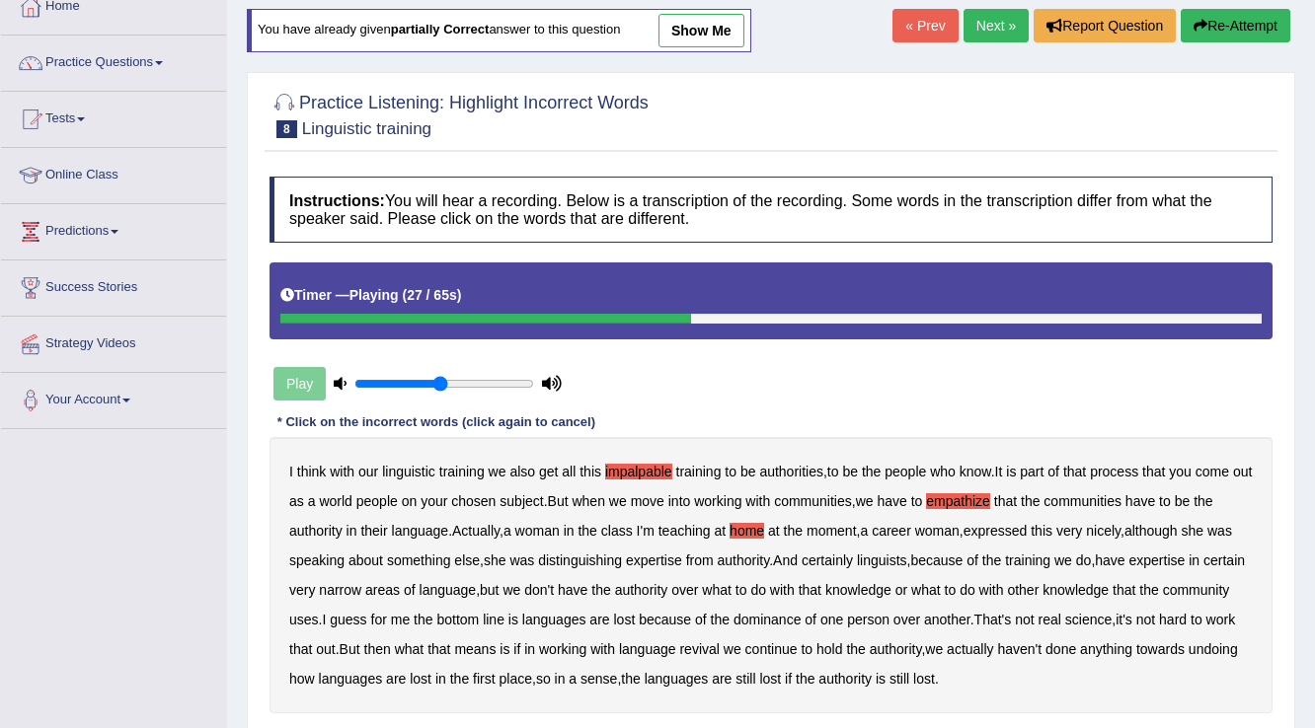
click at [325, 557] on b "speaking" at bounding box center [316, 561] width 55 height 16
click at [1124, 553] on b "have" at bounding box center [1110, 561] width 30 height 16
click at [319, 614] on b "uses" at bounding box center [304, 620] width 30 height 16
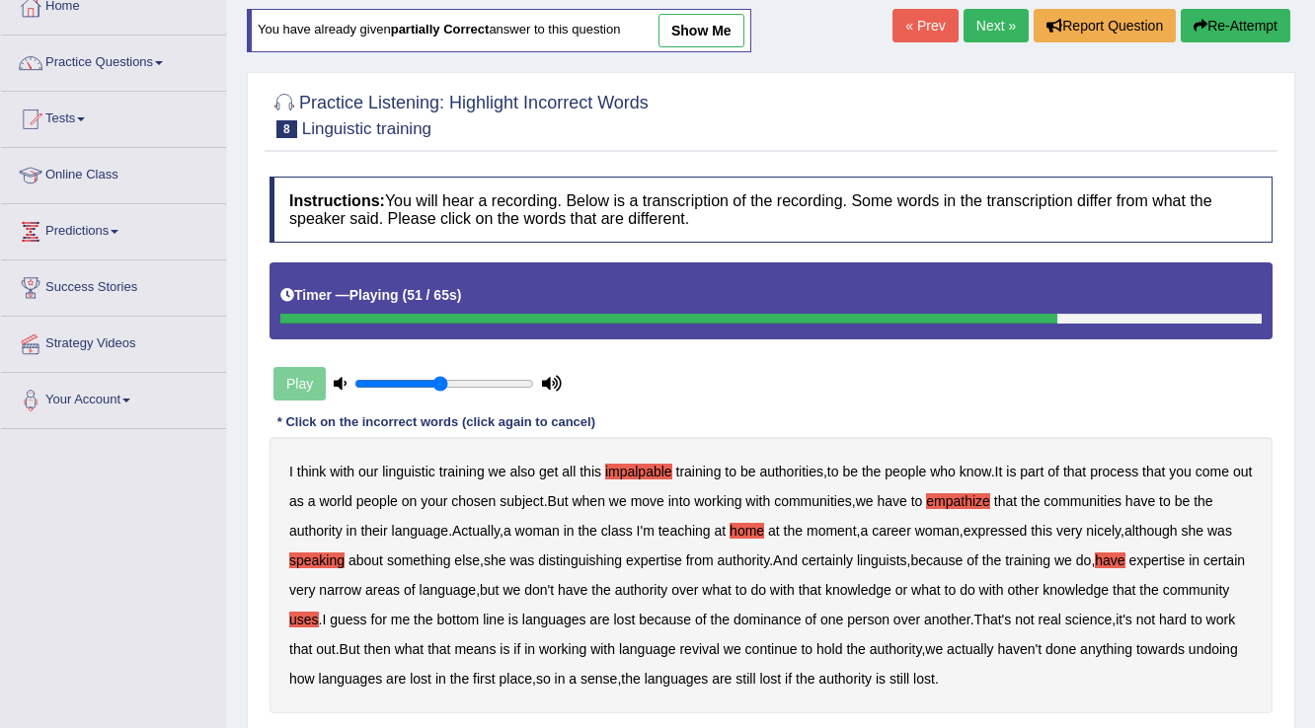
click at [1061, 616] on b "real" at bounding box center [1049, 620] width 23 height 16
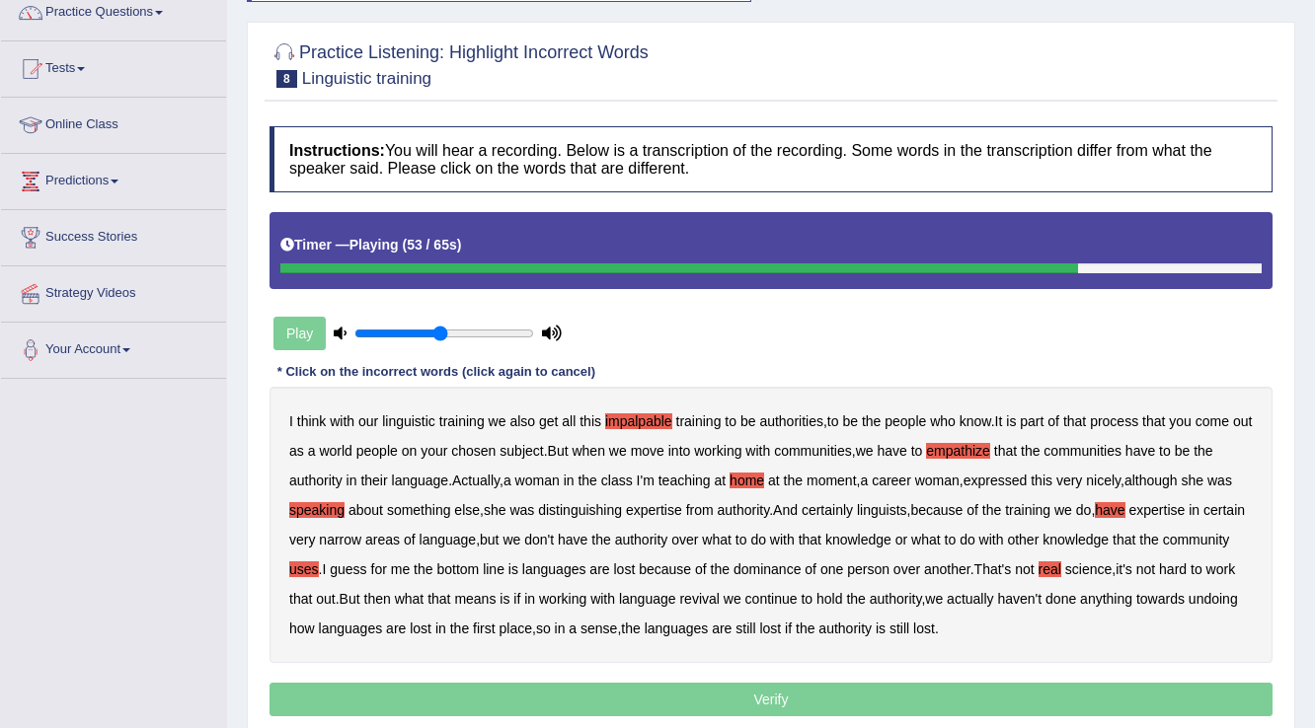
scroll to position [197, 0]
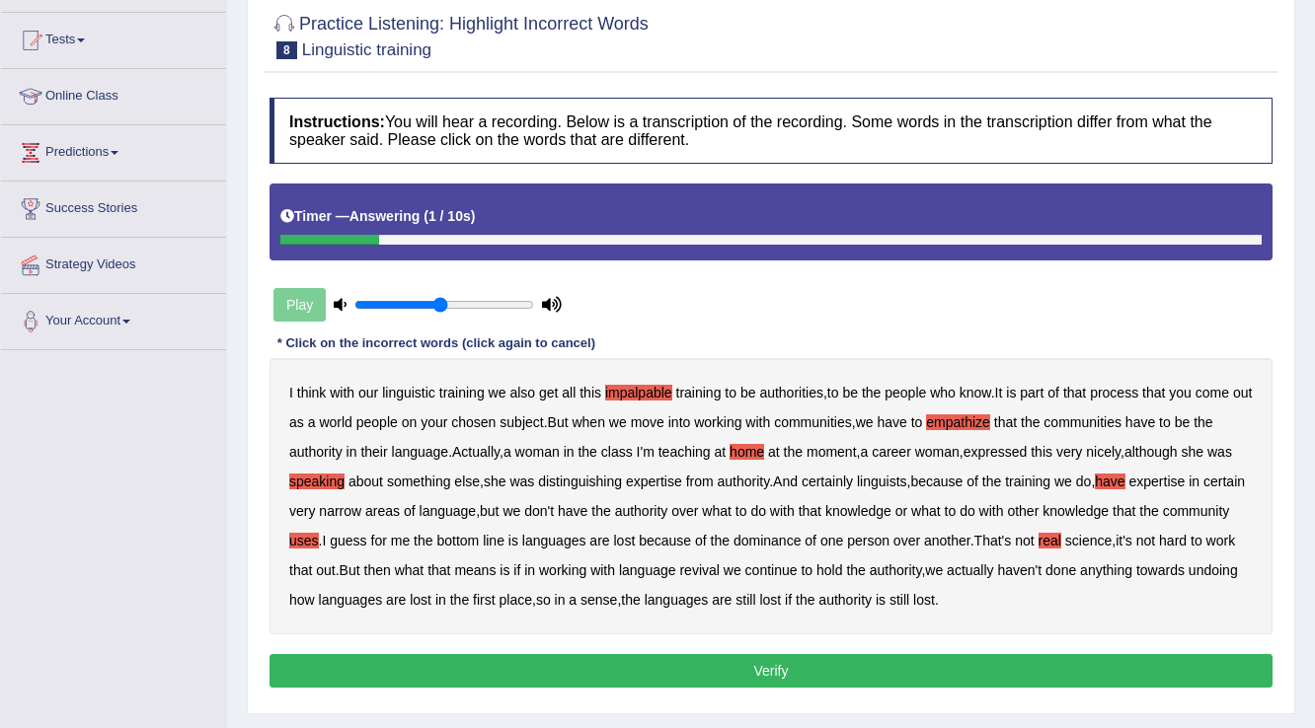
click at [788, 670] on button "Verify" at bounding box center [770, 671] width 1003 height 34
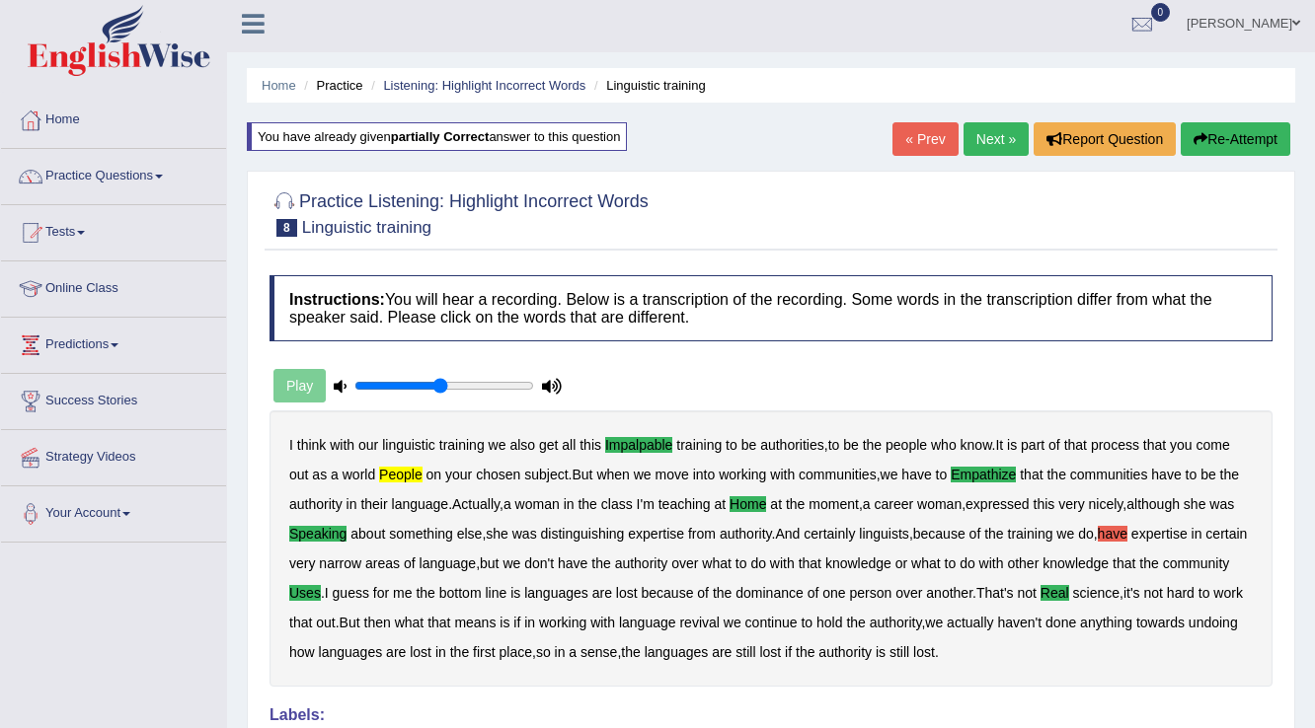
scroll to position [0, 0]
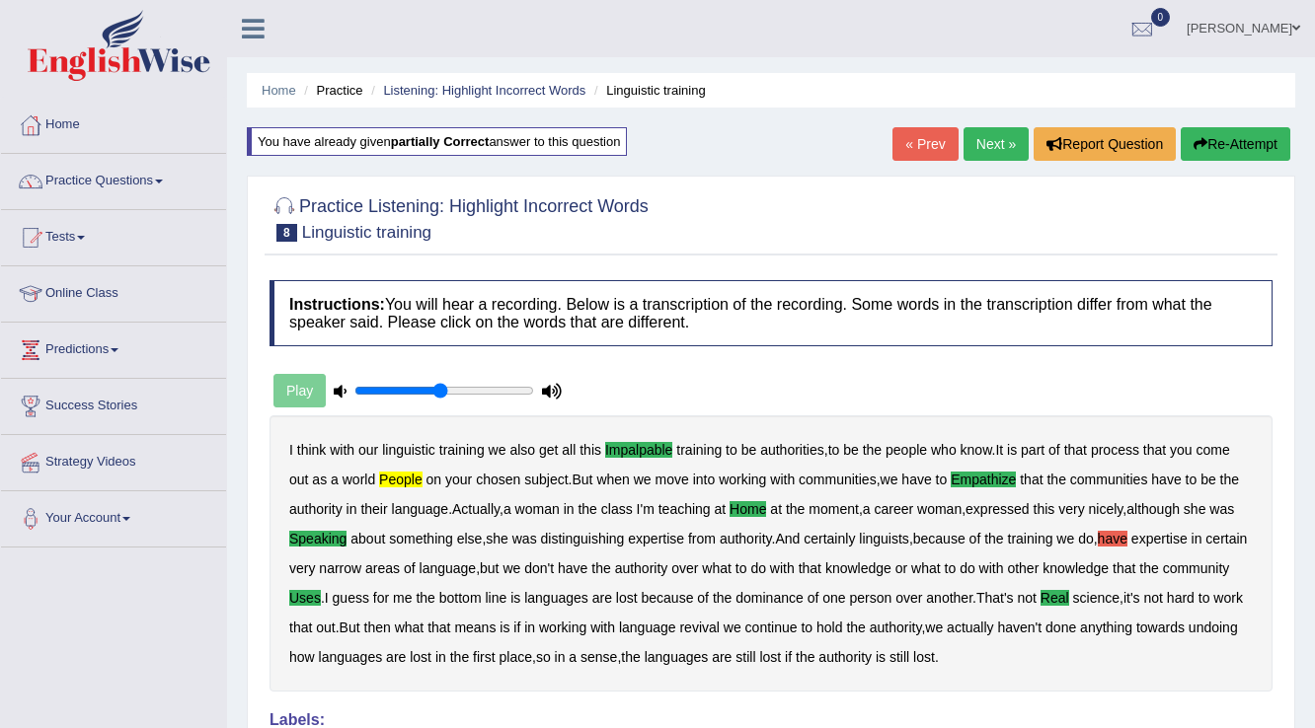
click at [1228, 142] on button "Re-Attempt" at bounding box center [1236, 144] width 110 height 34
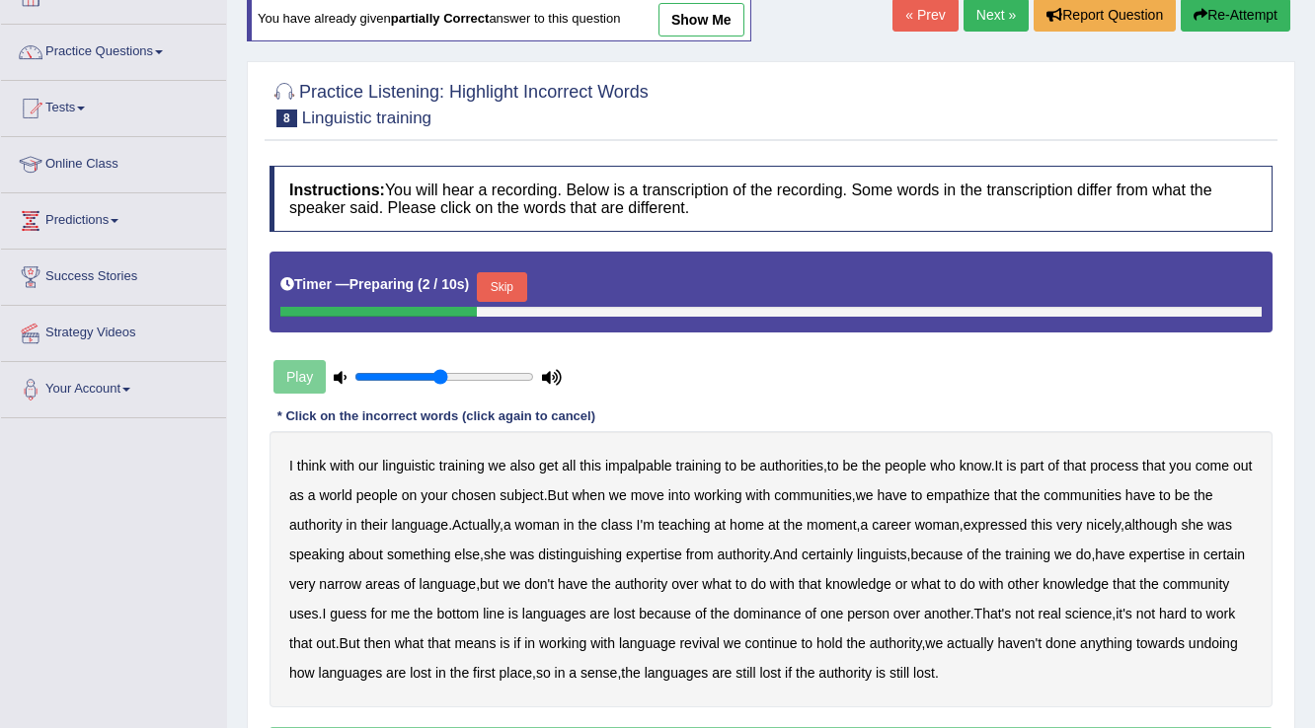
scroll to position [158, 0]
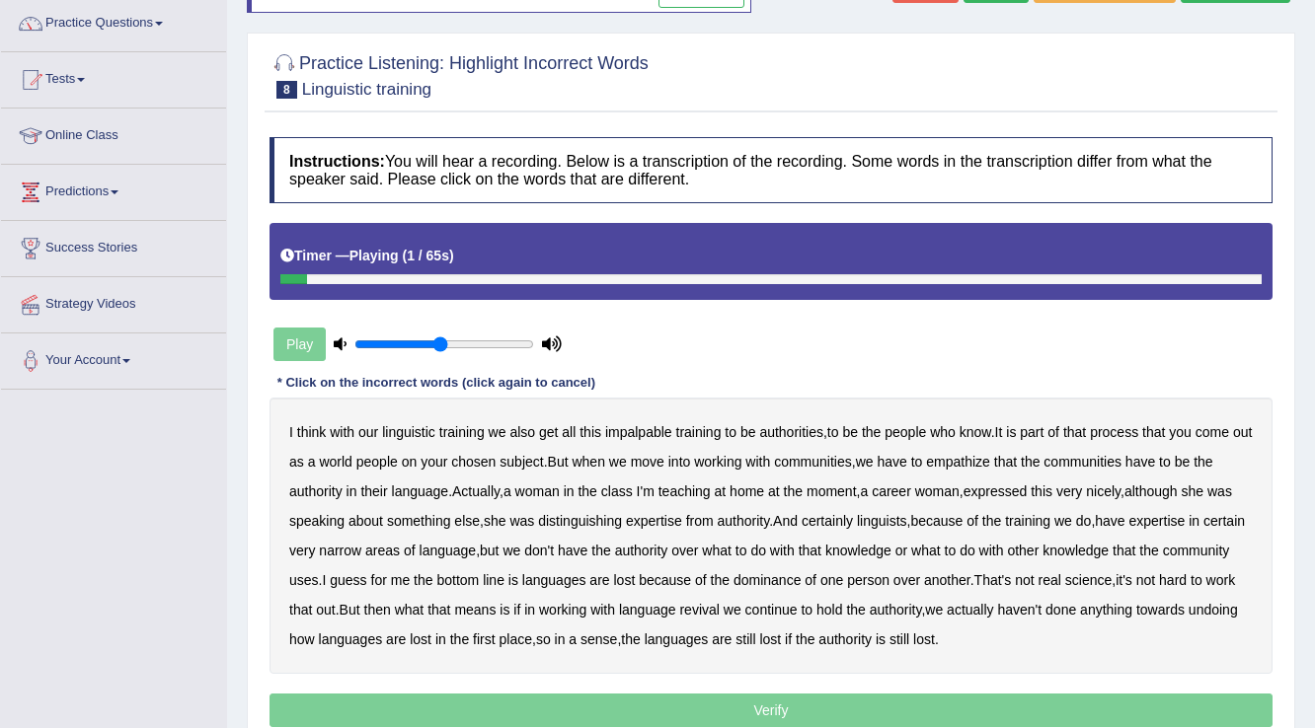
click at [632, 424] on b "impalpable" at bounding box center [638, 432] width 67 height 16
click at [764, 486] on b "home" at bounding box center [746, 492] width 35 height 16
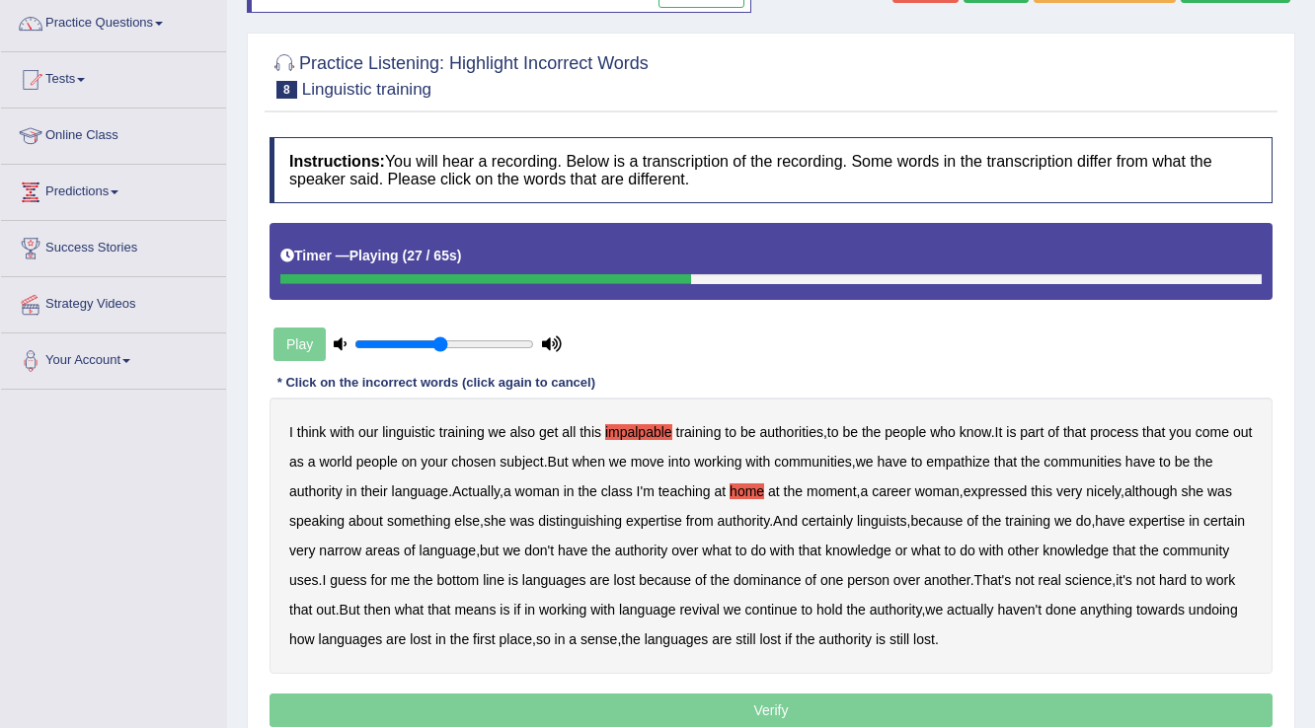
click at [326, 517] on b "speaking" at bounding box center [316, 521] width 55 height 16
click at [1121, 518] on b "have" at bounding box center [1110, 521] width 30 height 16
click at [389, 455] on b "people" at bounding box center [376, 462] width 41 height 16
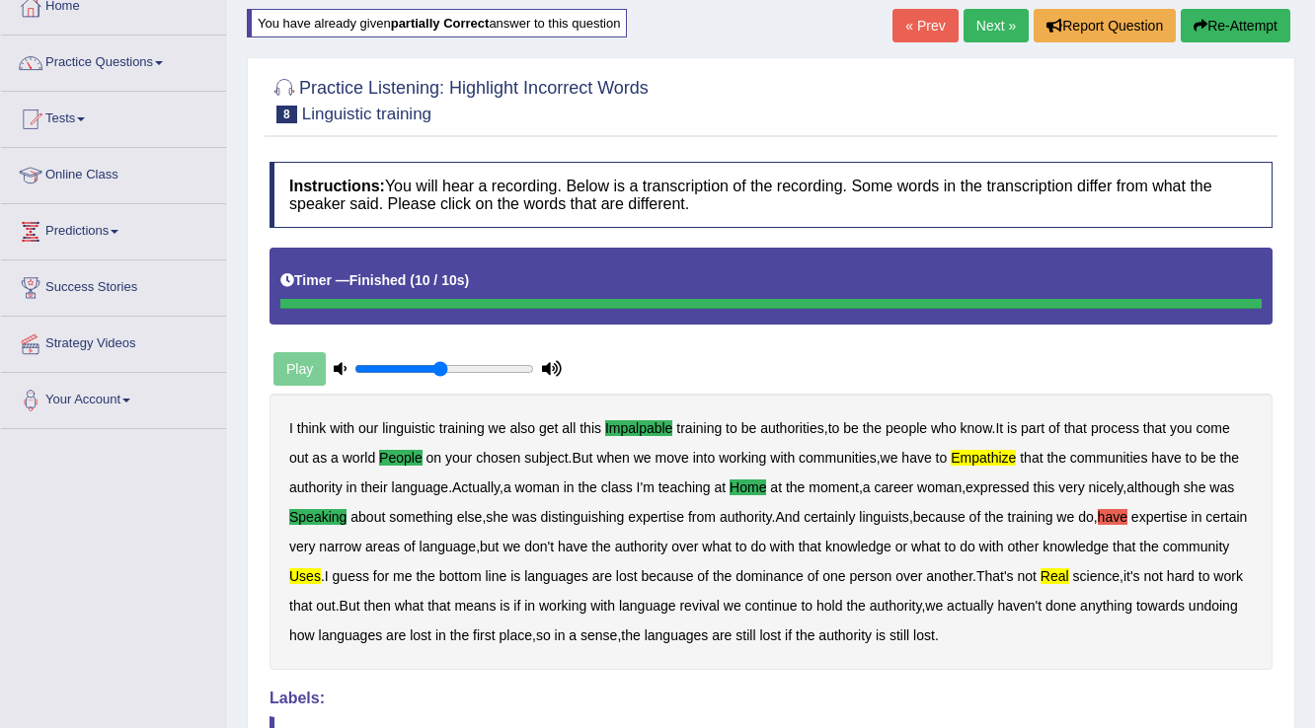
scroll to position [0, 0]
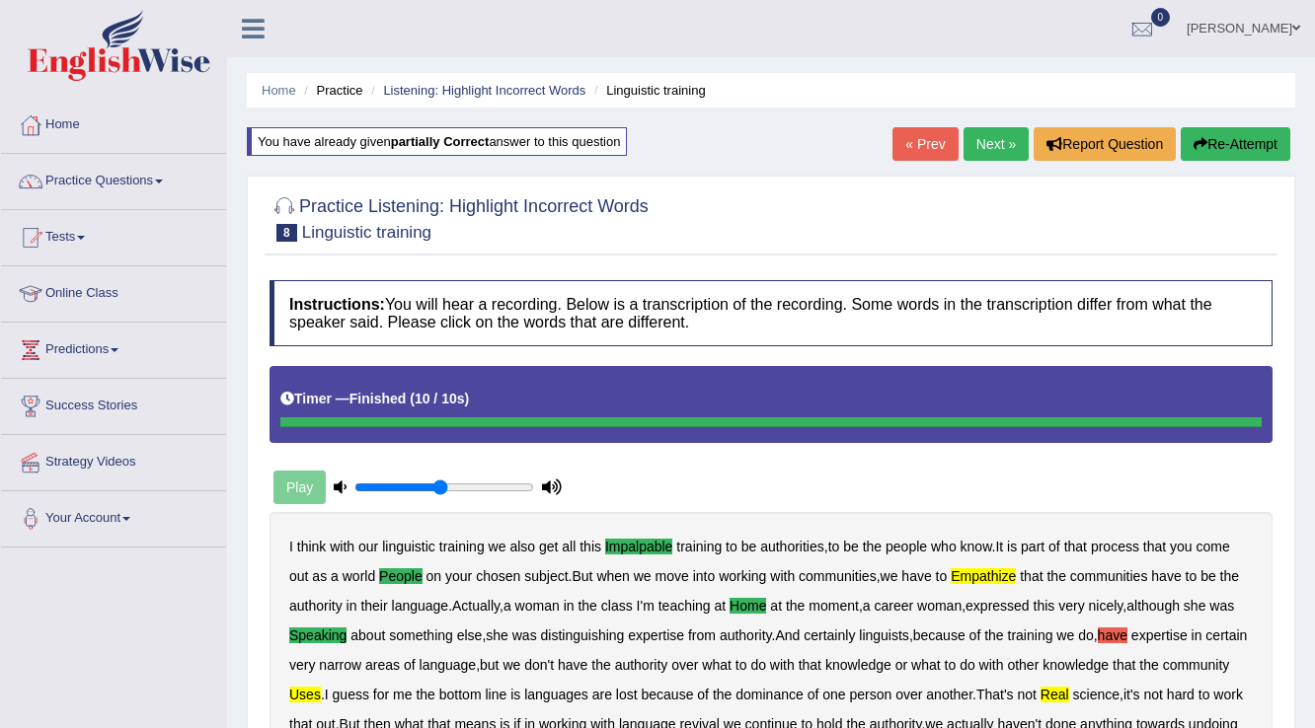
click at [916, 133] on link "« Prev" at bounding box center [924, 144] width 65 height 34
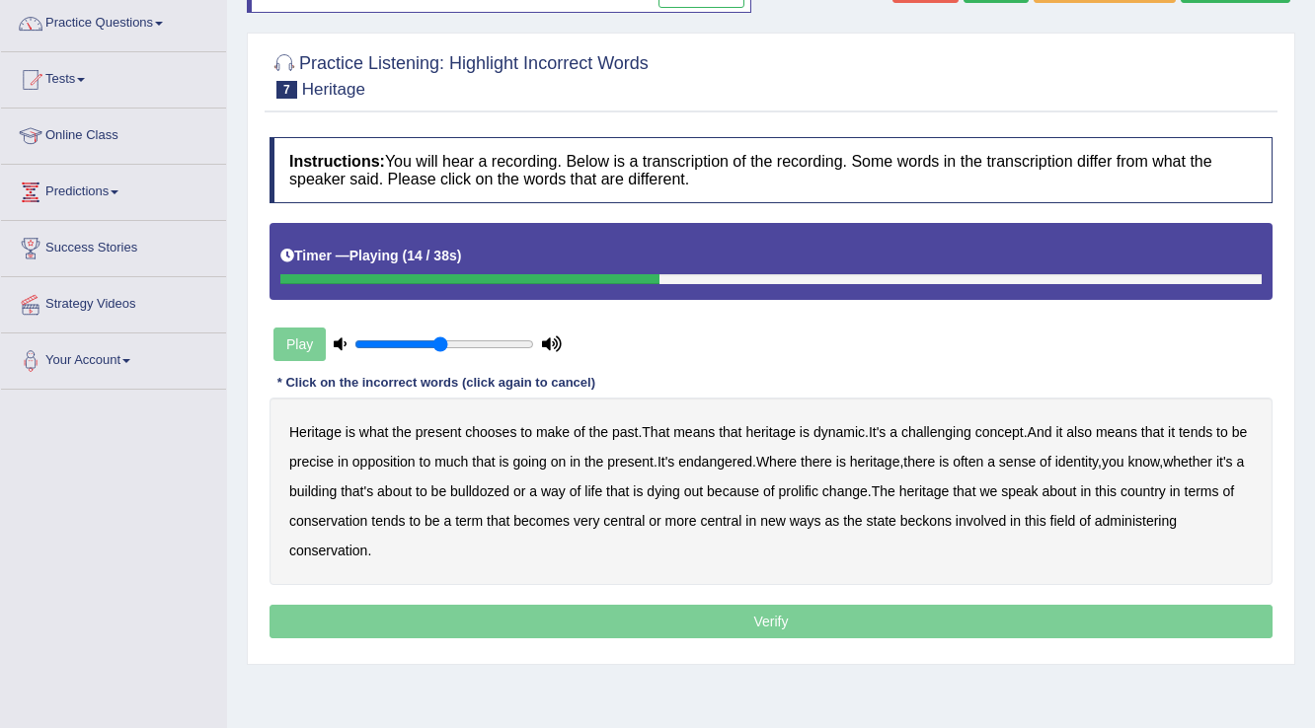
click at [327, 459] on b "precise" at bounding box center [311, 462] width 44 height 16
click at [1095, 454] on b "identity" at bounding box center [1076, 462] width 42 height 16
click at [817, 486] on b "prolific" at bounding box center [797, 492] width 39 height 16
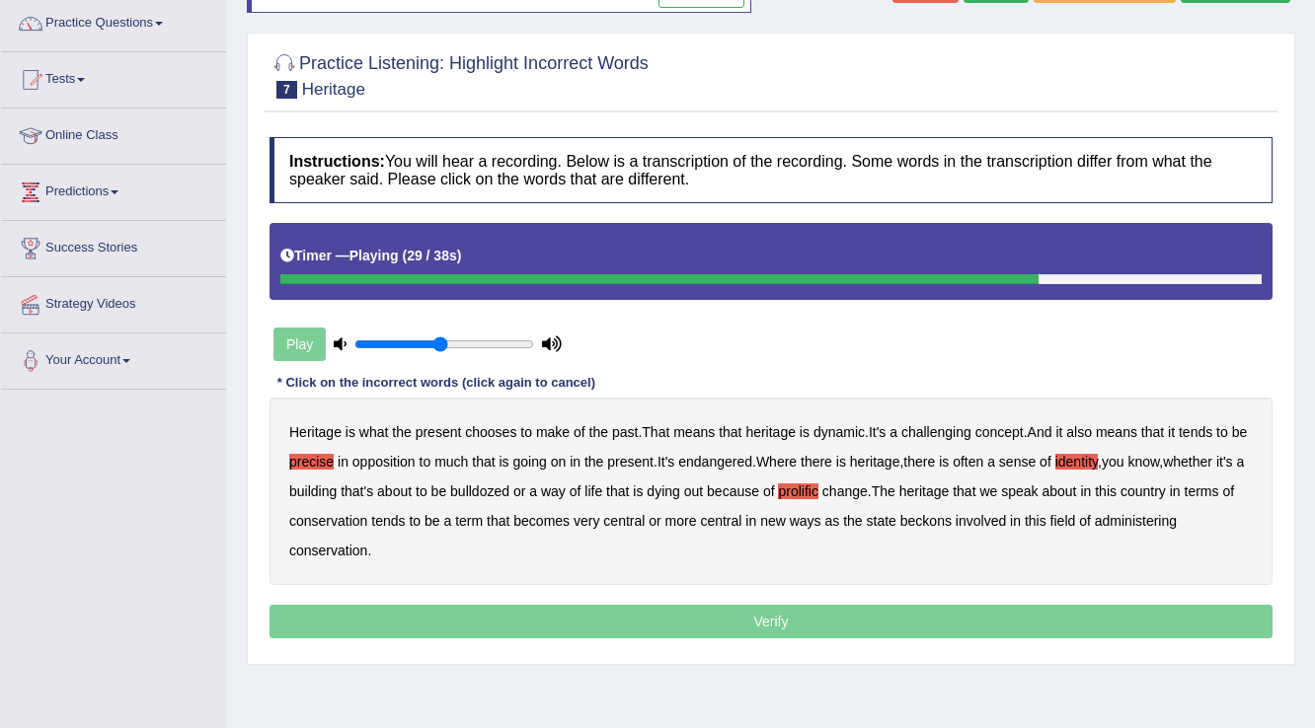
click at [367, 517] on b "conservation" at bounding box center [328, 521] width 78 height 16
click at [952, 515] on b "beckons" at bounding box center [925, 521] width 51 height 16
click at [794, 623] on button "Verify" at bounding box center [770, 622] width 1003 height 34
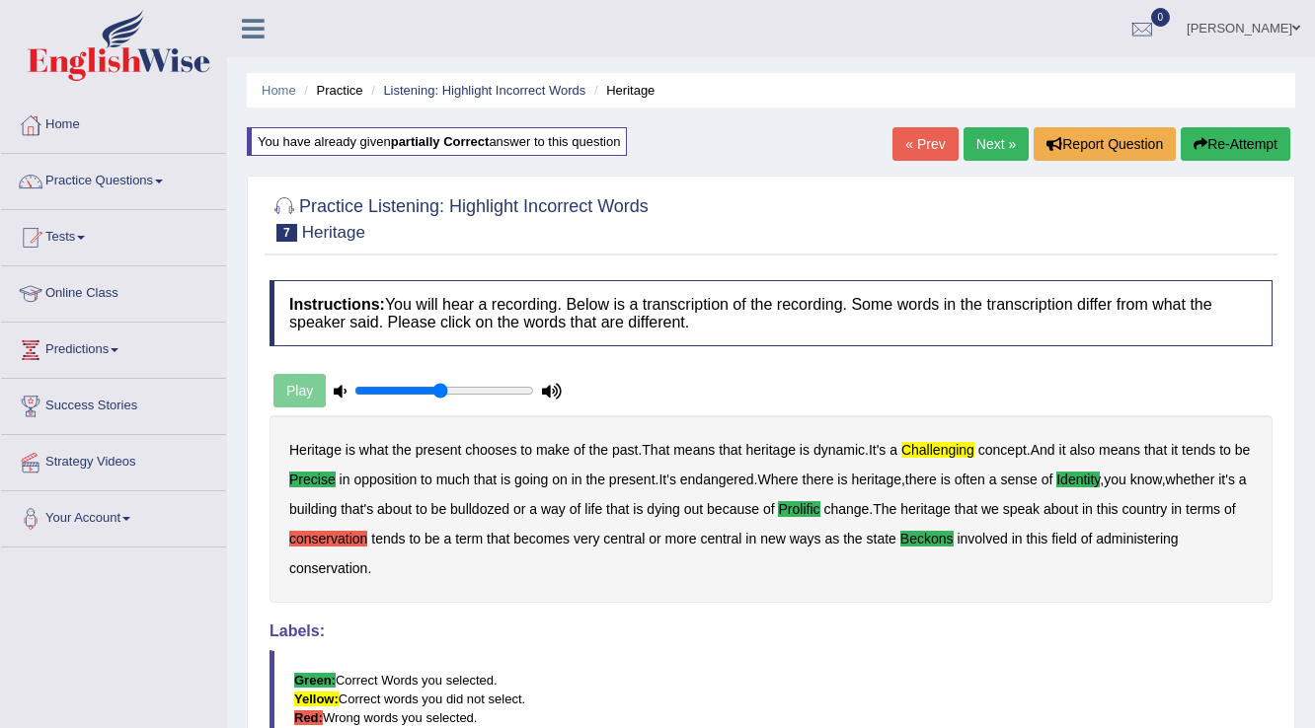
click at [924, 146] on link "« Prev" at bounding box center [924, 144] width 65 height 34
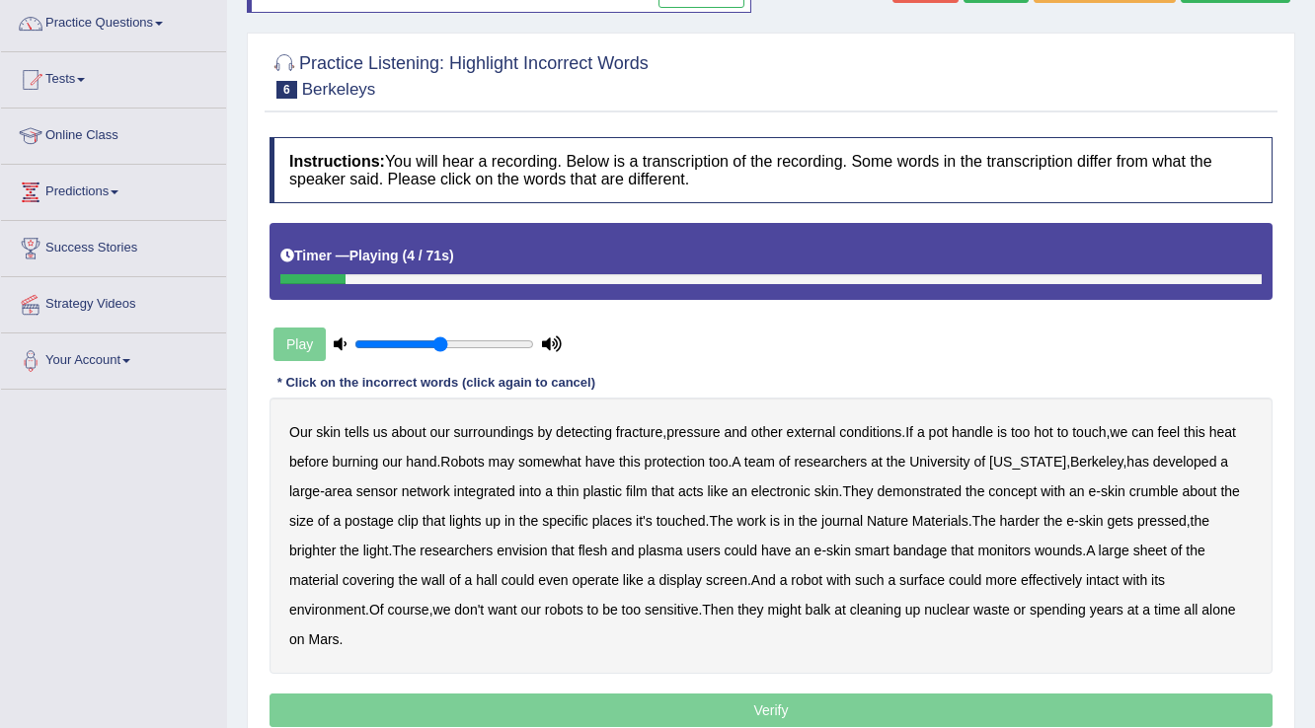
click at [638, 429] on b "fracture" at bounding box center [639, 432] width 46 height 16
click at [570, 454] on b "somewhat" at bounding box center [549, 462] width 63 height 16
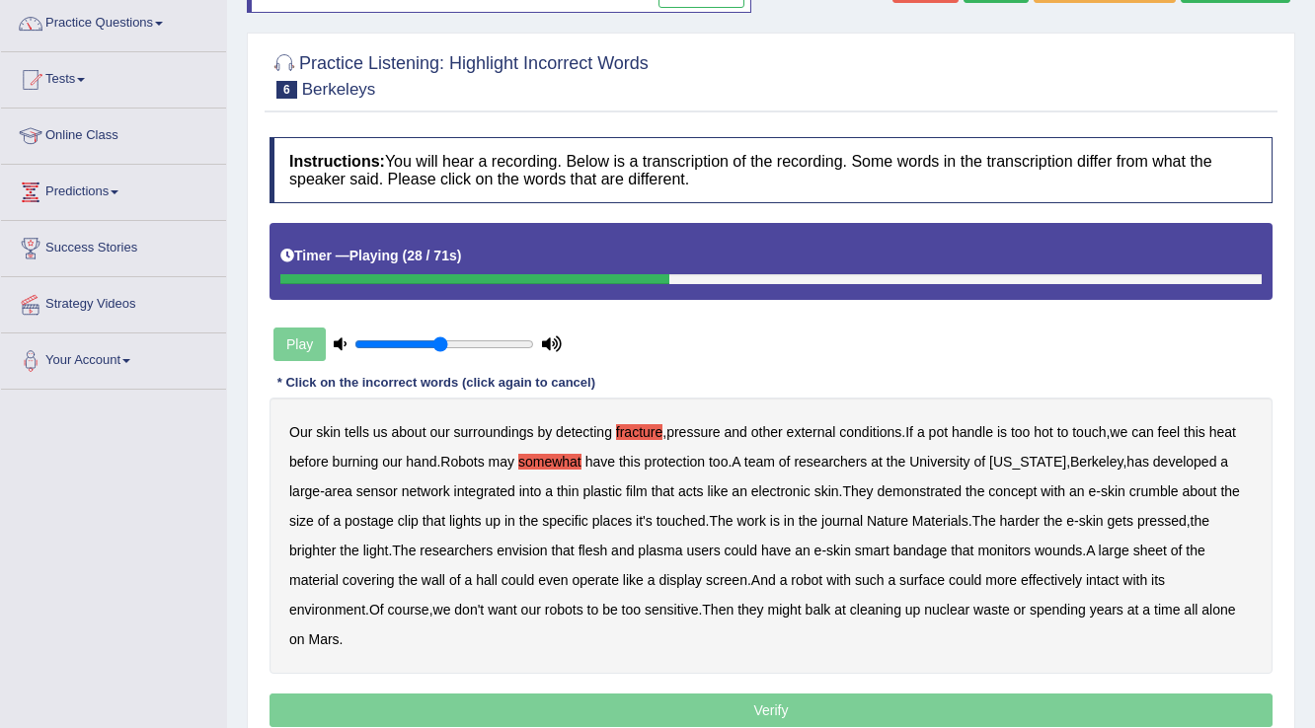
click at [407, 513] on b "clip" at bounding box center [408, 521] width 21 height 16
click at [669, 545] on b "plasma" at bounding box center [660, 551] width 44 height 16
click at [486, 576] on b "hall" at bounding box center [487, 581] width 22 height 16
click at [1105, 574] on b "intact" at bounding box center [1102, 581] width 33 height 16
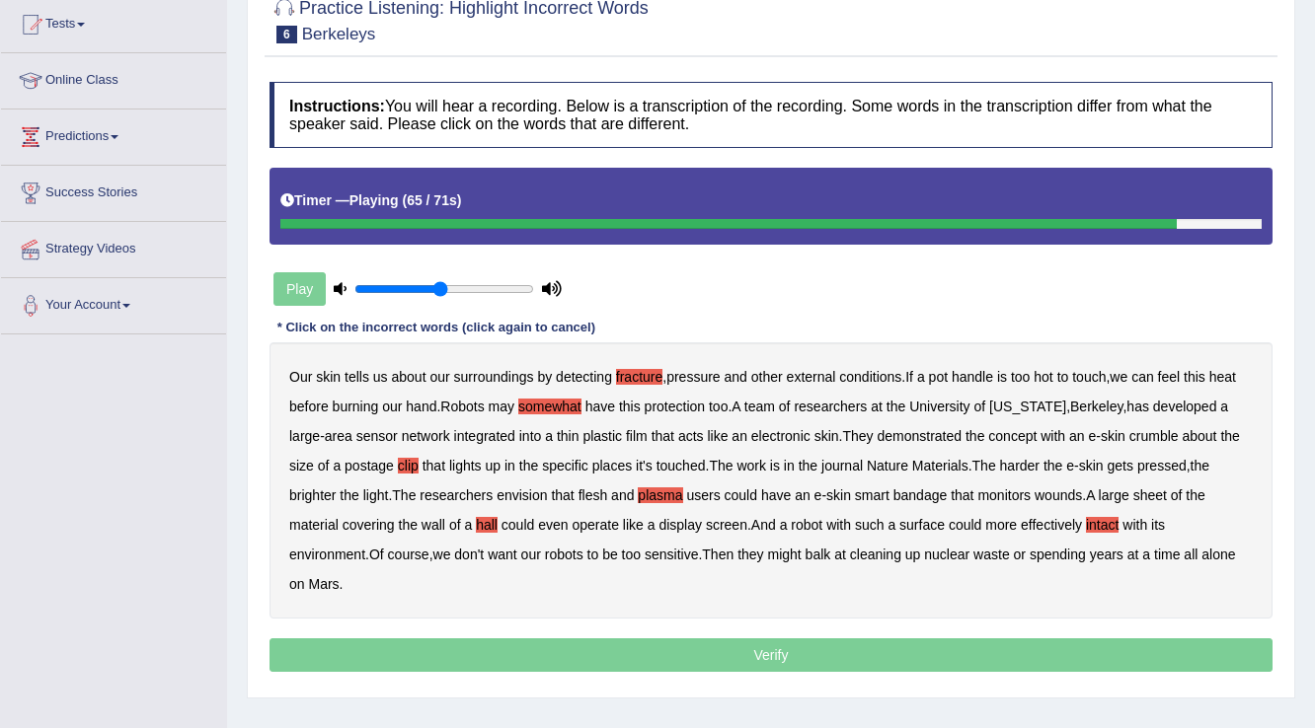
scroll to position [308, 0]
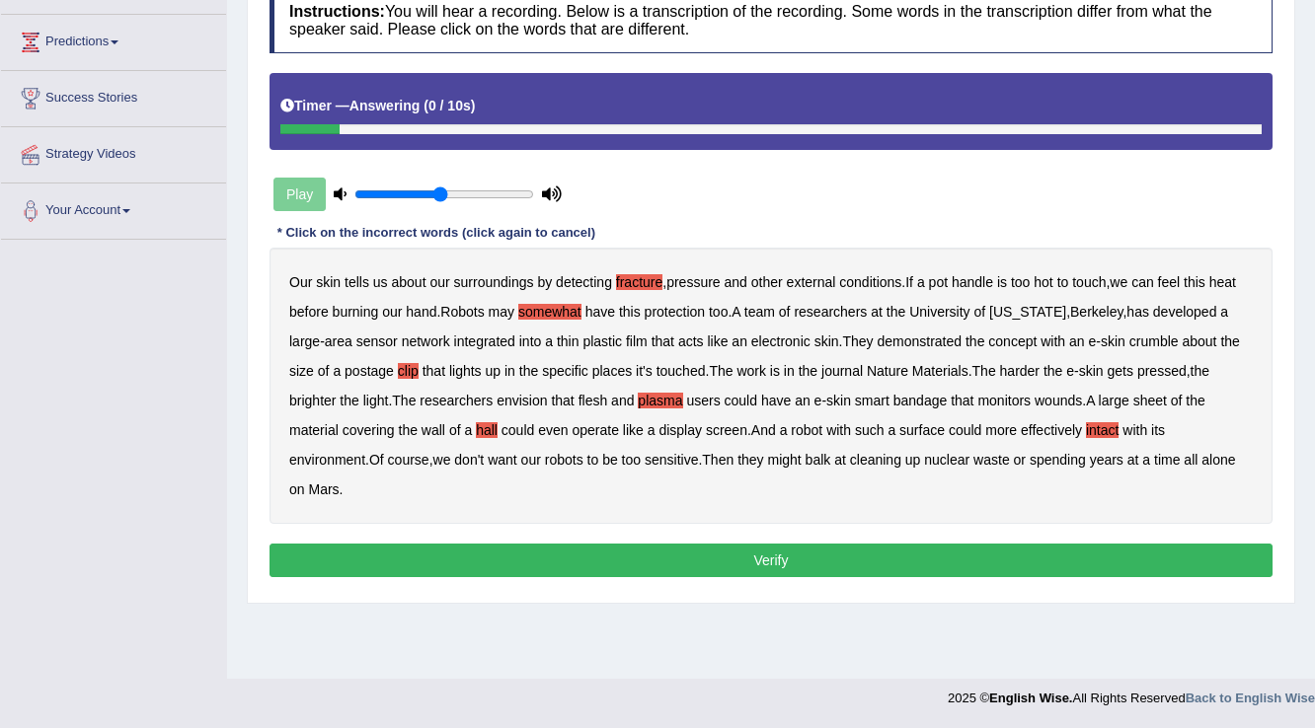
click at [800, 544] on button "Verify" at bounding box center [770, 561] width 1003 height 34
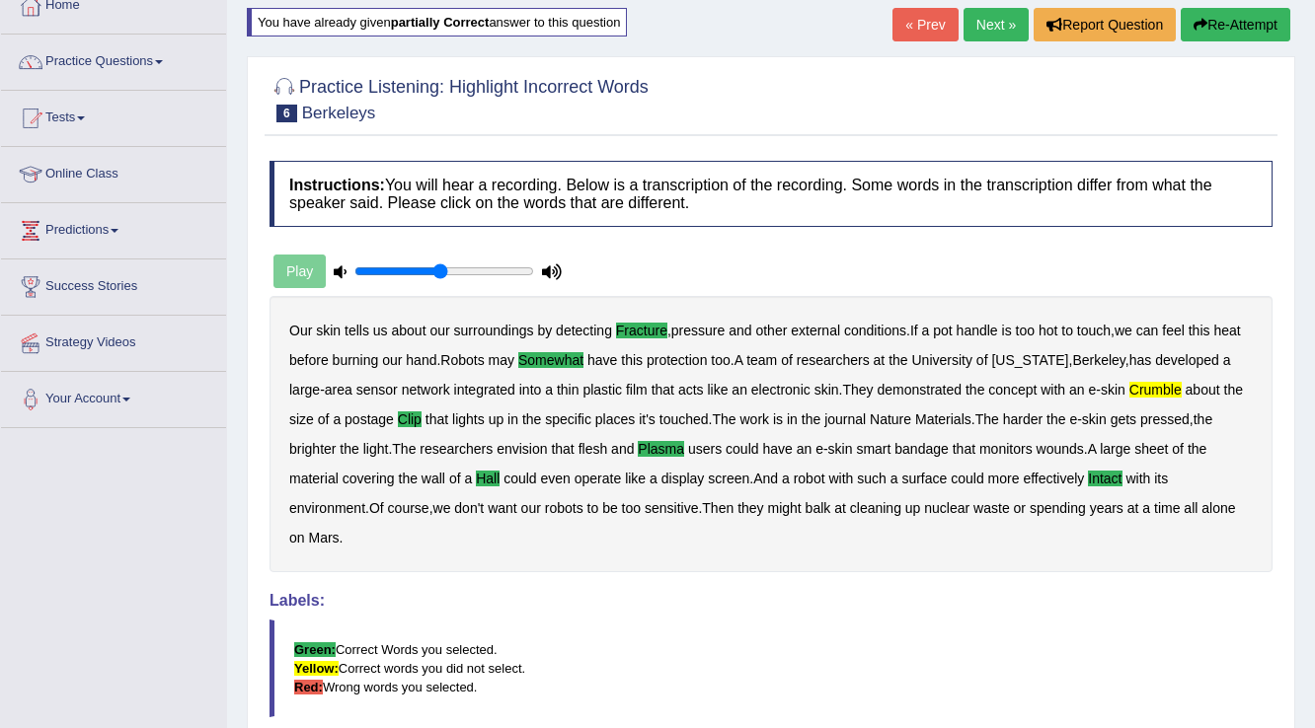
scroll to position [71, 0]
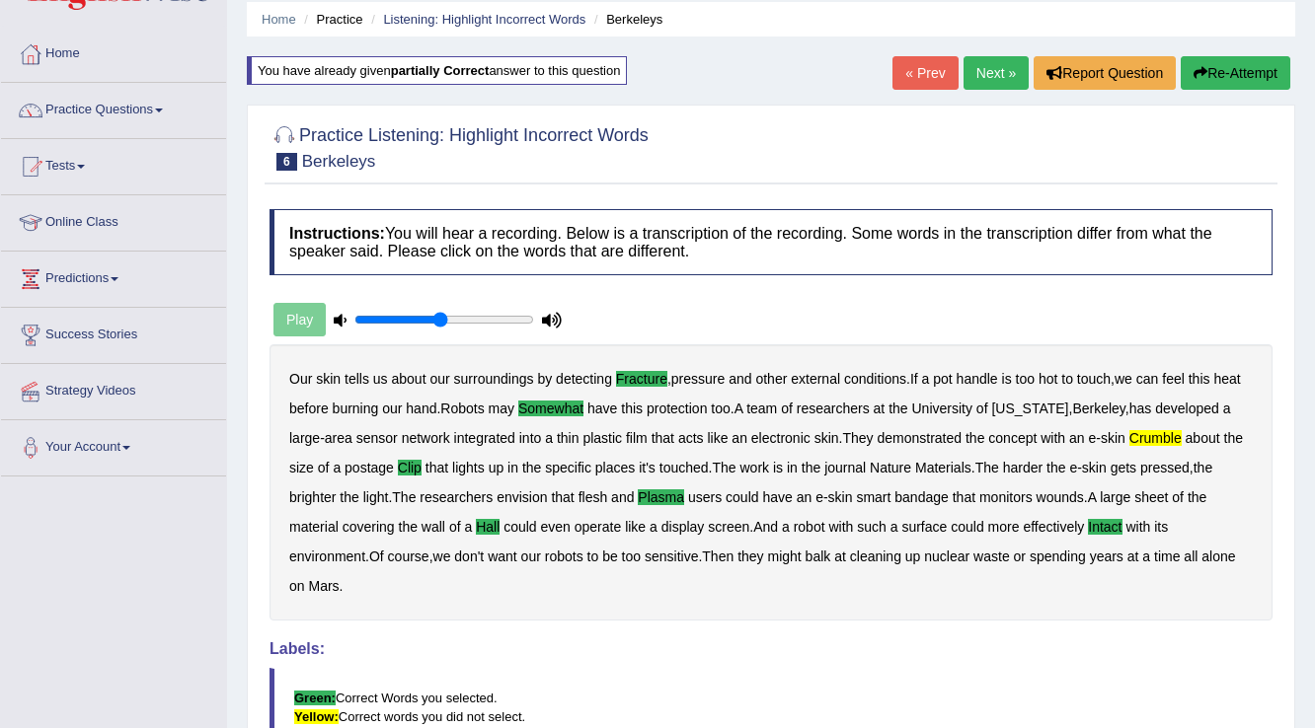
click at [937, 69] on link "« Prev" at bounding box center [924, 73] width 65 height 34
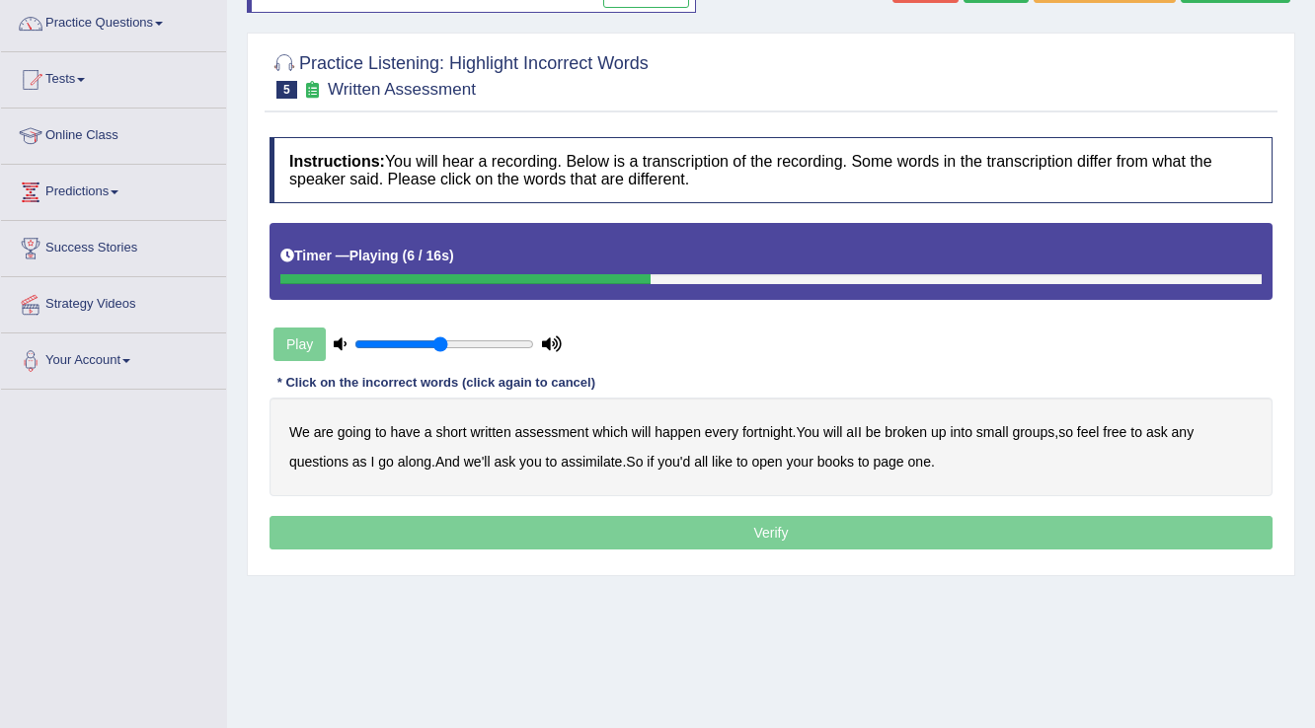
click at [902, 426] on b "broken" at bounding box center [905, 432] width 42 height 16
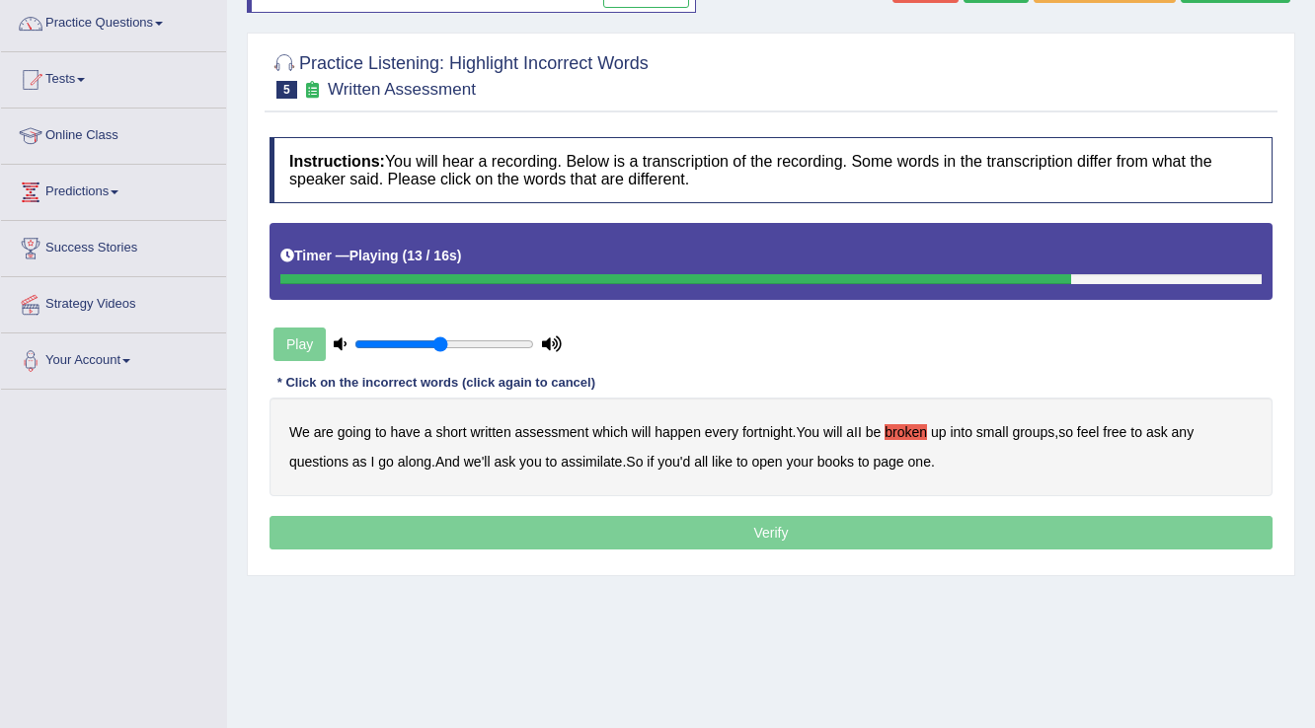
click at [588, 459] on b "assimilate" at bounding box center [591, 462] width 61 height 16
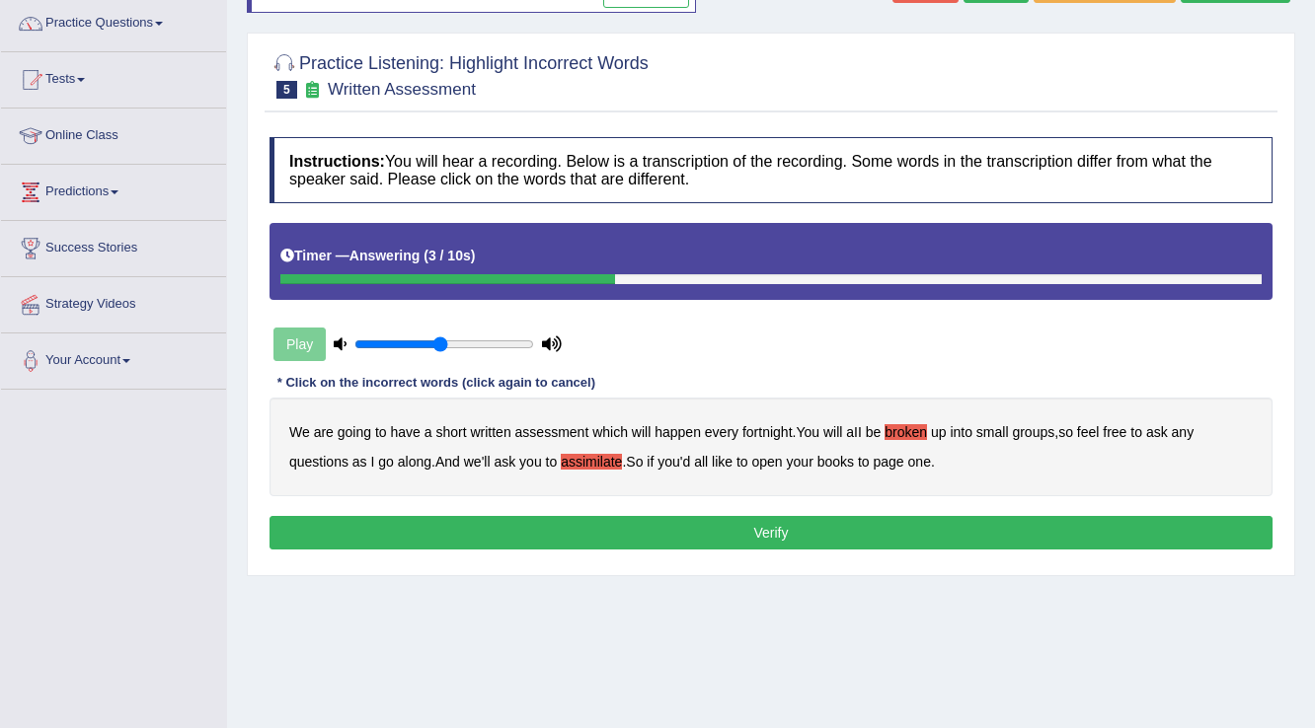
click at [735, 539] on button "Verify" at bounding box center [770, 533] width 1003 height 34
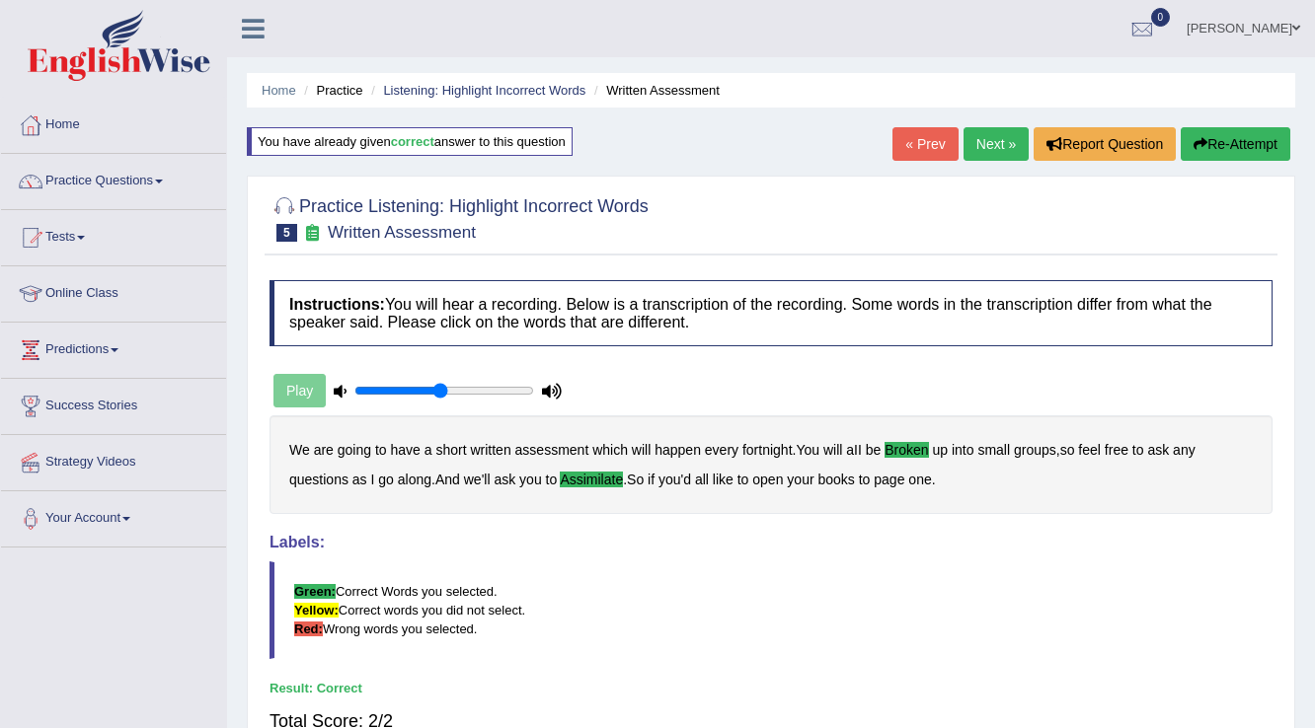
click at [917, 134] on link "« Prev" at bounding box center [924, 144] width 65 height 34
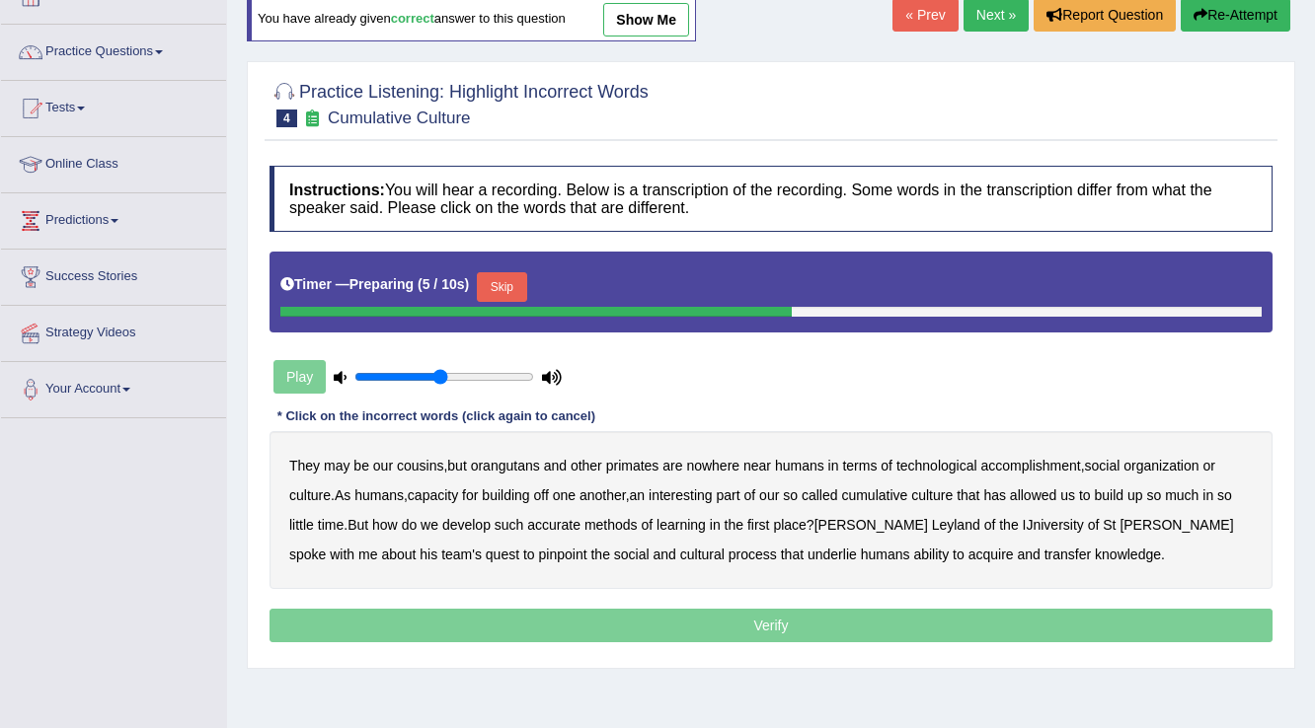
scroll to position [158, 0]
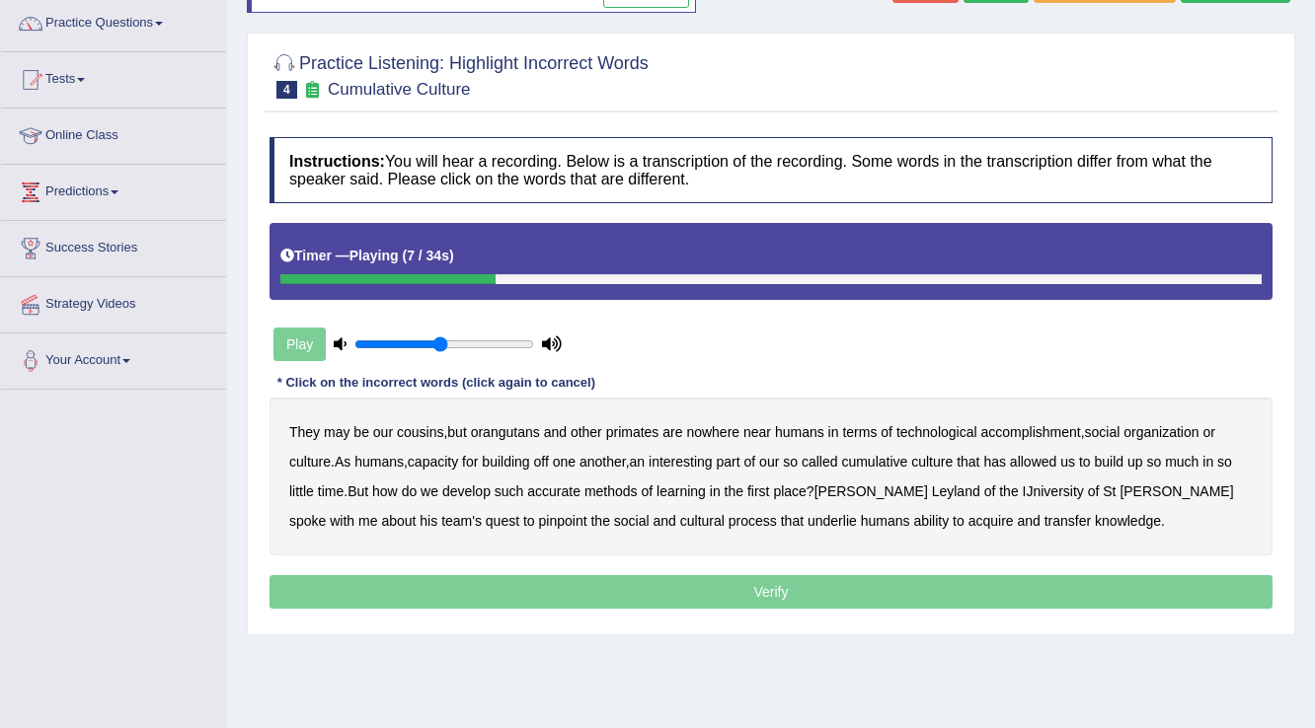
click at [1050, 424] on b "accomplishment" at bounding box center [1031, 432] width 100 height 16
click at [699, 457] on b "interesting" at bounding box center [681, 462] width 64 height 16
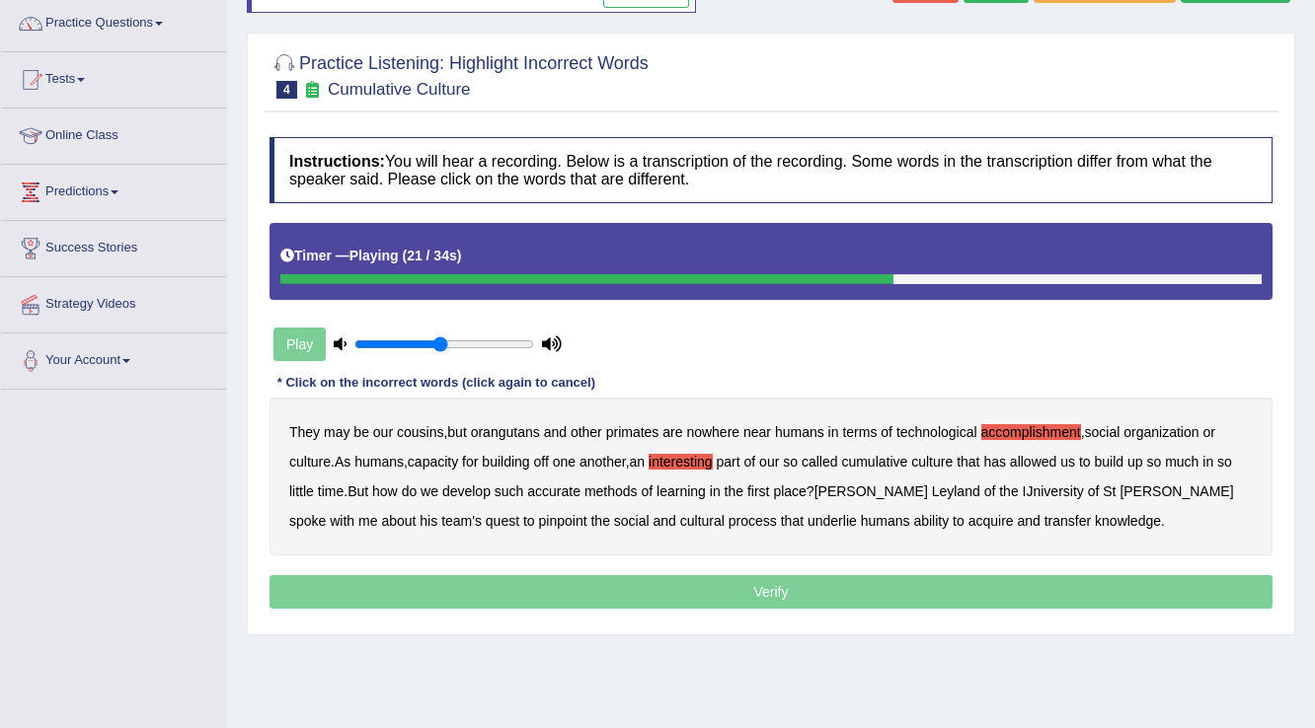
click at [563, 488] on b "accurate" at bounding box center [553, 492] width 53 height 16
click at [680, 513] on b "cultural" at bounding box center [702, 521] width 44 height 16
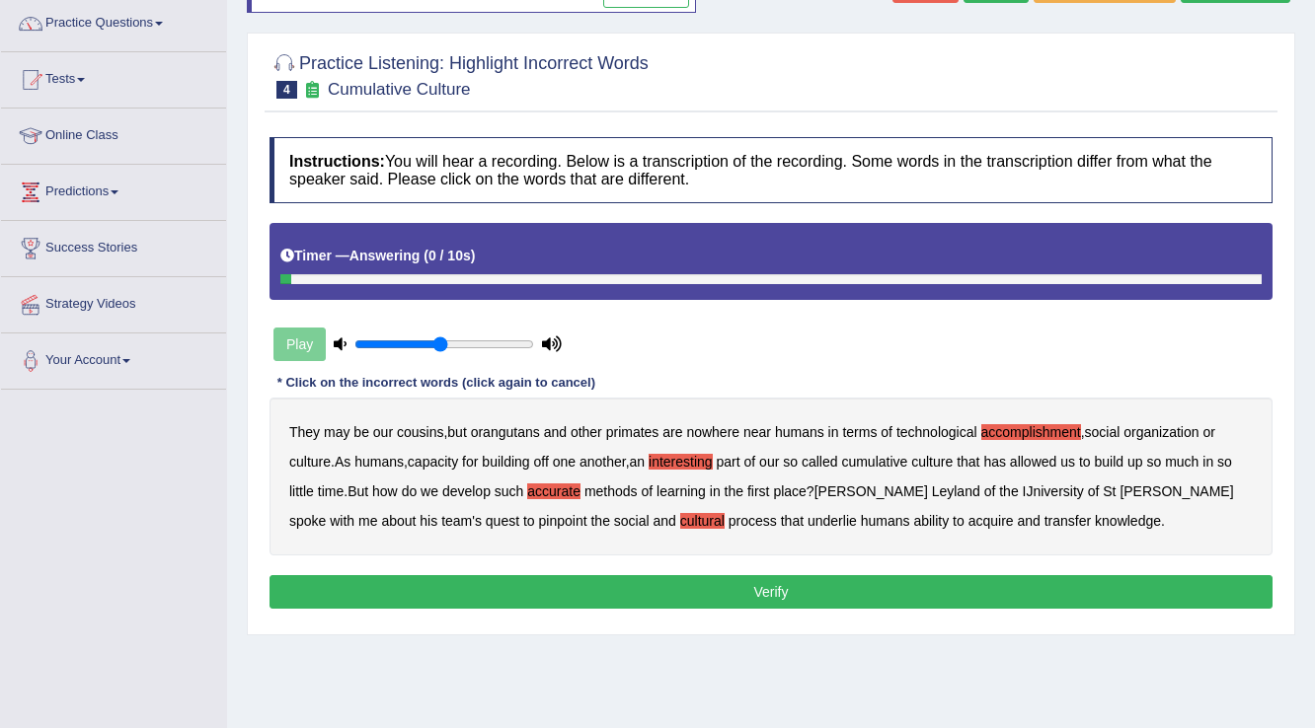
click at [1044, 514] on b "transfer" at bounding box center [1067, 521] width 46 height 16
click at [817, 584] on button "Verify" at bounding box center [770, 592] width 1003 height 34
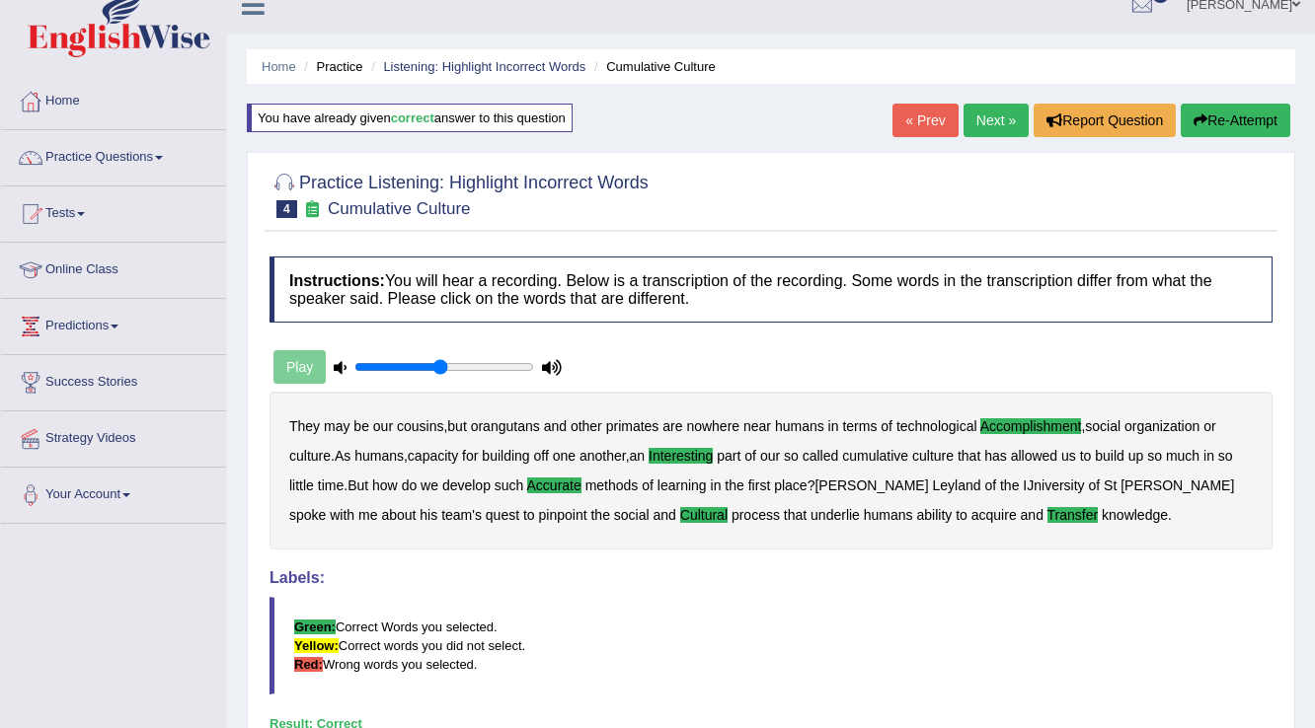
scroll to position [0, 0]
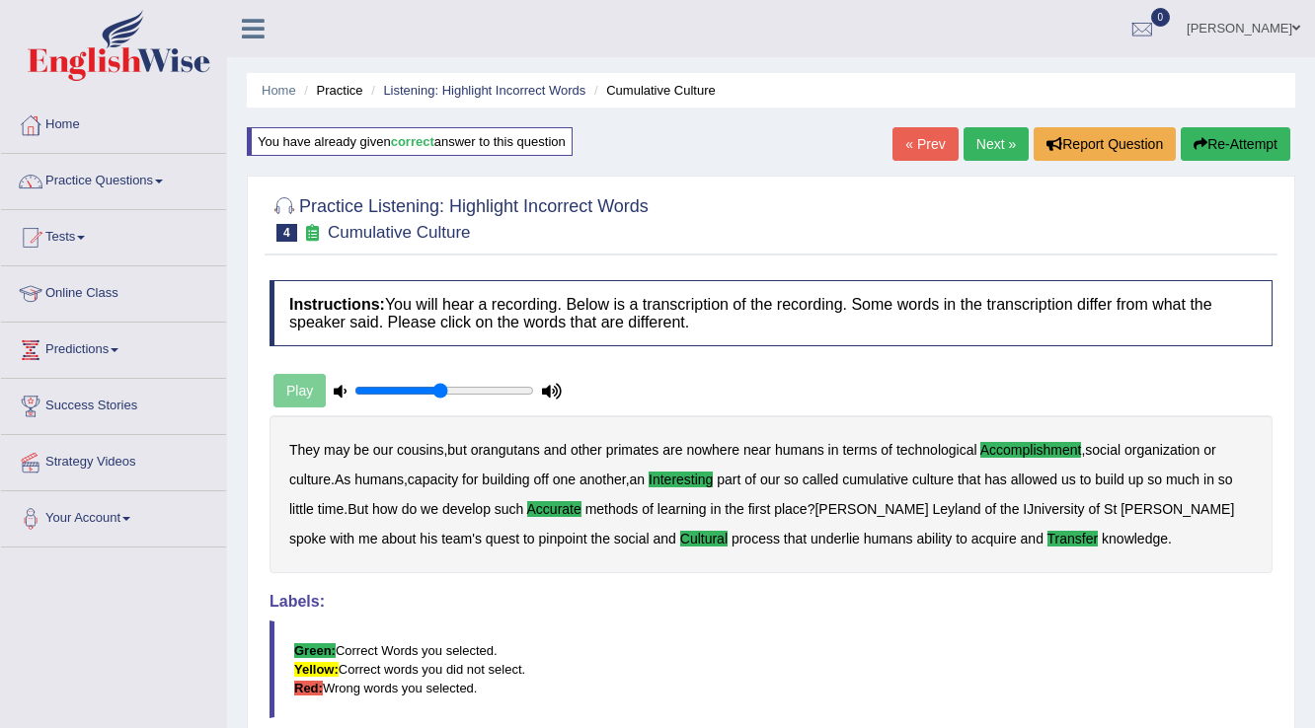
click at [906, 148] on link "« Prev" at bounding box center [924, 144] width 65 height 34
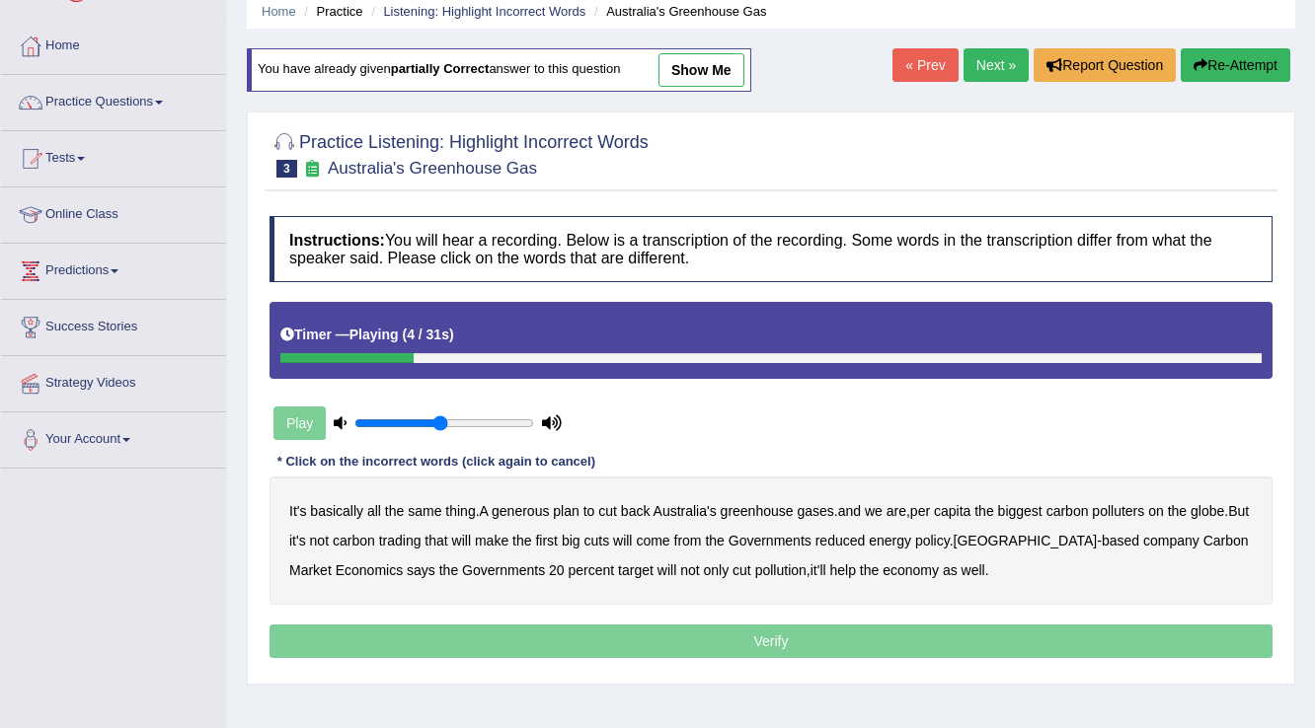
click at [517, 503] on b "generous" at bounding box center [520, 511] width 57 height 16
click at [1224, 507] on b "globe" at bounding box center [1207, 511] width 34 height 16
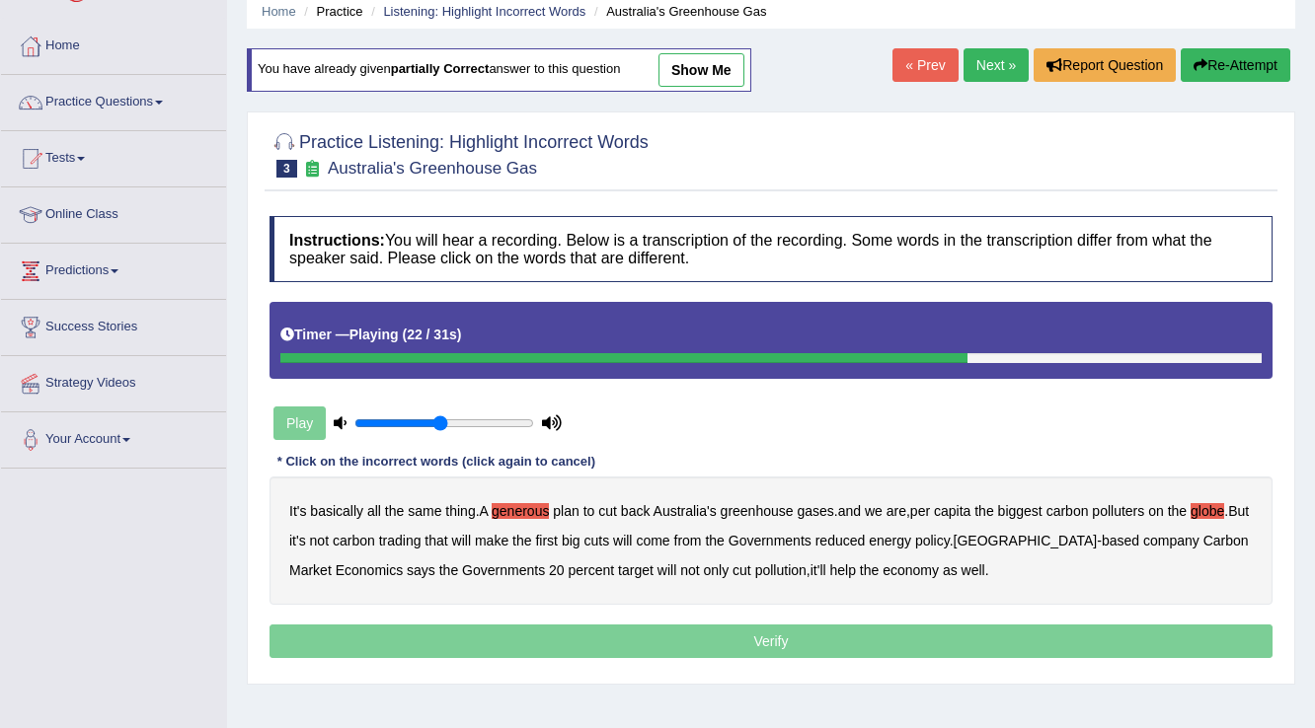
click at [767, 535] on b "Governments" at bounding box center [769, 541] width 83 height 16
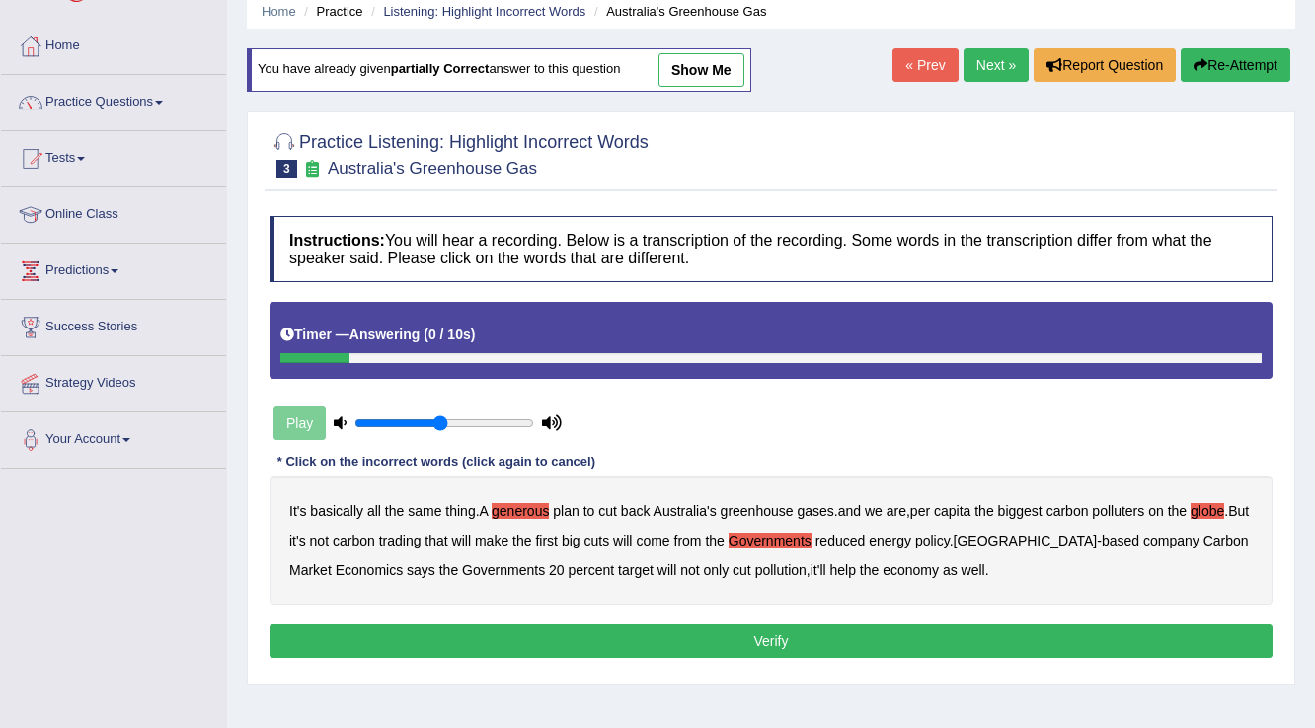
click at [620, 632] on button "Verify" at bounding box center [770, 642] width 1003 height 34
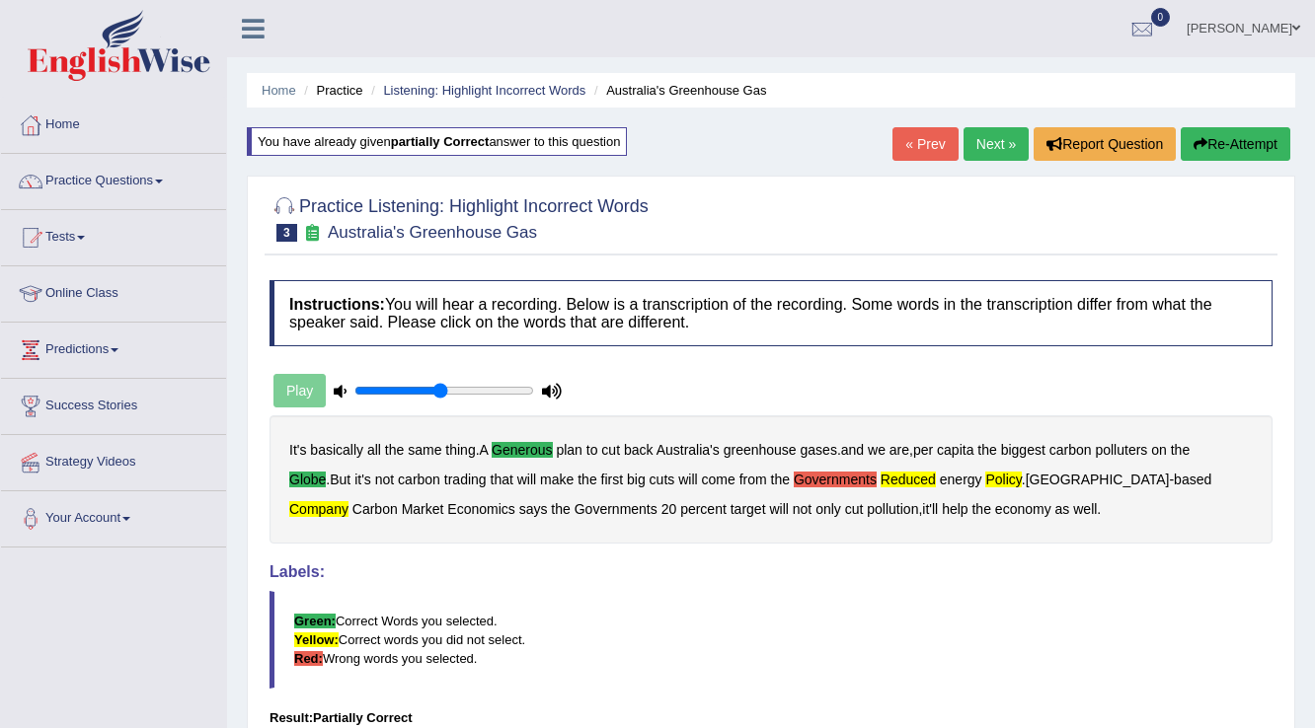
click at [1232, 142] on button "Re-Attempt" at bounding box center [1236, 144] width 110 height 34
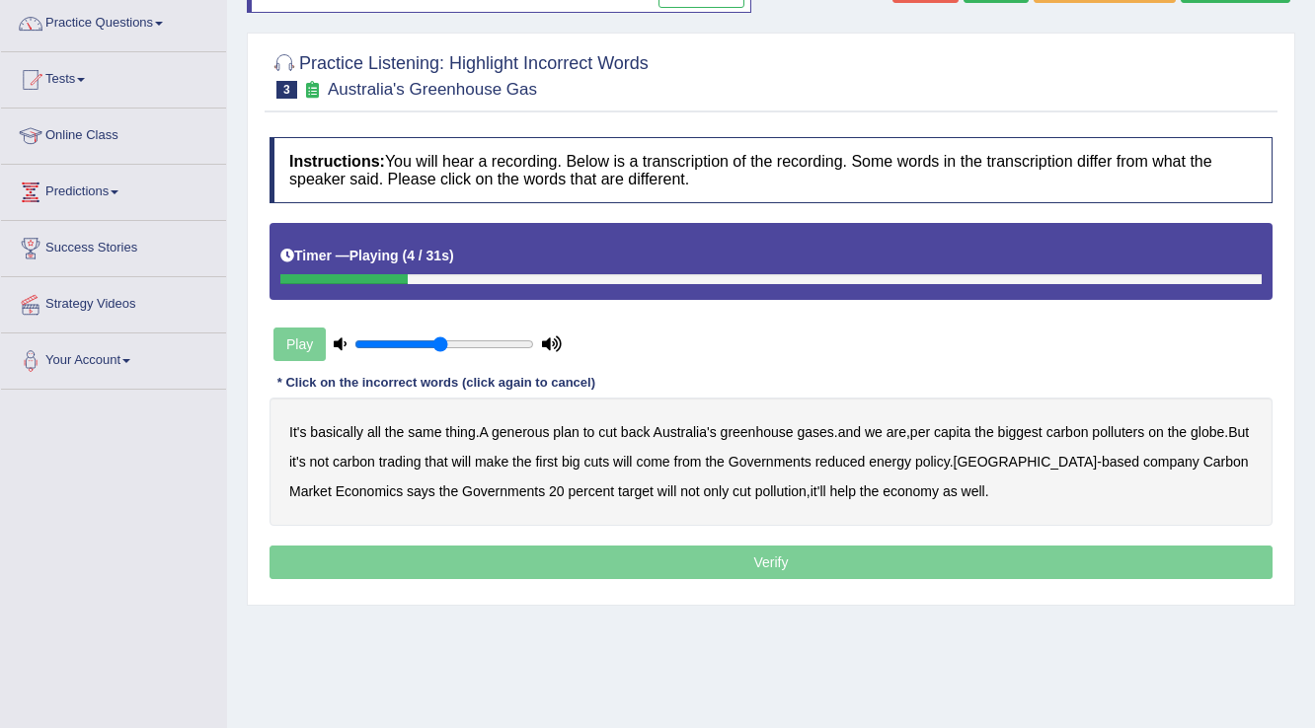
click at [497, 428] on b "generous" at bounding box center [520, 432] width 57 height 16
click at [1221, 428] on b "globe" at bounding box center [1207, 432] width 34 height 16
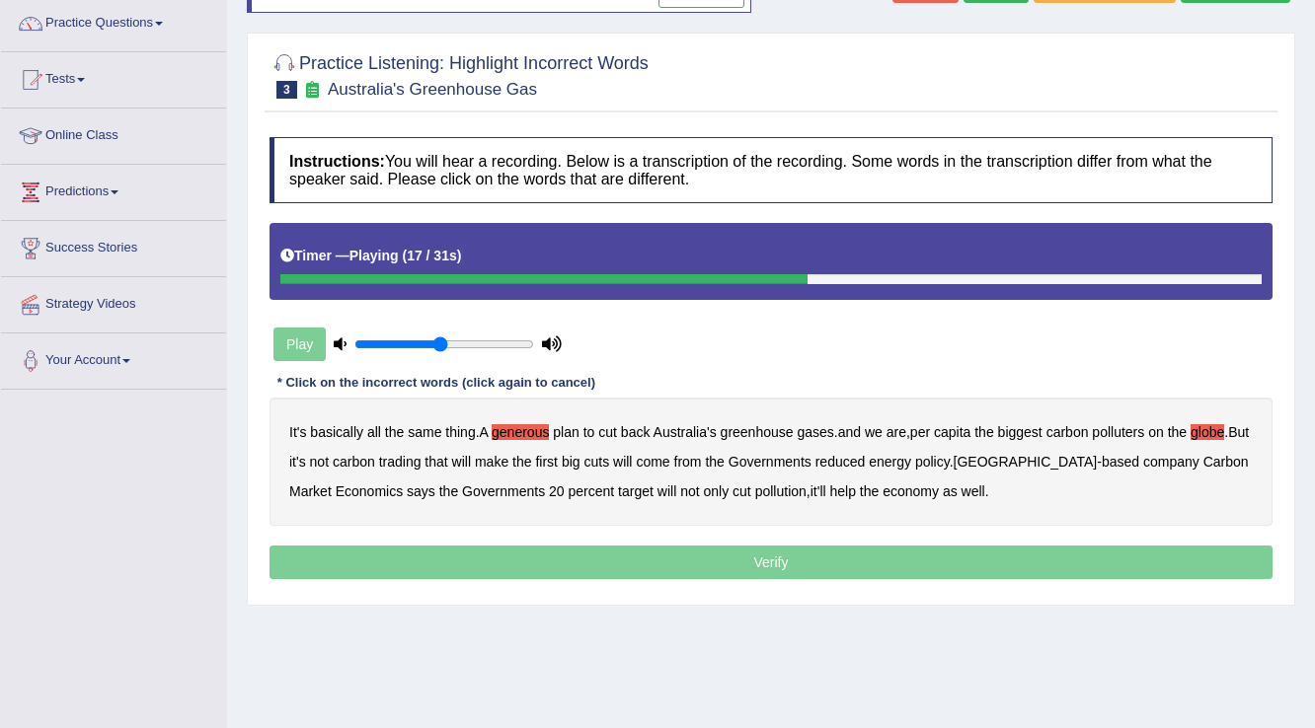
click at [669, 460] on b "come" at bounding box center [653, 462] width 34 height 16
click at [702, 460] on b "from" at bounding box center [688, 462] width 28 height 16
click at [1143, 457] on b "company" at bounding box center [1171, 462] width 56 height 16
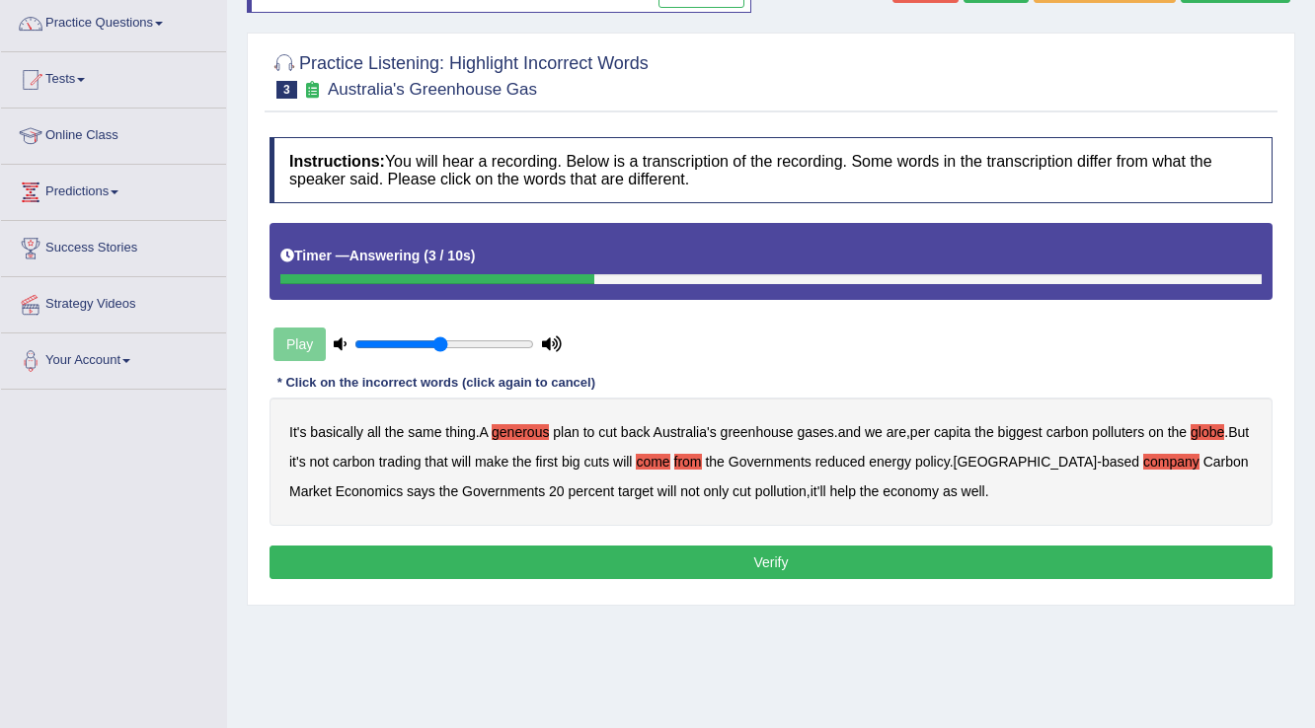
click at [757, 558] on button "Verify" at bounding box center [770, 563] width 1003 height 34
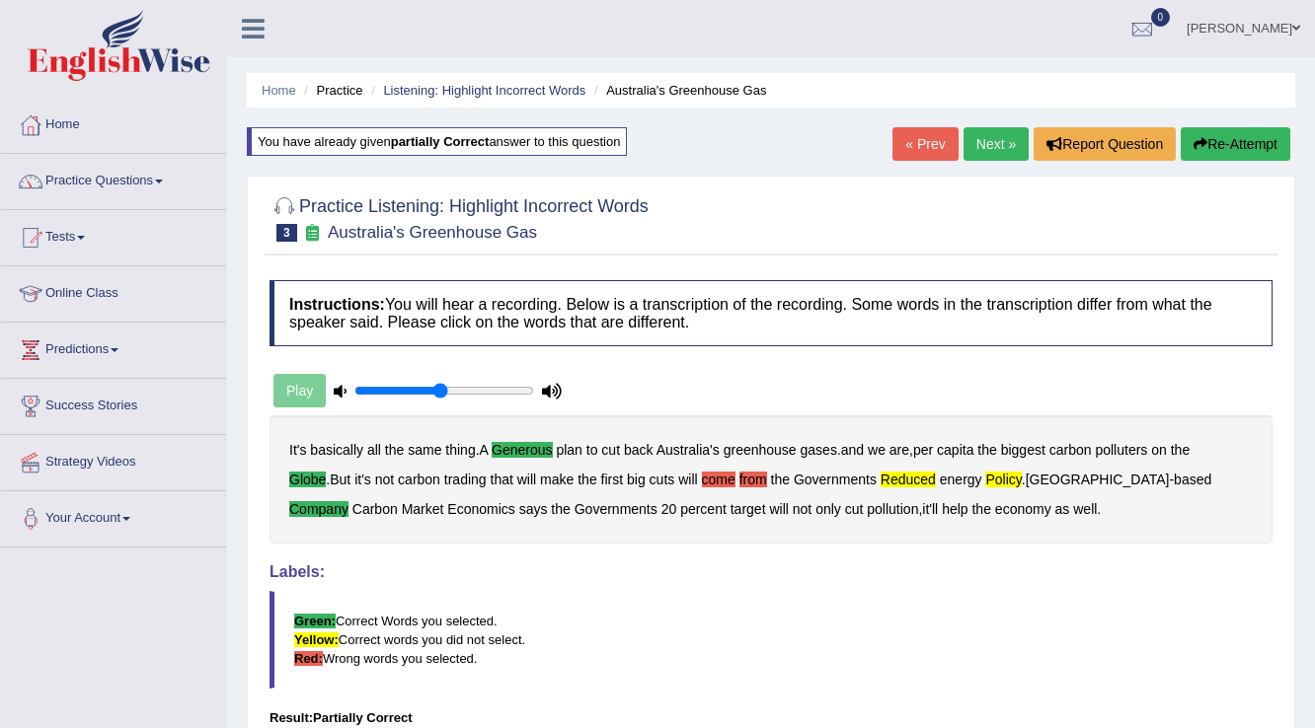
click at [1193, 140] on icon "button" at bounding box center [1200, 144] width 14 height 14
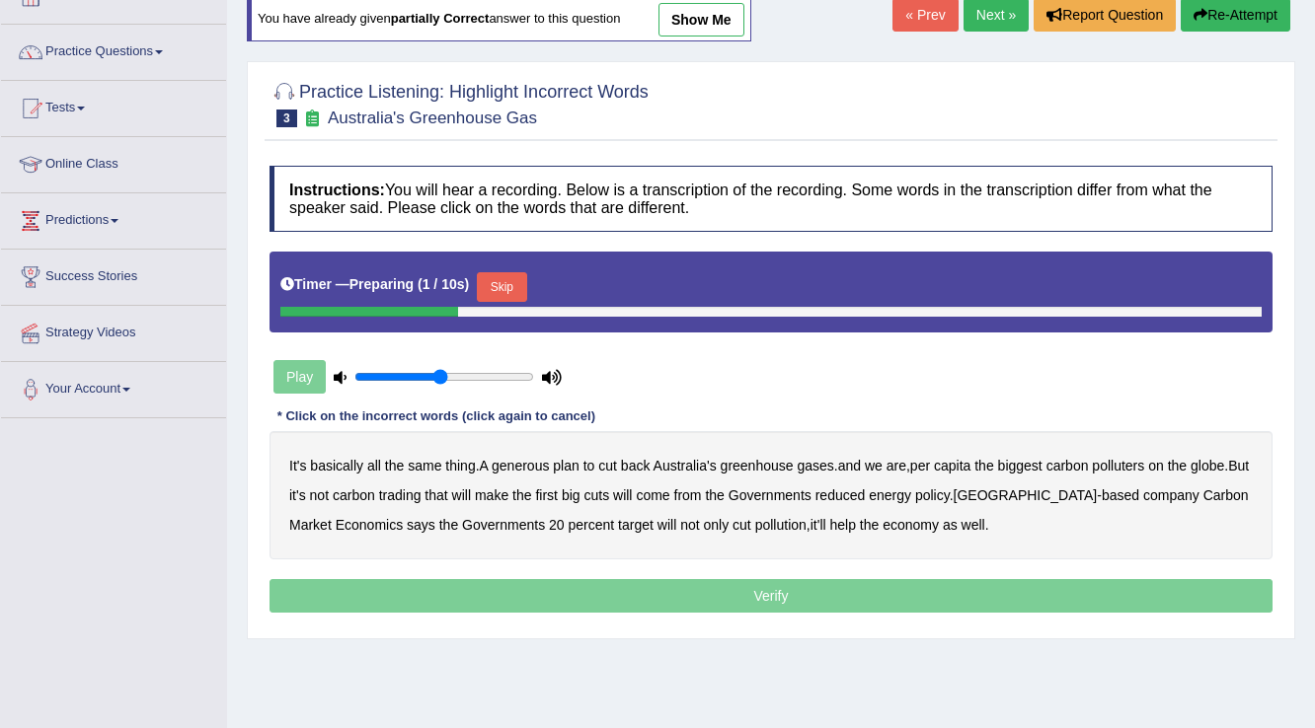
scroll to position [158, 0]
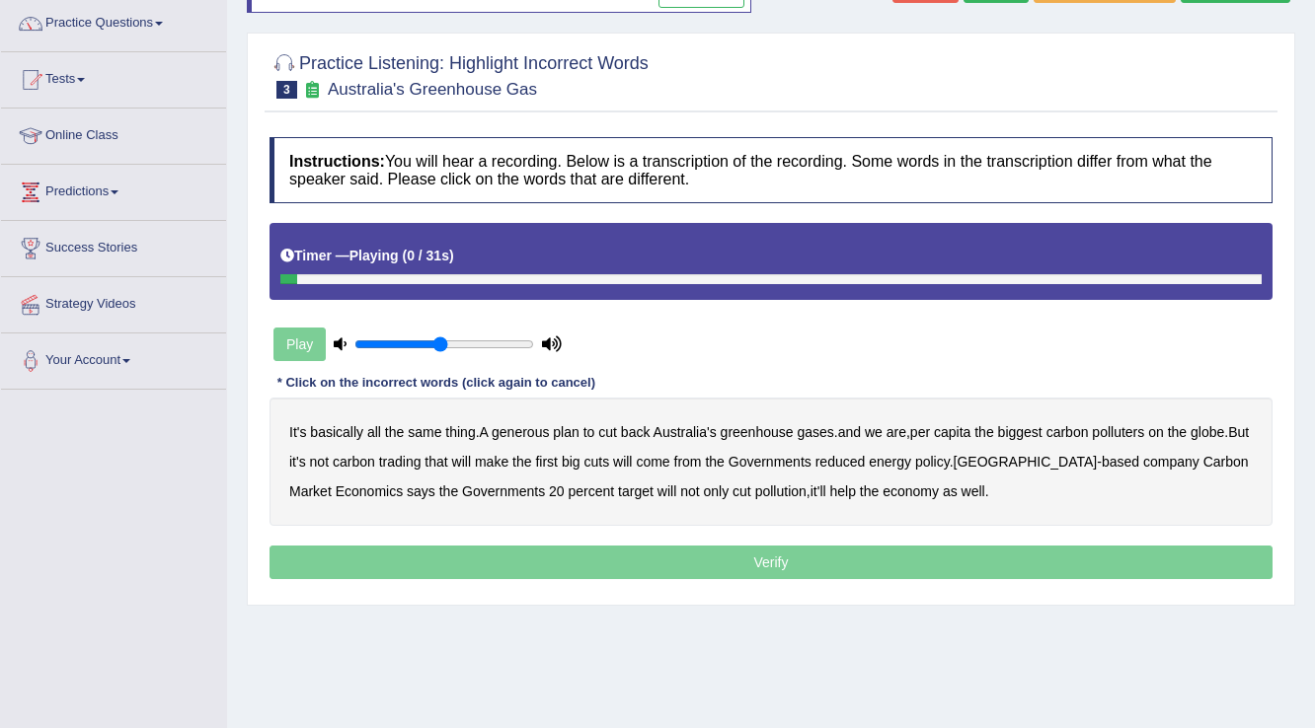
click at [526, 426] on b "generous" at bounding box center [520, 432] width 57 height 16
click at [1222, 425] on b "globe" at bounding box center [1207, 432] width 34 height 16
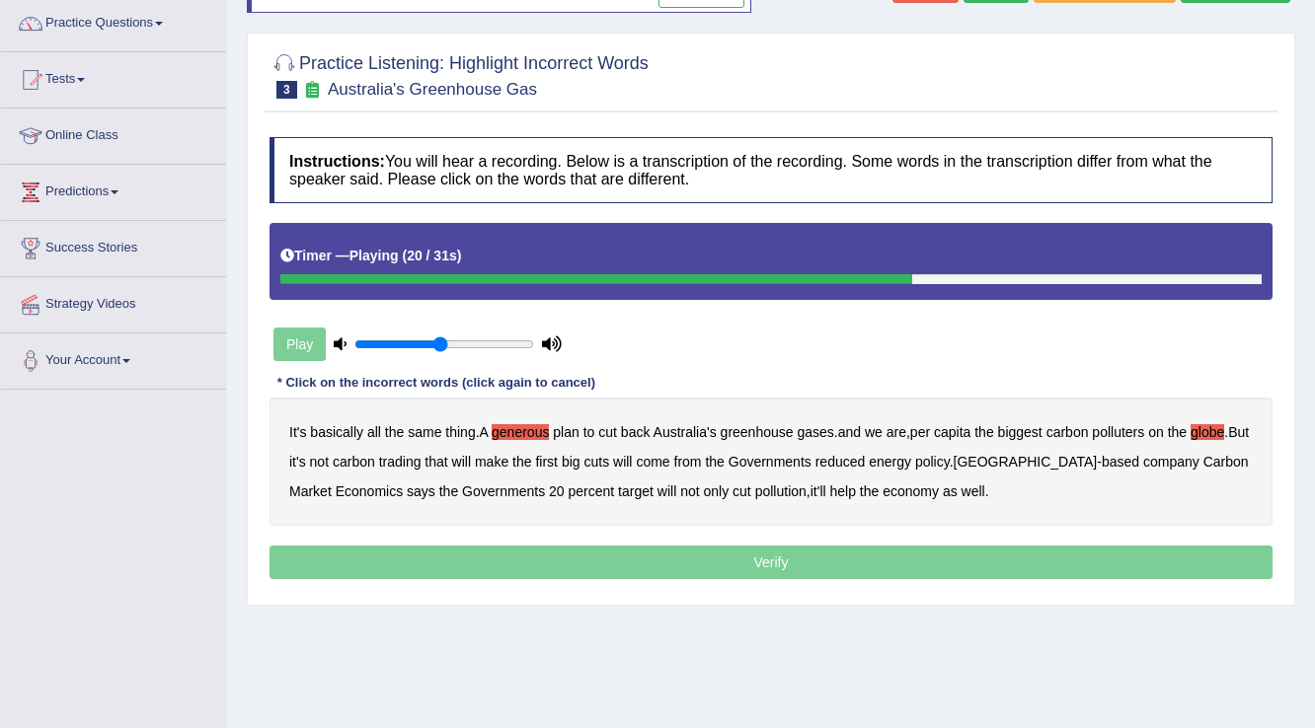
click at [861, 456] on b "reduced" at bounding box center [840, 462] width 50 height 16
click at [1143, 455] on b "company" at bounding box center [1171, 462] width 56 height 16
click at [683, 557] on p "Verify" at bounding box center [770, 563] width 1003 height 34
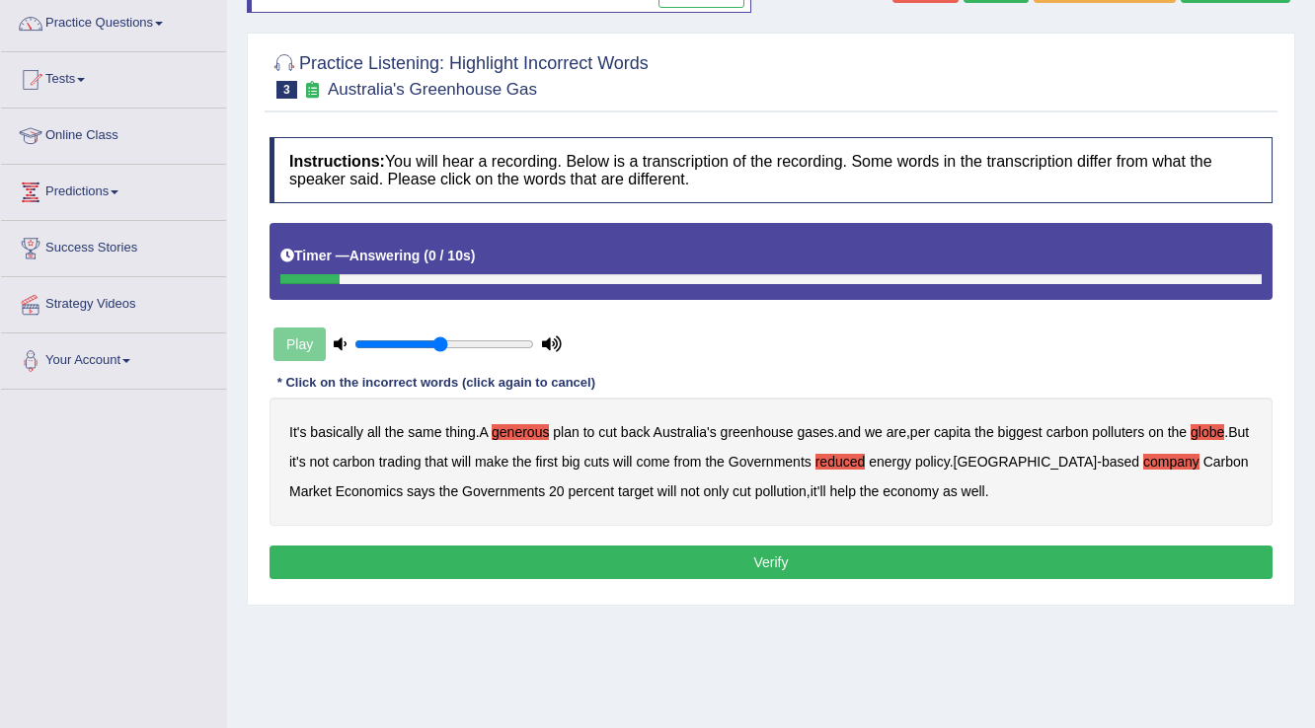
click button "Verify"
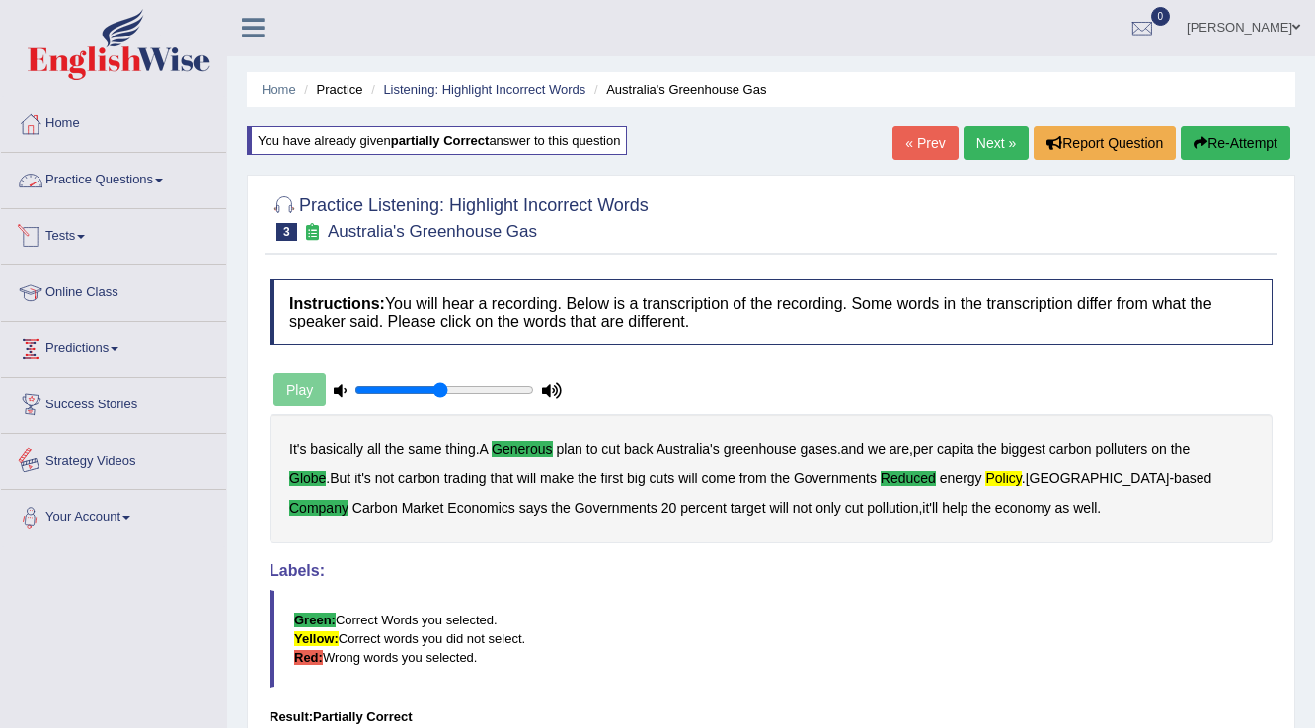
scroll to position [0, 0]
click link "Online Class"
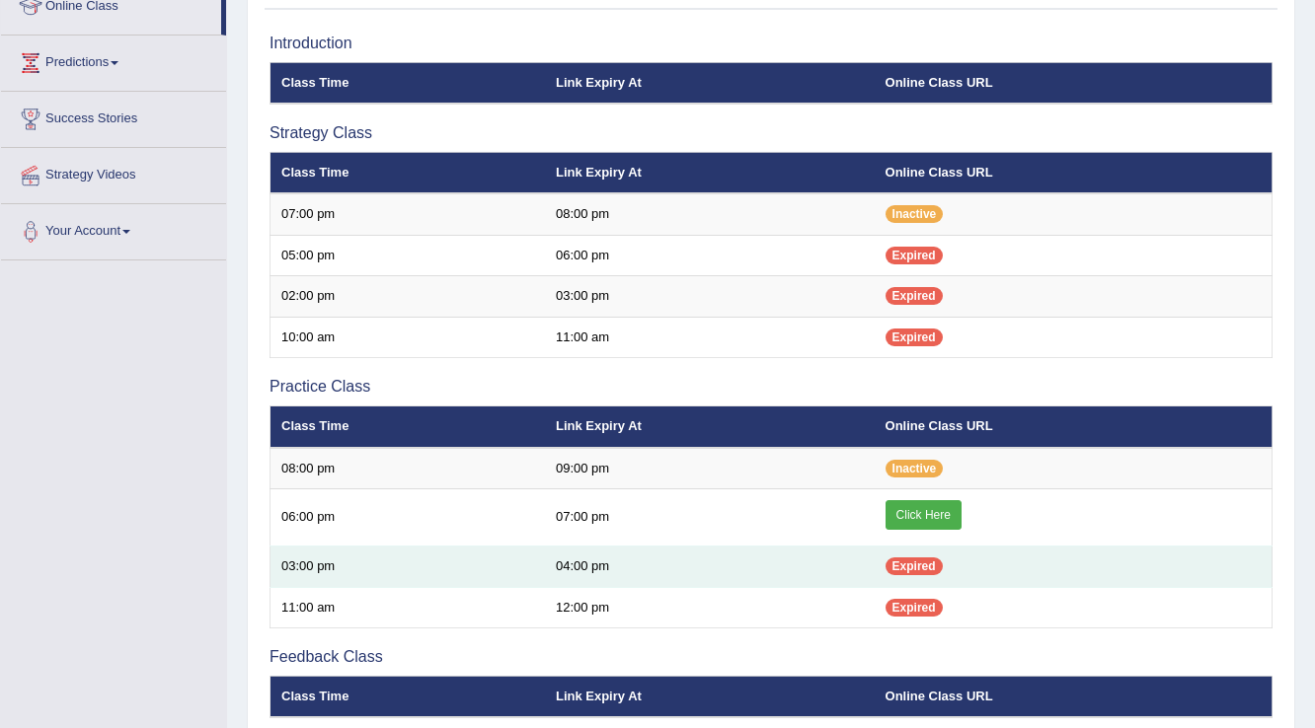
scroll to position [316, 0]
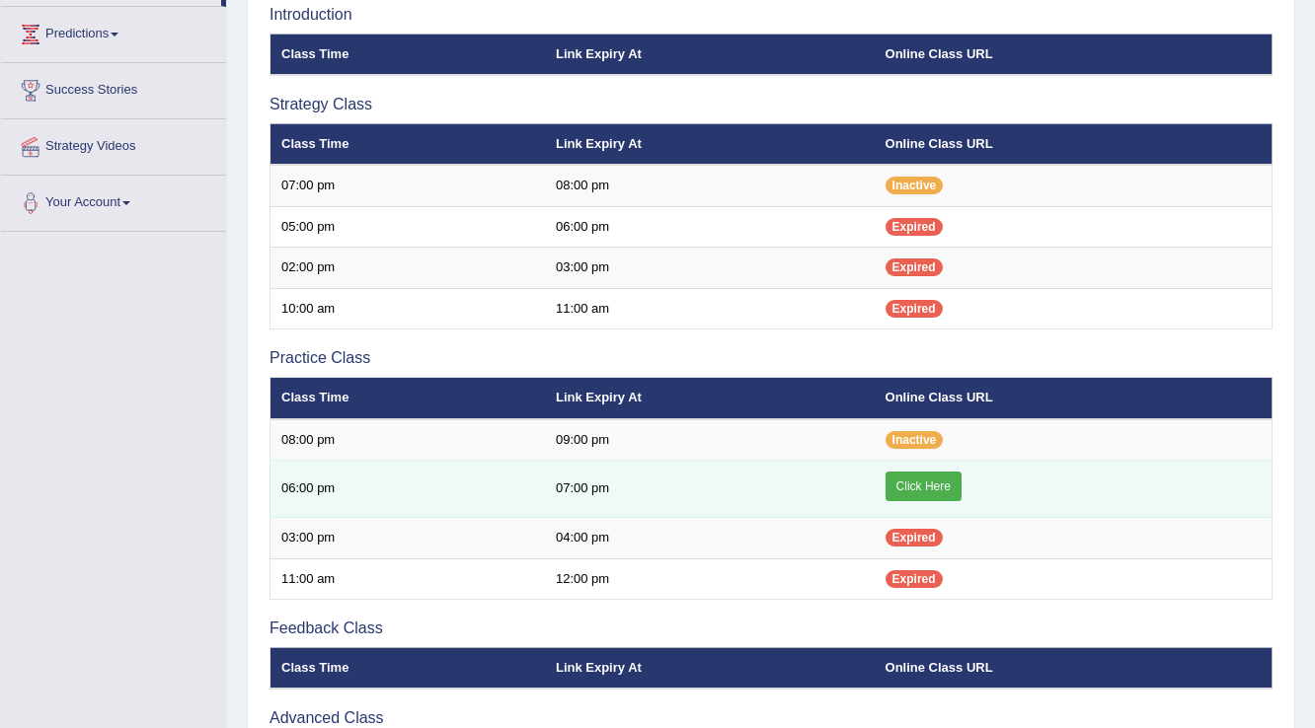
click at [916, 479] on link "Click Here" at bounding box center [923, 487] width 76 height 30
click at [923, 477] on link "Click Here" at bounding box center [923, 487] width 76 height 30
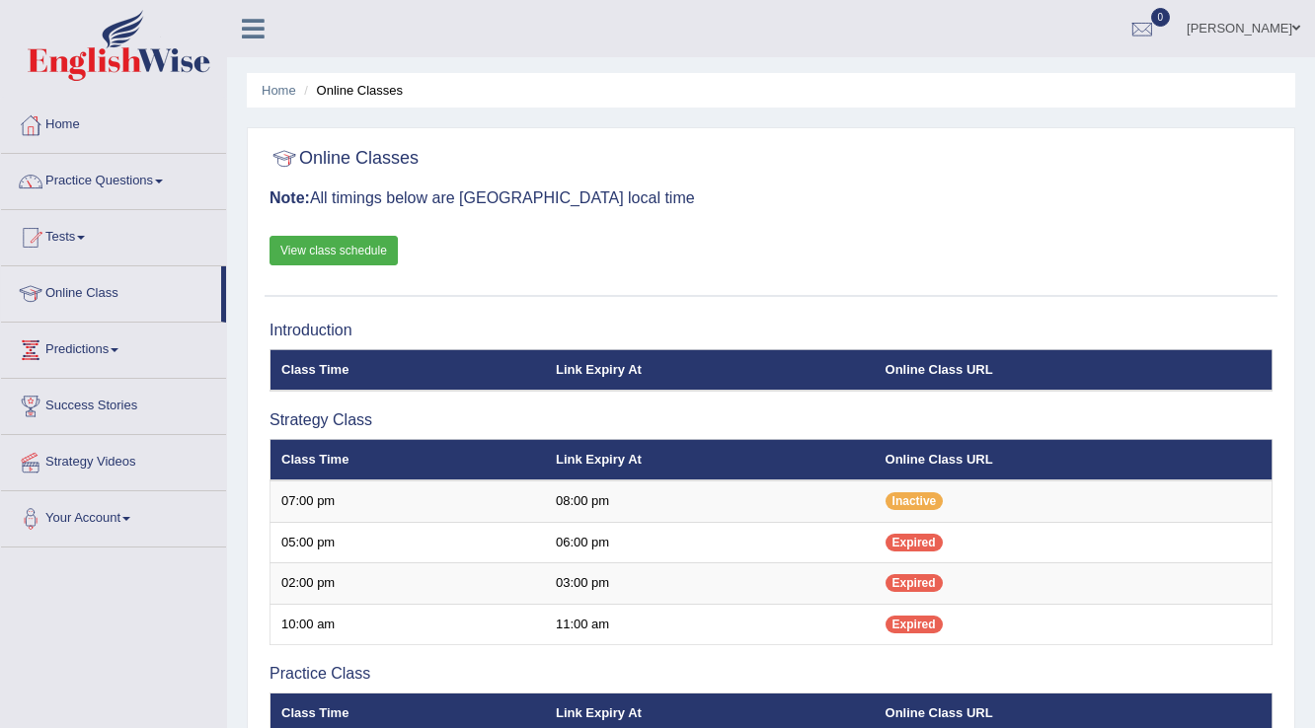
click at [1292, 25] on span at bounding box center [1296, 28] width 8 height 13
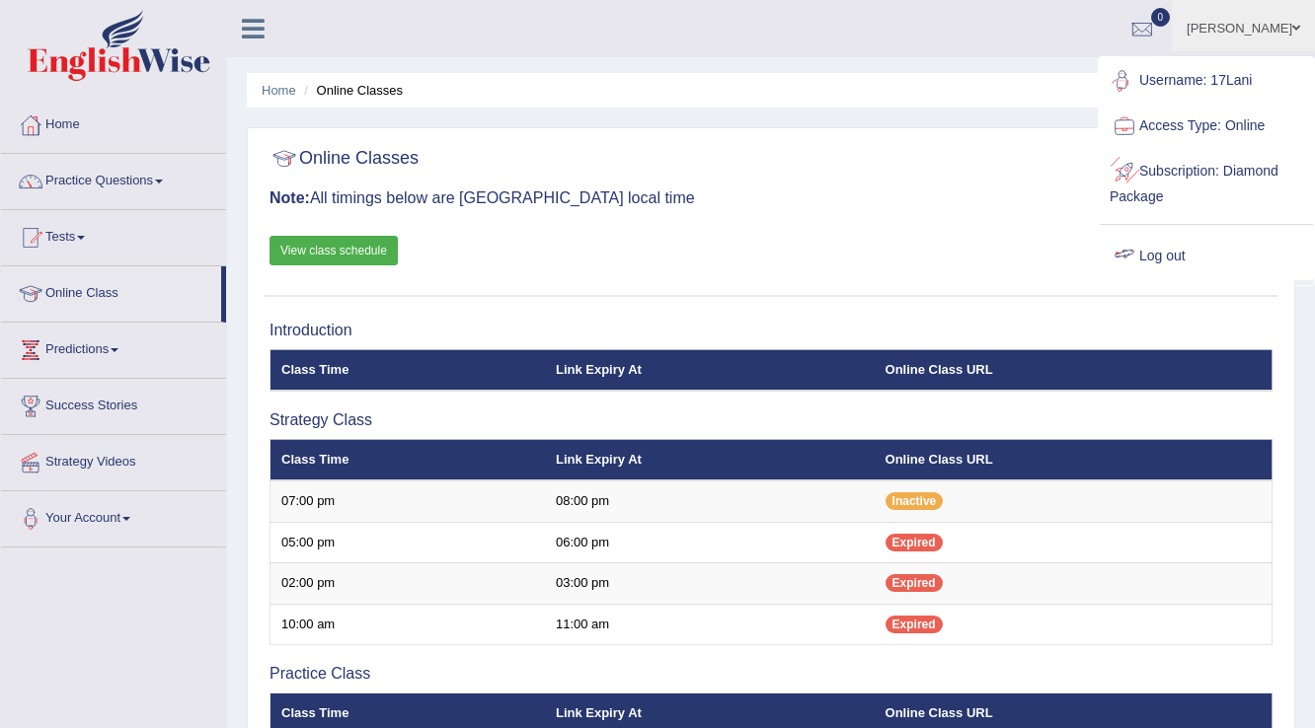
click at [1188, 249] on link "Log out" at bounding box center [1206, 256] width 213 height 45
